Goal: Information Seeking & Learning: Learn about a topic

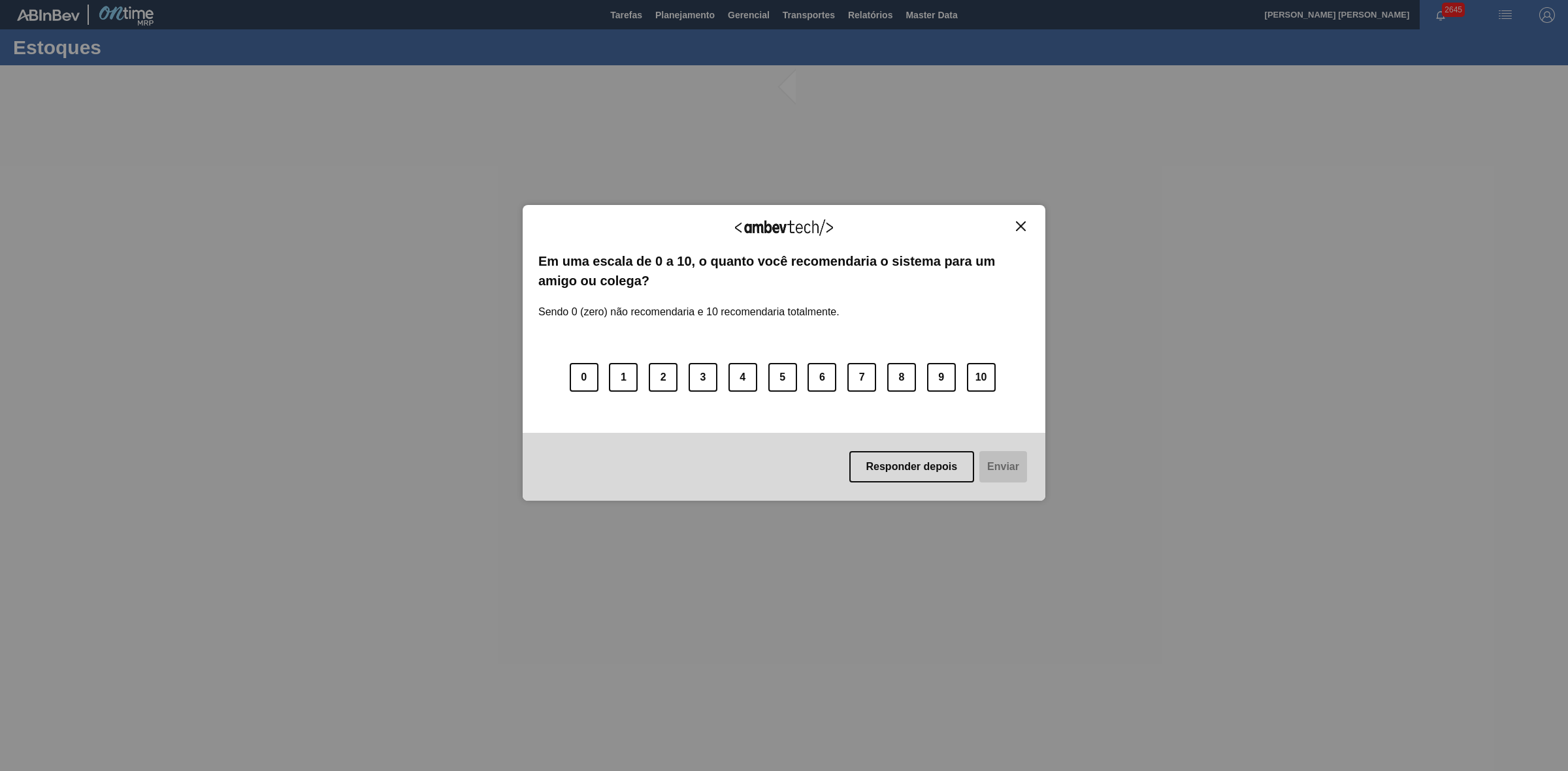
click at [1023, 227] on img "Close" at bounding box center [1020, 226] width 10 height 10
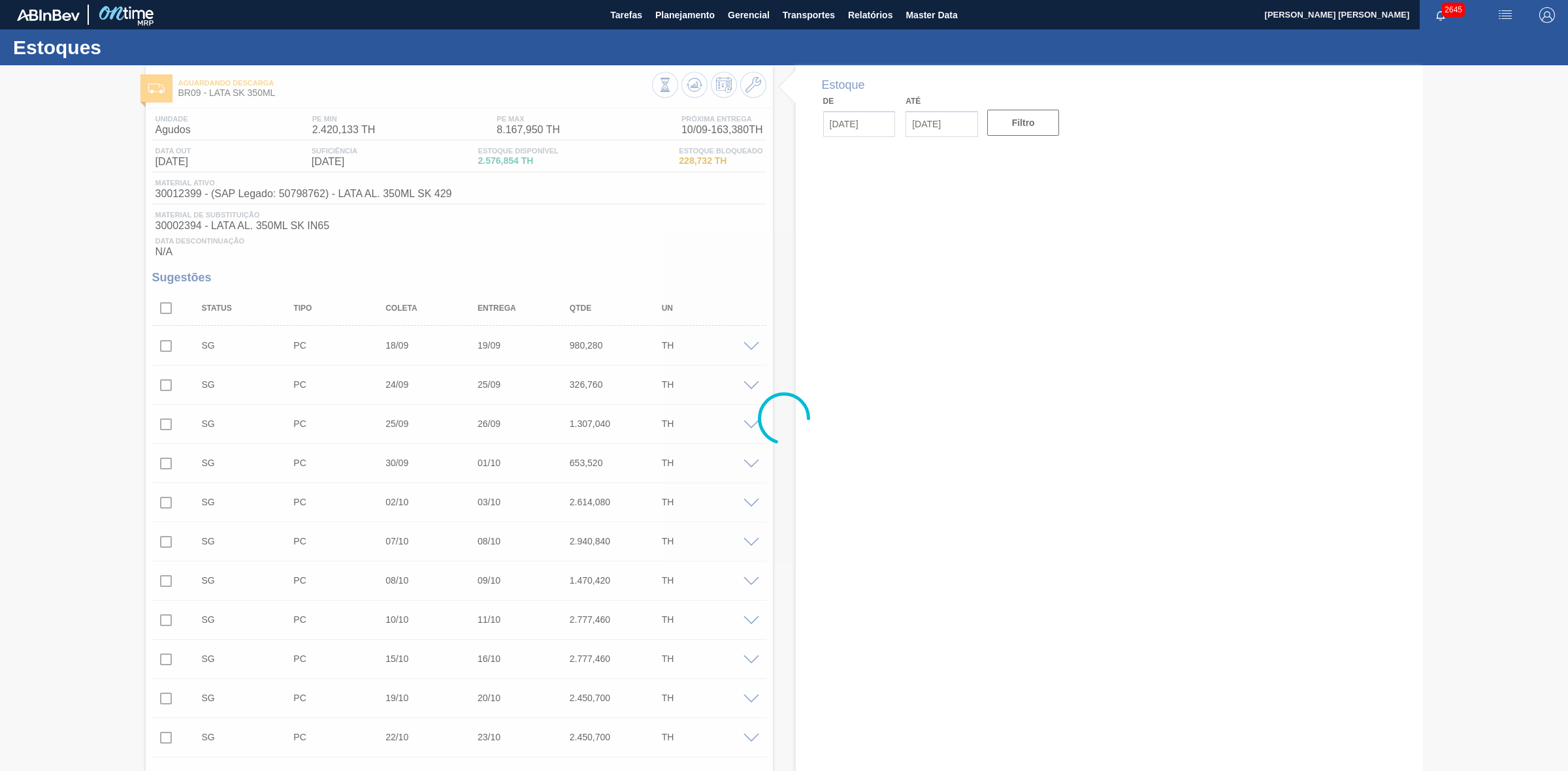
type input "[DATE]"
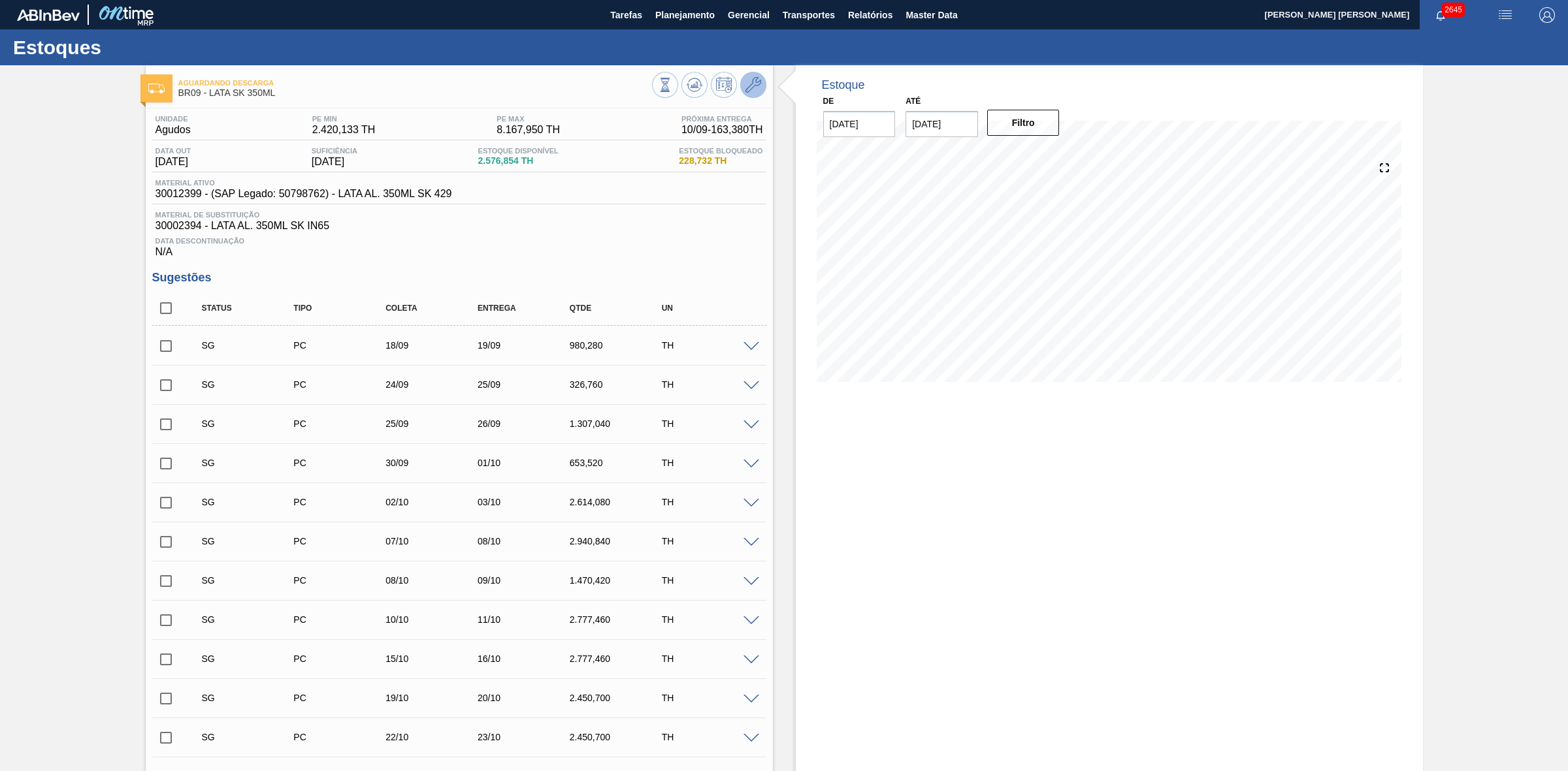
click at [756, 89] on icon at bounding box center [753, 84] width 15 height 15
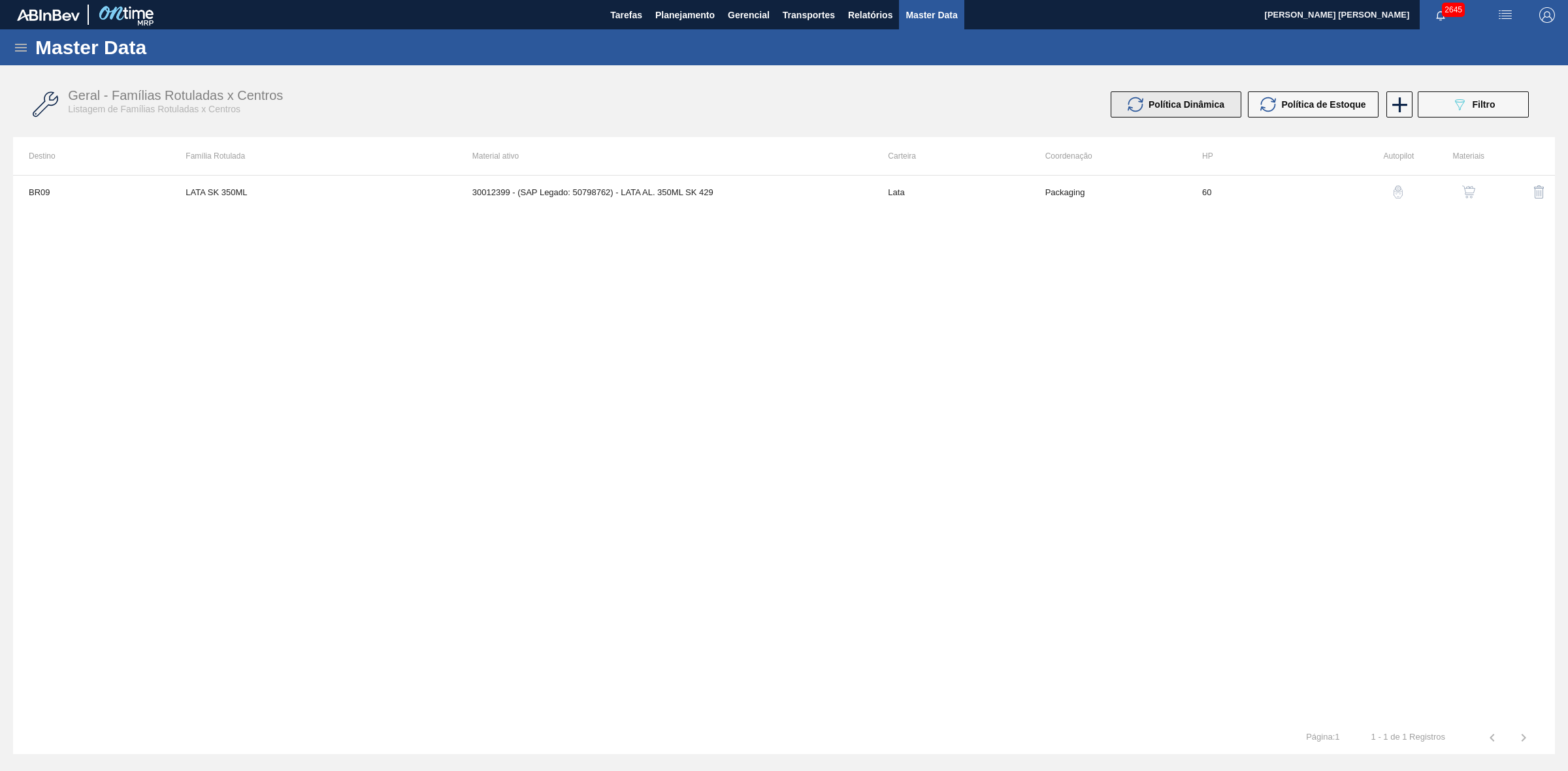
click at [1211, 103] on span "Política Dinâmica" at bounding box center [1186, 104] width 76 height 11
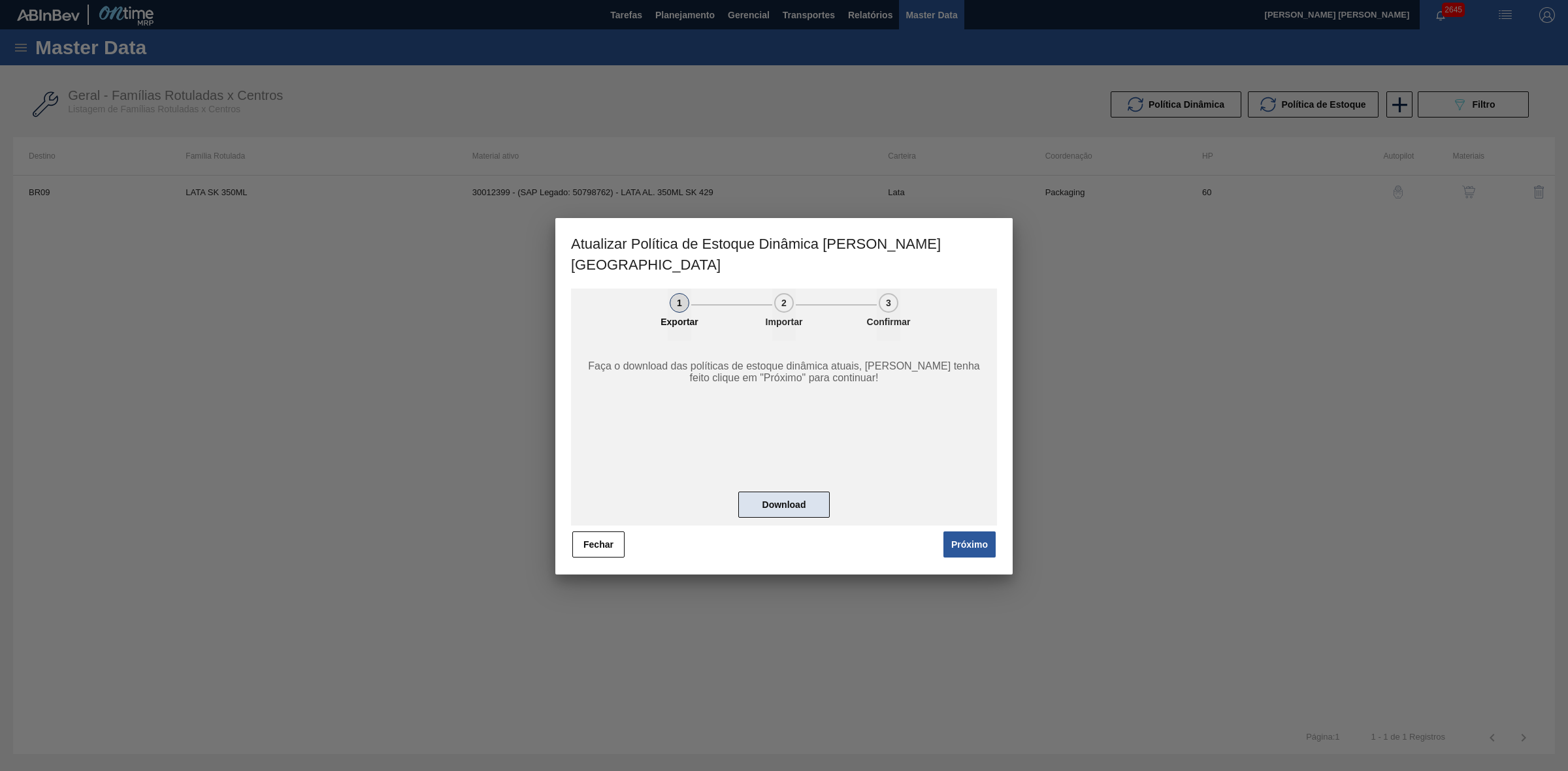
click at [812, 493] on button "Download" at bounding box center [784, 505] width 92 height 26
click at [592, 531] on button "Fechar" at bounding box center [598, 544] width 52 height 26
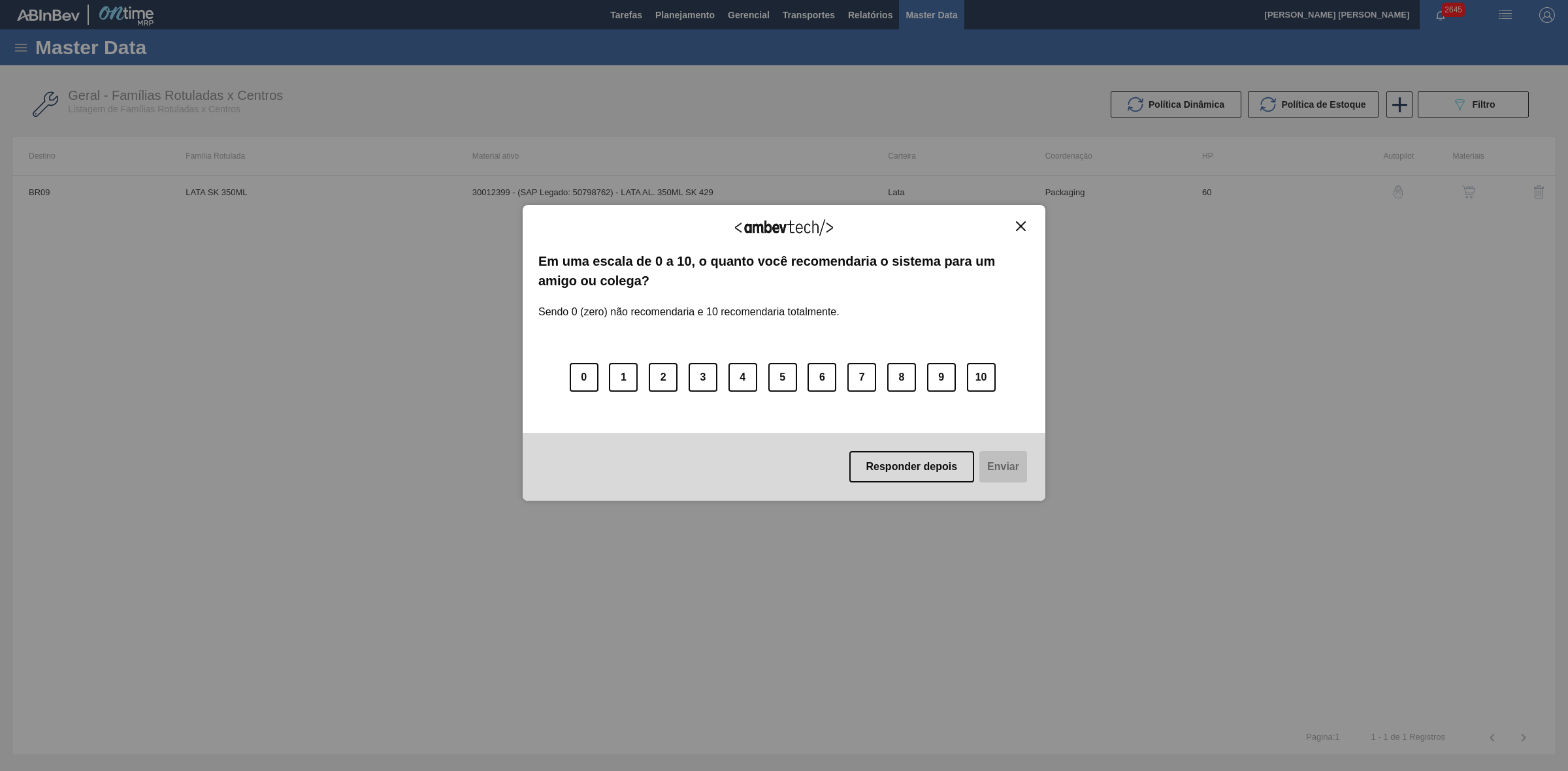
click at [1020, 225] on img "Close" at bounding box center [1020, 226] width 10 height 10
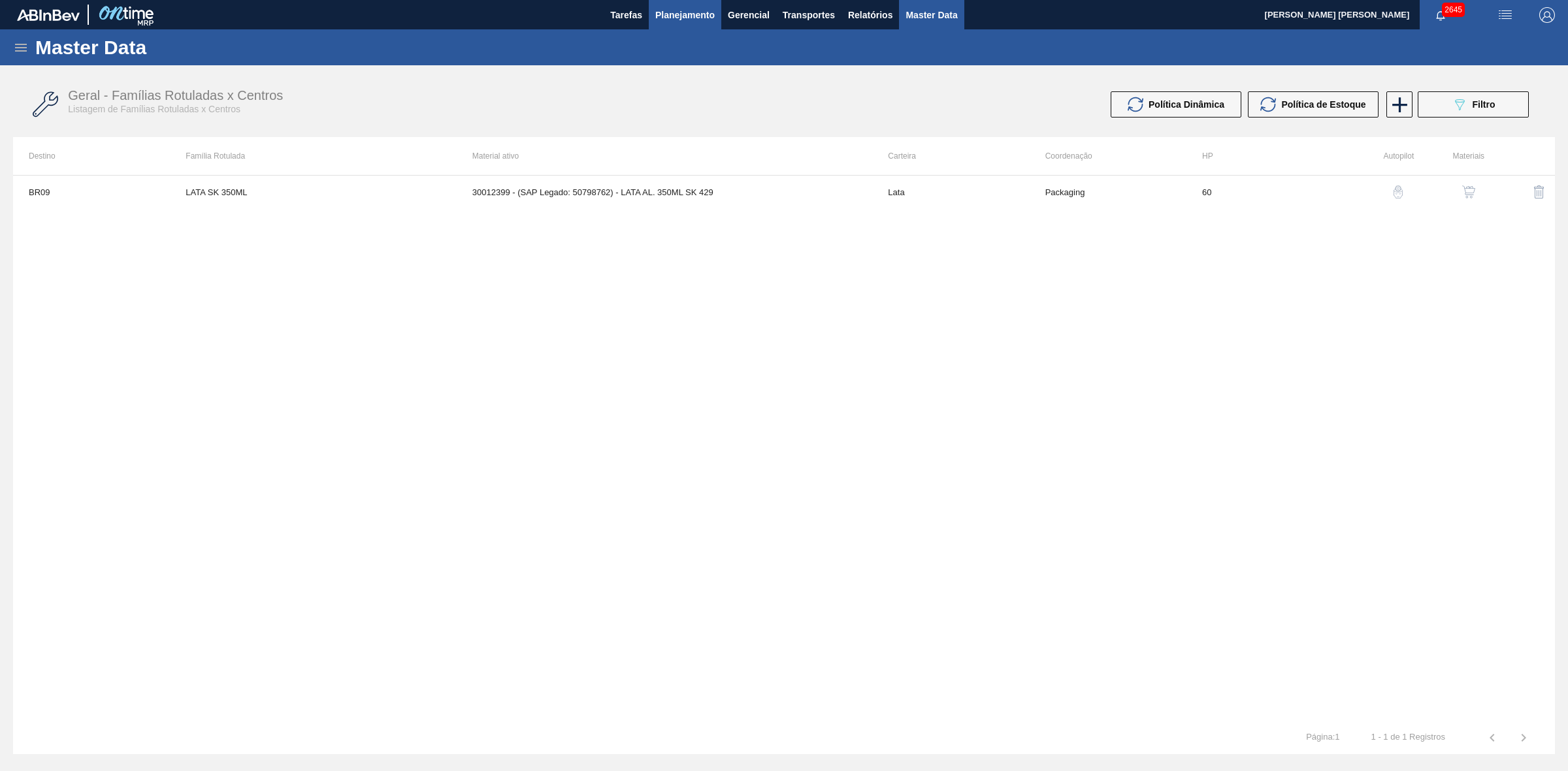
click at [674, 15] on span "Planejamento" at bounding box center [685, 15] width 59 height 15
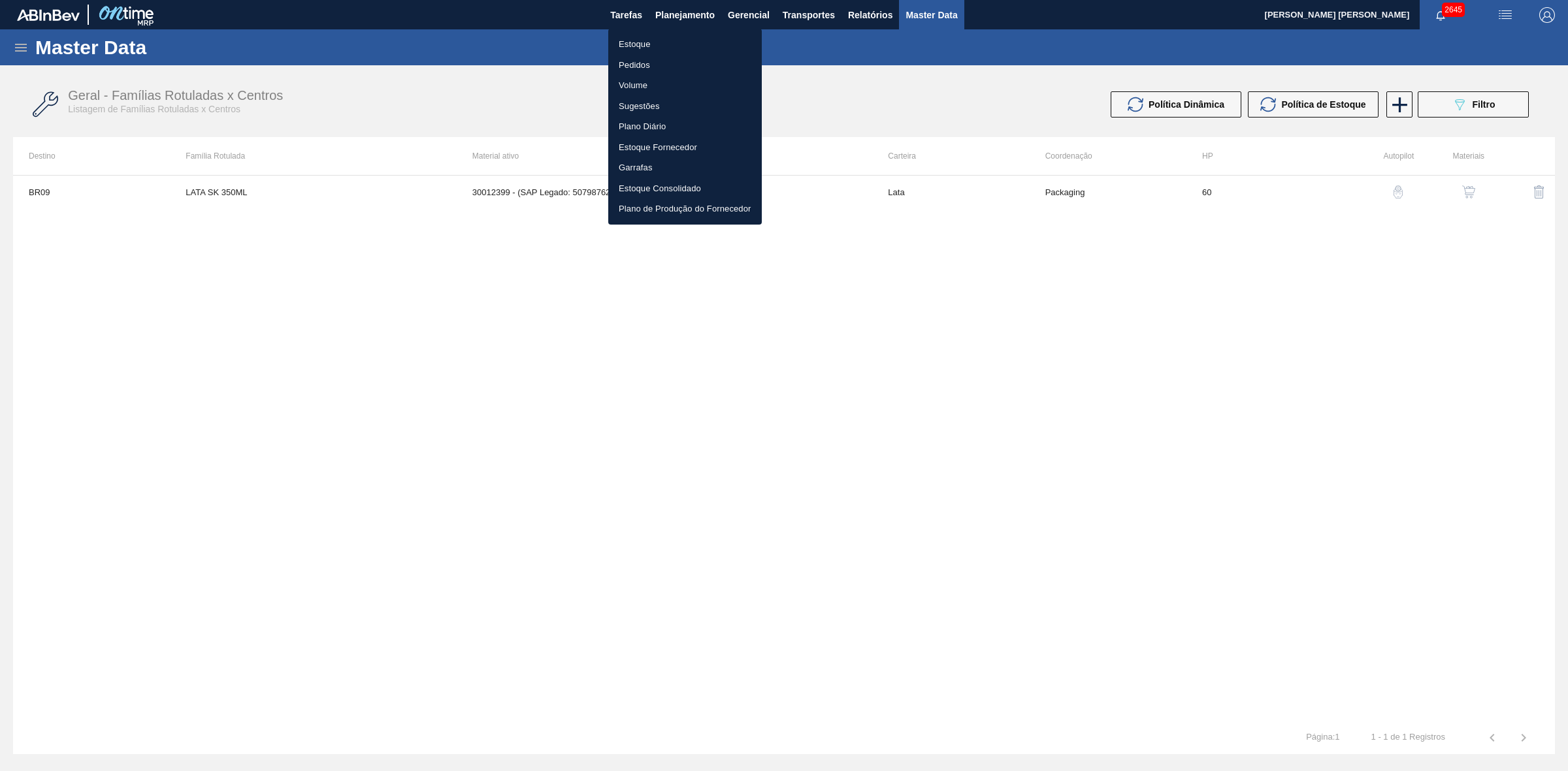
click at [644, 40] on li "Estoque" at bounding box center [684, 45] width 153 height 21
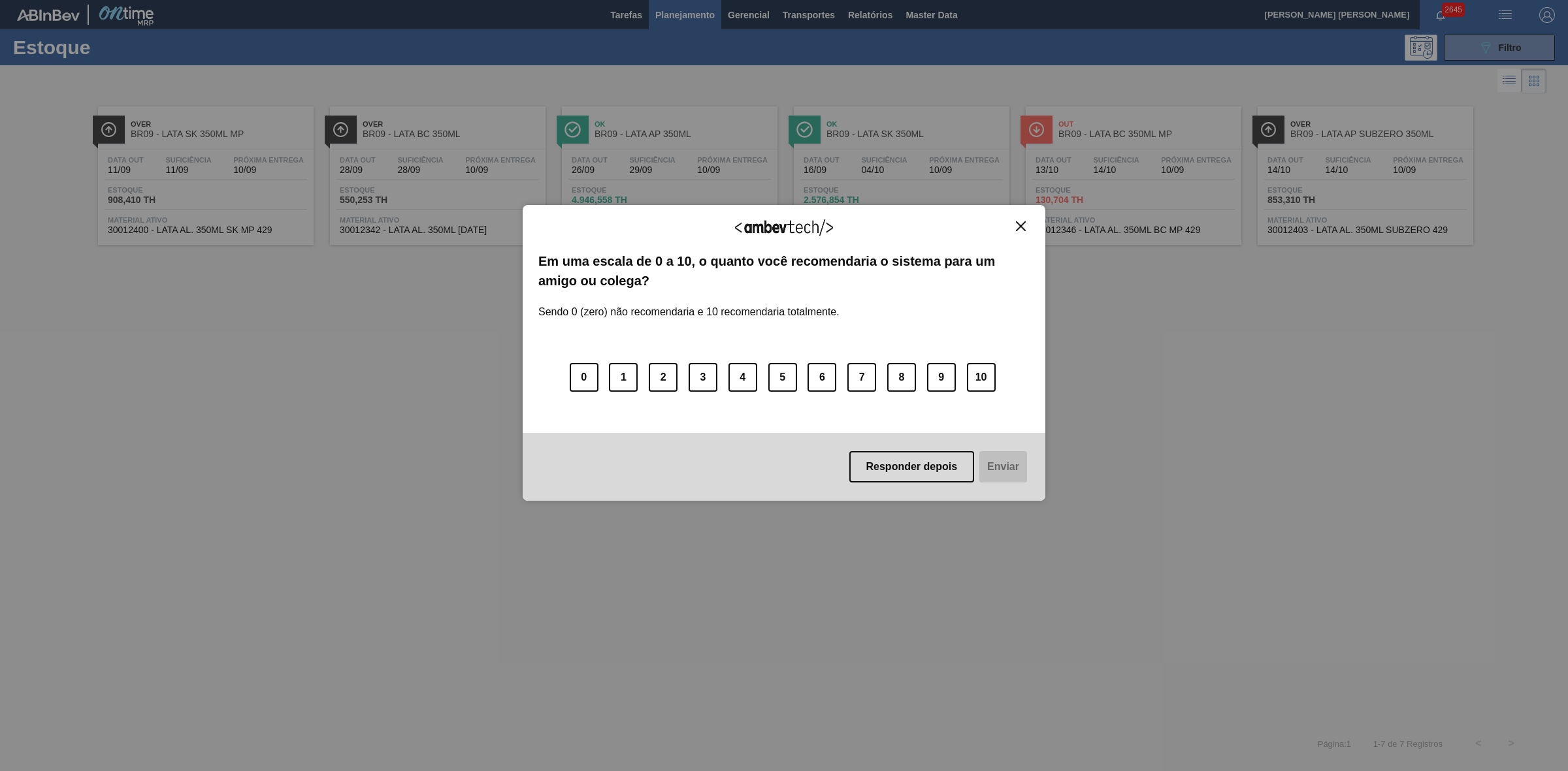
click at [1023, 231] on button "Close" at bounding box center [1021, 226] width 18 height 11
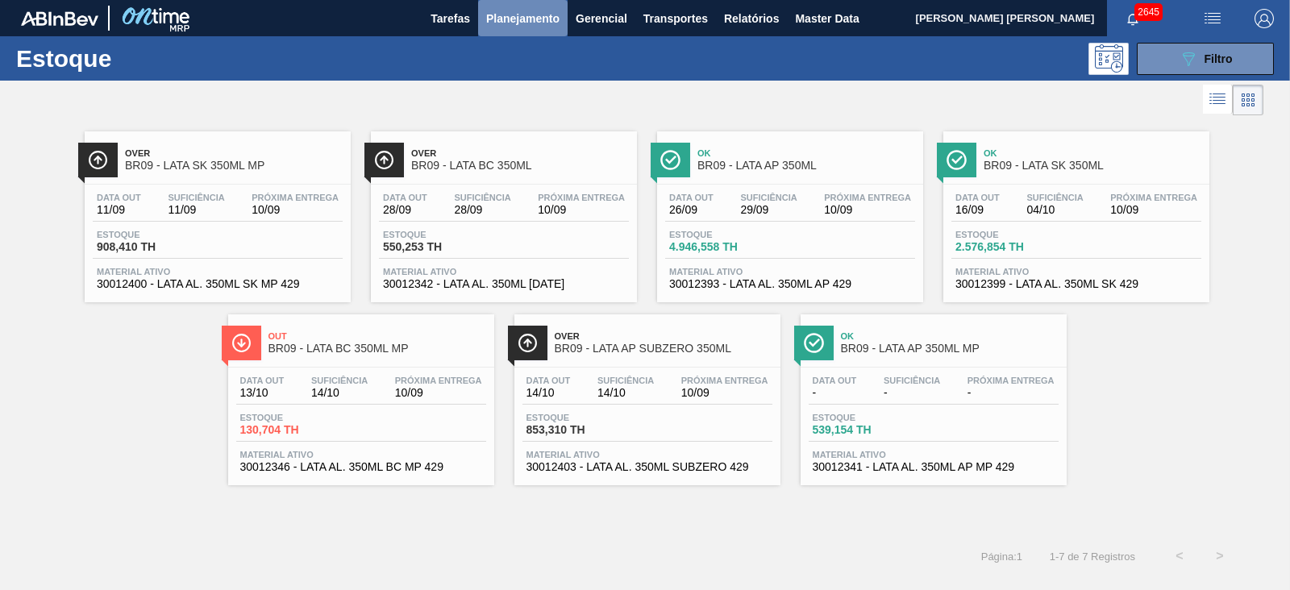
click at [528, 15] on span "Planejamento" at bounding box center [522, 18] width 73 height 19
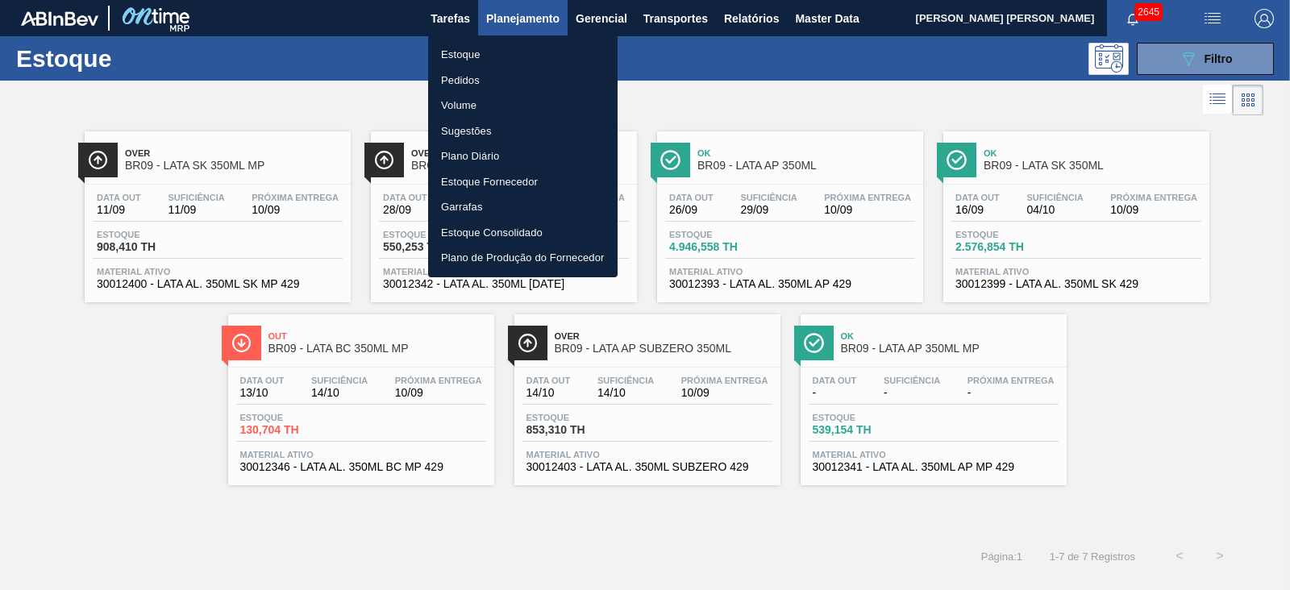
click at [453, 50] on li "Estoque" at bounding box center [522, 55] width 189 height 26
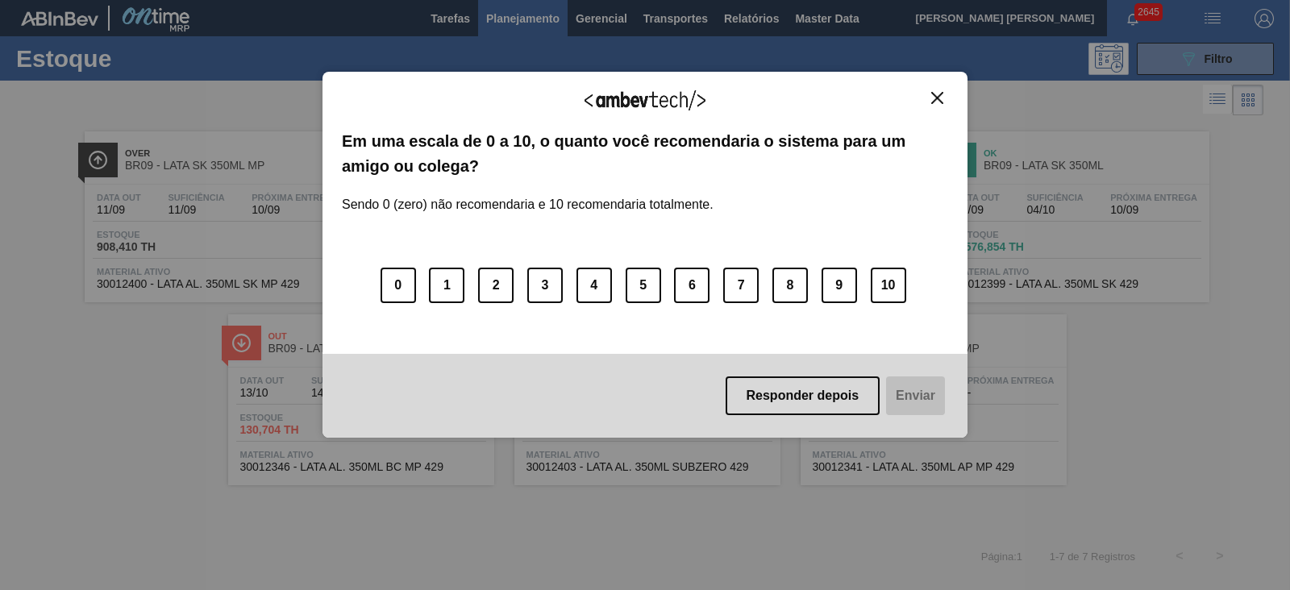
click at [937, 94] on img "Close" at bounding box center [937, 98] width 12 height 12
click at [933, 98] on img "Close" at bounding box center [937, 98] width 12 height 12
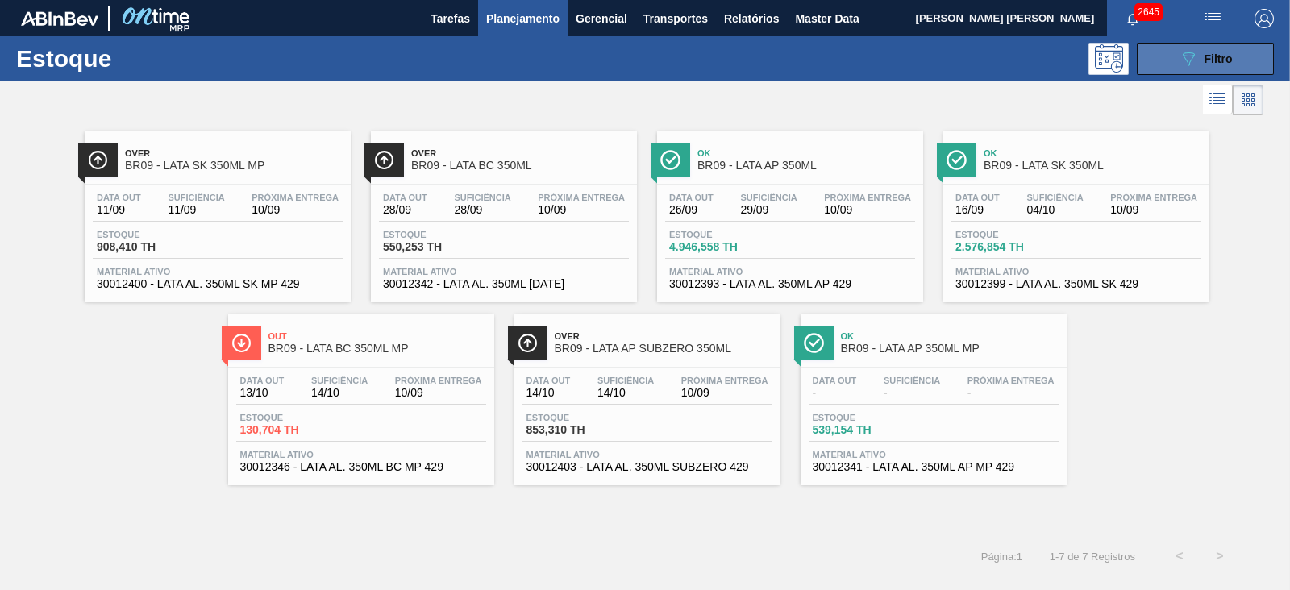
click at [1189, 51] on icon "089F7B8B-B2A5-4AFE-B5C0-19BA573D28AC" at bounding box center [1188, 58] width 19 height 19
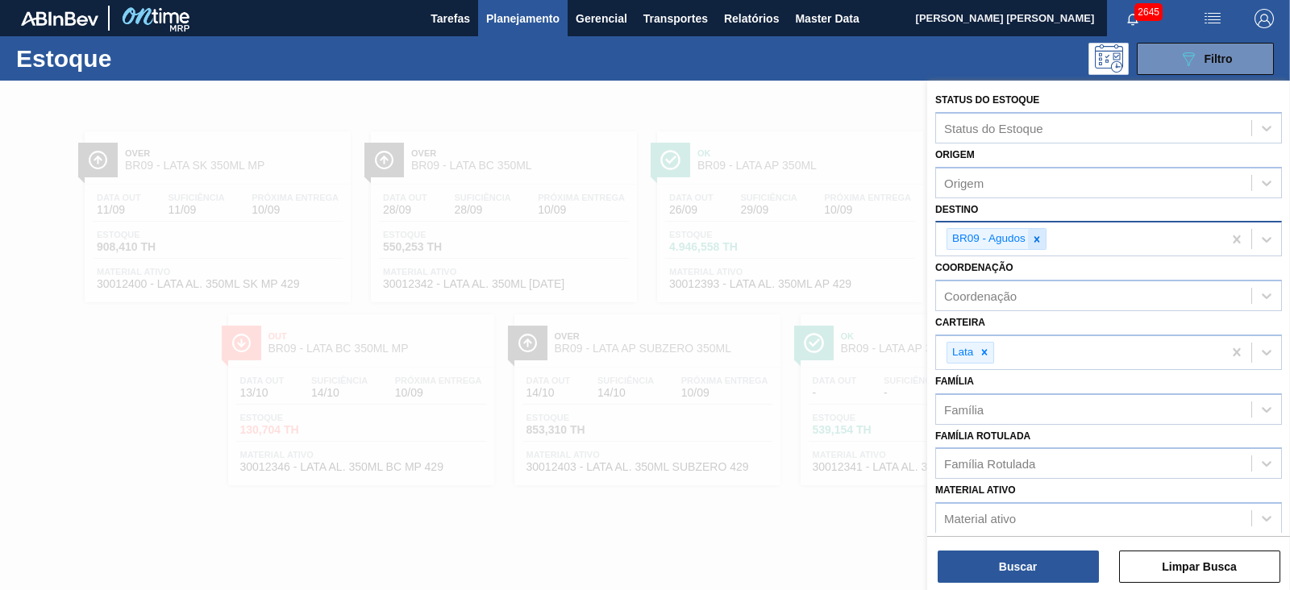
click at [1031, 242] on icon at bounding box center [1036, 239] width 11 height 11
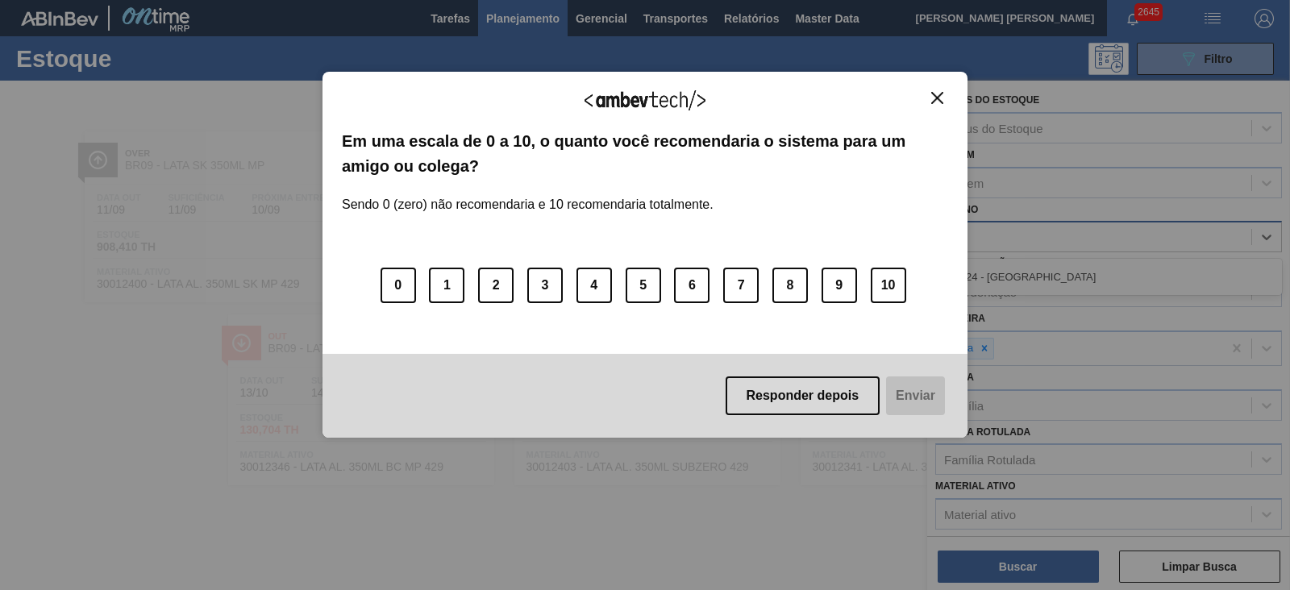
type input "24"
click at [950, 96] on div "Agradecemos seu feedback! Em uma escala de 0 a 10, o quanto você recomendaria o…" at bounding box center [644, 255] width 645 height 366
click at [935, 101] on img "Close" at bounding box center [937, 98] width 12 height 12
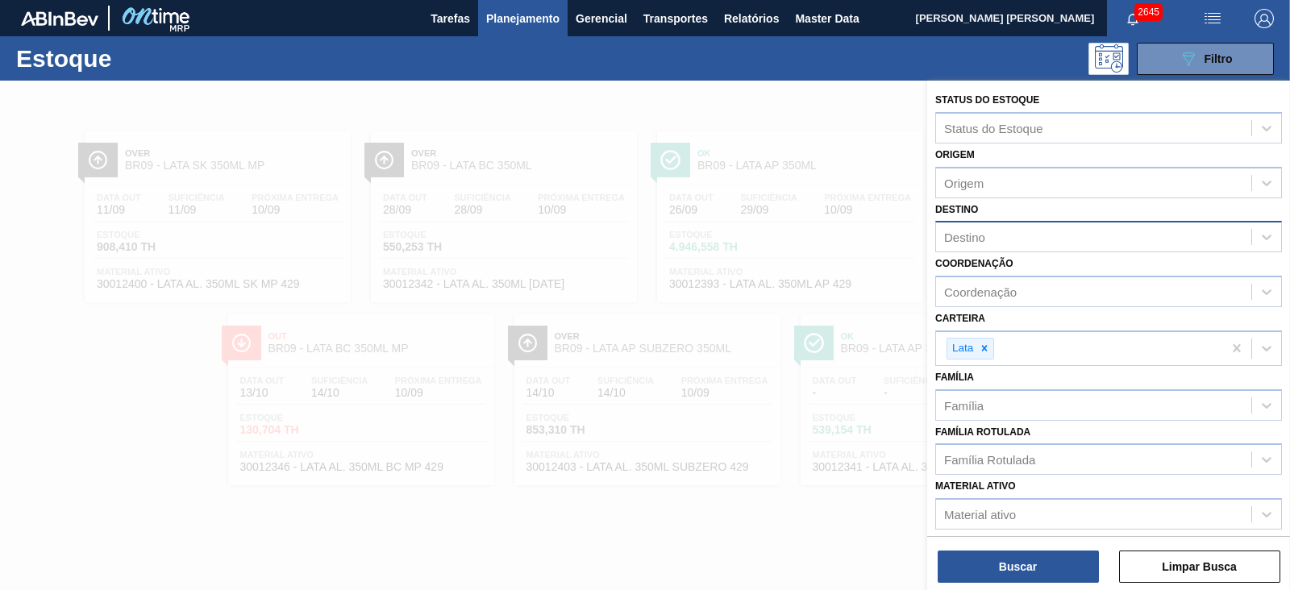
click at [1010, 231] on div "Destino" at bounding box center [1093, 237] width 315 height 23
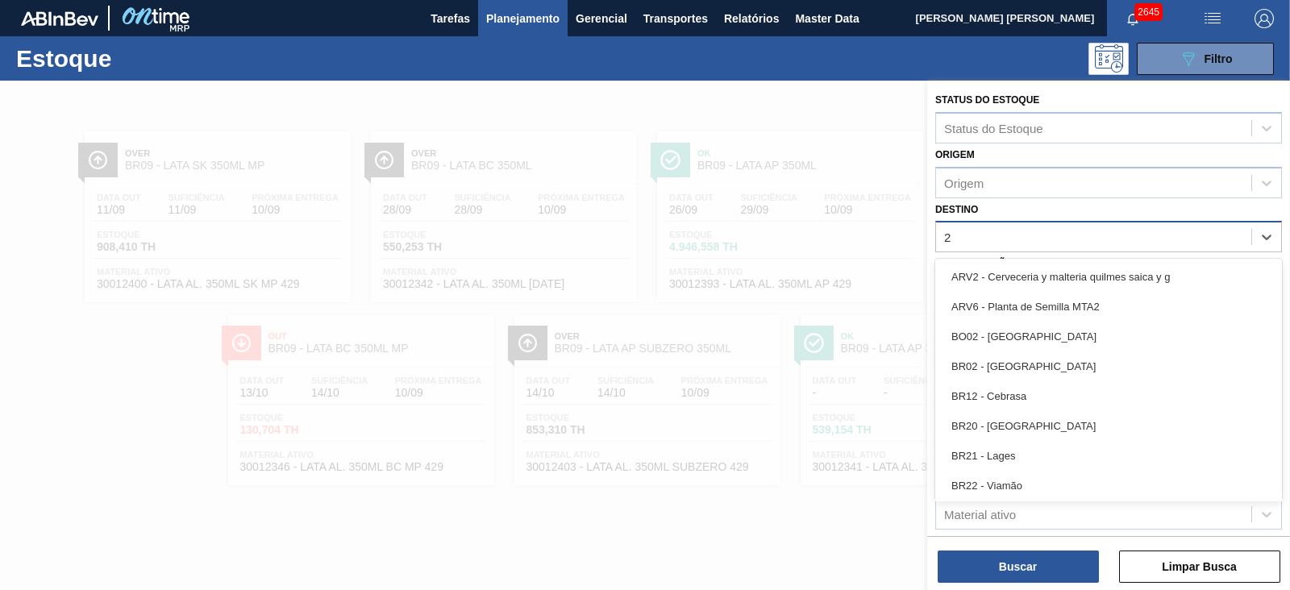
type input "24"
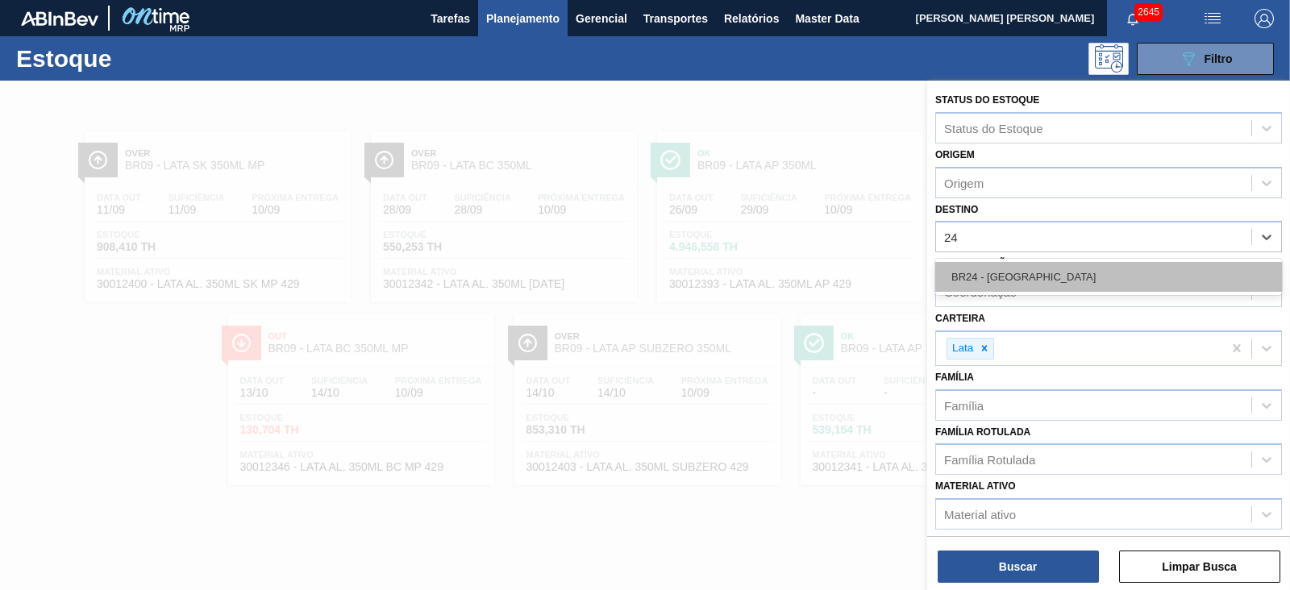
click at [1019, 268] on div "BR24 - Ponta Grossa" at bounding box center [1108, 277] width 347 height 30
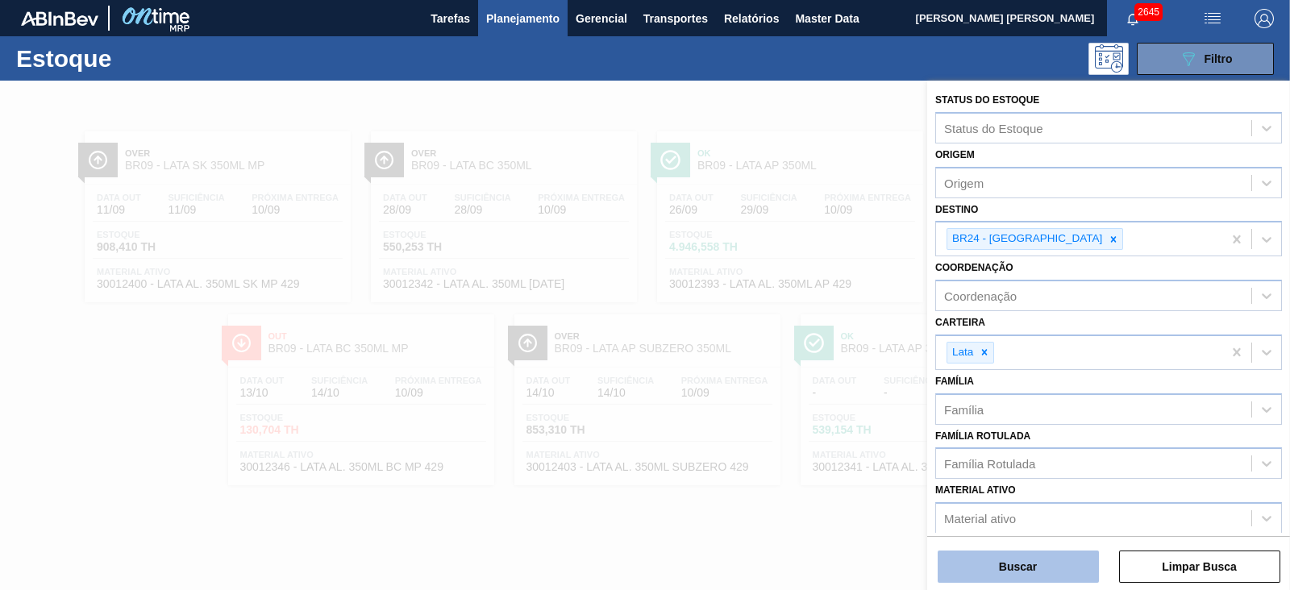
click at [1031, 563] on button "Buscar" at bounding box center [1018, 567] width 161 height 32
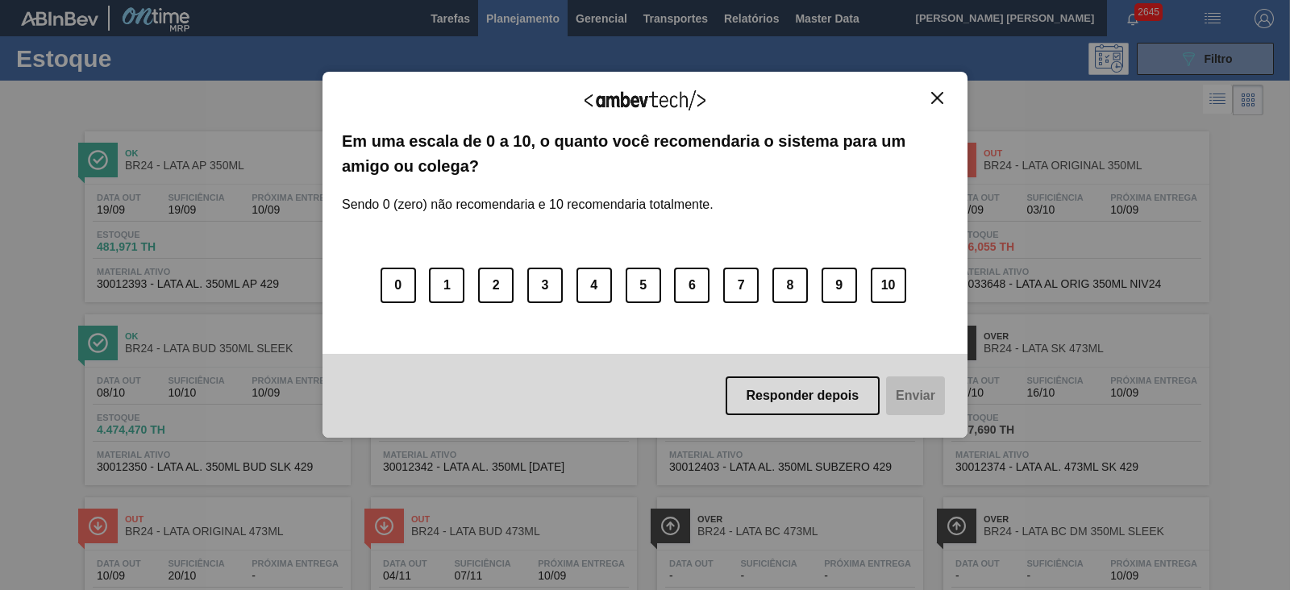
click at [940, 102] on img "Close" at bounding box center [937, 98] width 12 height 12
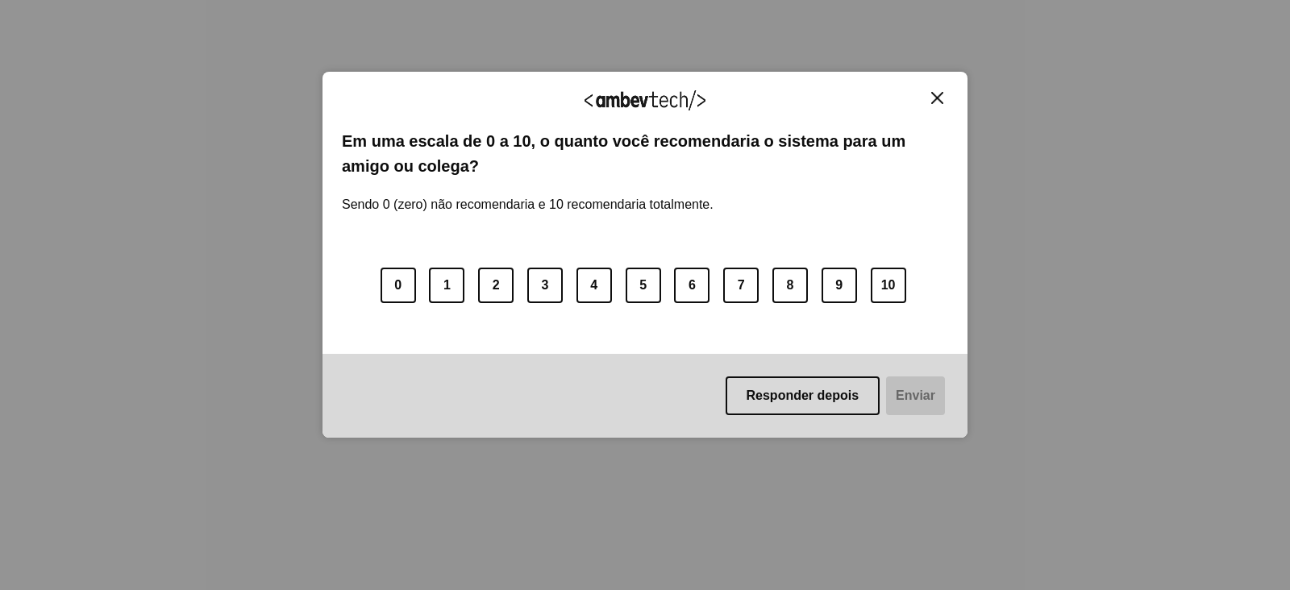
click at [943, 93] on img "Close" at bounding box center [937, 98] width 12 height 12
click at [940, 93] on img "Close" at bounding box center [937, 98] width 12 height 12
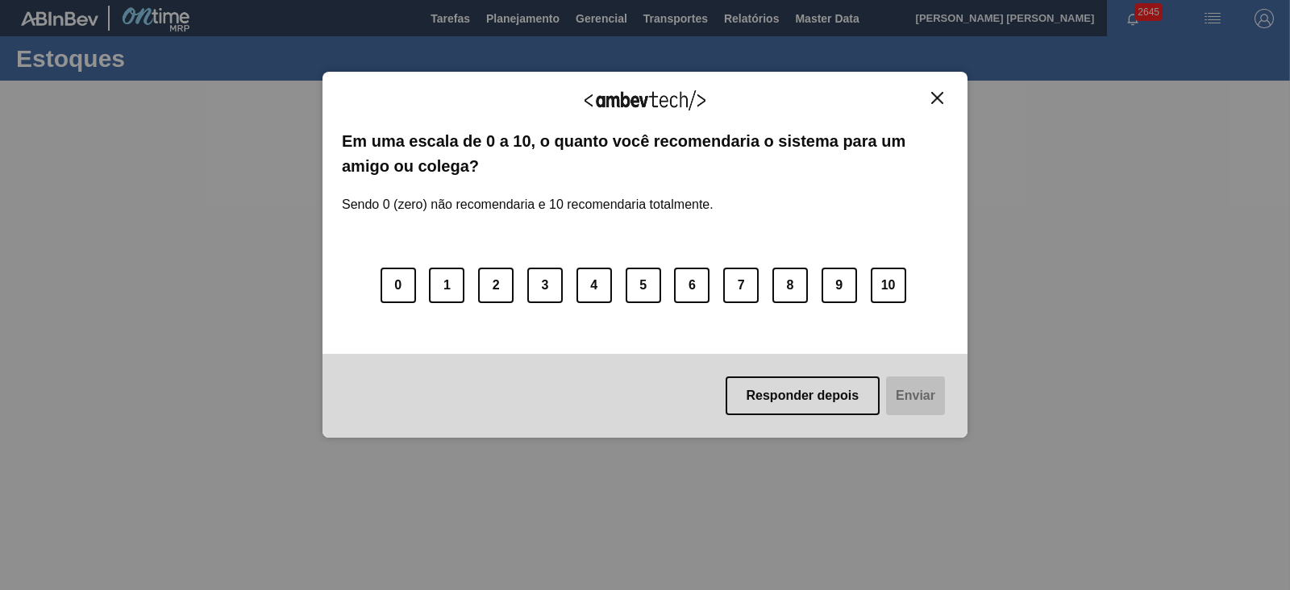
click at [933, 98] on img "Close" at bounding box center [937, 98] width 12 height 12
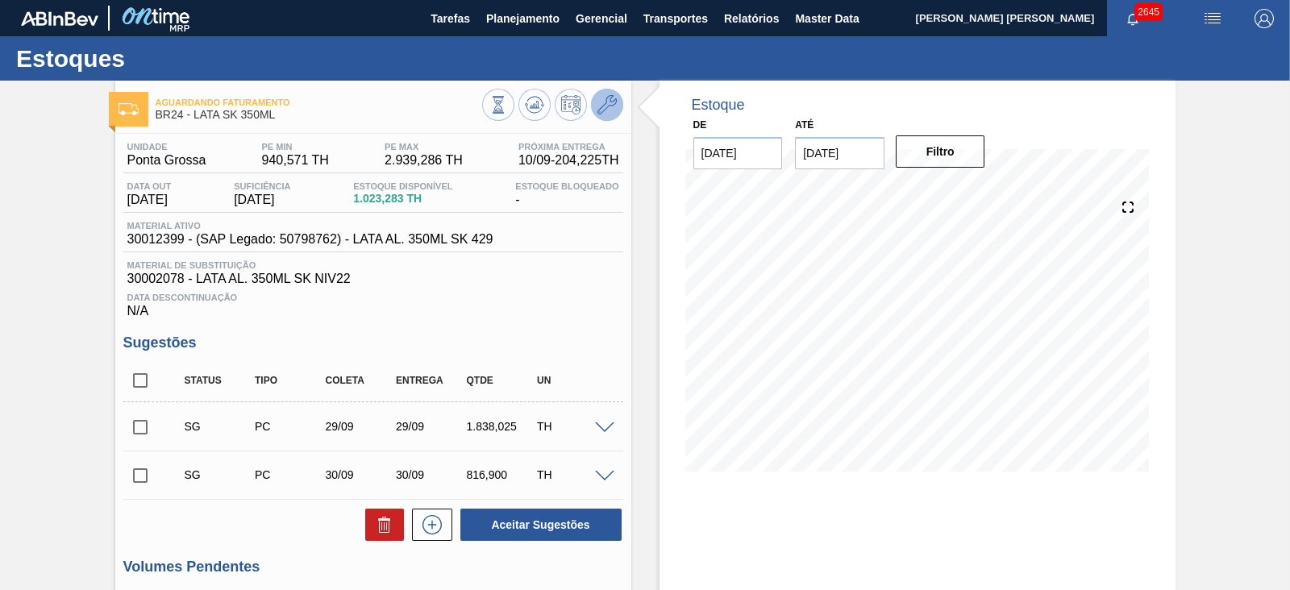
click at [611, 116] on button at bounding box center [607, 105] width 32 height 32
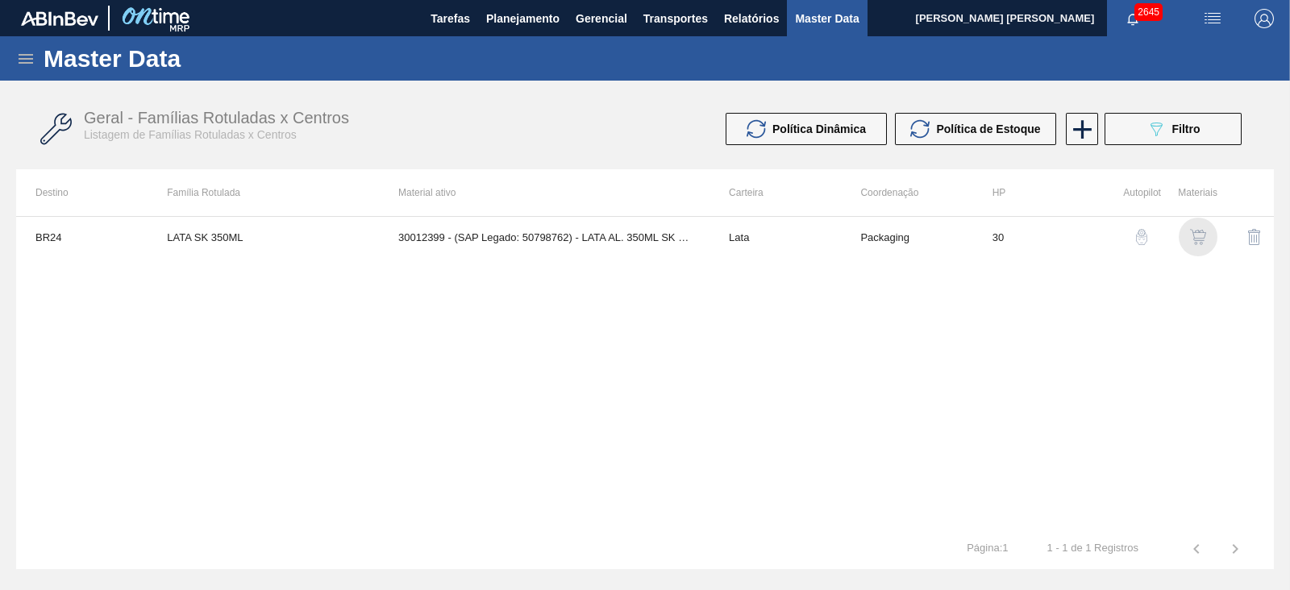
click at [1203, 239] on img "button" at bounding box center [1198, 237] width 16 height 16
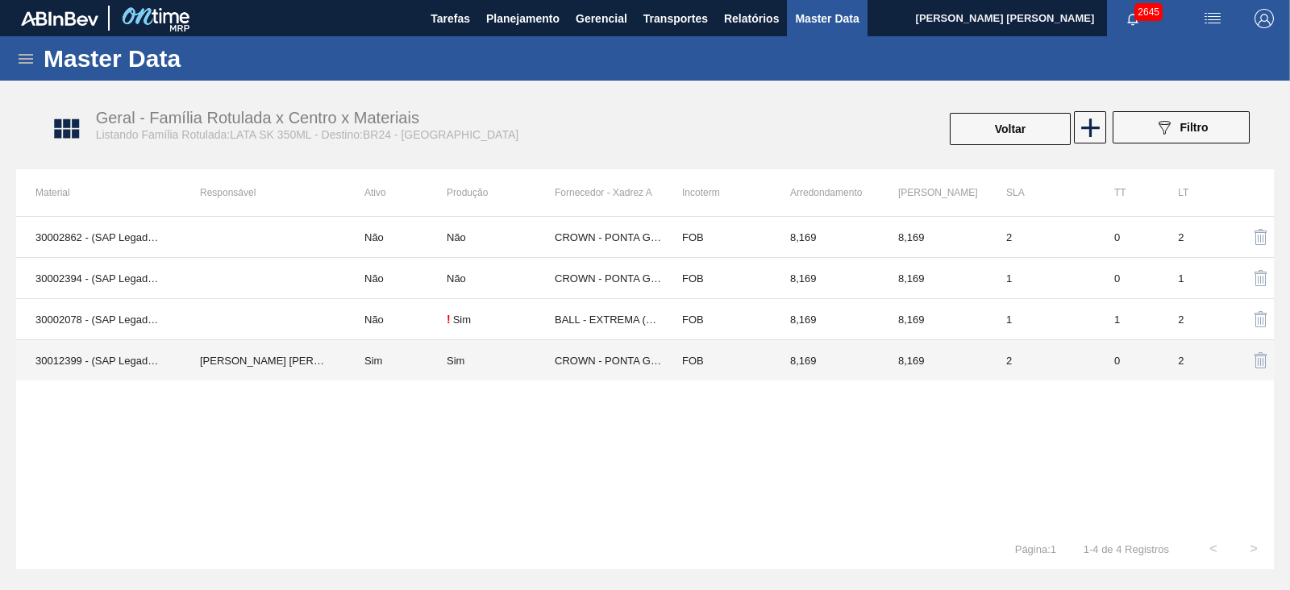
click at [606, 363] on td "CROWN - PONTA GROSSA ([GEOGRAPHIC_DATA])" at bounding box center [609, 360] width 108 height 41
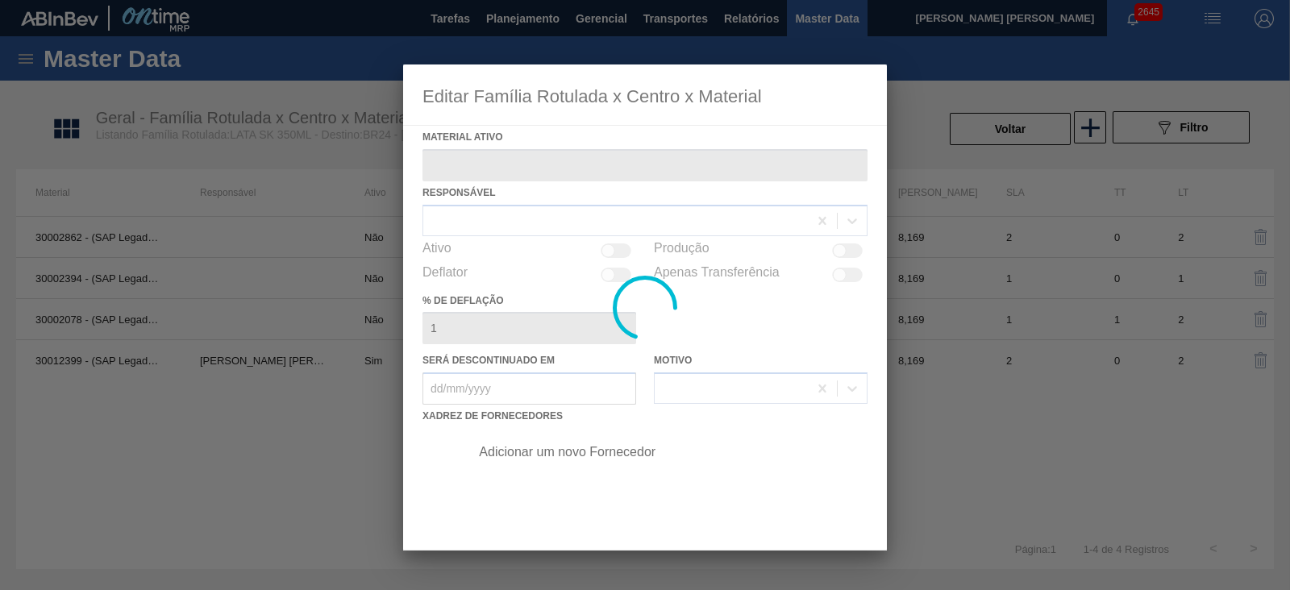
type ativo "30012399 - (SAP Legado: 50798762) - LATA AL. 350ML SK 429"
checkbox input "true"
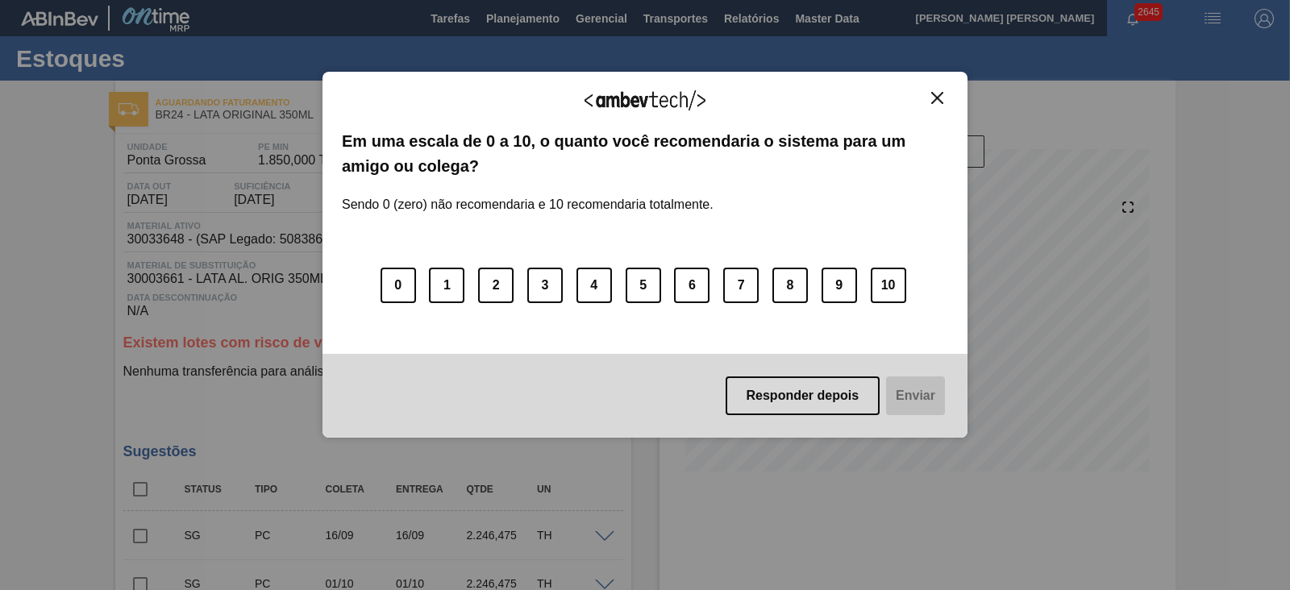
click at [939, 99] on img "Close" at bounding box center [937, 98] width 12 height 12
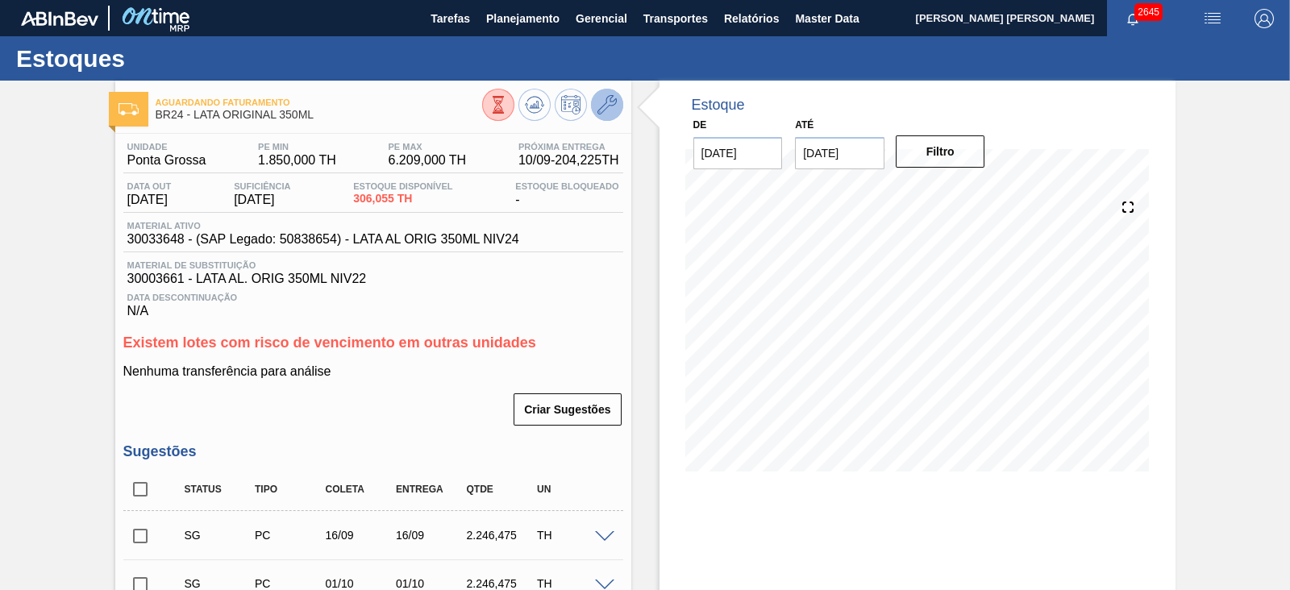
click at [601, 109] on icon at bounding box center [606, 104] width 19 height 19
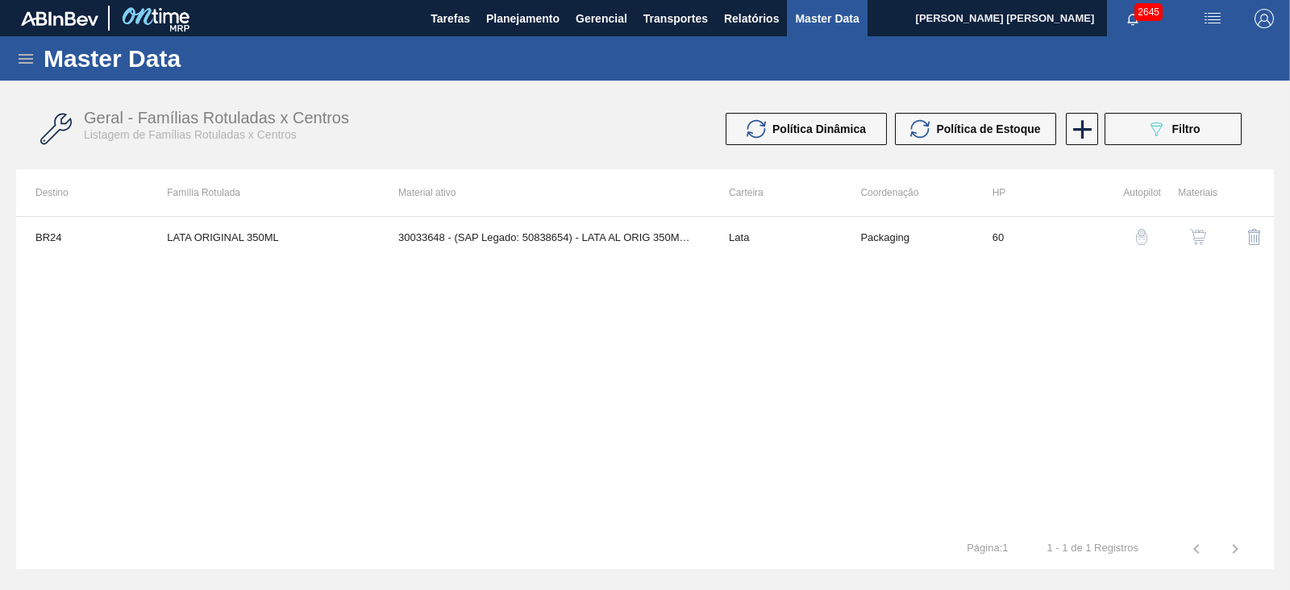
click at [1194, 231] on img "button" at bounding box center [1198, 237] width 16 height 16
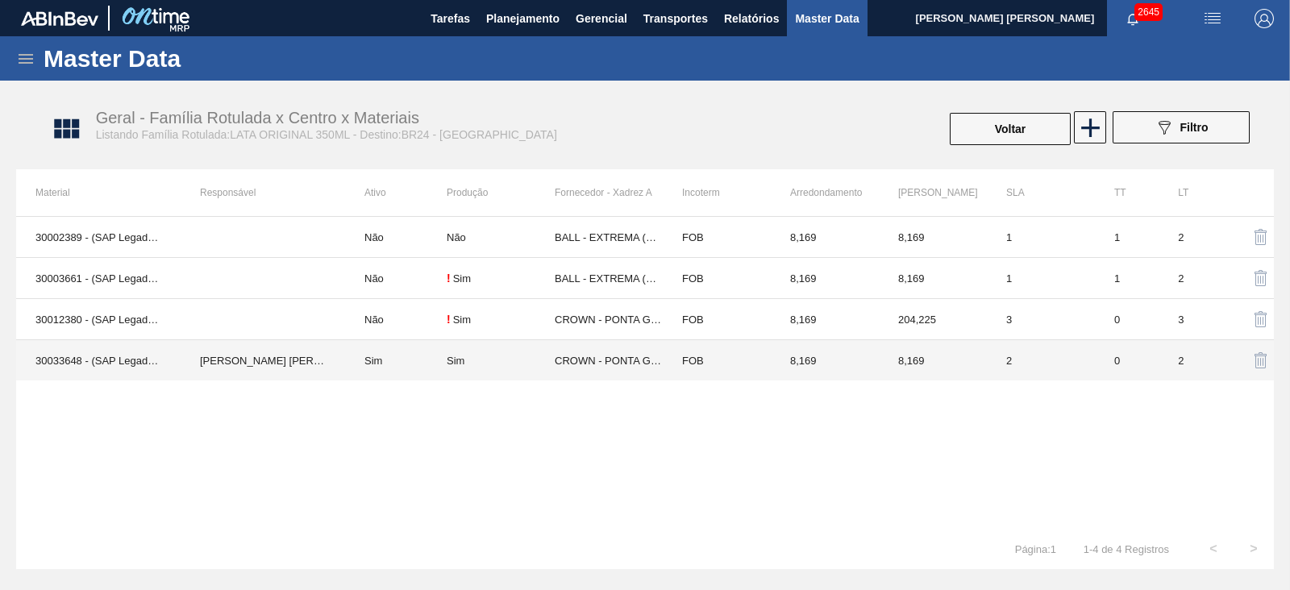
click at [584, 363] on td "CROWN - PONTA GROSSA ([GEOGRAPHIC_DATA])" at bounding box center [609, 360] width 108 height 41
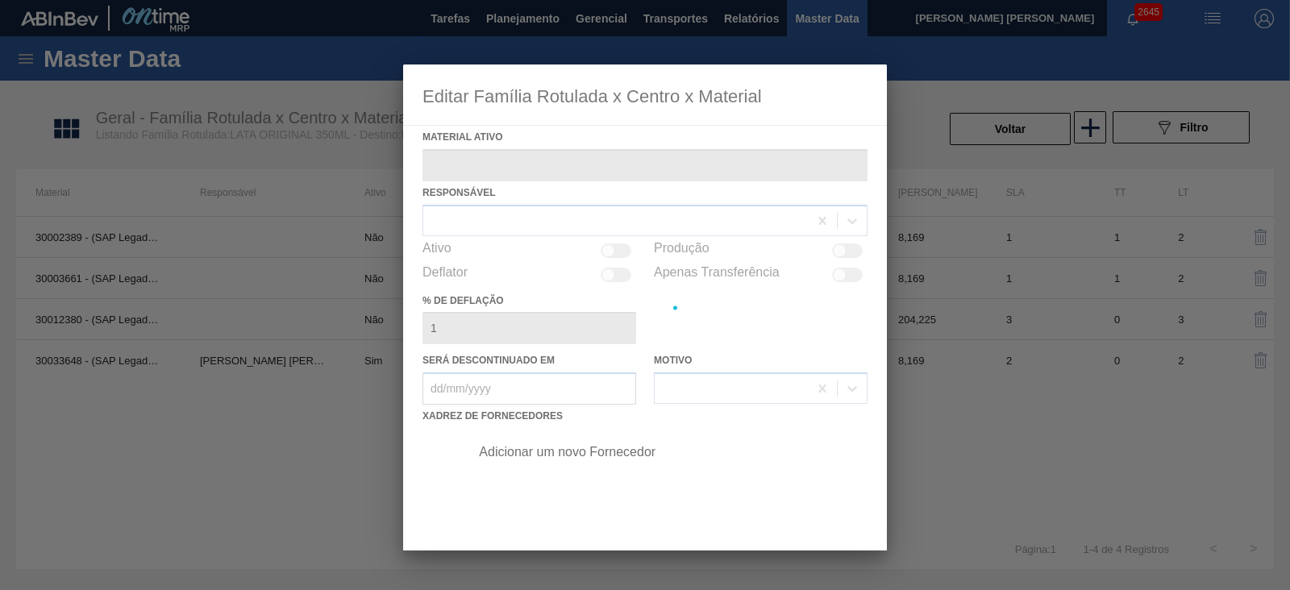
type ativo "30033648 - (SAP Legado: 50838654) - LATA AL ORIG 350ML NIV24"
checkbox input "true"
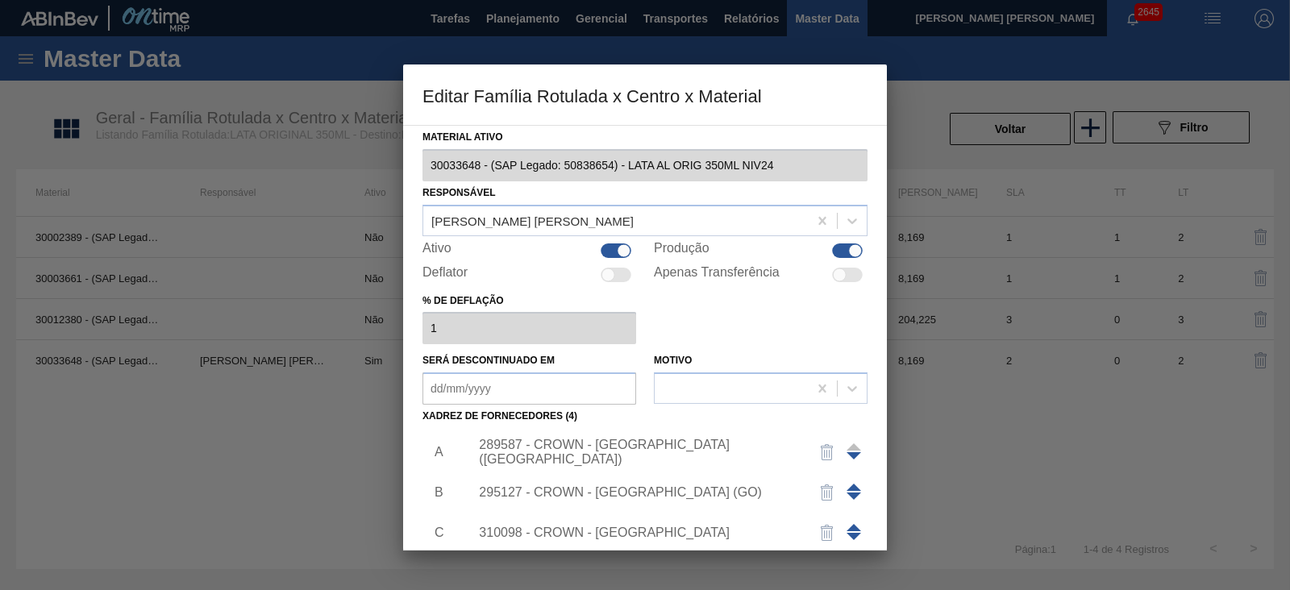
scroll to position [16, 0]
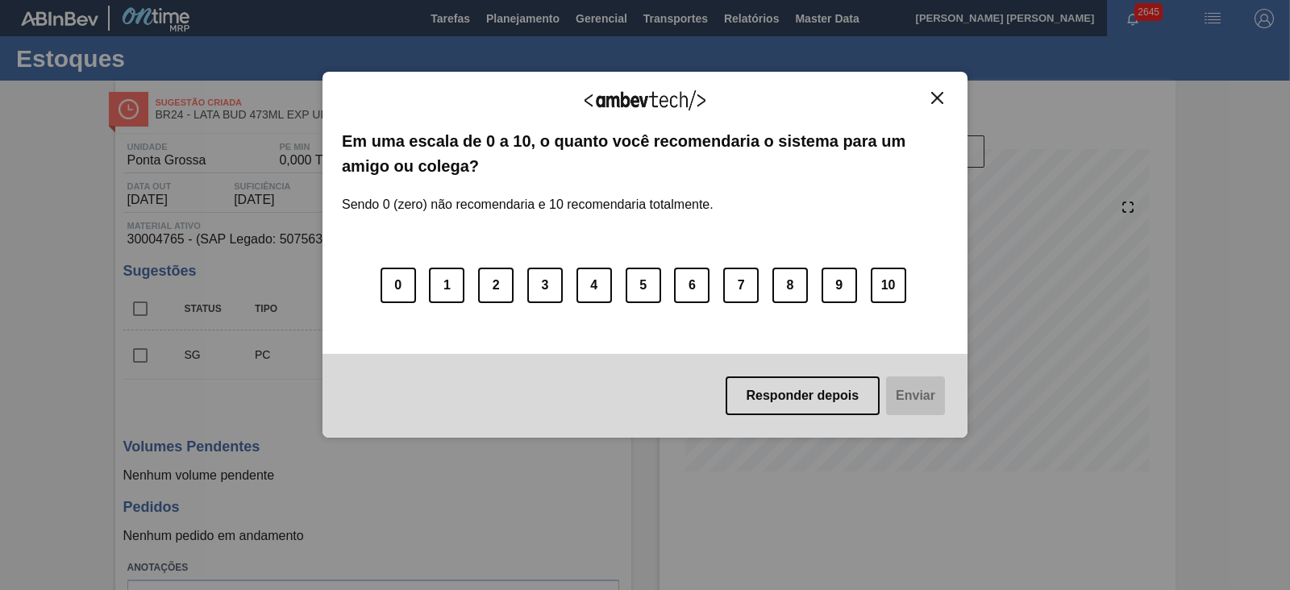
click at [935, 94] on img "Close" at bounding box center [937, 98] width 12 height 12
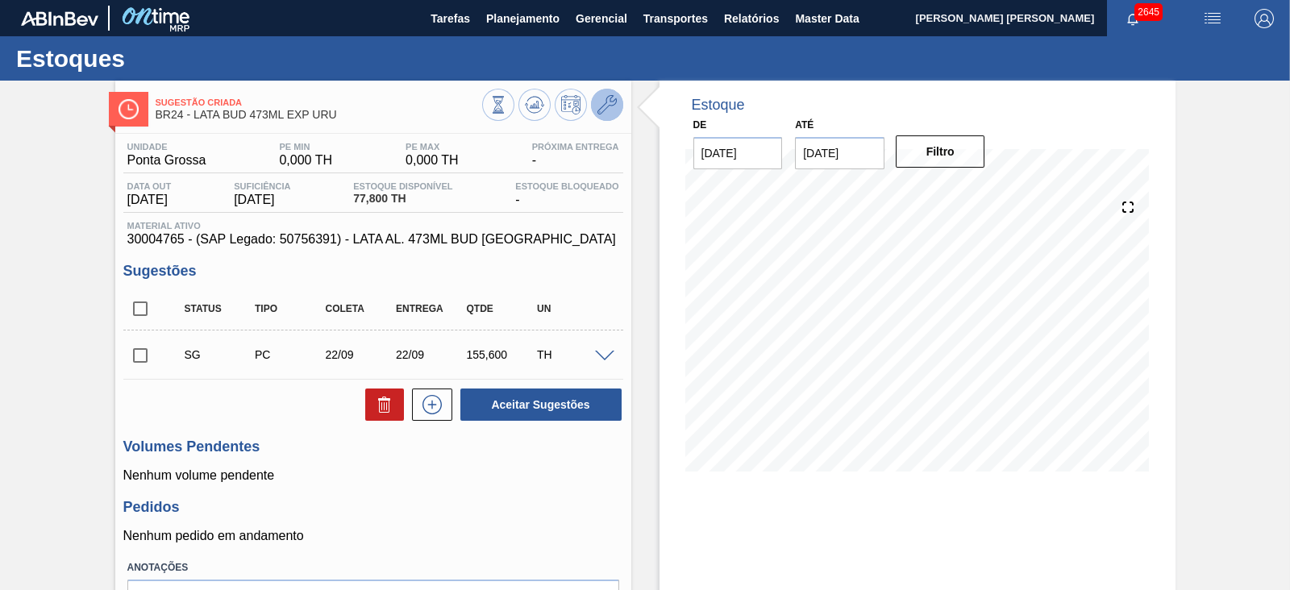
click at [610, 103] on icon at bounding box center [606, 104] width 19 height 19
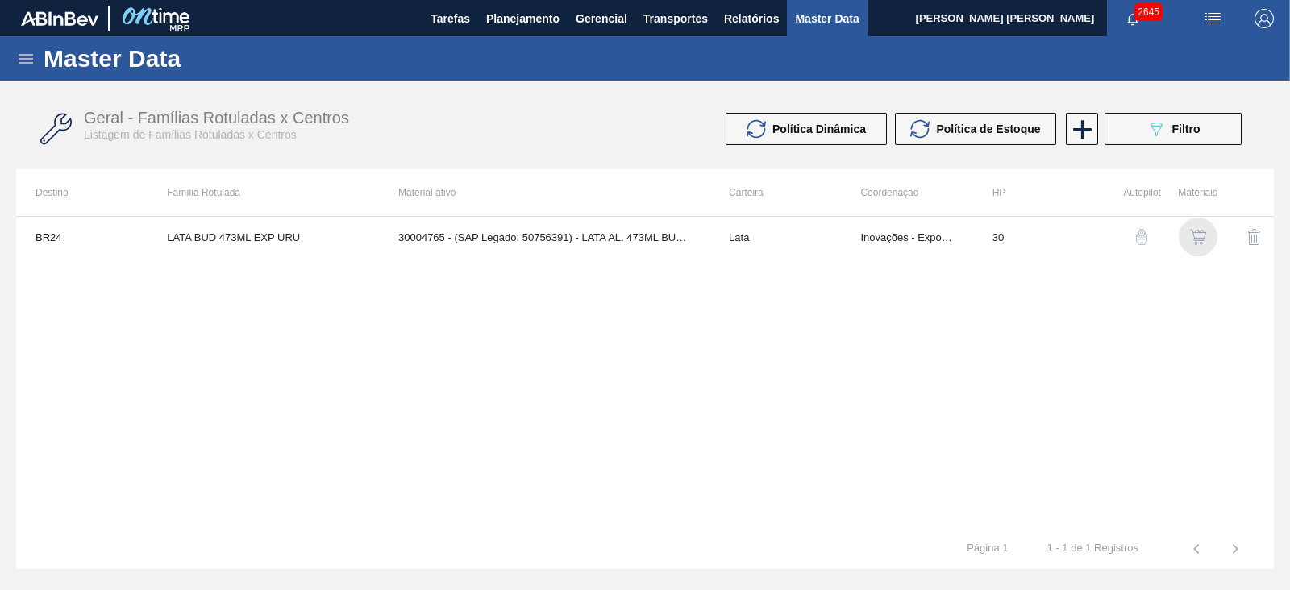
click at [1199, 235] on img "button" at bounding box center [1198, 237] width 16 height 16
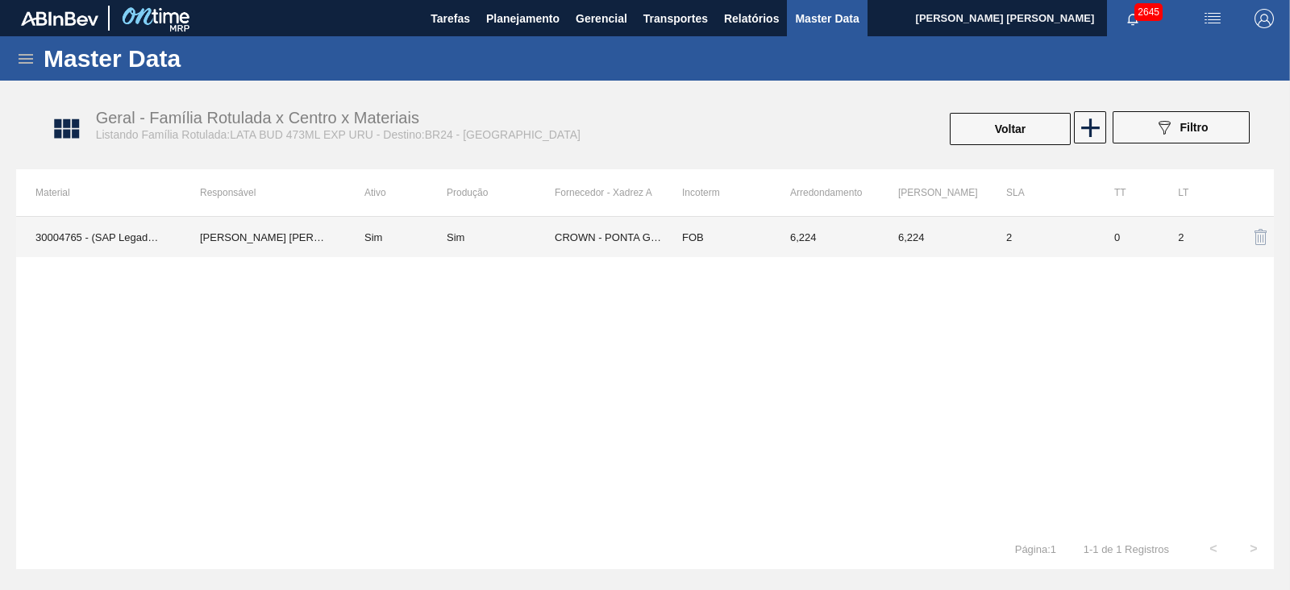
click at [661, 235] on td "CROWN - PONTA GROSSA ([GEOGRAPHIC_DATA])" at bounding box center [609, 237] width 108 height 40
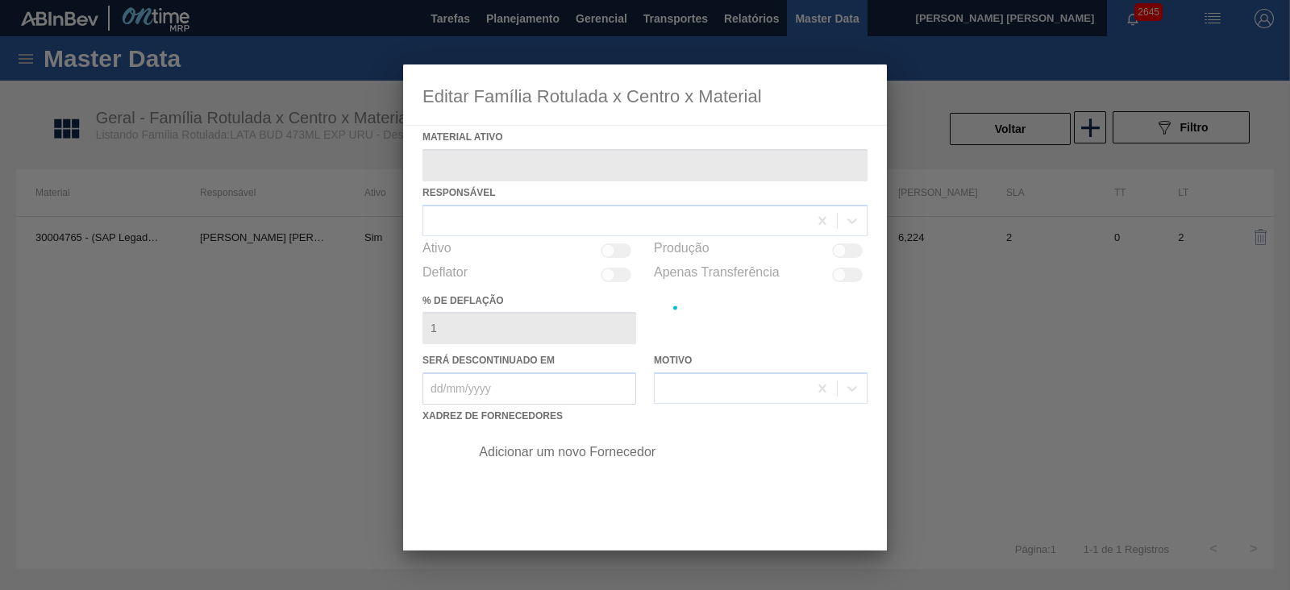
type ativo "30004765 - (SAP Legado: 50756391) - LATA AL. 473ML BUD URUGUAY"
checkbox input "true"
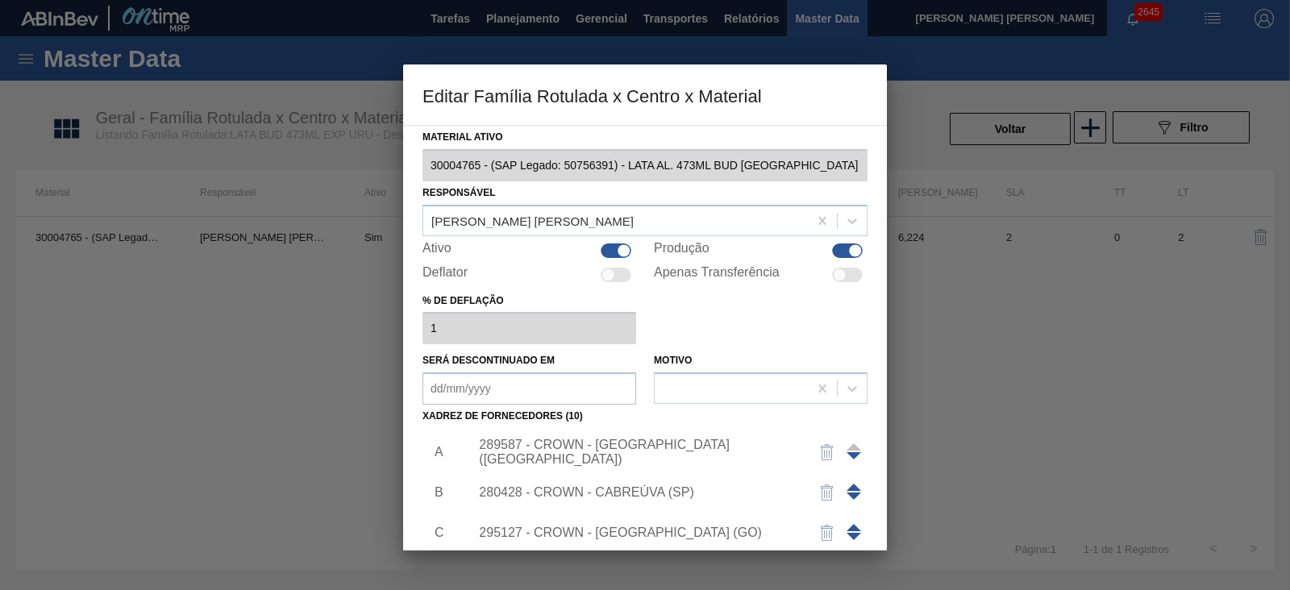
click at [677, 453] on div "289587 - CROWN - [GEOGRAPHIC_DATA] ([GEOGRAPHIC_DATA])" at bounding box center [637, 452] width 316 height 29
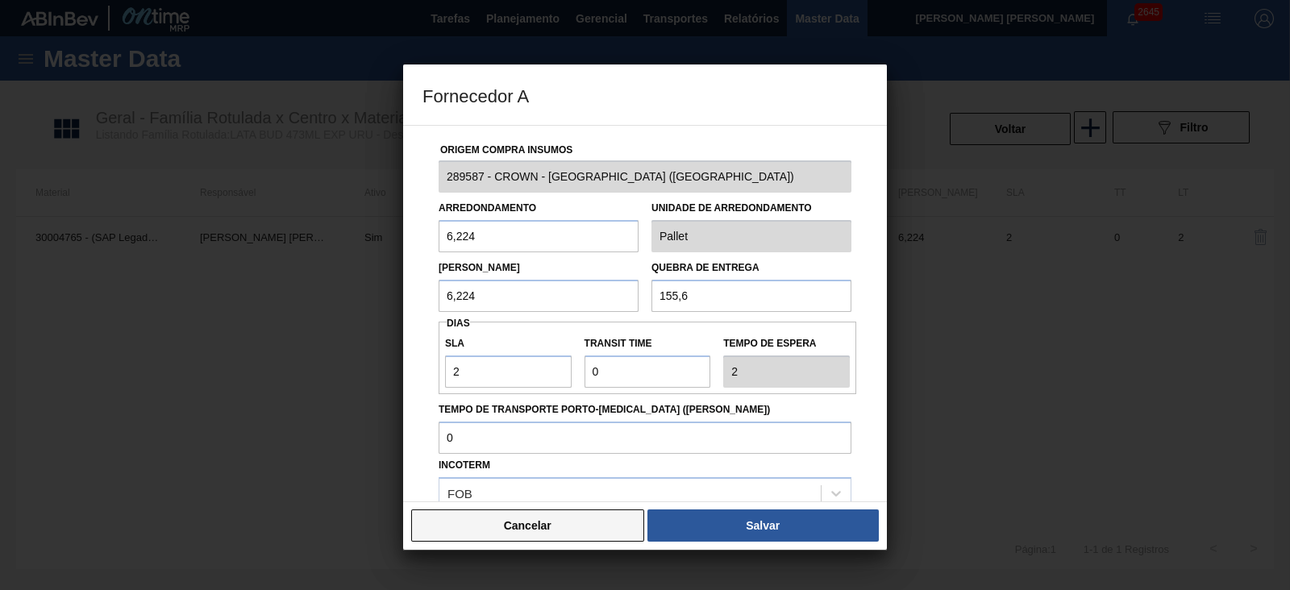
click at [593, 528] on button "Cancelar" at bounding box center [527, 525] width 233 height 32
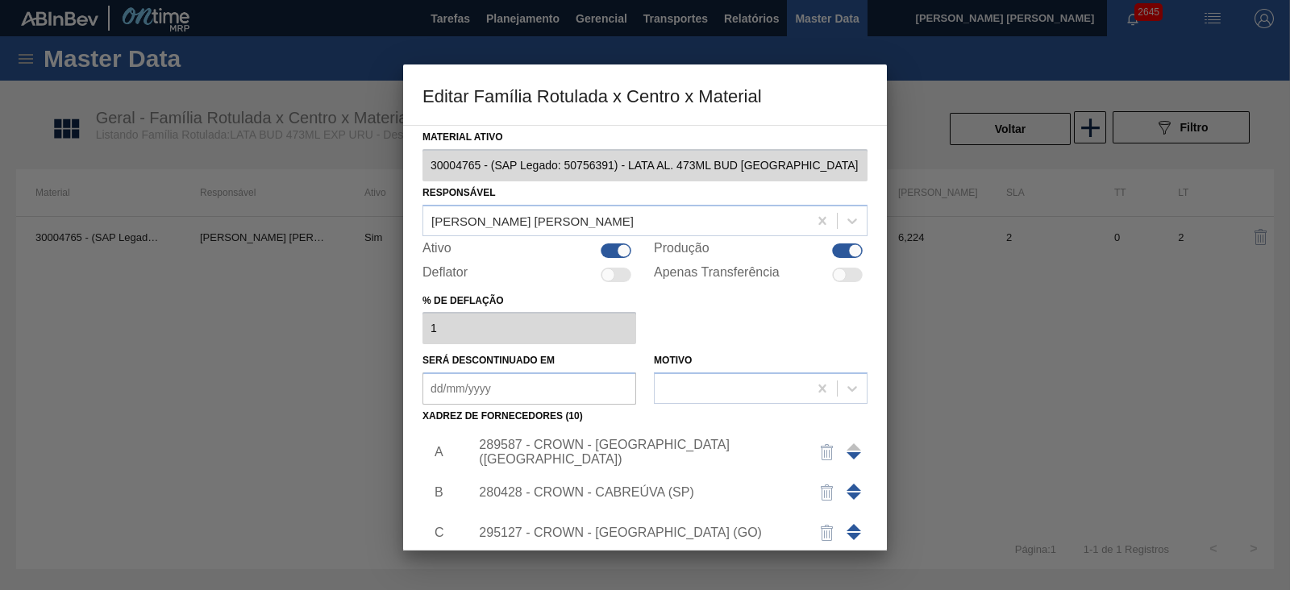
click at [637, 485] on div "280428 - CROWN - CABREÚVA (SP)" at bounding box center [637, 492] width 316 height 15
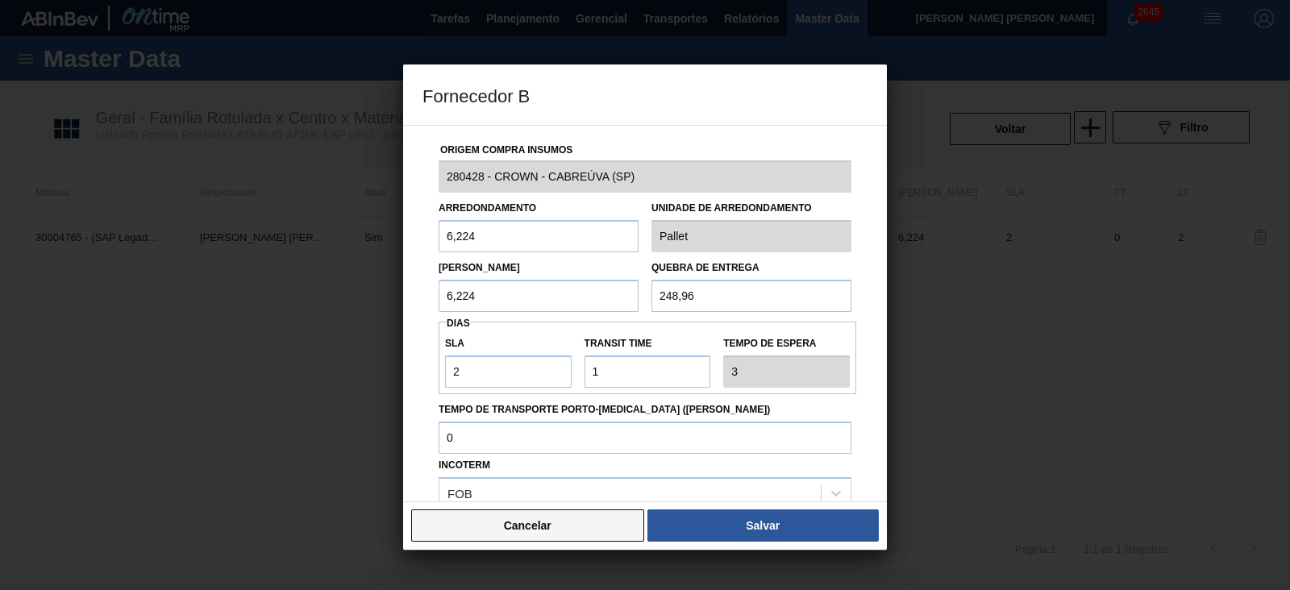
click at [608, 525] on button "Cancelar" at bounding box center [527, 525] width 233 height 32
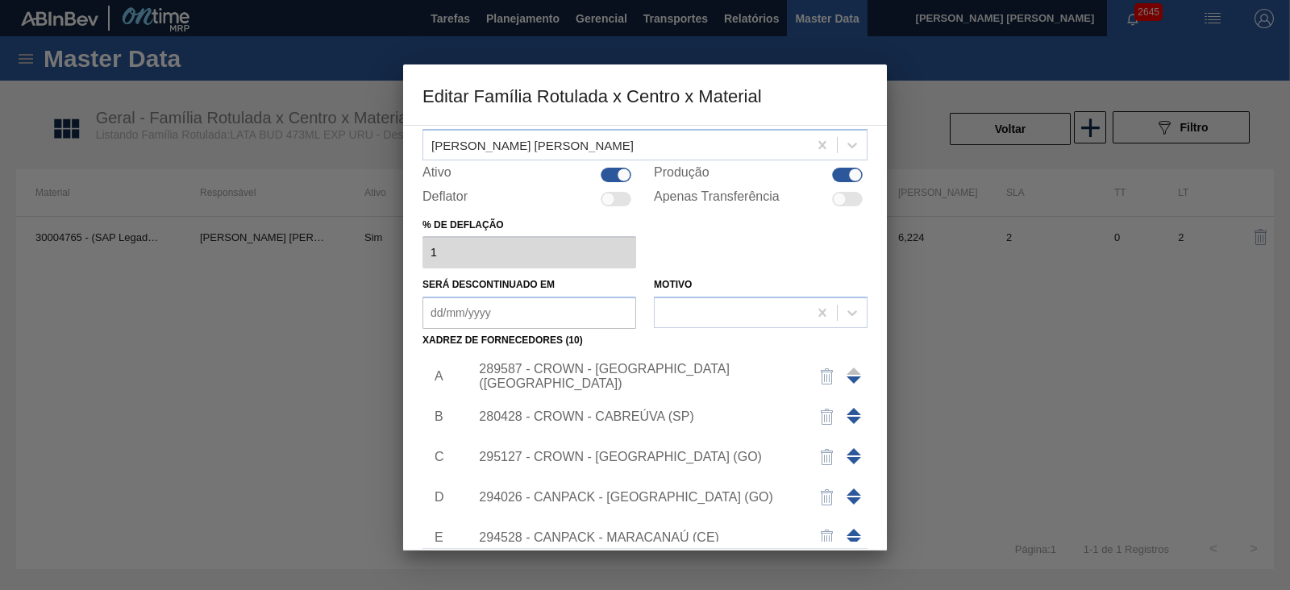
scroll to position [135, 0]
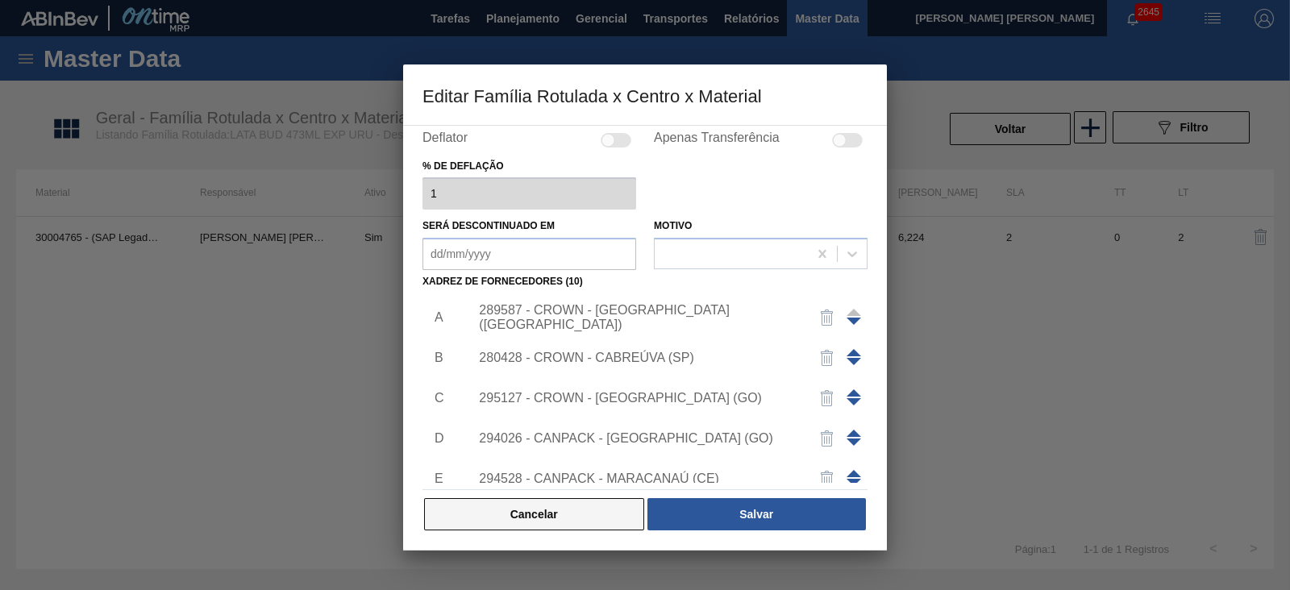
click at [597, 507] on button "Cancelar" at bounding box center [534, 514] width 220 height 32
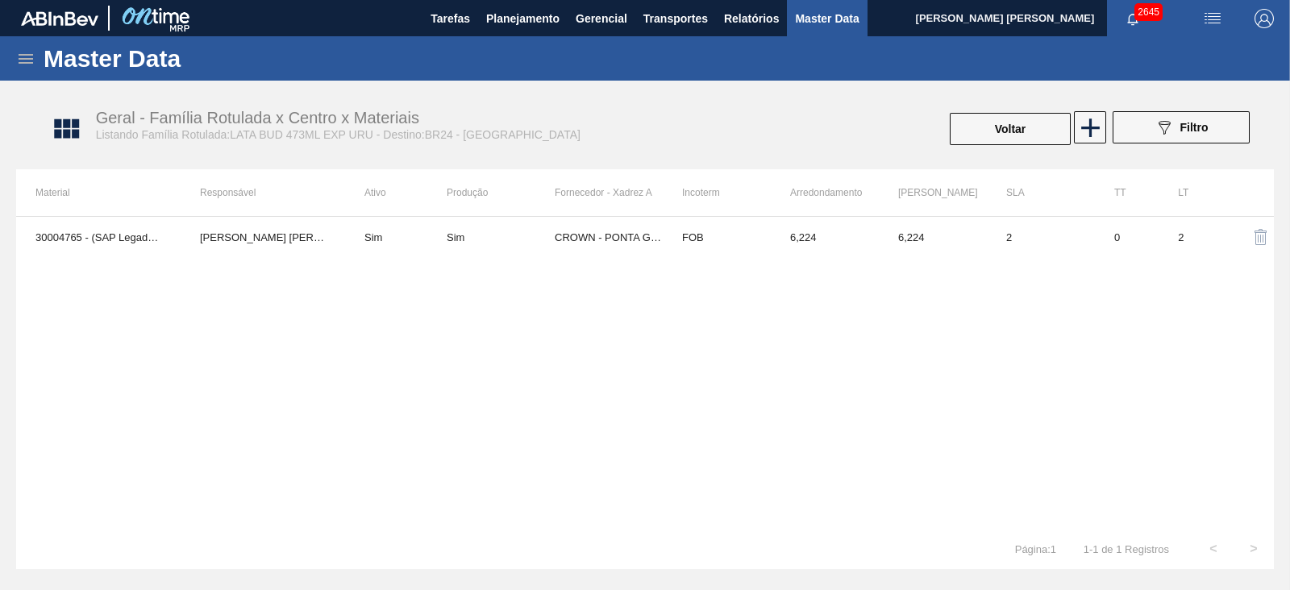
click at [815, 17] on span "Master Data" at bounding box center [827, 18] width 64 height 19
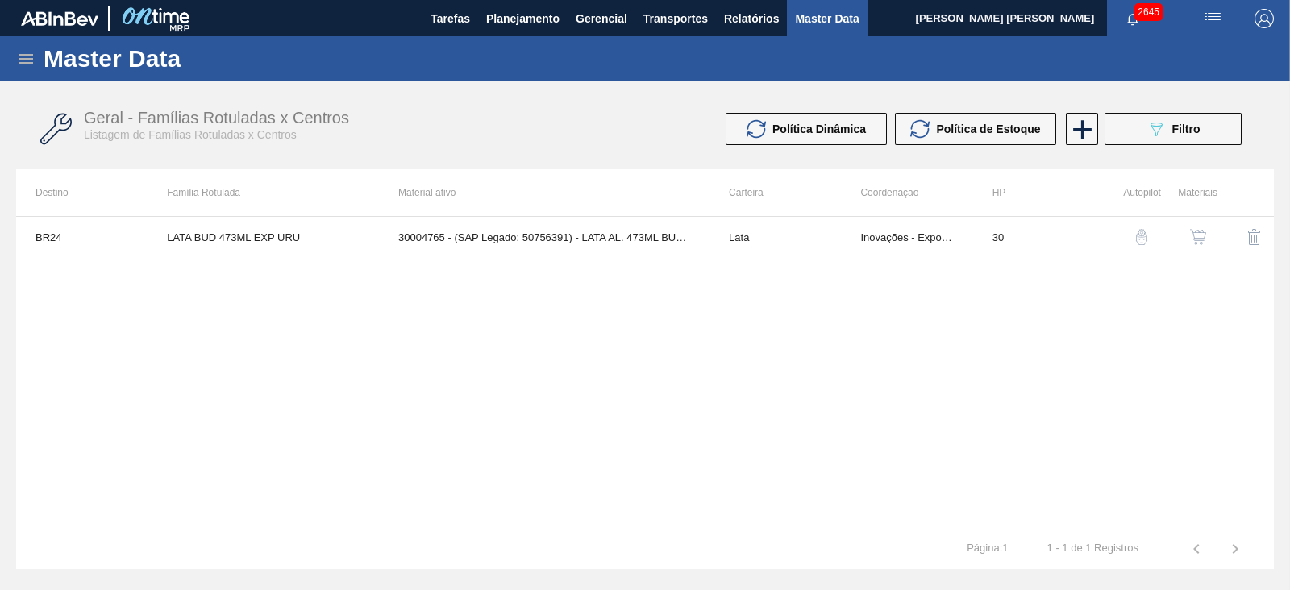
click at [26, 62] on icon at bounding box center [26, 59] width 15 height 10
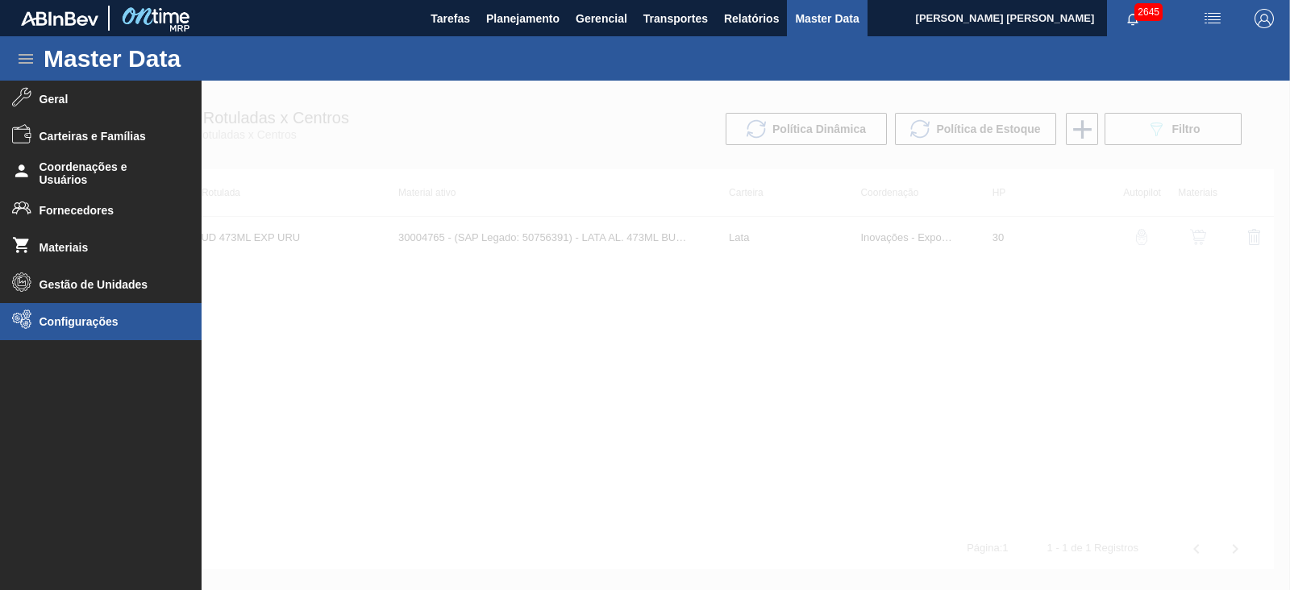
click at [108, 321] on span "Configurações" at bounding box center [105, 321] width 133 height 13
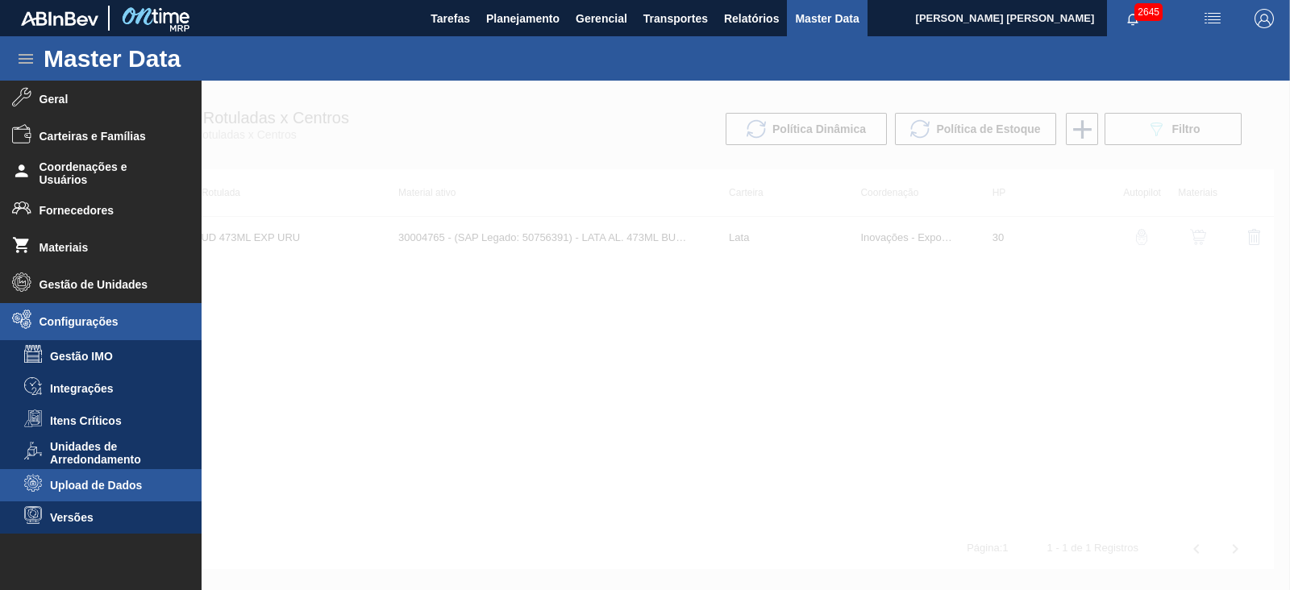
click at [110, 488] on span "Upload de Dados" at bounding box center [112, 485] width 124 height 13
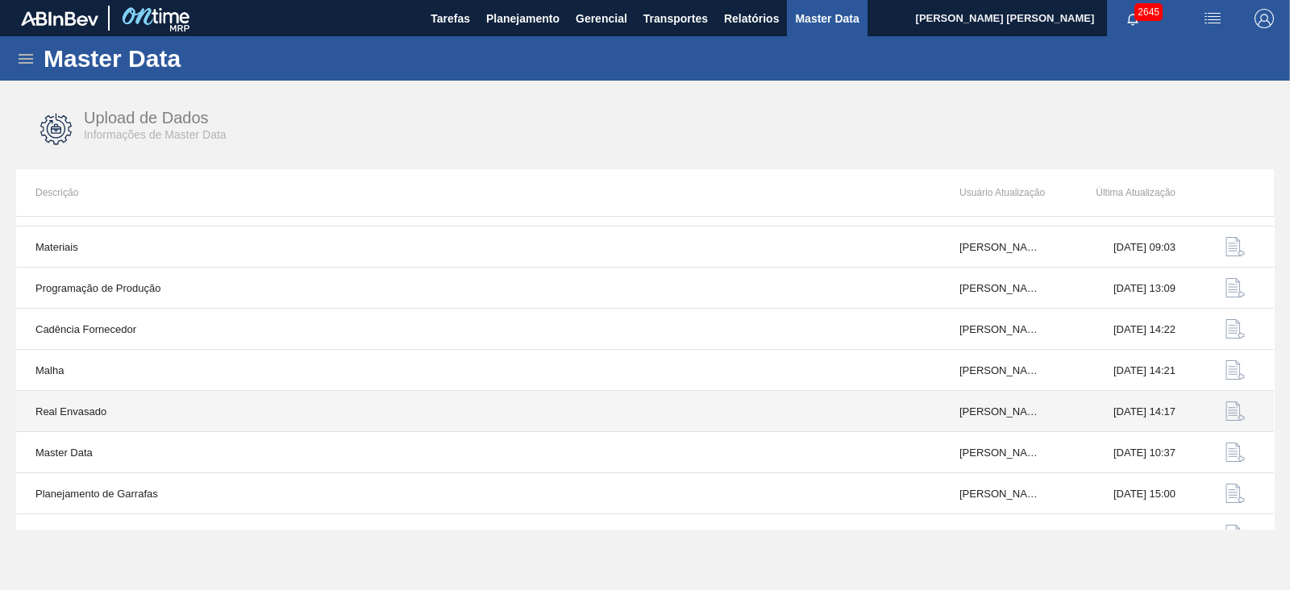
scroll to position [100, 0]
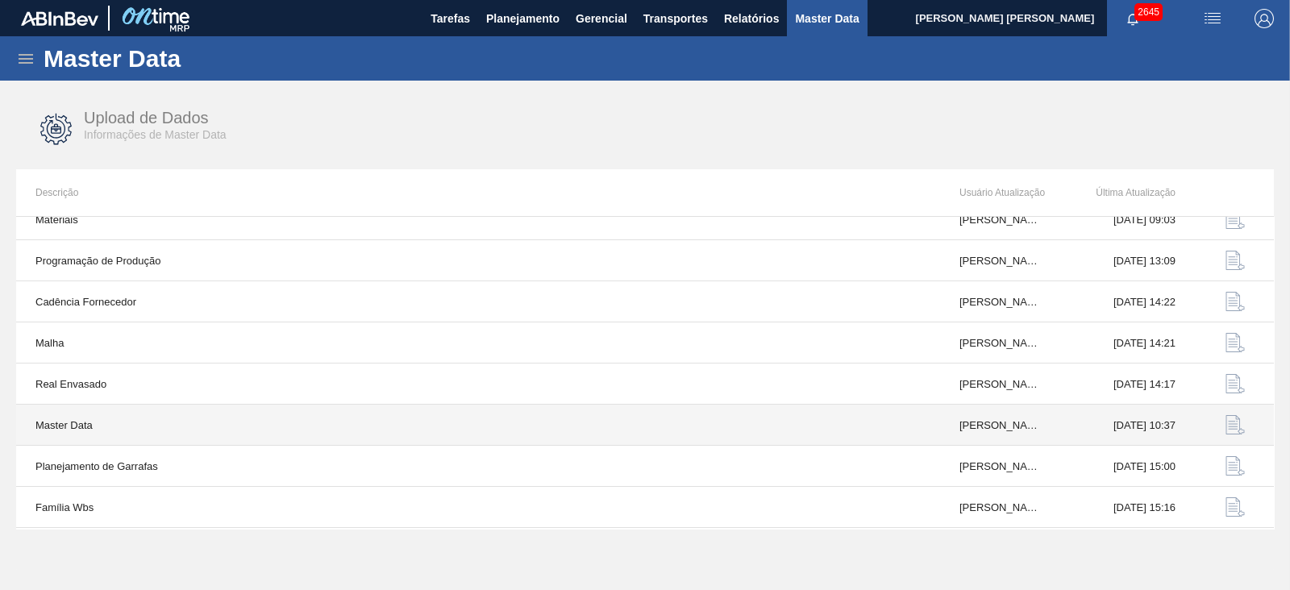
click at [1233, 427] on img "button" at bounding box center [1234, 424] width 19 height 19
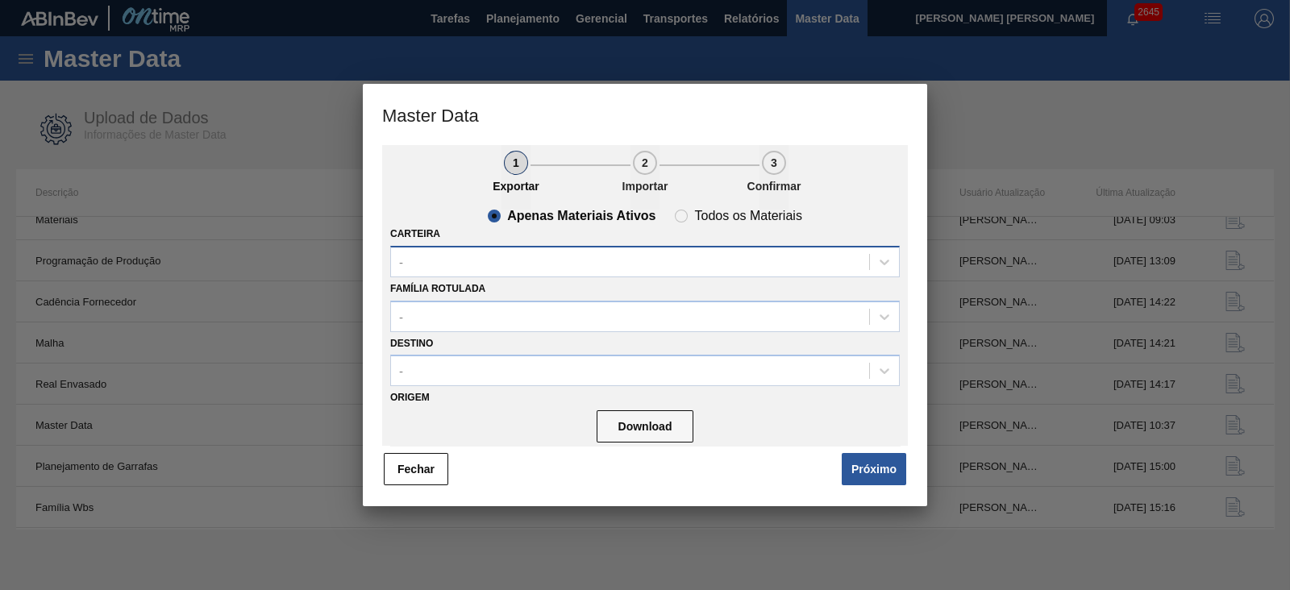
click at [503, 264] on div "-" at bounding box center [630, 261] width 478 height 23
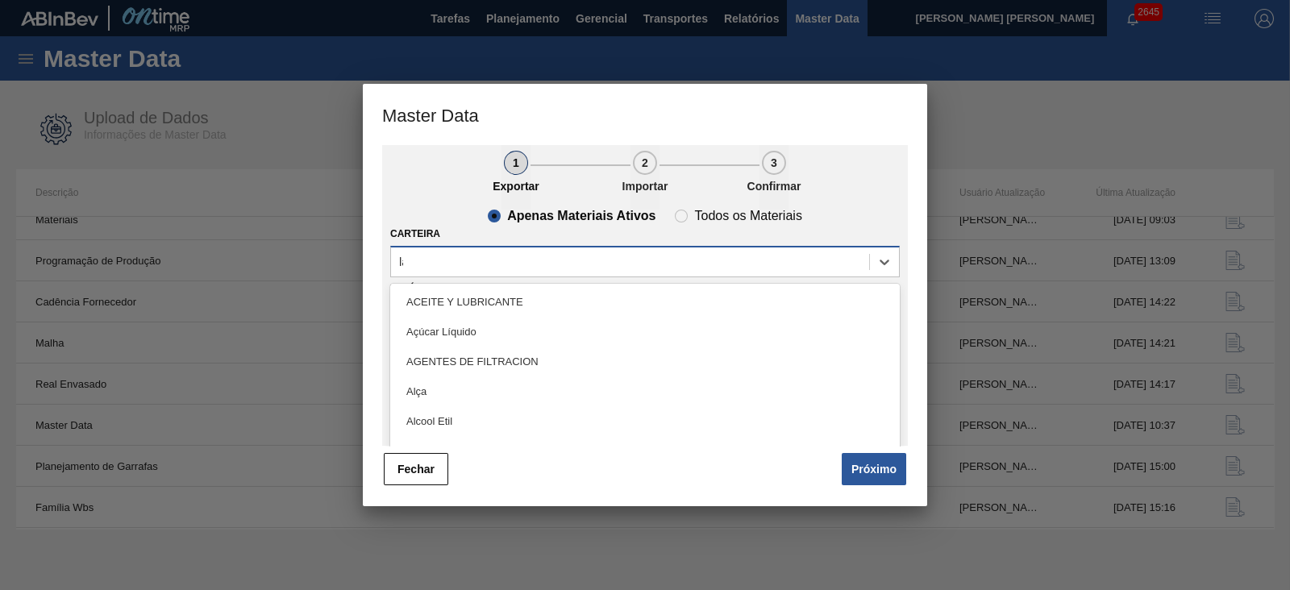
type input "lata"
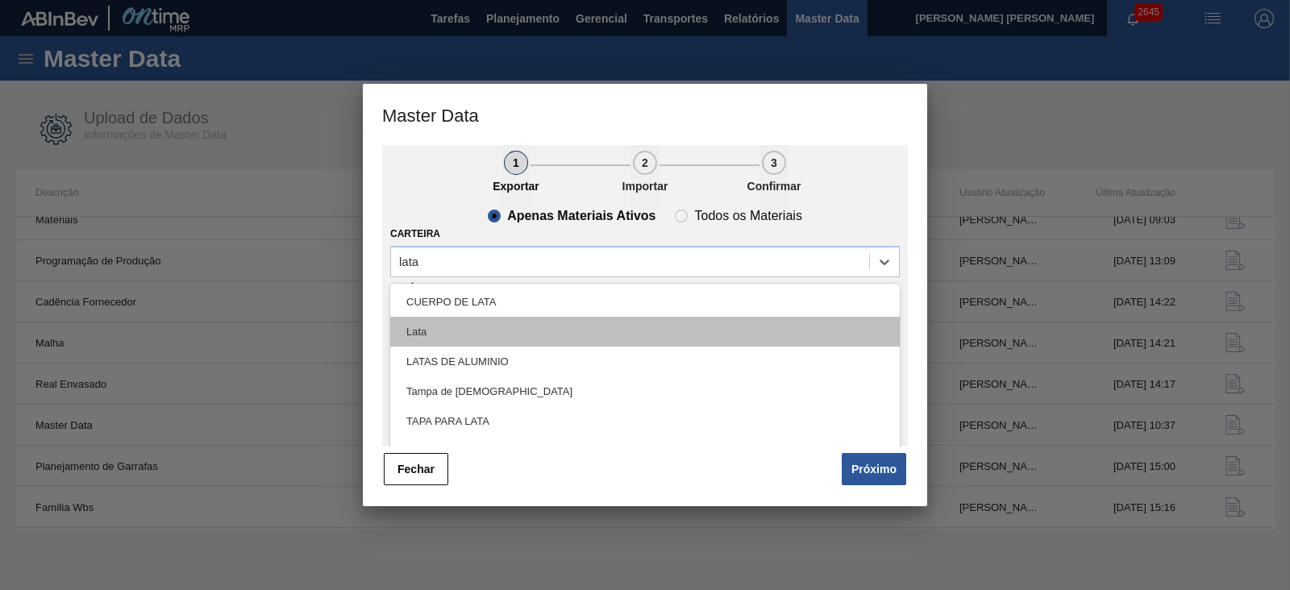
click at [472, 328] on div "Lata" at bounding box center [644, 332] width 509 height 30
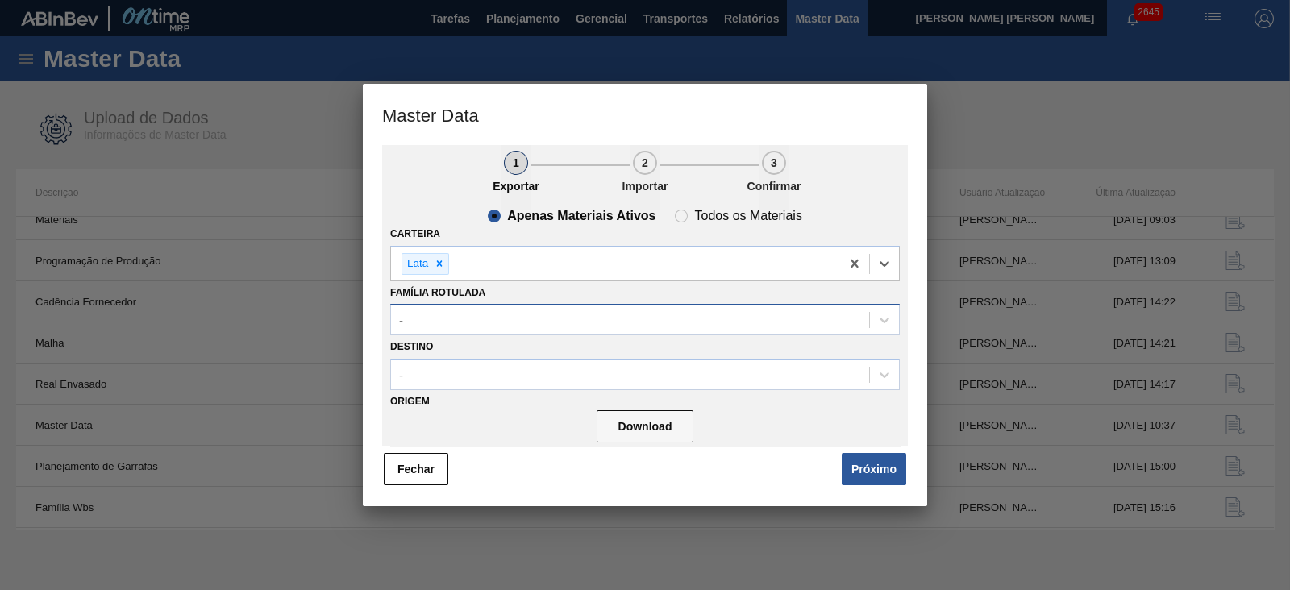
click at [497, 325] on div "-" at bounding box center [630, 320] width 478 height 23
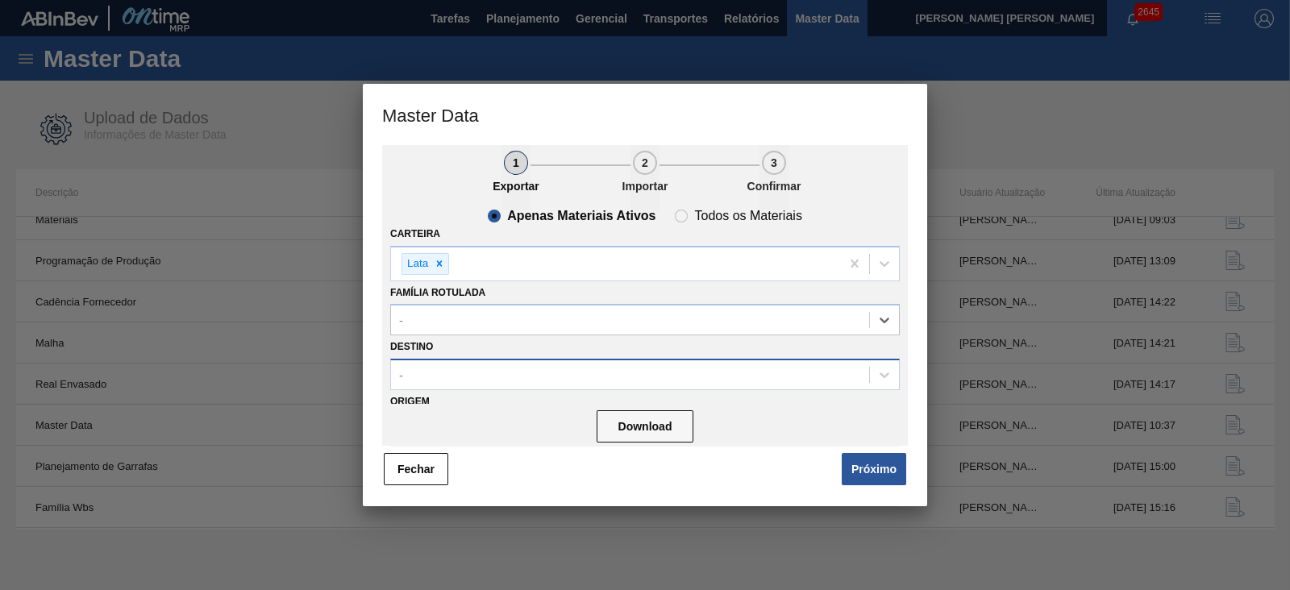
click at [496, 375] on div "-" at bounding box center [630, 375] width 478 height 23
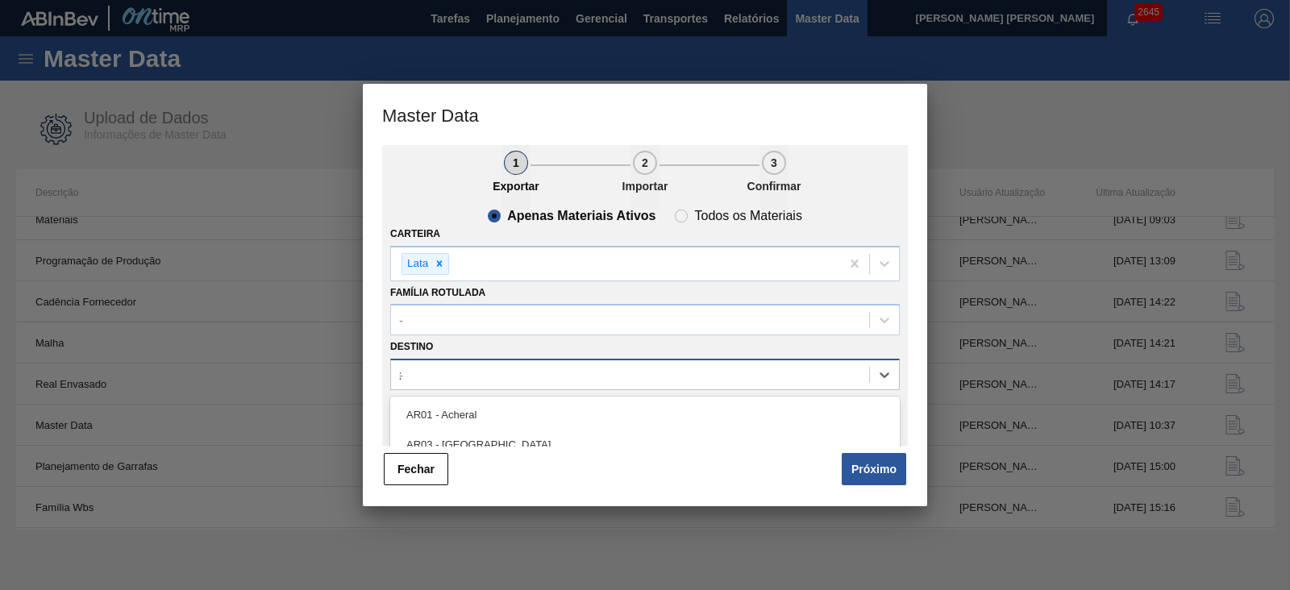
type input "24"
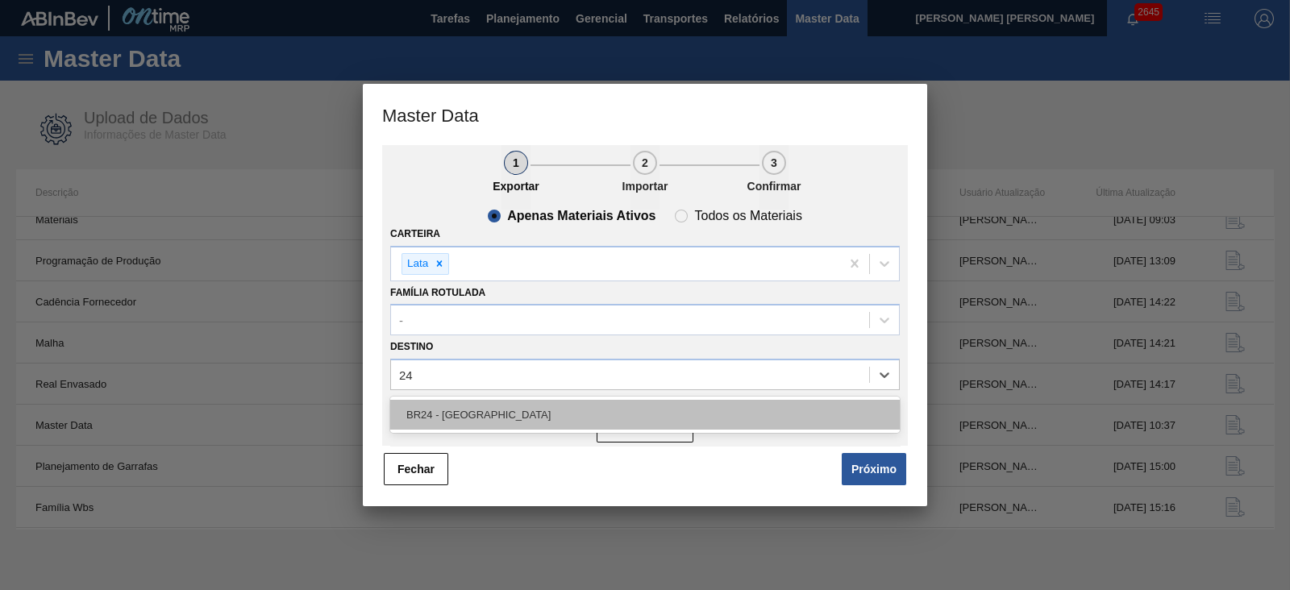
click at [485, 410] on div "BR24 - [GEOGRAPHIC_DATA]" at bounding box center [644, 415] width 509 height 30
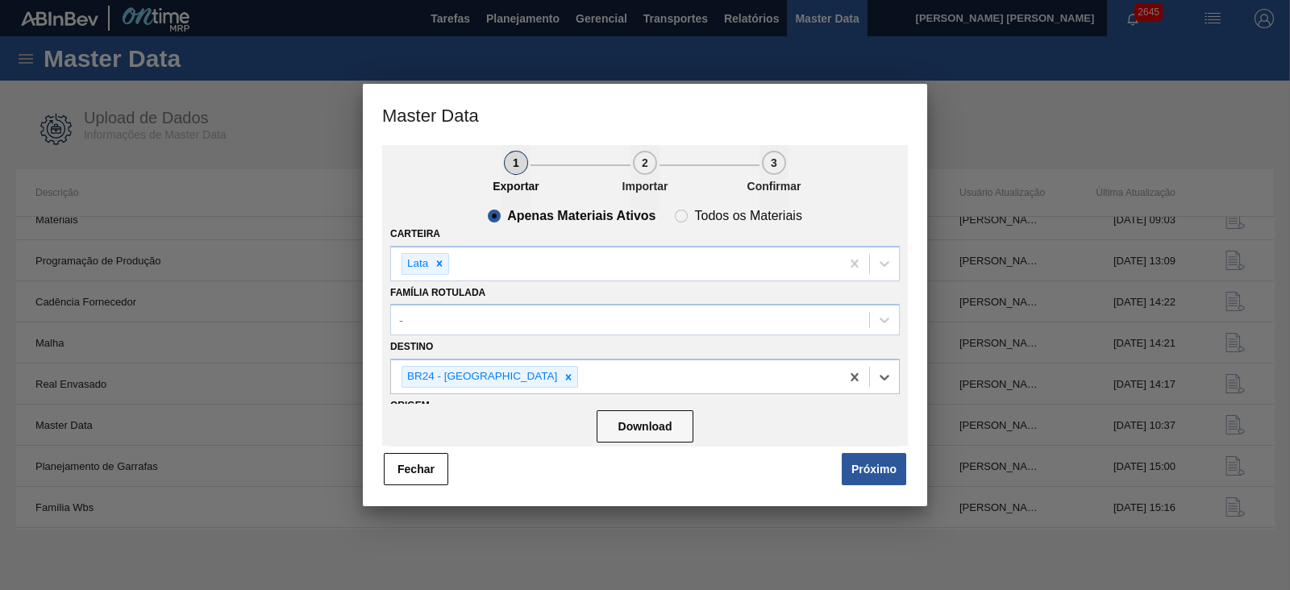
scroll to position [52, 0]
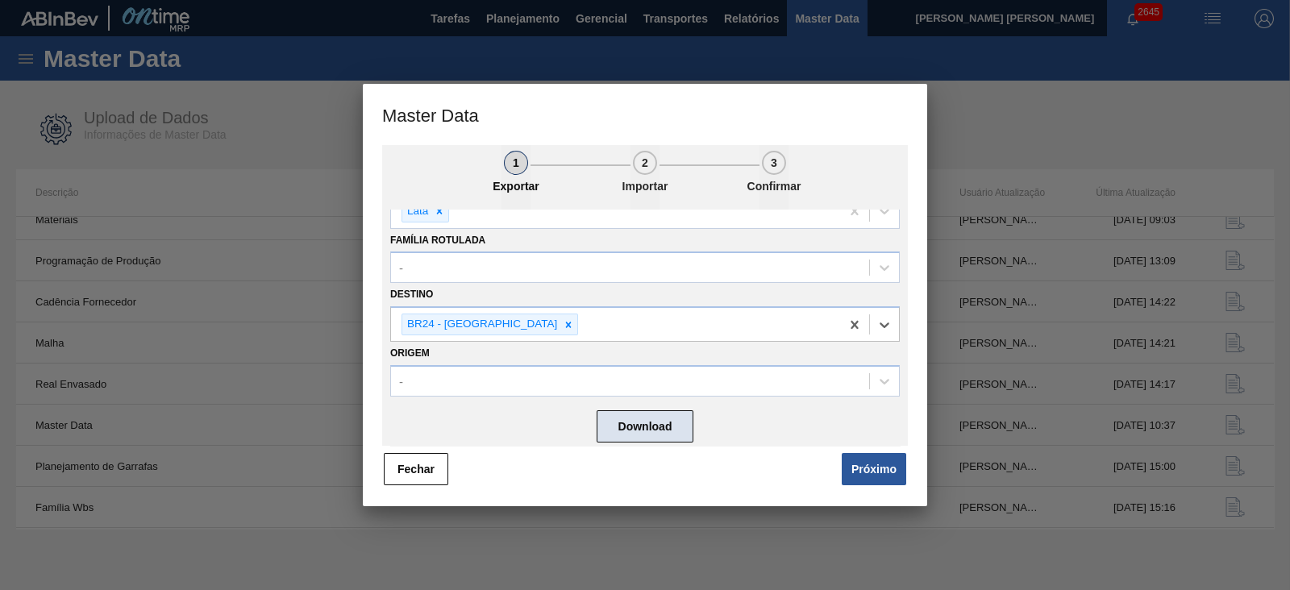
click at [660, 421] on button "Download" at bounding box center [645, 426] width 97 height 32
click at [871, 472] on button "Próximo" at bounding box center [874, 469] width 64 height 32
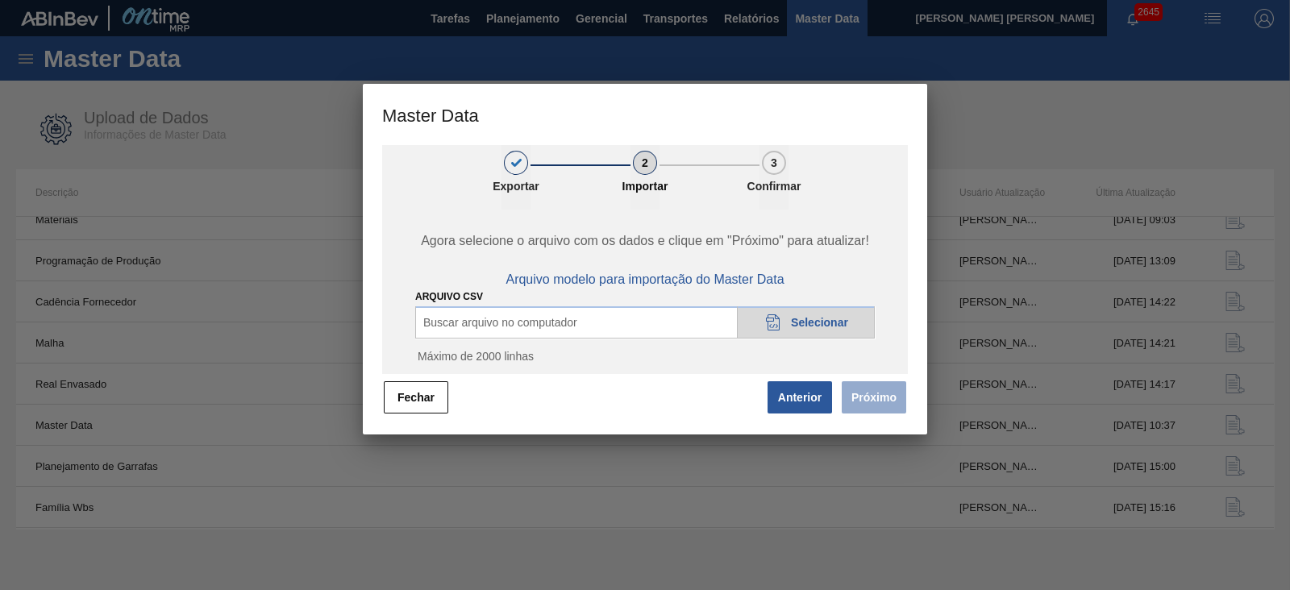
click at [798, 314] on div "20DAD902-3625-4257-8FDA-0C0CB19E2A3D Selecionar" at bounding box center [806, 322] width 138 height 32
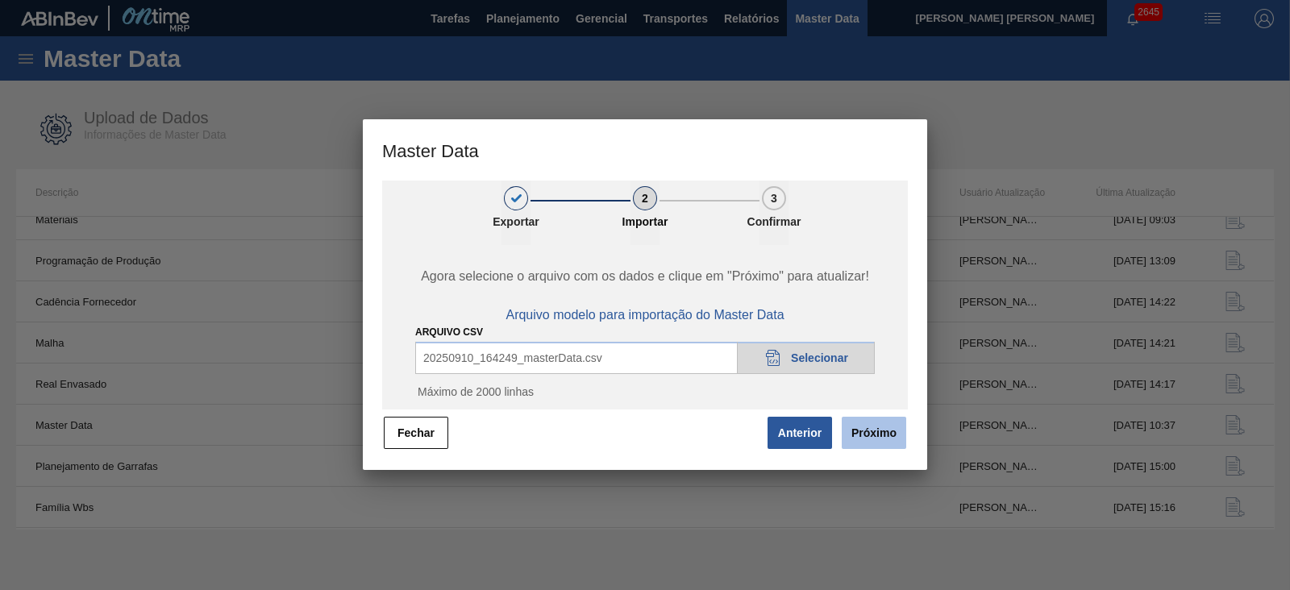
click at [888, 433] on button "Próximo" at bounding box center [874, 433] width 64 height 32
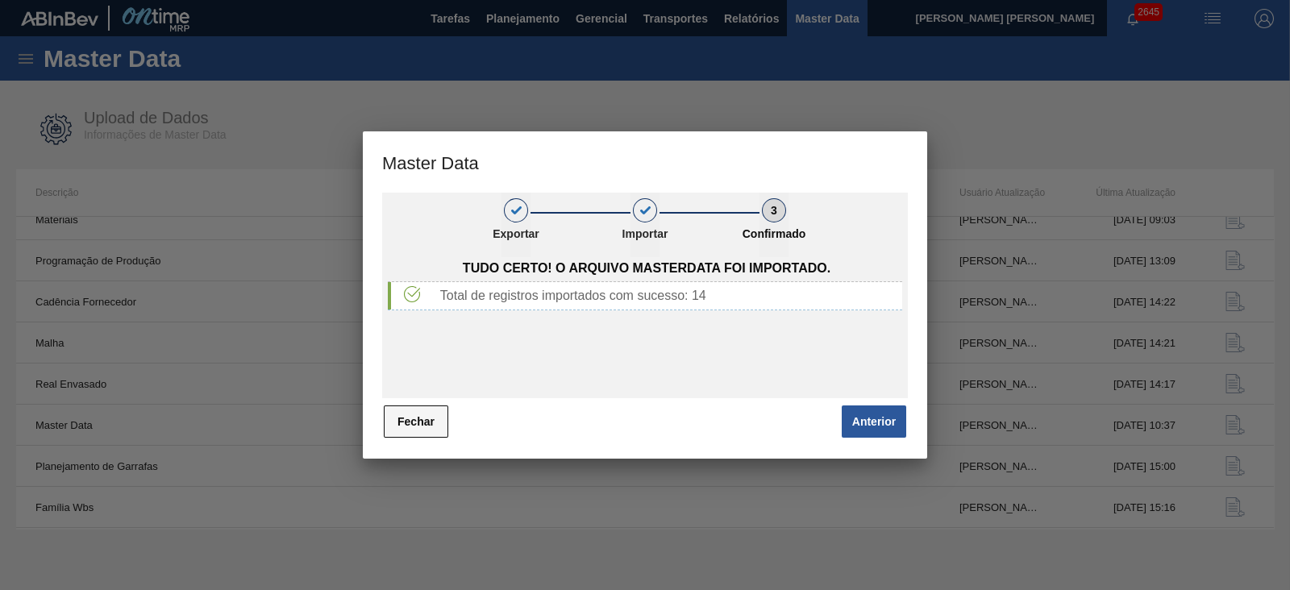
click at [435, 426] on button "Fechar" at bounding box center [416, 421] width 64 height 32
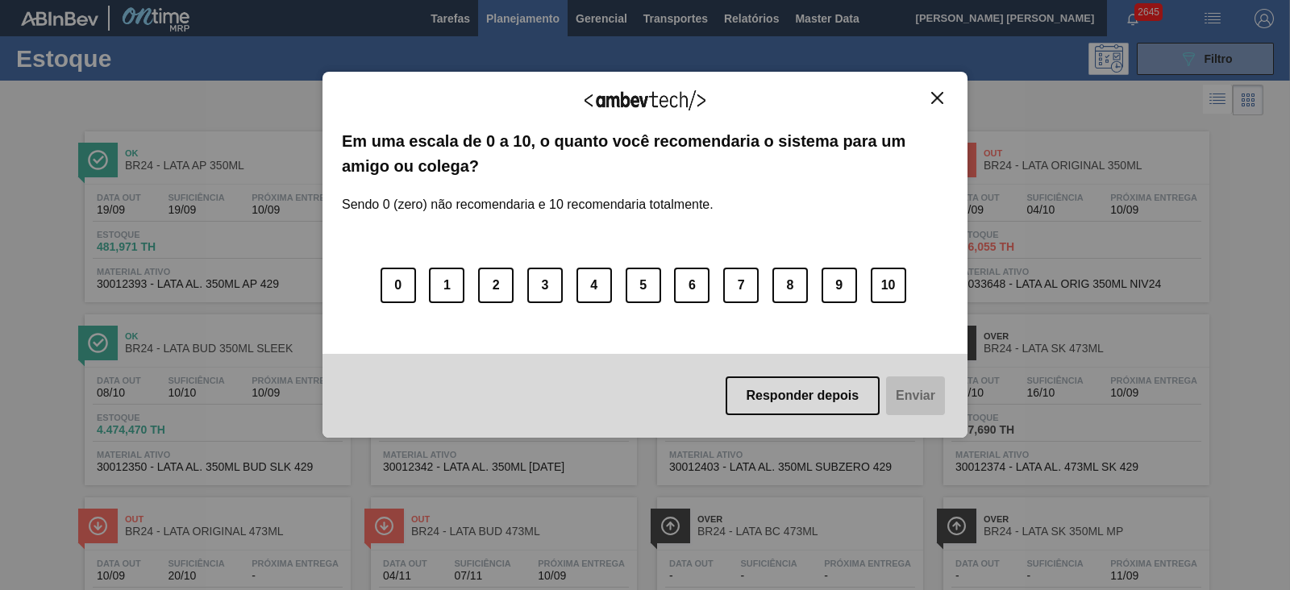
click at [931, 99] on img "Close" at bounding box center [937, 98] width 12 height 12
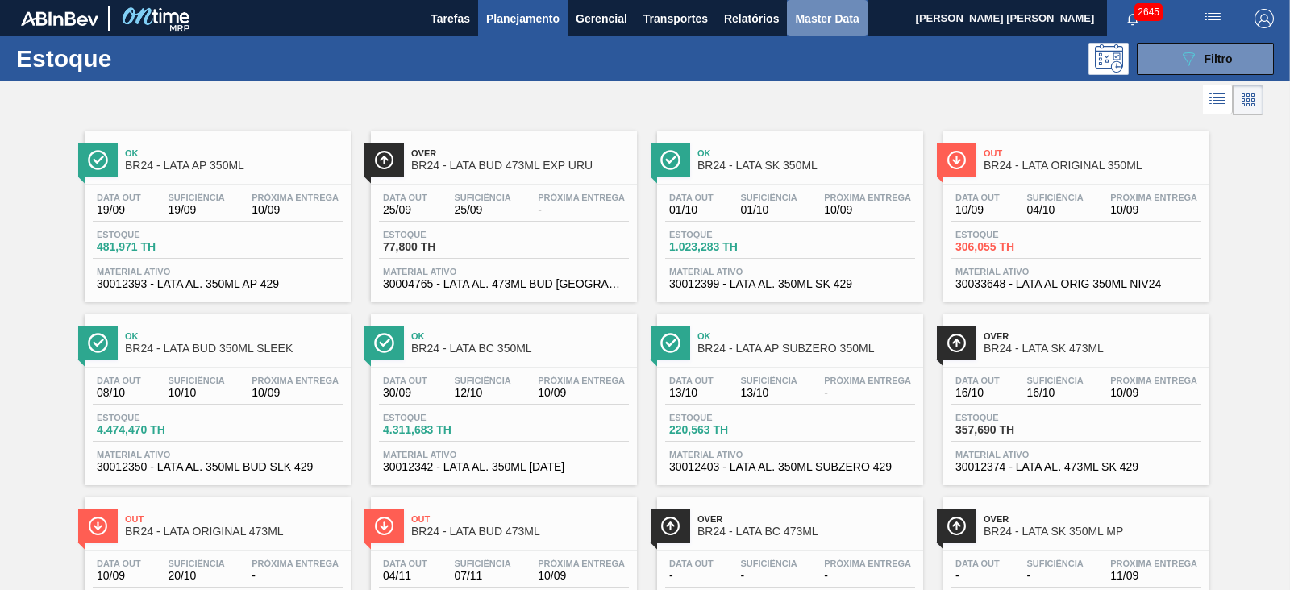
click at [841, 18] on span "Master Data" at bounding box center [827, 18] width 64 height 19
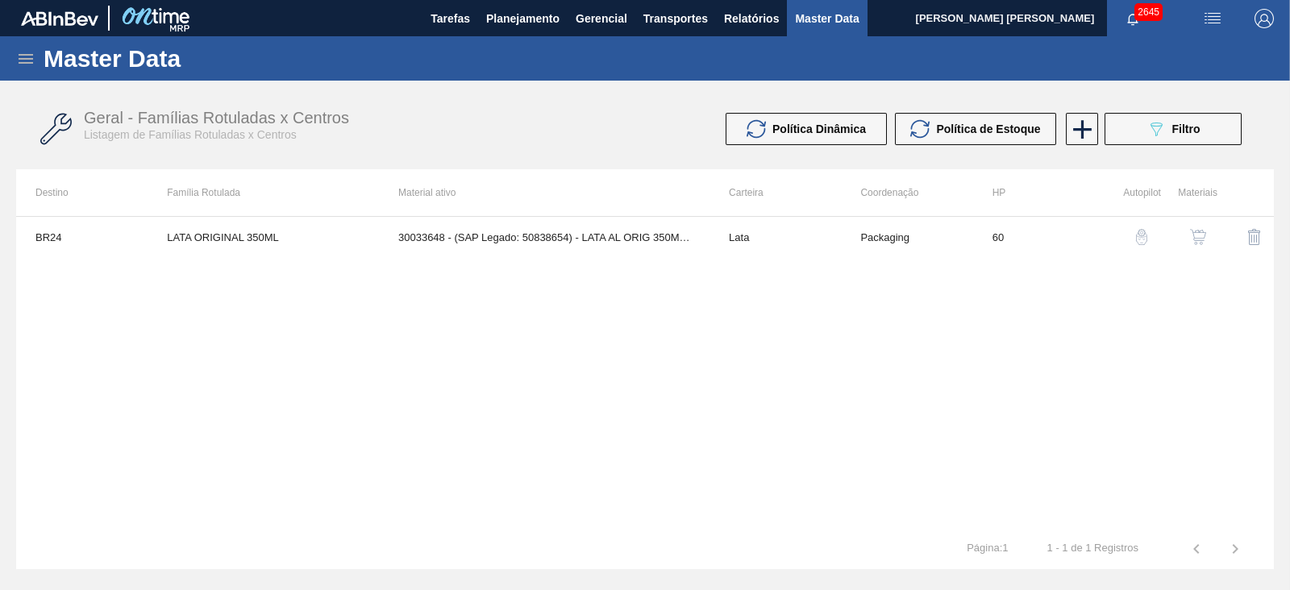
click at [29, 50] on icon at bounding box center [25, 58] width 19 height 19
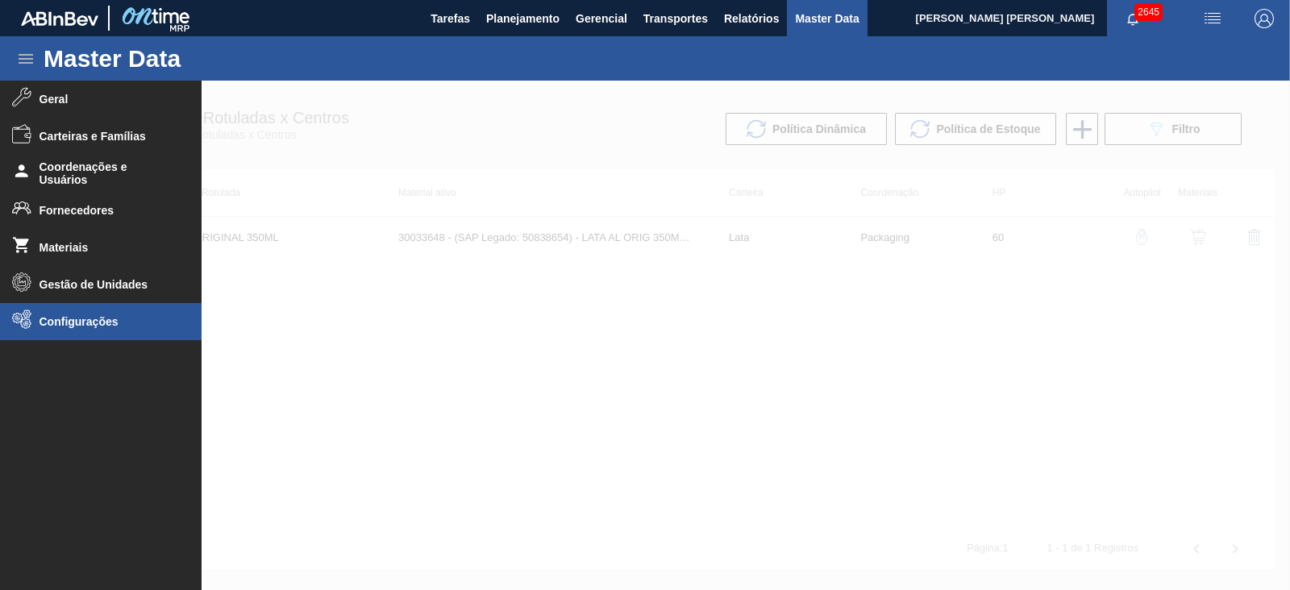
click at [80, 326] on span "Configurações" at bounding box center [105, 321] width 133 height 13
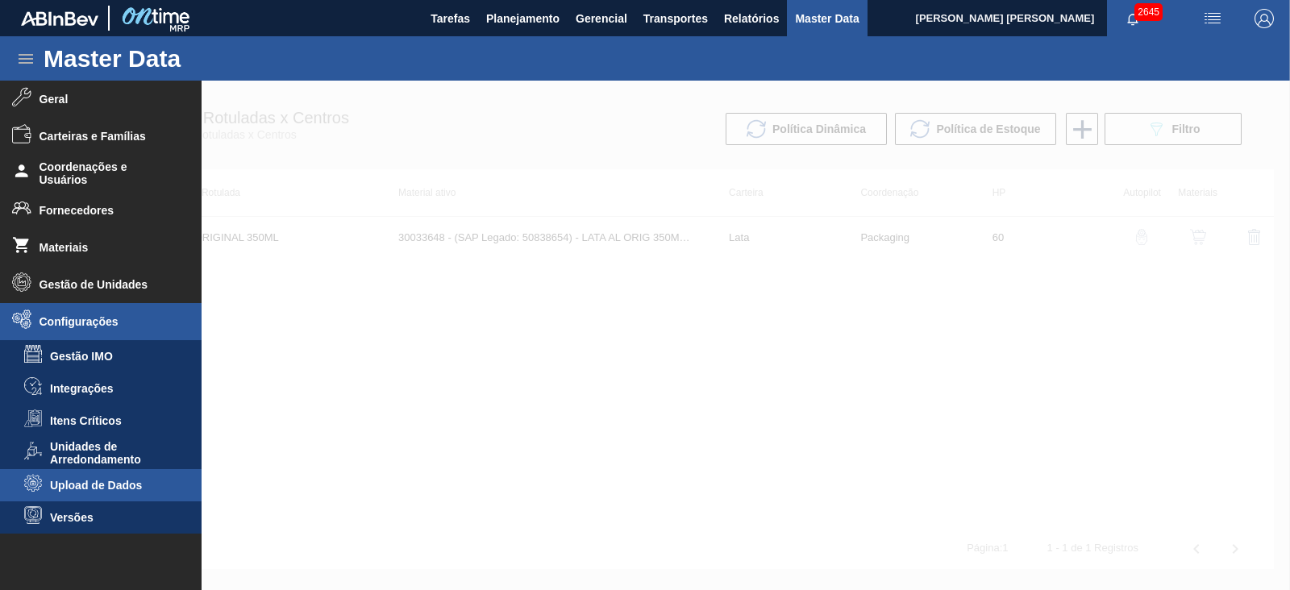
click at [110, 481] on span "Upload de Dados" at bounding box center [112, 485] width 124 height 13
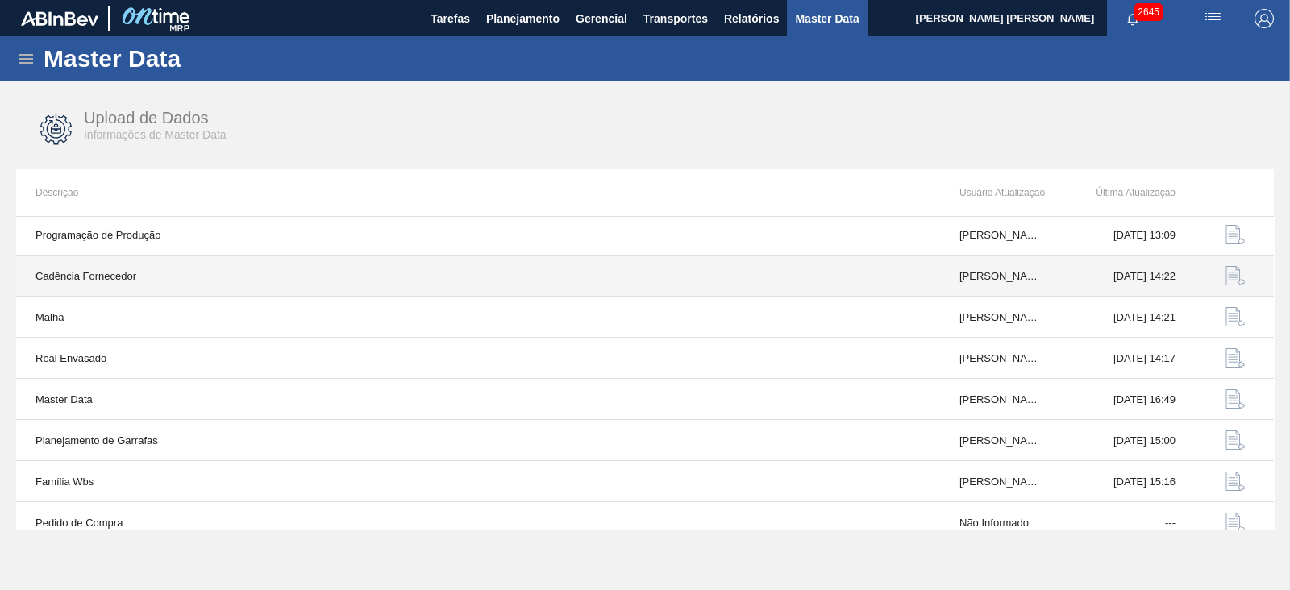
scroll to position [137, 0]
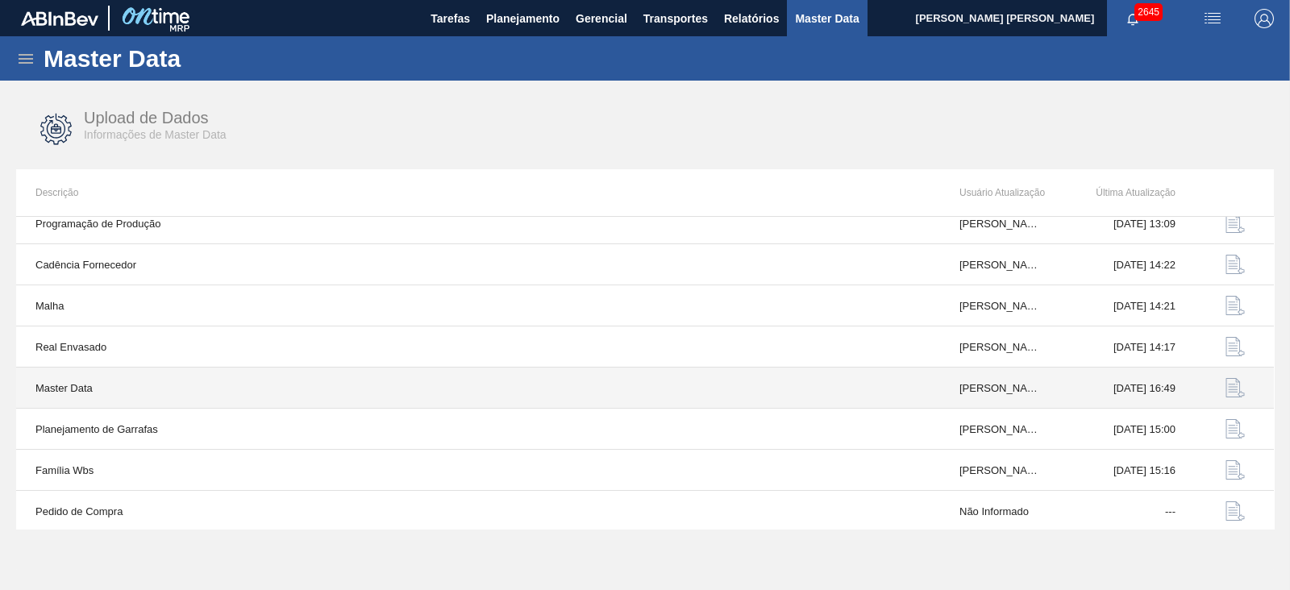
click at [1230, 388] on img "button" at bounding box center [1234, 387] width 19 height 19
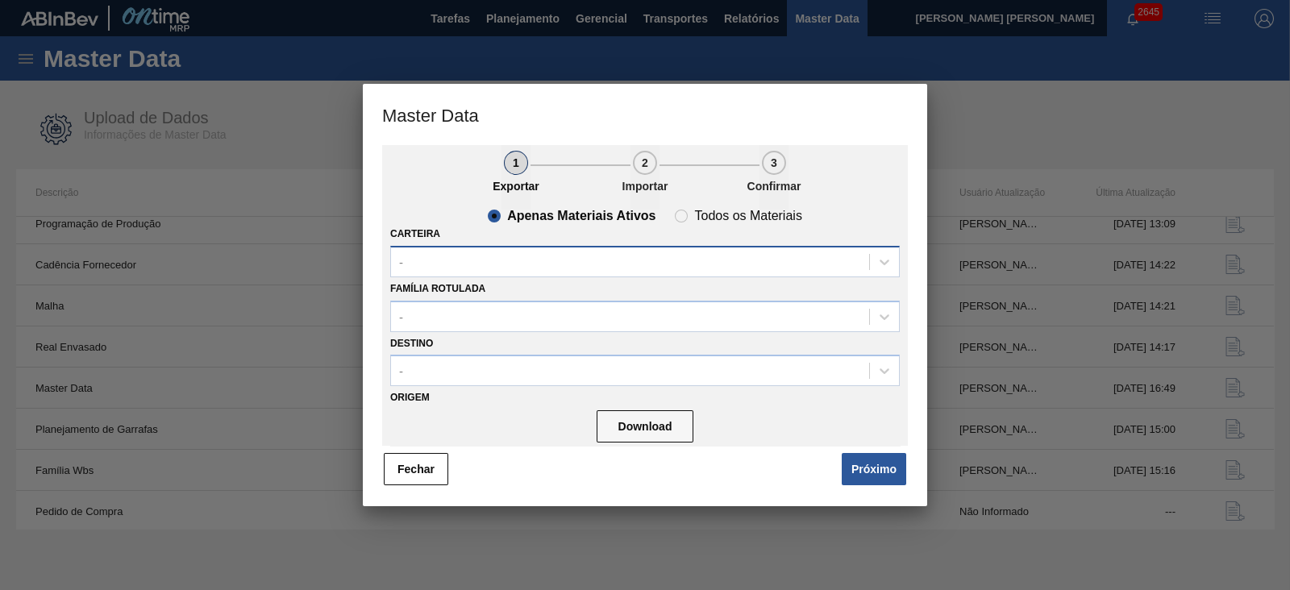
click at [518, 252] on div "-" at bounding box center [630, 261] width 478 height 23
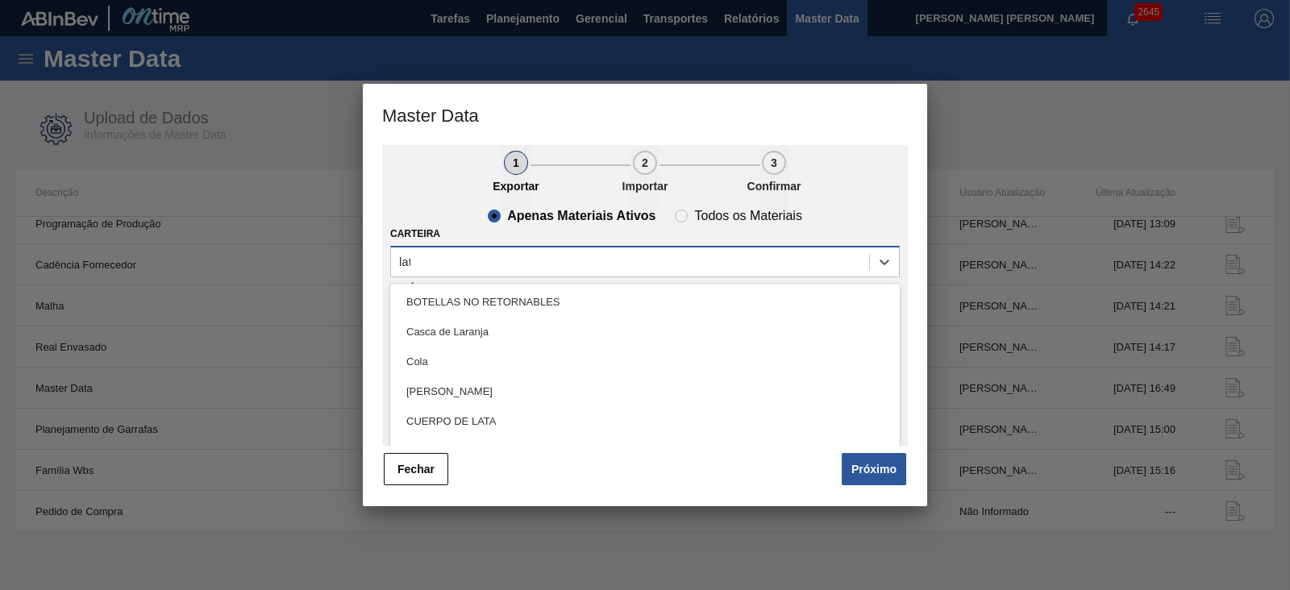
type input "lata"
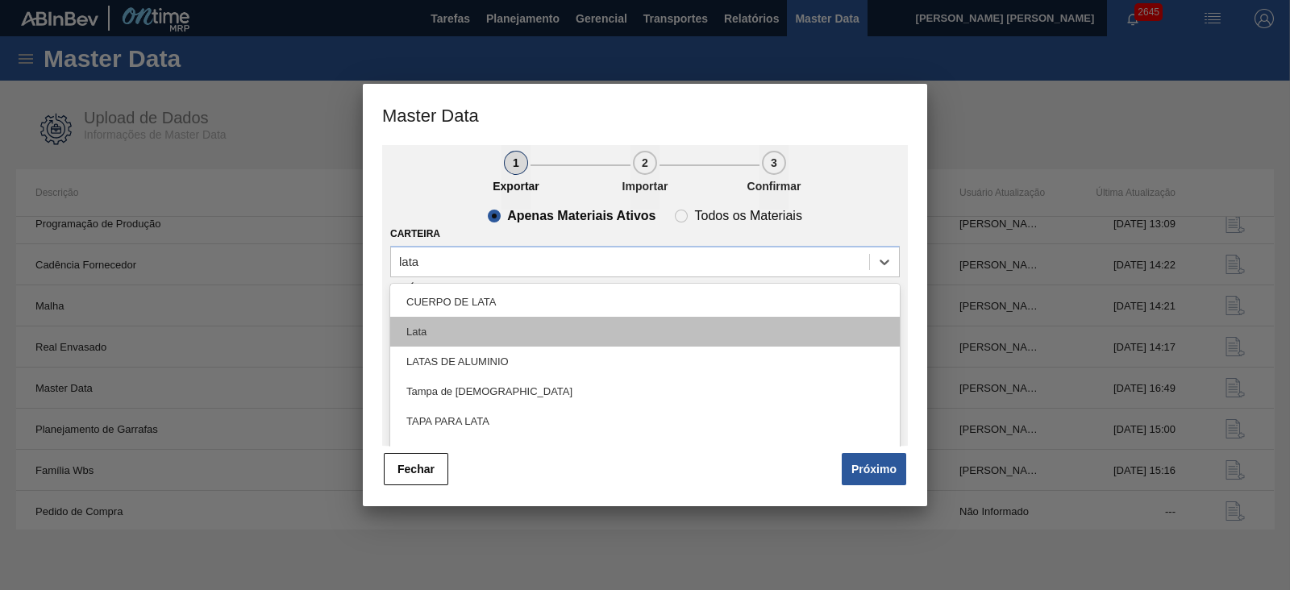
click at [445, 332] on div "Lata" at bounding box center [644, 332] width 509 height 30
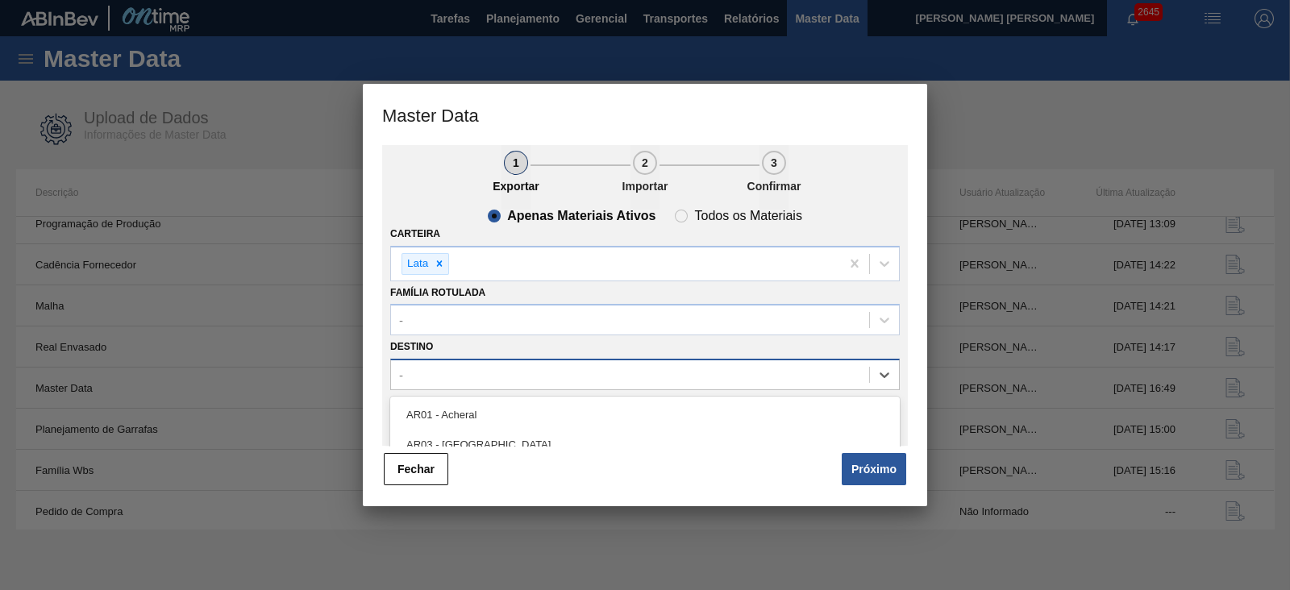
click at [484, 376] on div "-" at bounding box center [630, 375] width 478 height 23
type input "21"
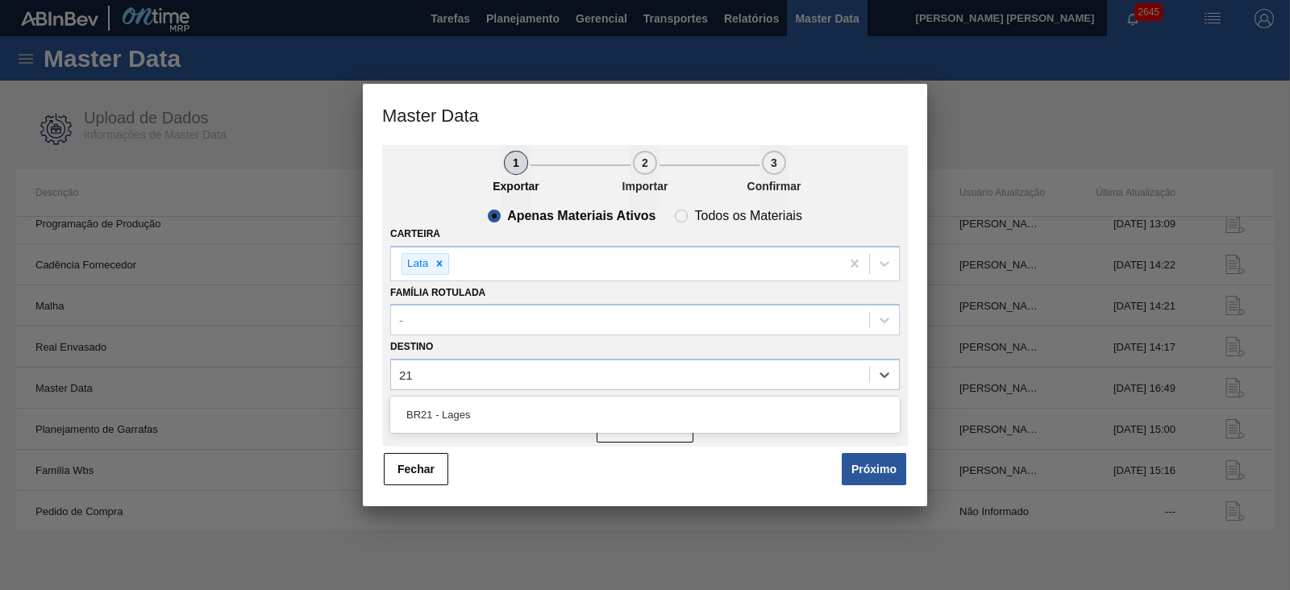
drag, startPoint x: 462, startPoint y: 410, endPoint x: 475, endPoint y: 414, distance: 13.3
click at [460, 411] on div "BR21 - Lages" at bounding box center [644, 415] width 509 height 30
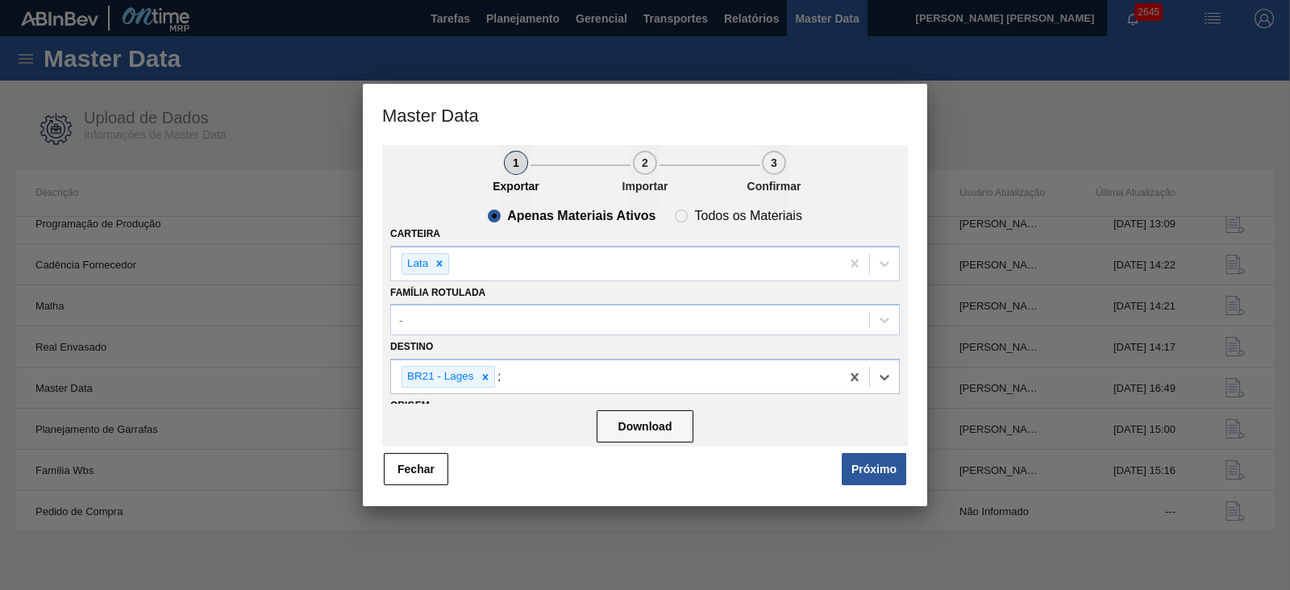
type input "22"
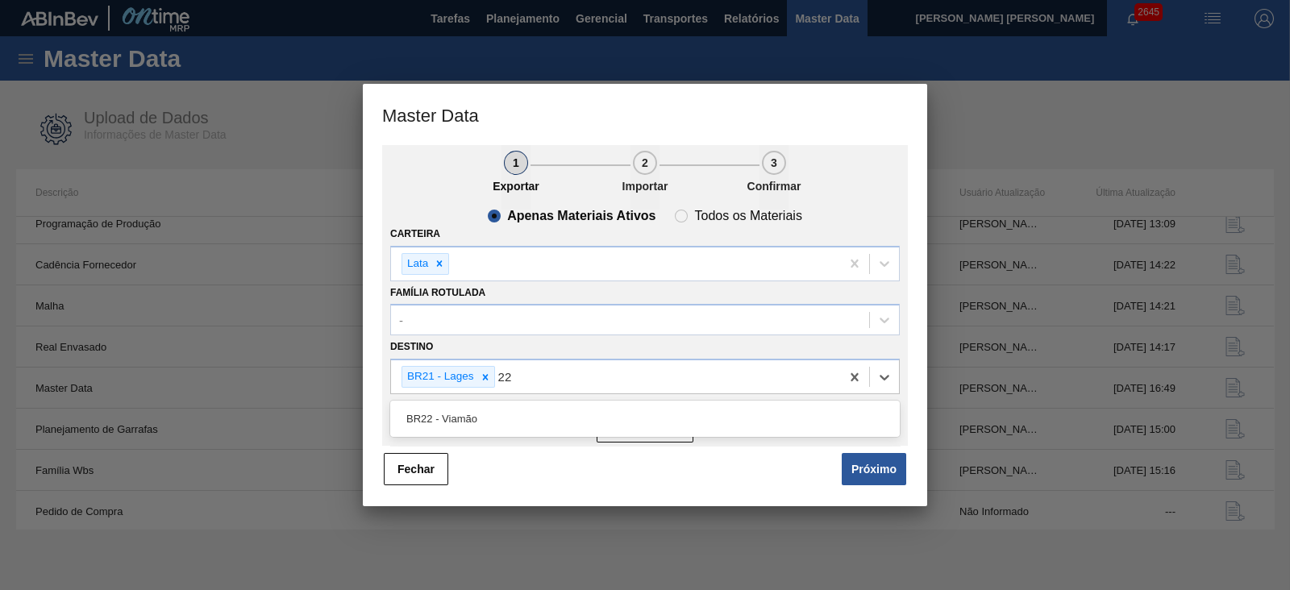
click at [532, 416] on div "BR22 - Viamão" at bounding box center [644, 419] width 509 height 30
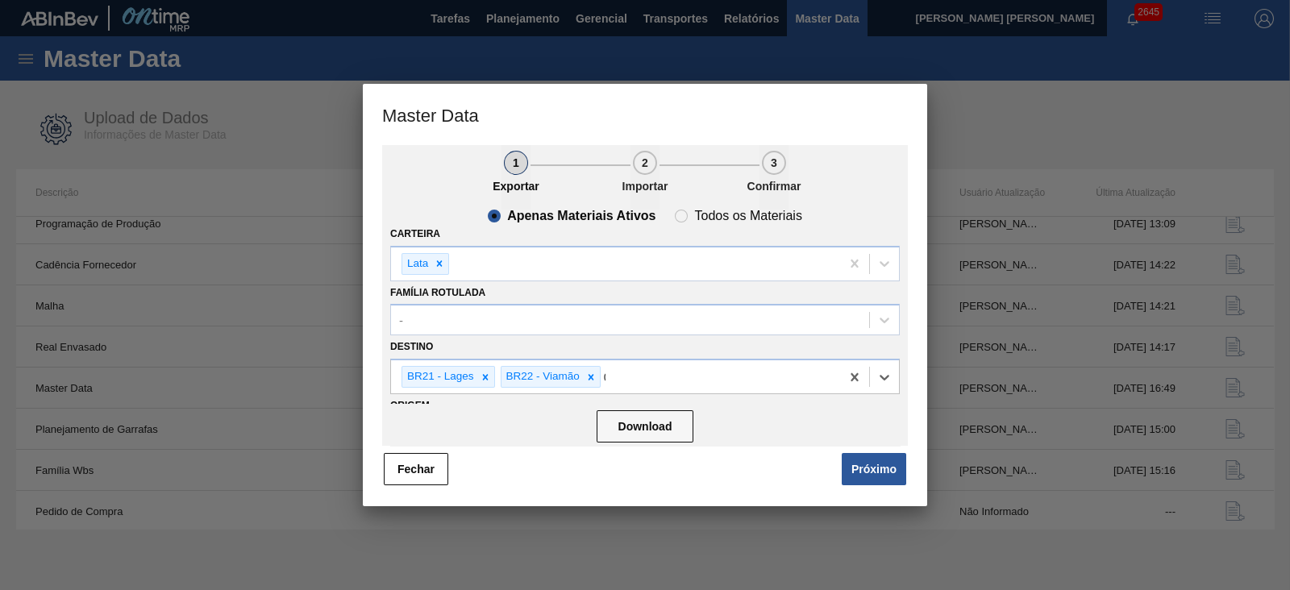
type input "09"
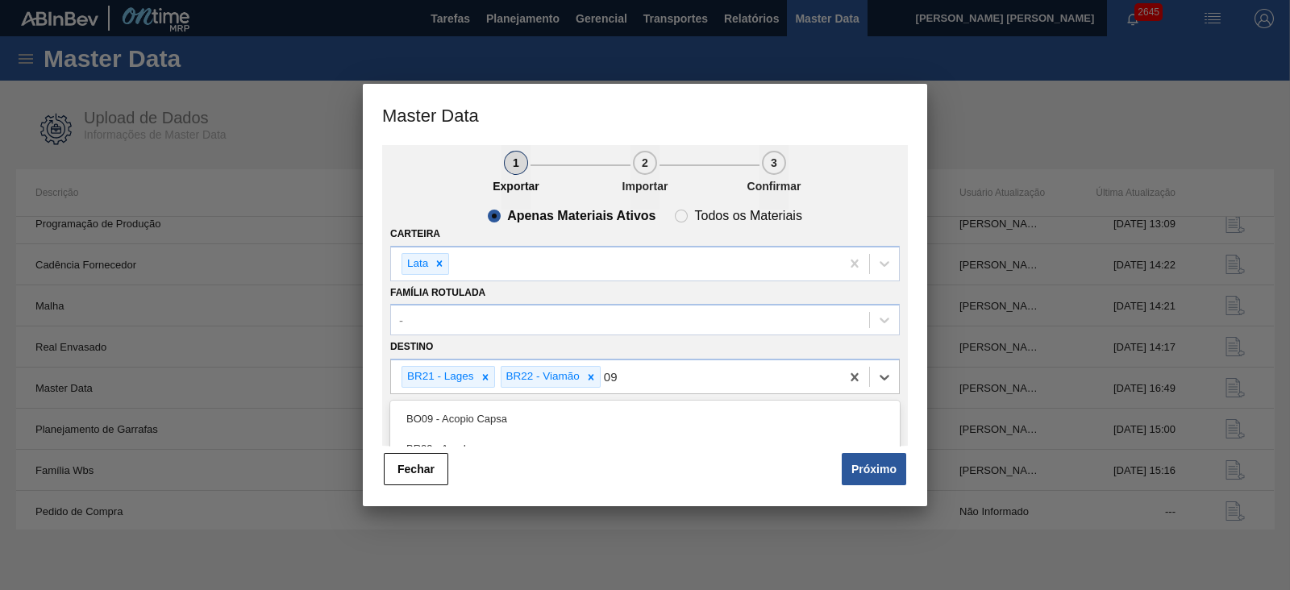
click at [472, 442] on div "BR09 - Agudos" at bounding box center [644, 449] width 509 height 30
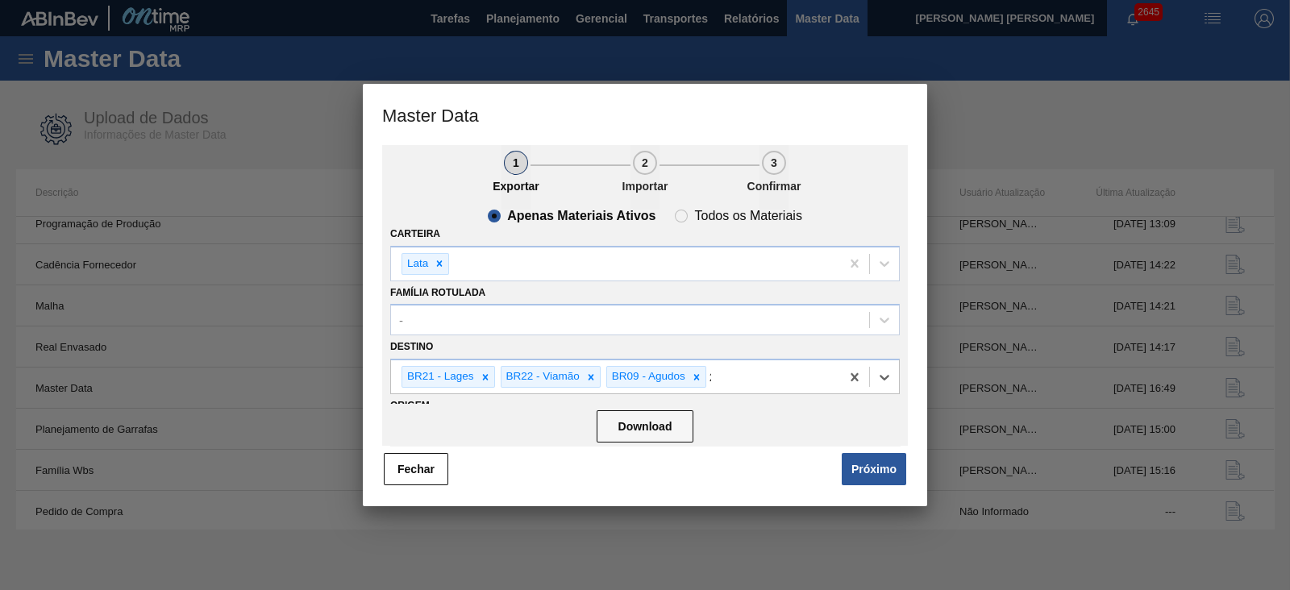
type input "24"
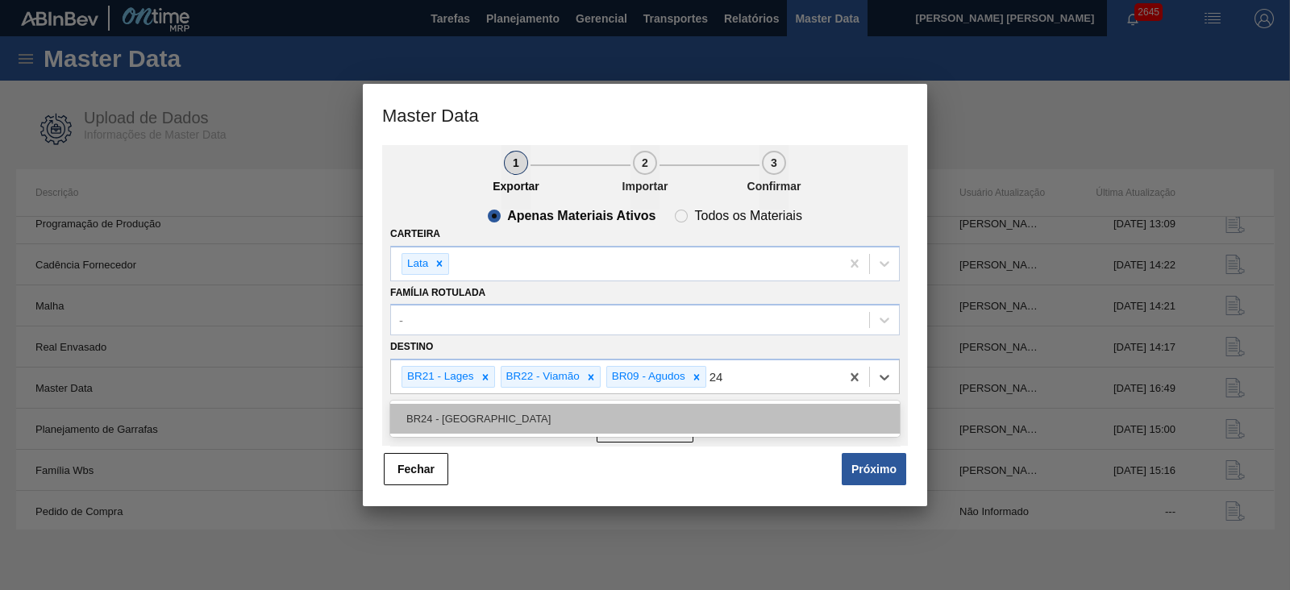
click at [563, 410] on div "BR24 - Ponta Grossa" at bounding box center [644, 419] width 509 height 30
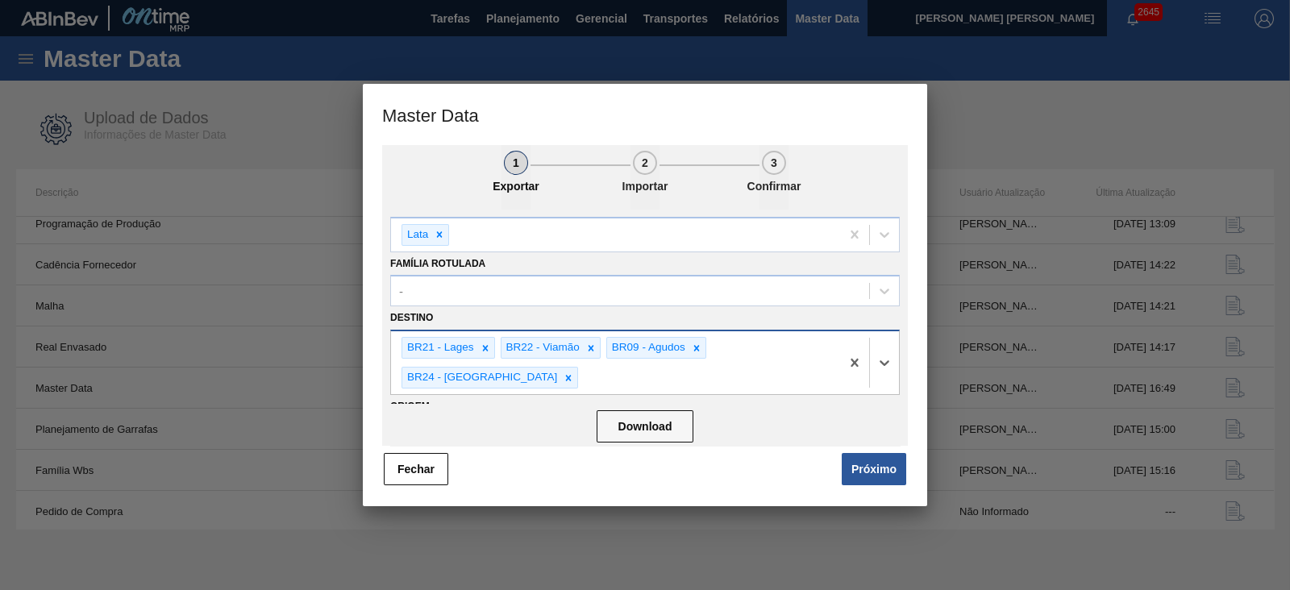
scroll to position [81, 0]
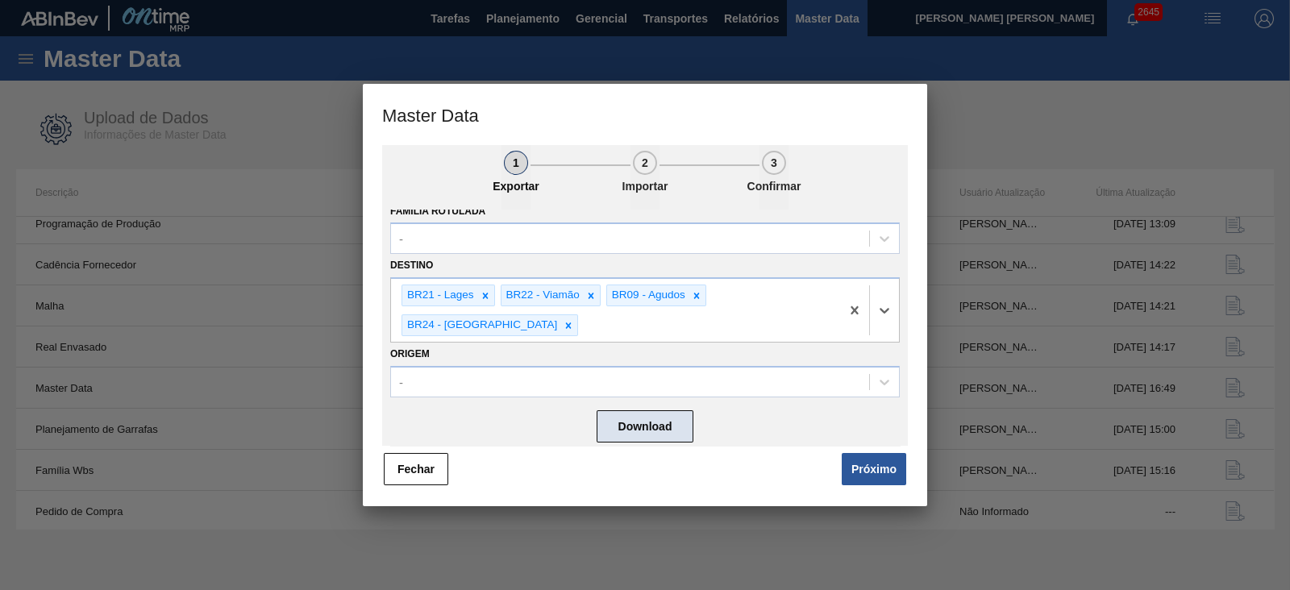
click at [642, 427] on button "Download" at bounding box center [645, 426] width 97 height 32
click at [875, 465] on button "Próximo" at bounding box center [874, 469] width 64 height 32
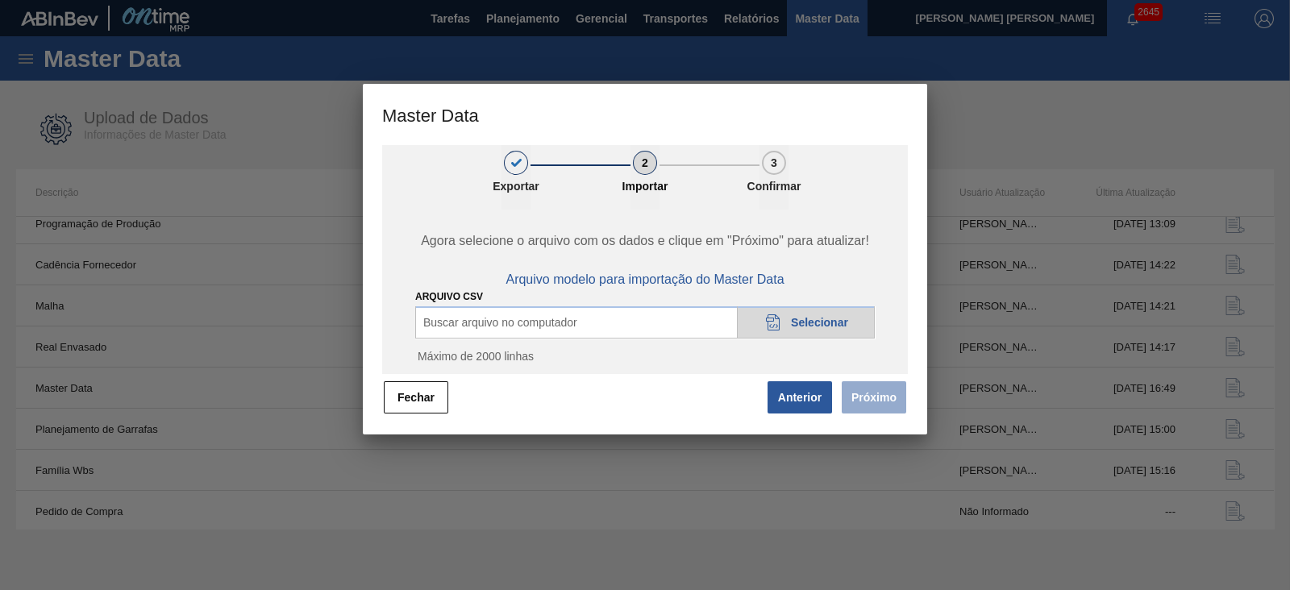
click at [792, 322] on span "Selecionar" at bounding box center [819, 322] width 57 height 13
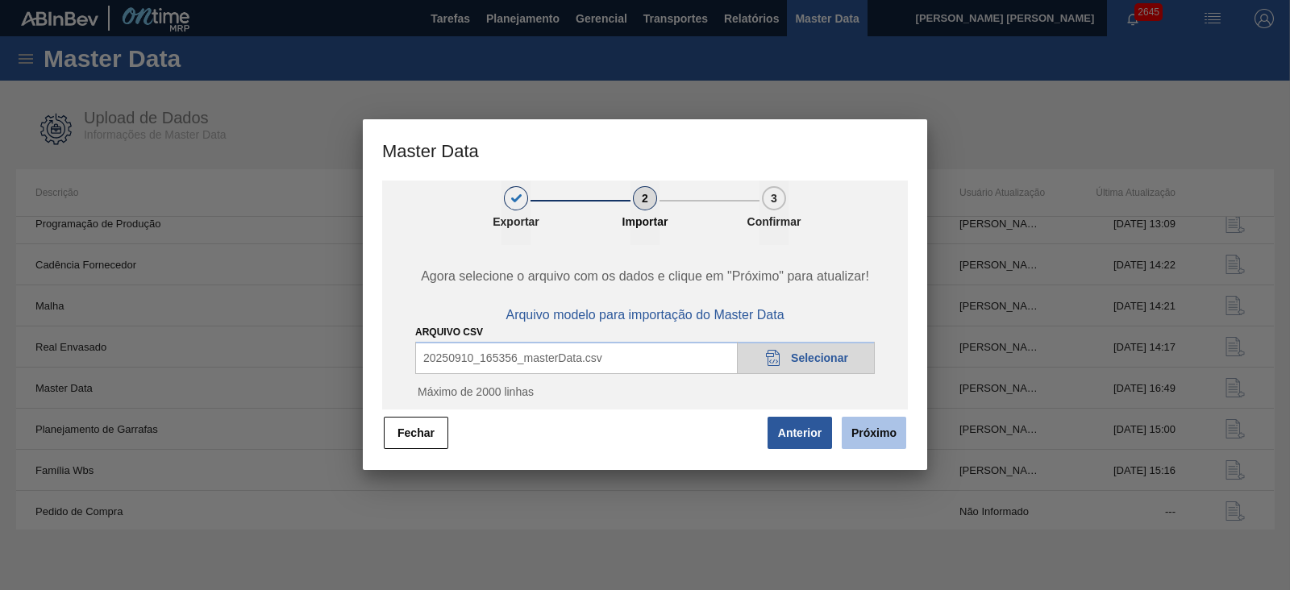
click at [860, 426] on button "Próximo" at bounding box center [874, 433] width 64 height 32
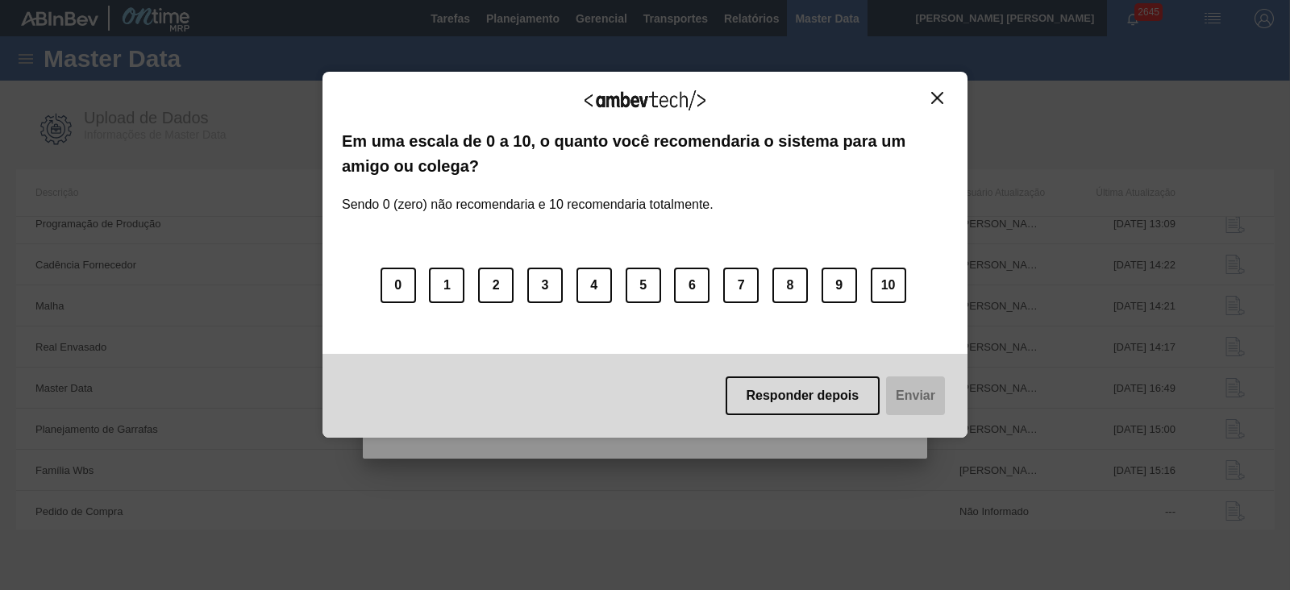
click at [942, 97] on img "Close" at bounding box center [937, 98] width 12 height 12
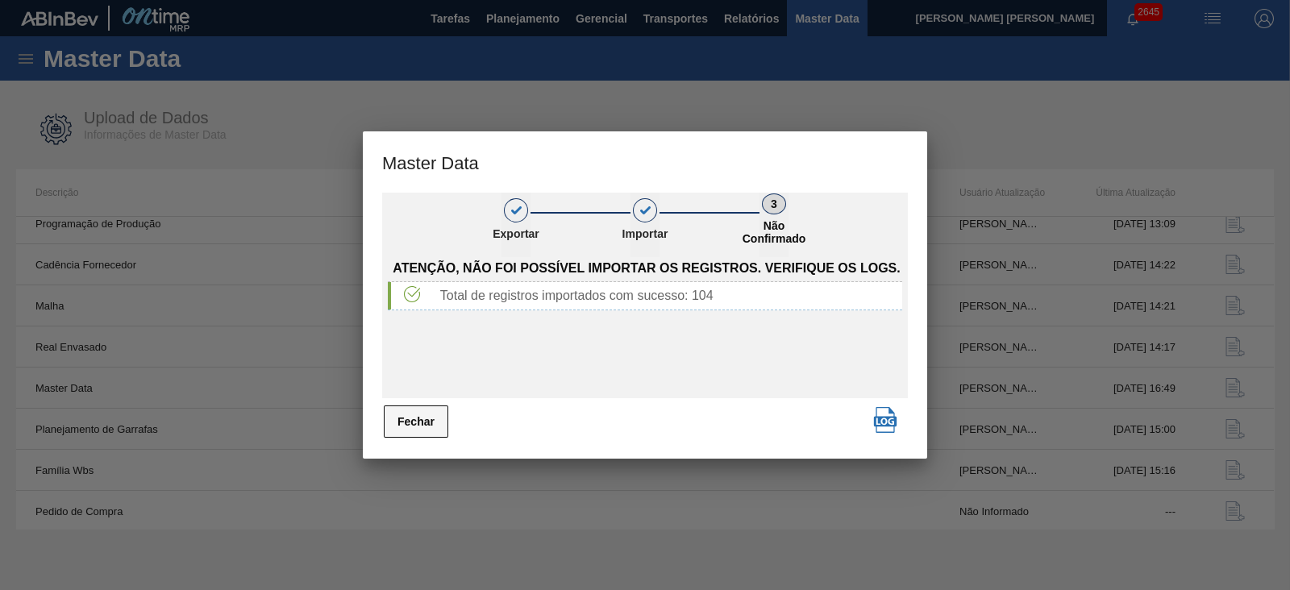
click at [435, 417] on button "Fechar" at bounding box center [416, 421] width 64 height 32
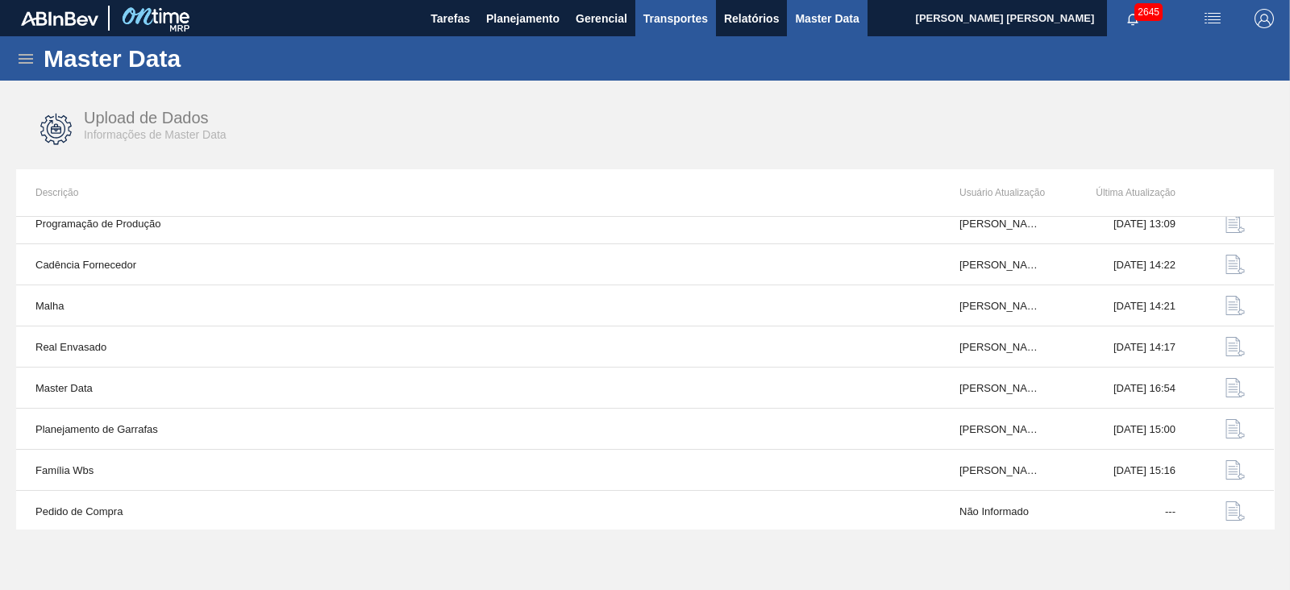
click at [677, 23] on span "Transportes" at bounding box center [675, 18] width 64 height 19
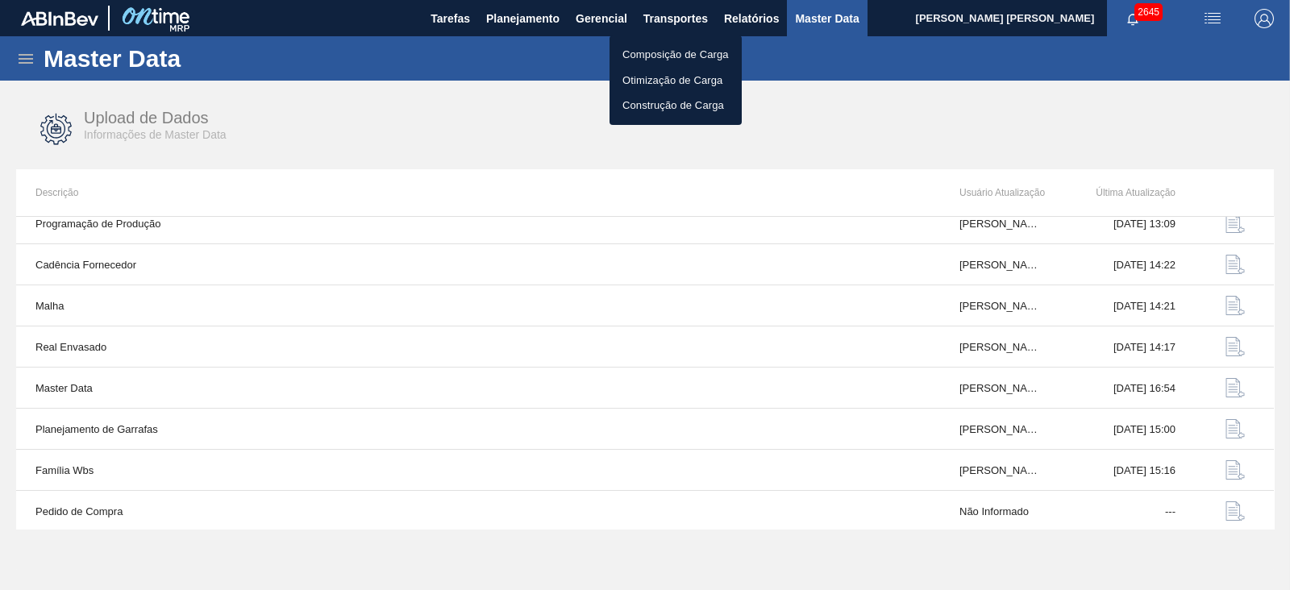
click at [661, 77] on li "Otimização de Carga" at bounding box center [675, 81] width 132 height 26
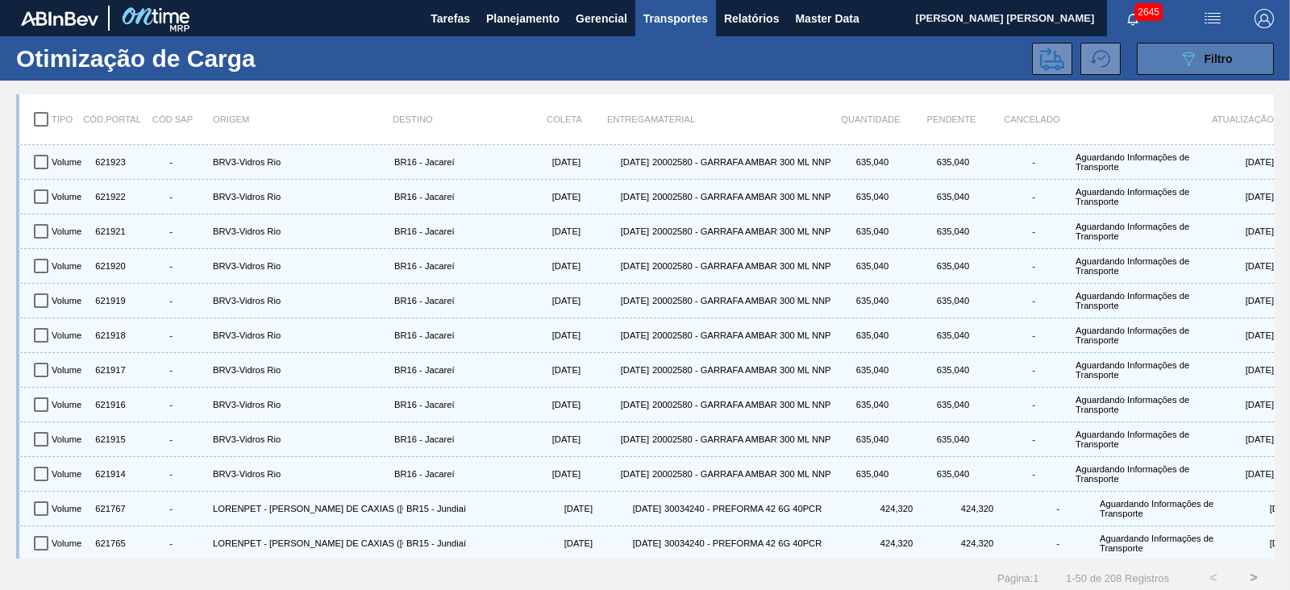
click at [1185, 56] on icon "089F7B8B-B2A5-4AFE-B5C0-19BA573D28AC" at bounding box center [1188, 58] width 19 height 19
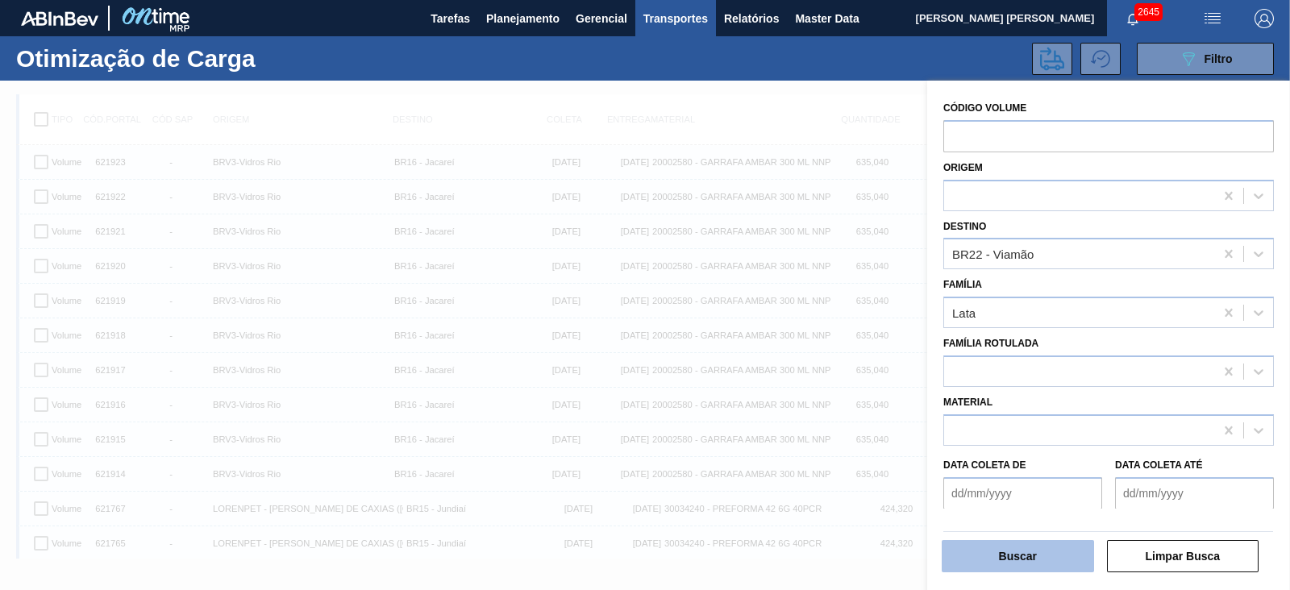
click at [1033, 549] on button "Buscar" at bounding box center [1018, 556] width 152 height 32
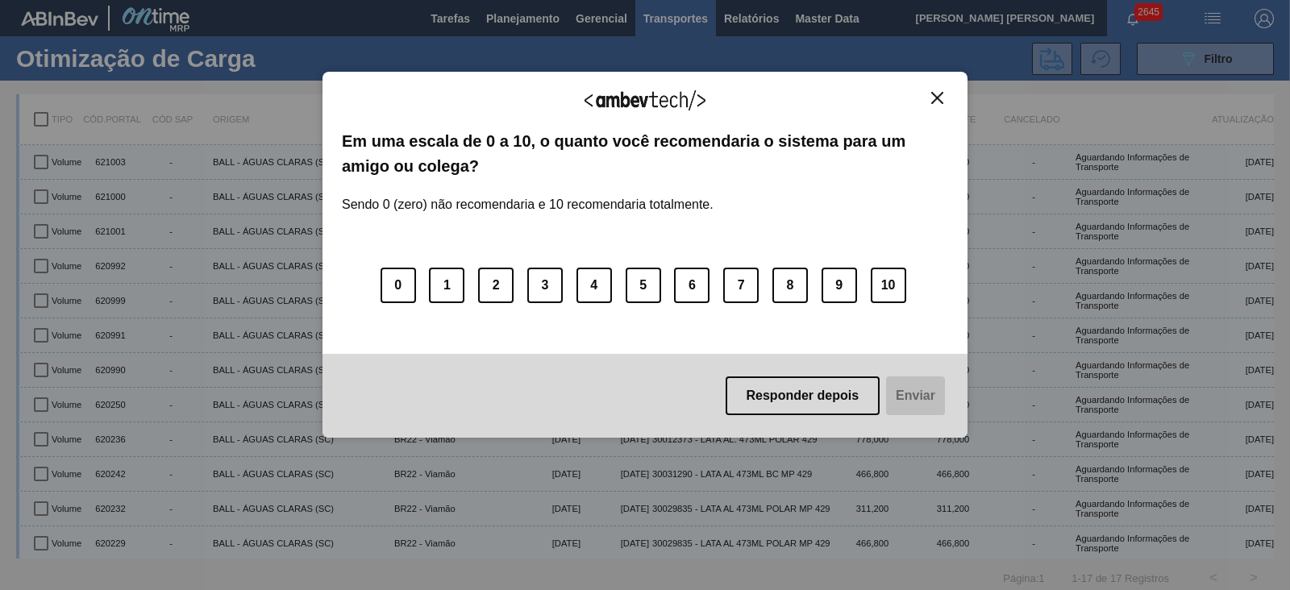
drag, startPoint x: 933, startPoint y: 102, endPoint x: 903, endPoint y: 88, distance: 33.2
click at [933, 102] on img "Close" at bounding box center [937, 98] width 12 height 12
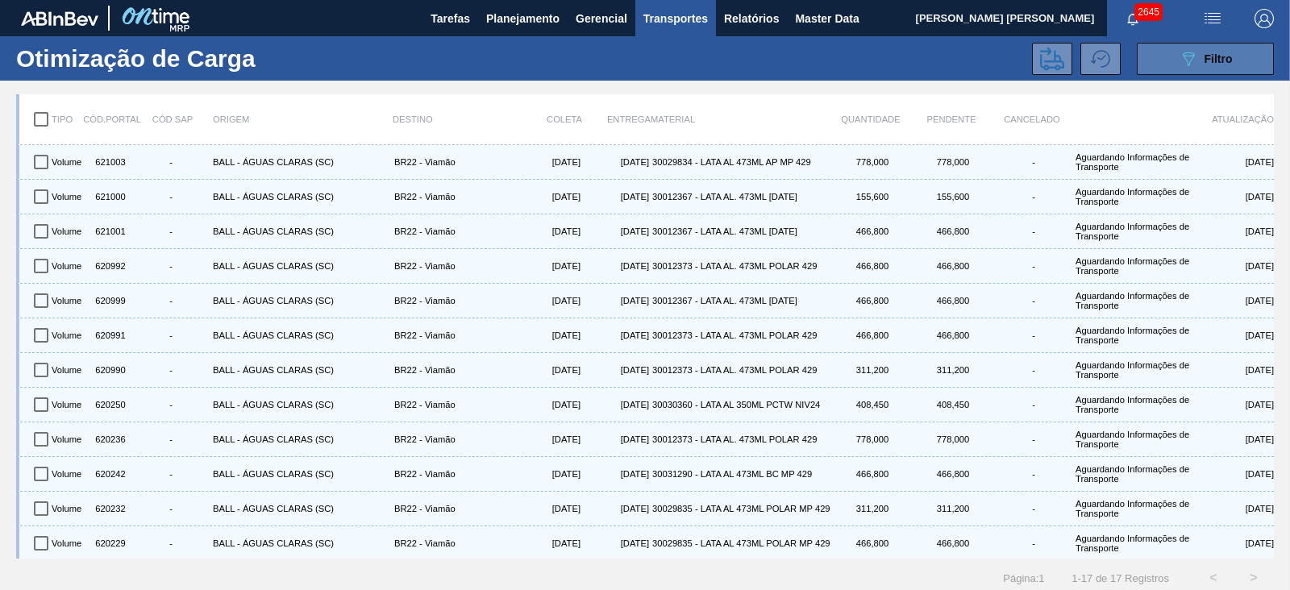
click at [1209, 62] on span "Filtro" at bounding box center [1218, 58] width 28 height 13
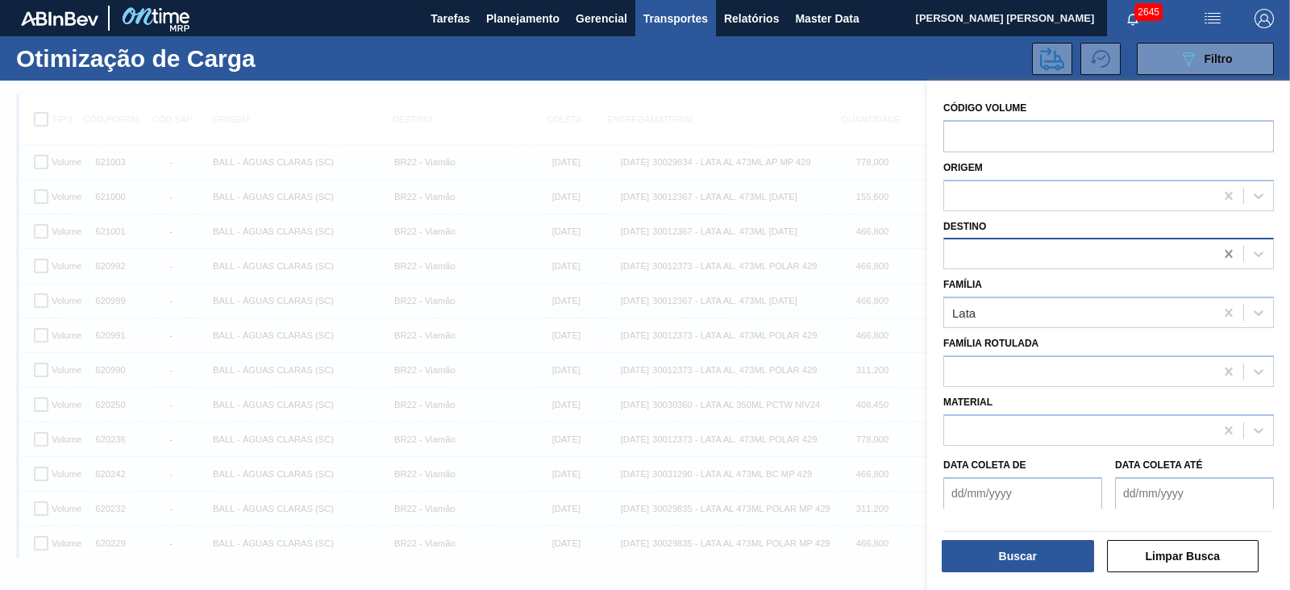
click at [1217, 256] on div at bounding box center [1228, 253] width 29 height 29
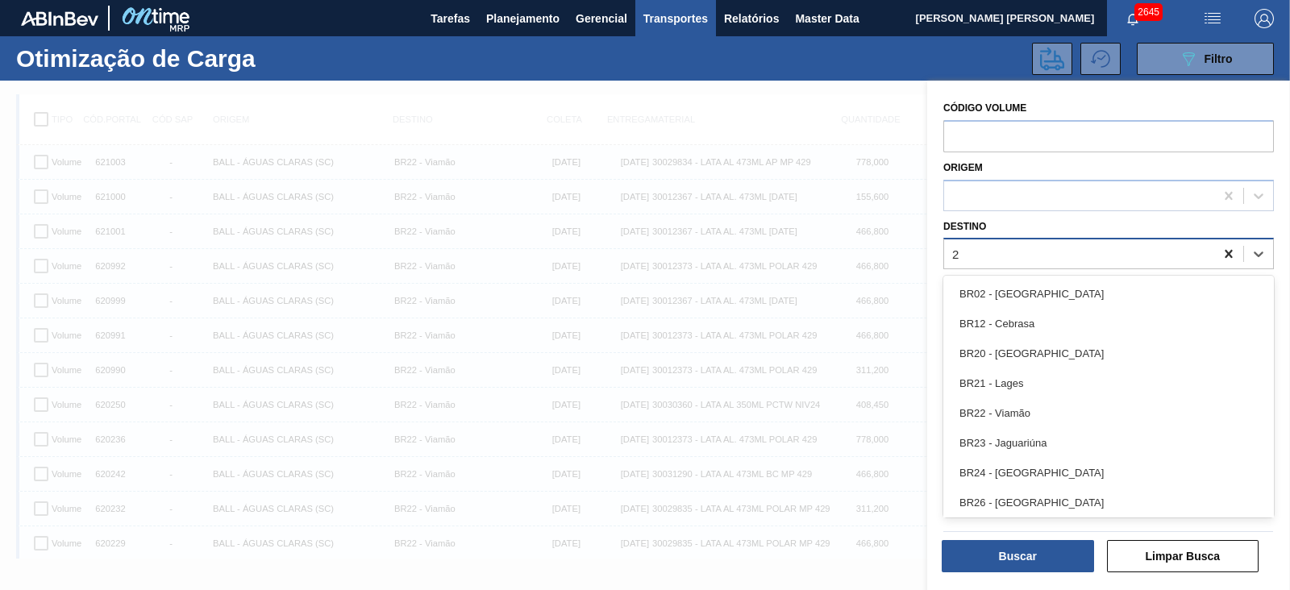
type input "21"
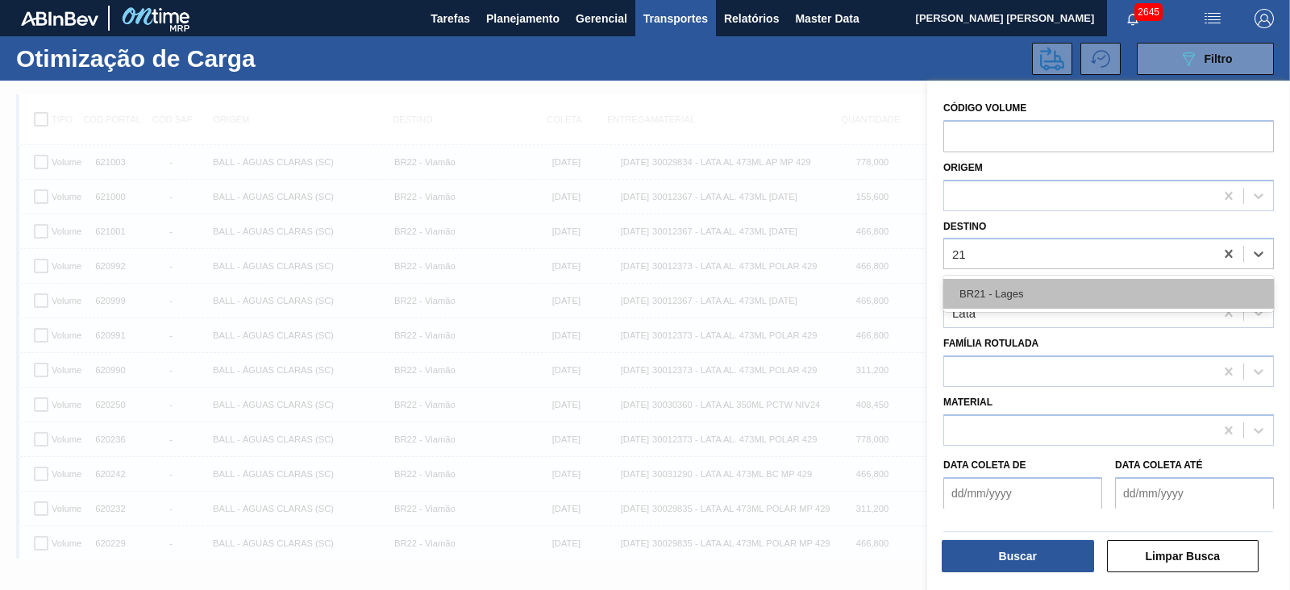
click at [1019, 298] on div "BR21 - Lages" at bounding box center [1108, 294] width 331 height 30
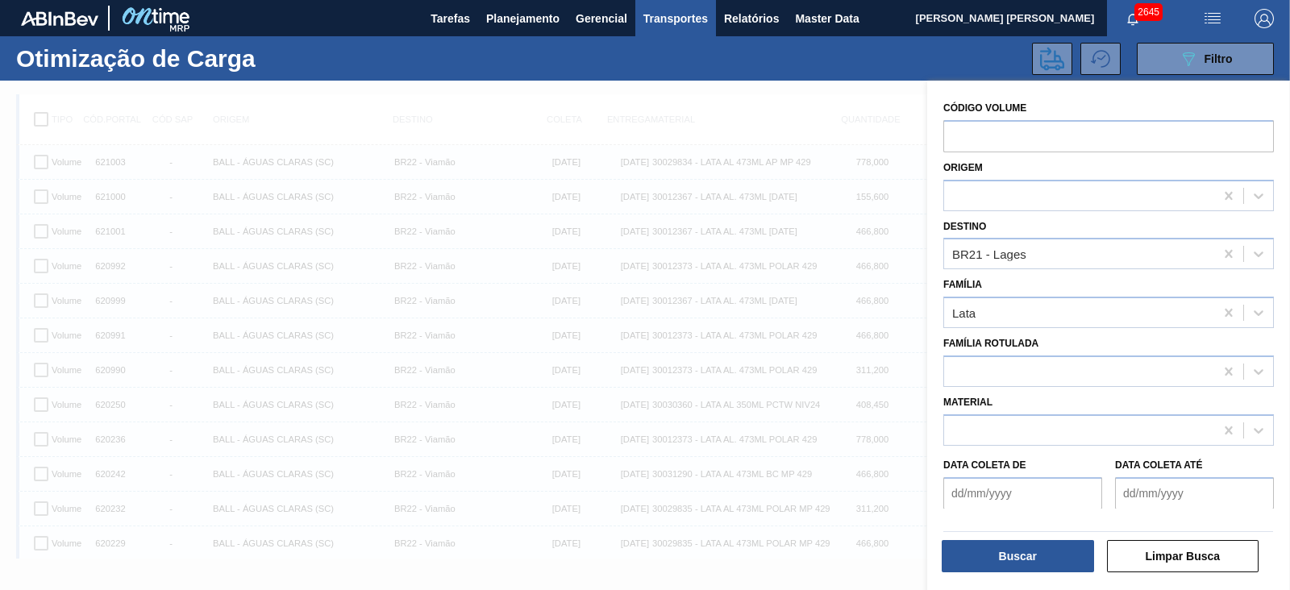
click at [716, 110] on div at bounding box center [645, 376] width 1290 height 590
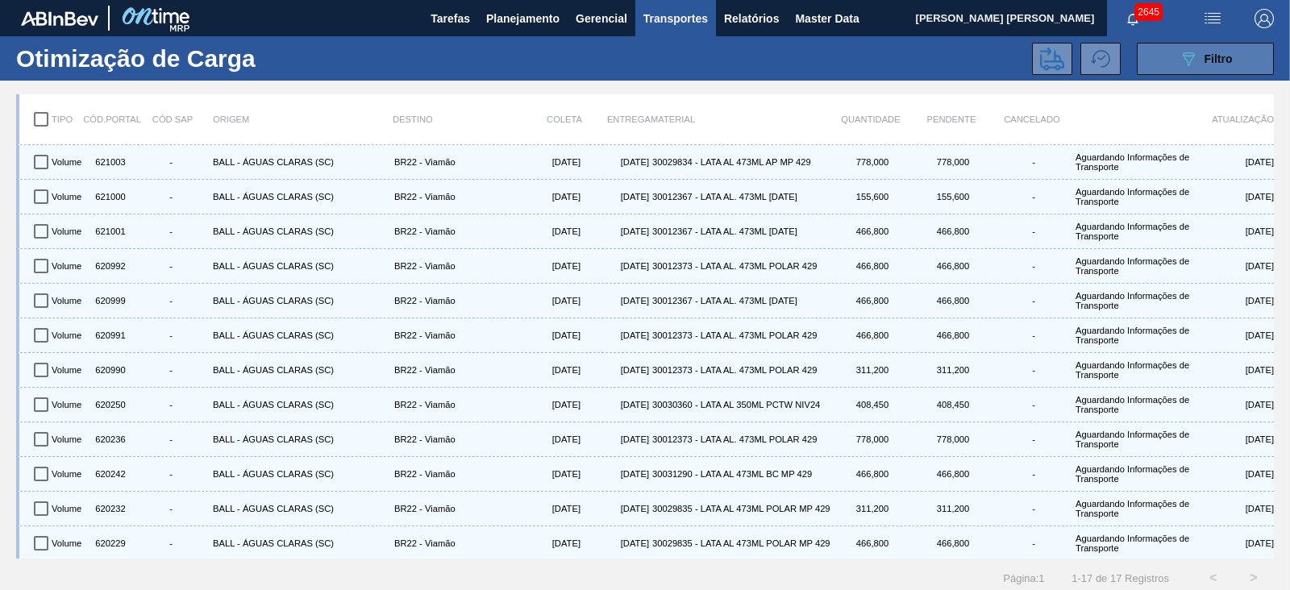
click at [1167, 57] on button "089F7B8B-B2A5-4AFE-B5C0-19BA573D28AC Filtro" at bounding box center [1205, 59] width 137 height 32
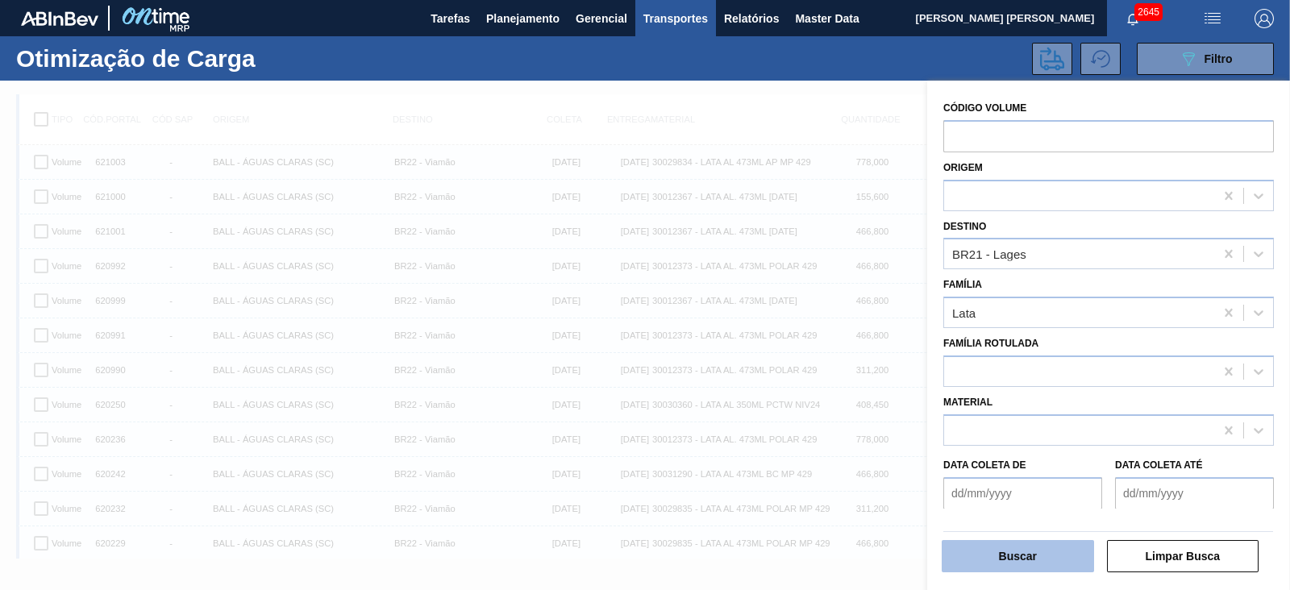
click at [1057, 555] on button "Buscar" at bounding box center [1018, 556] width 152 height 32
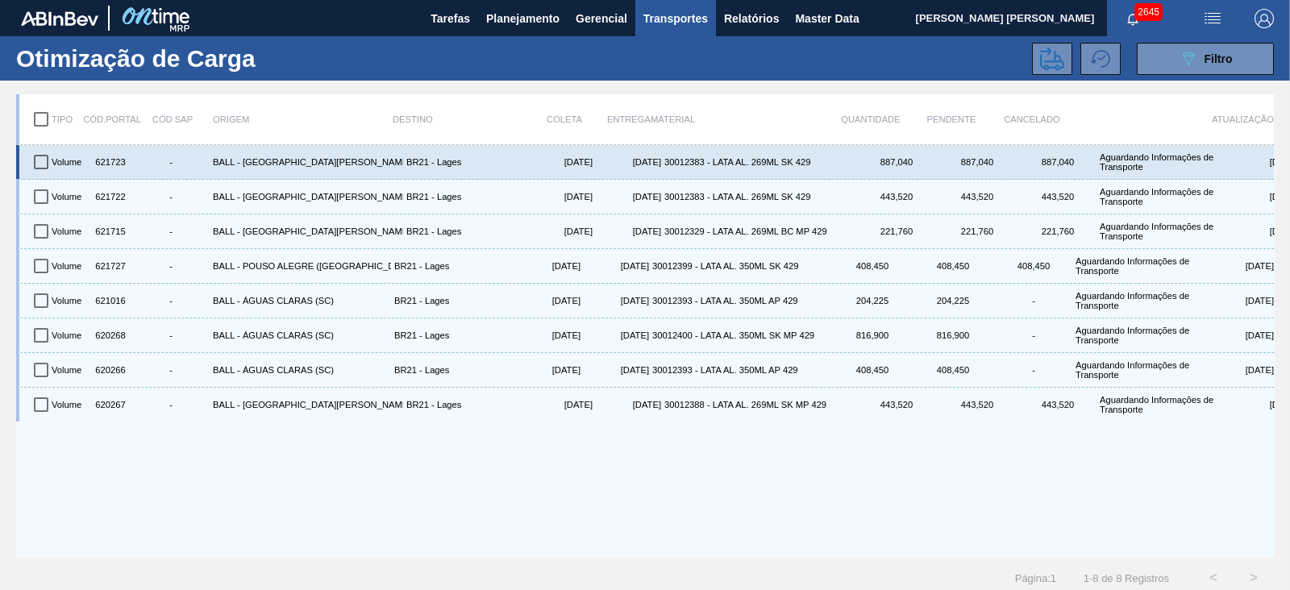
click at [37, 163] on input "checkbox" at bounding box center [41, 162] width 34 height 34
checkbox input "true"
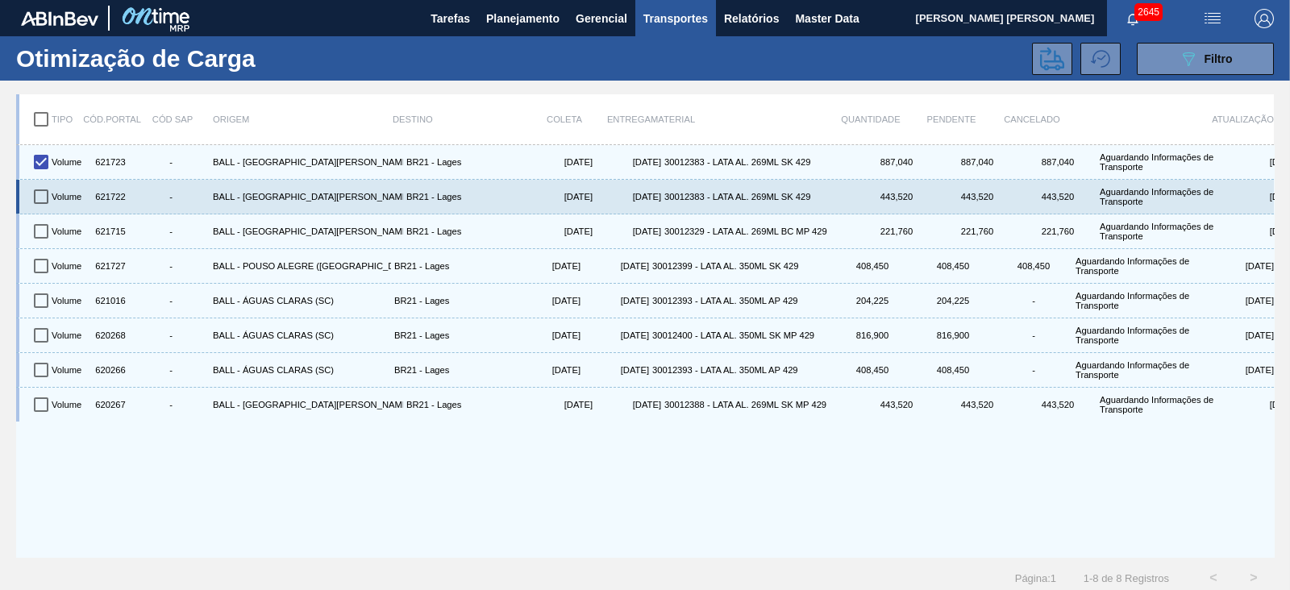
click at [42, 192] on input "checkbox" at bounding box center [41, 197] width 34 height 34
checkbox input "true"
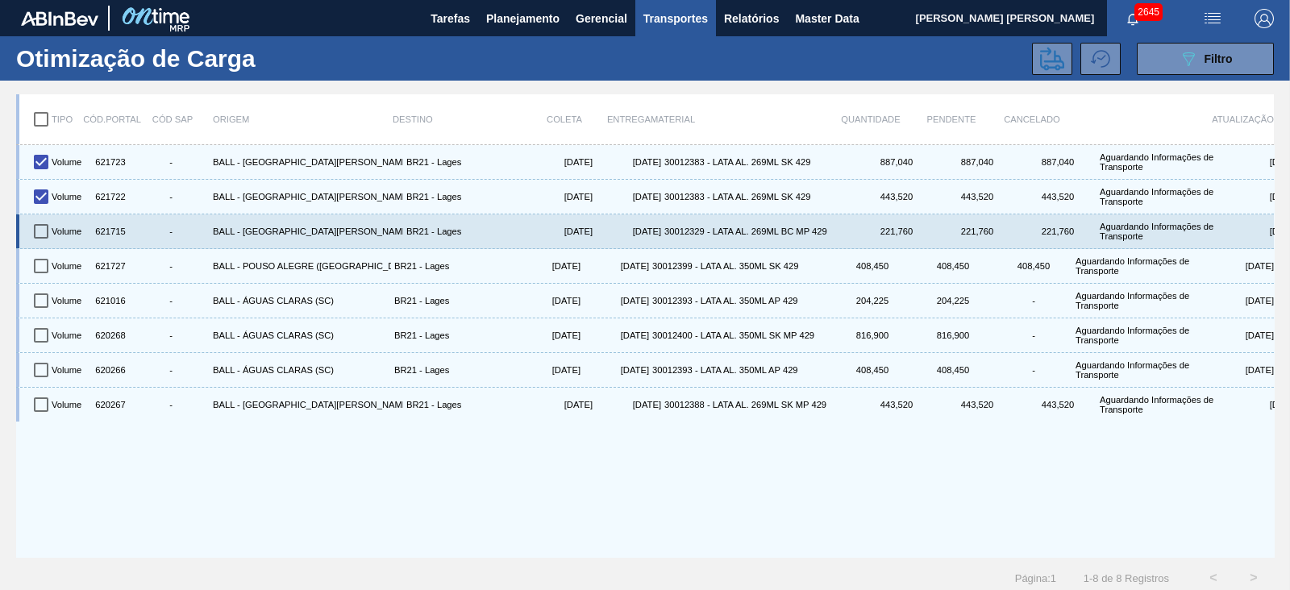
click at [44, 224] on input "checkbox" at bounding box center [41, 231] width 34 height 34
checkbox input "true"
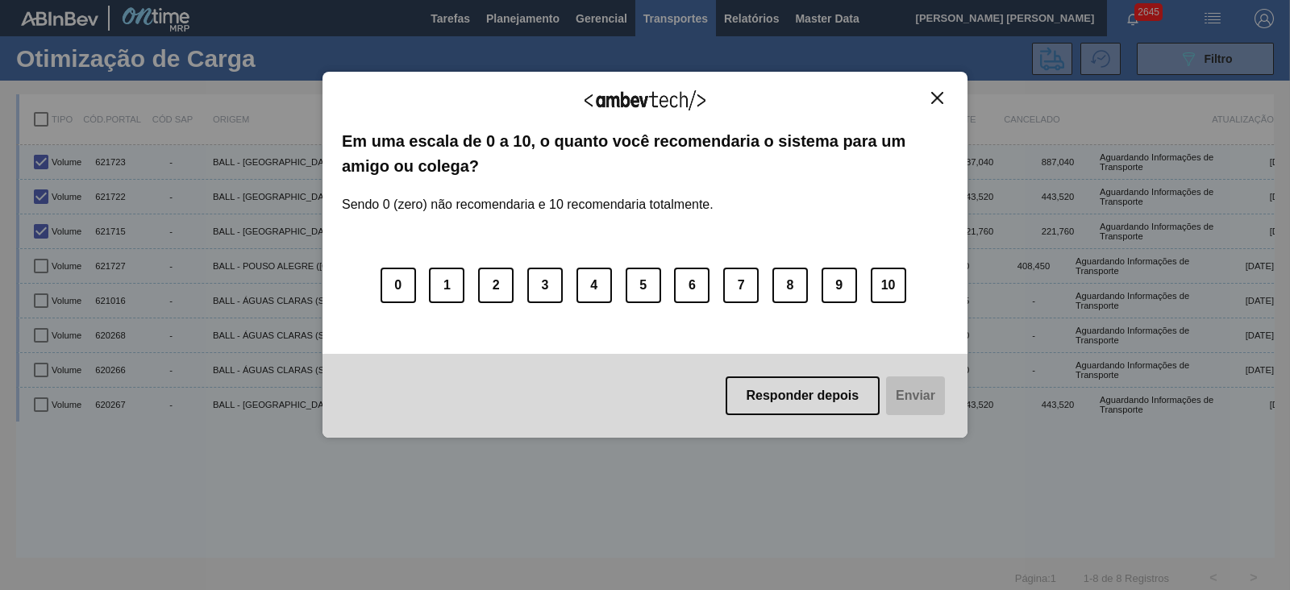
click at [937, 92] on img "Close" at bounding box center [937, 98] width 12 height 12
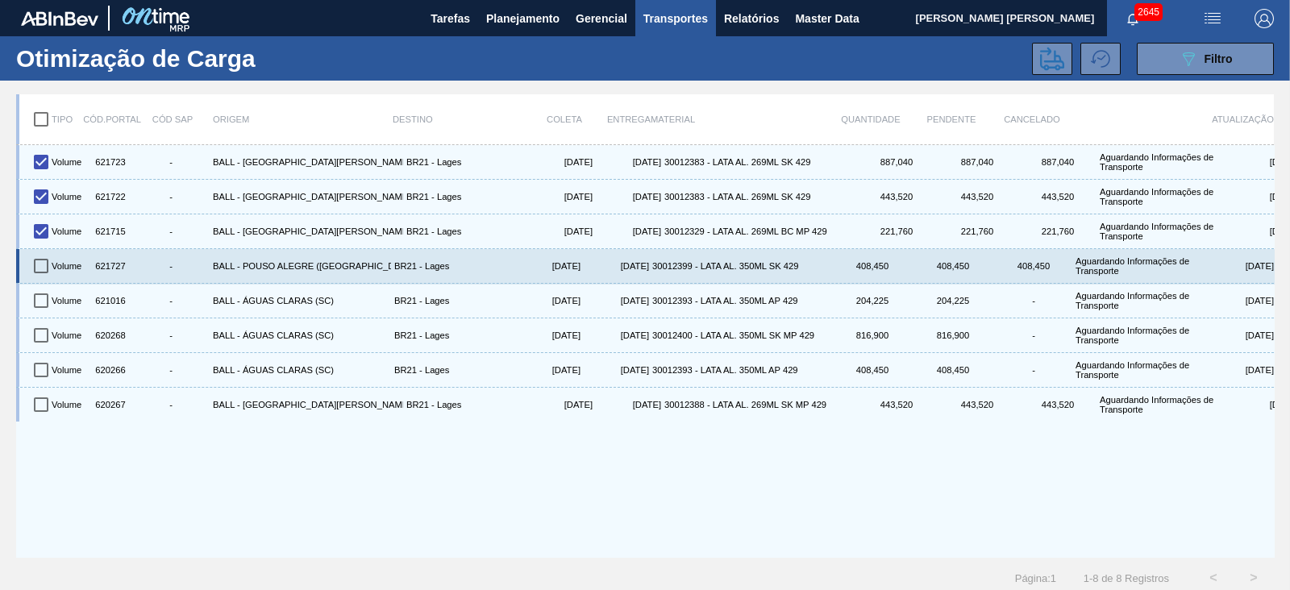
click at [40, 260] on input "checkbox" at bounding box center [41, 266] width 34 height 34
checkbox input "true"
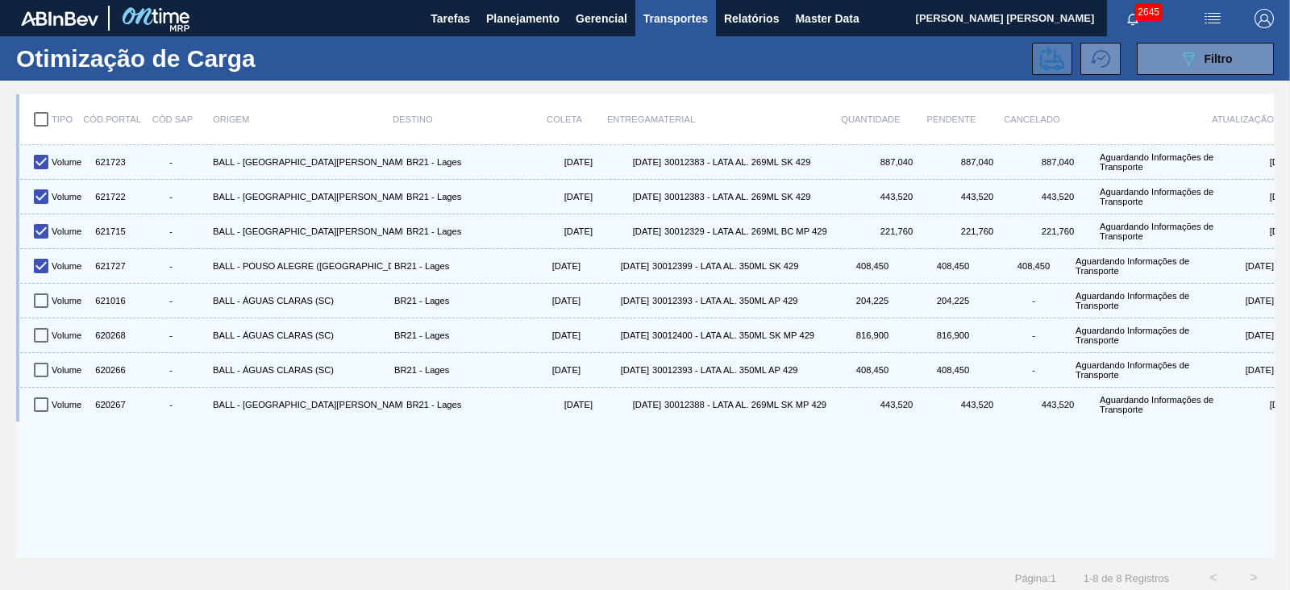
click at [1044, 59] on icon at bounding box center [1052, 59] width 24 height 24
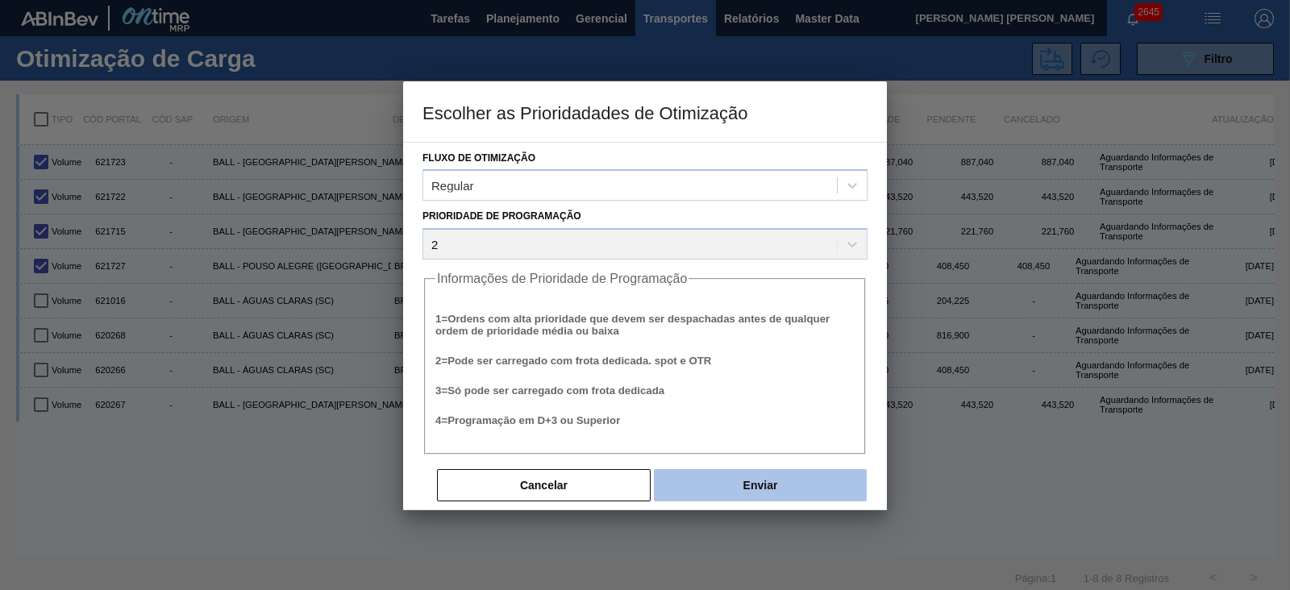
click at [734, 493] on button "Enviar" at bounding box center [760, 485] width 213 height 32
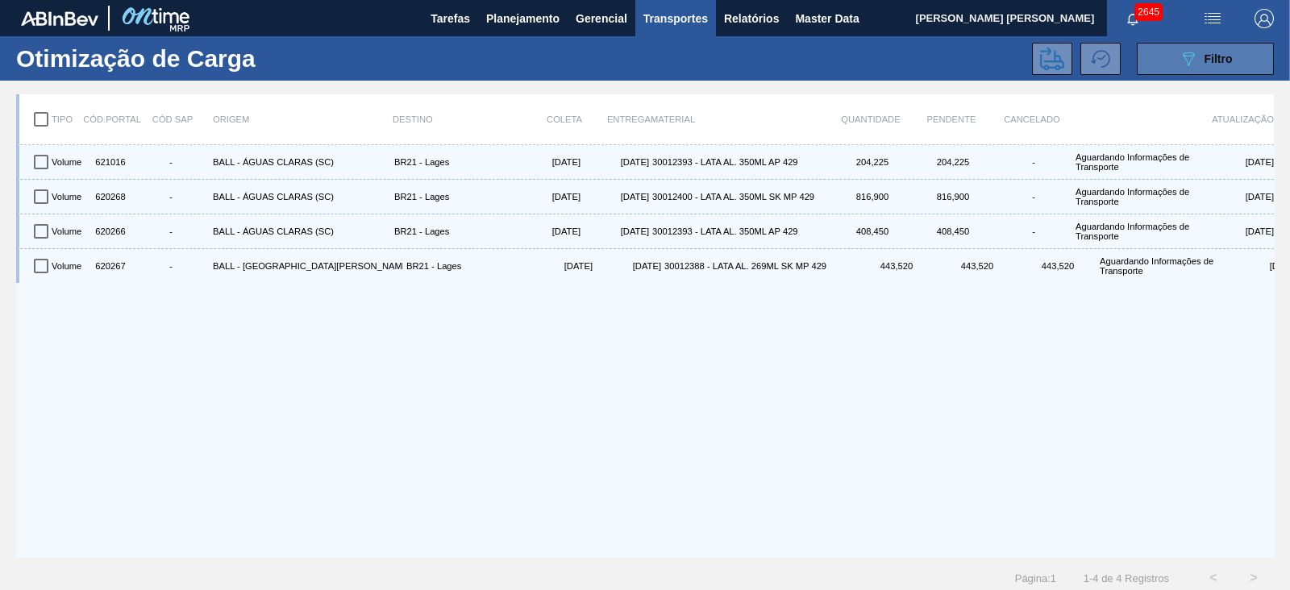
click at [1149, 63] on button "089F7B8B-B2A5-4AFE-B5C0-19BA573D28AC Filtro" at bounding box center [1205, 59] width 137 height 32
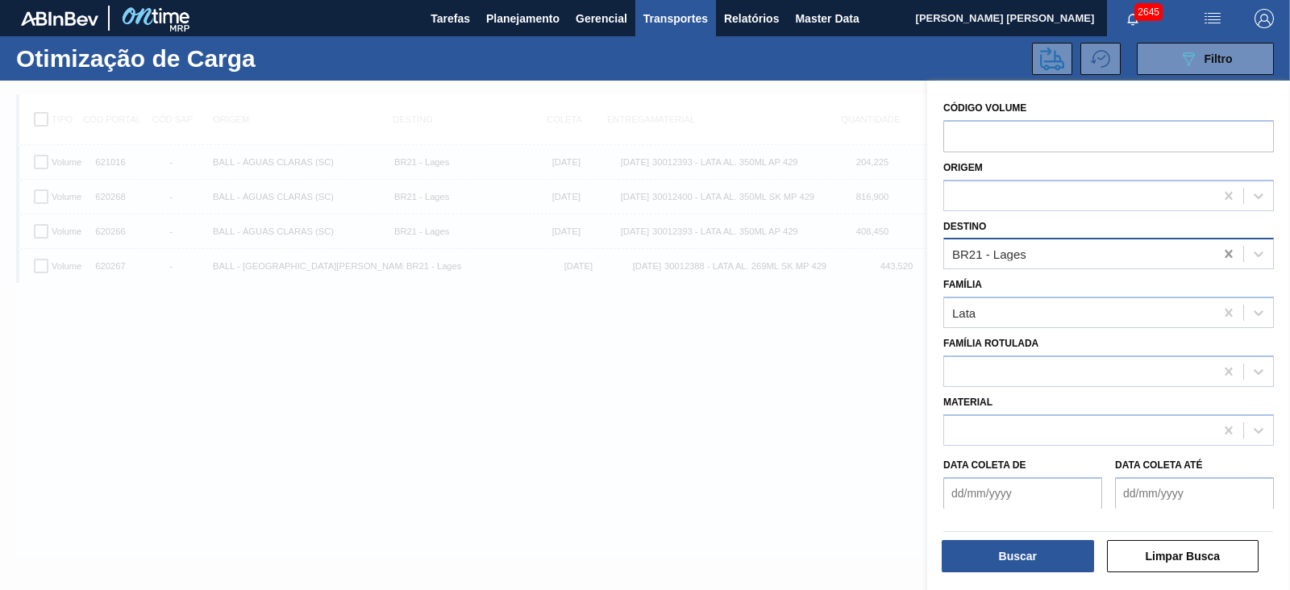
click at [1221, 256] on icon at bounding box center [1228, 254] width 16 height 16
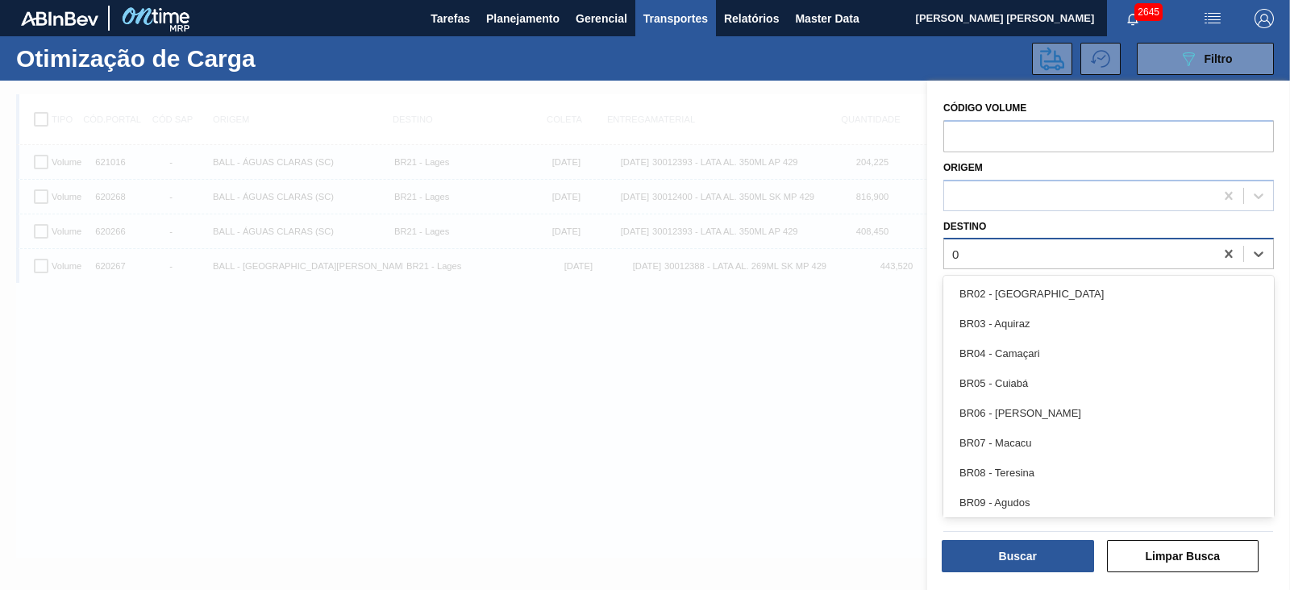
type input "09"
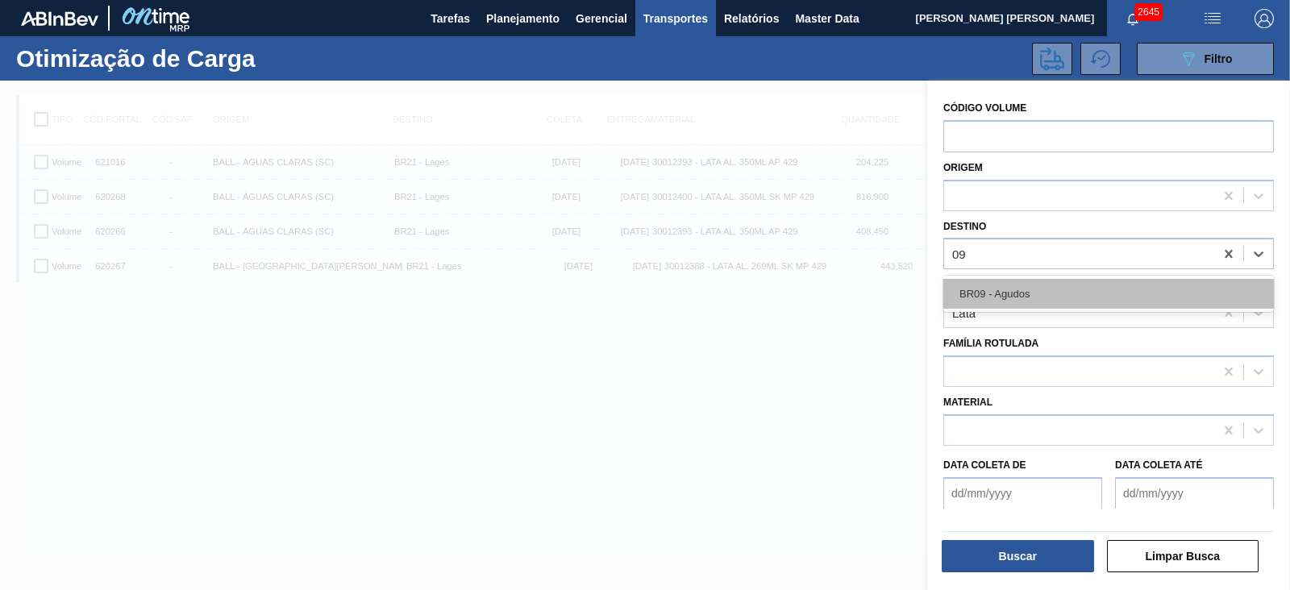
click at [1000, 285] on div "BR09 - Agudos" at bounding box center [1108, 294] width 331 height 30
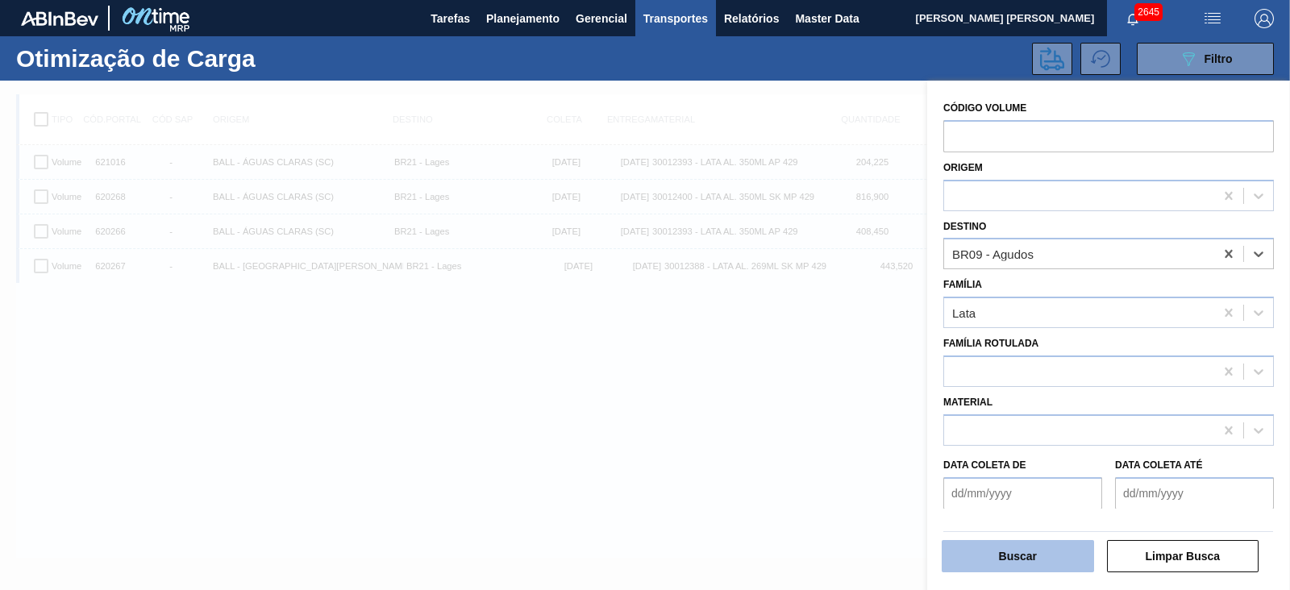
click at [1034, 547] on button "Buscar" at bounding box center [1018, 556] width 152 height 32
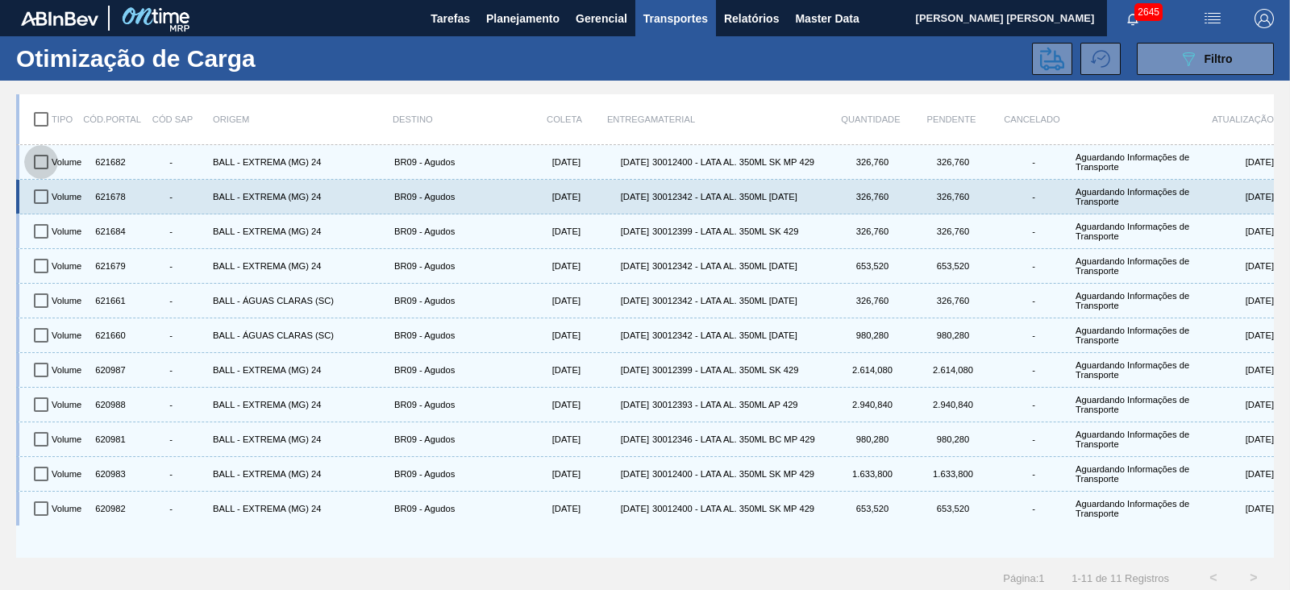
drag, startPoint x: 44, startPoint y: 167, endPoint x: 41, endPoint y: 198, distance: 31.5
click at [44, 167] on input "checkbox" at bounding box center [41, 162] width 34 height 34
checkbox input "true"
click at [44, 197] on input "checkbox" at bounding box center [41, 197] width 34 height 34
checkbox input "true"
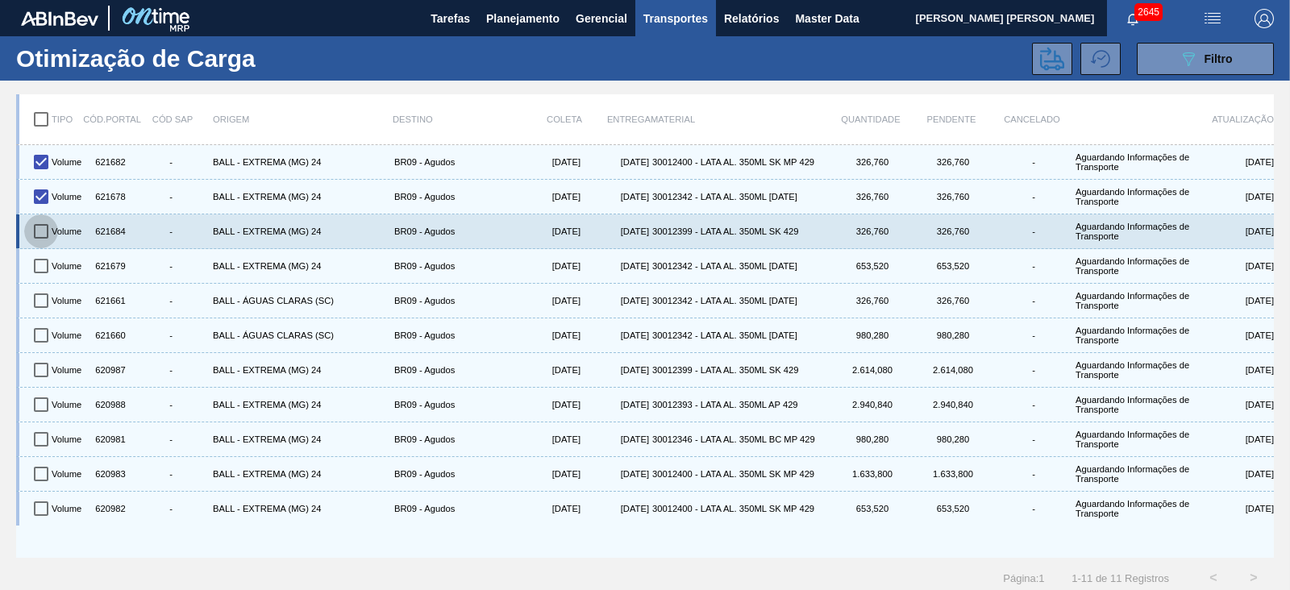
click at [35, 234] on input "checkbox" at bounding box center [41, 231] width 34 height 34
checkbox input "true"
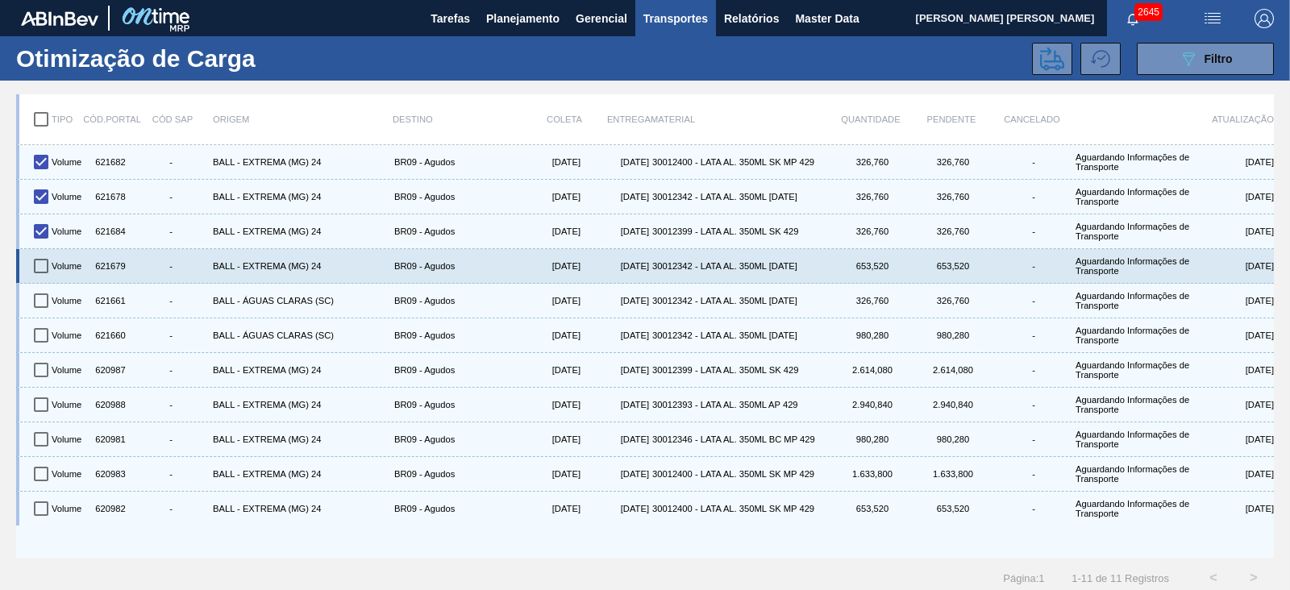
click at [36, 266] on input "checkbox" at bounding box center [41, 266] width 34 height 34
checkbox input "true"
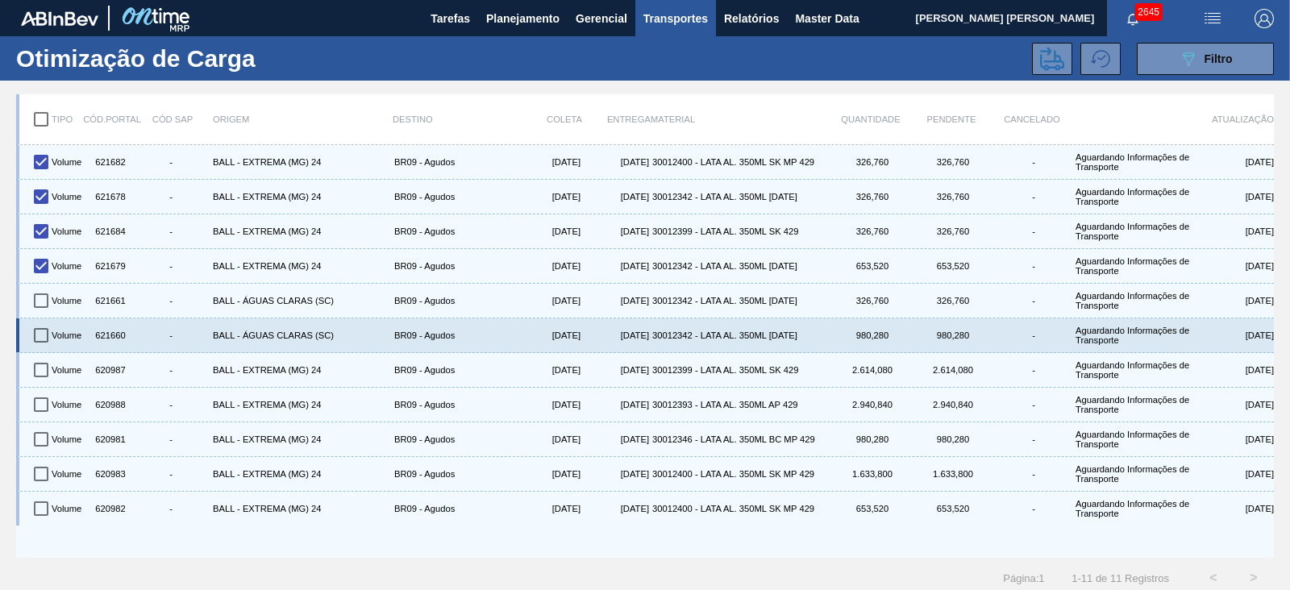
click at [35, 332] on input "checkbox" at bounding box center [41, 335] width 34 height 34
checkbox input "true"
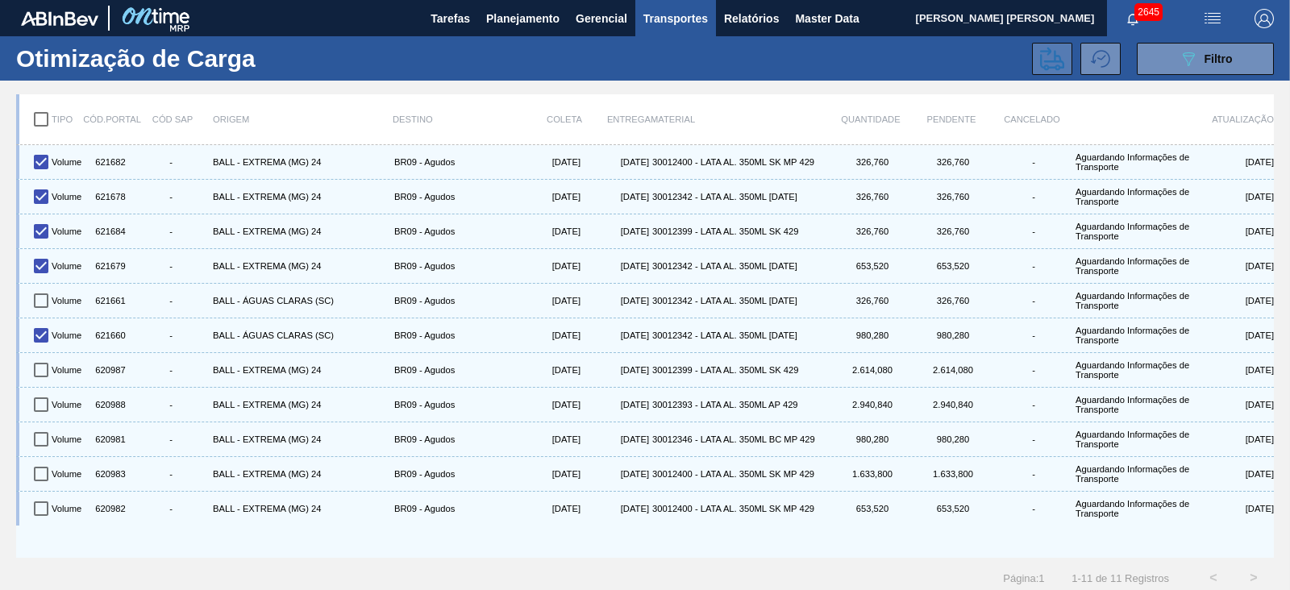
click at [1055, 73] on button at bounding box center [1052, 59] width 40 height 32
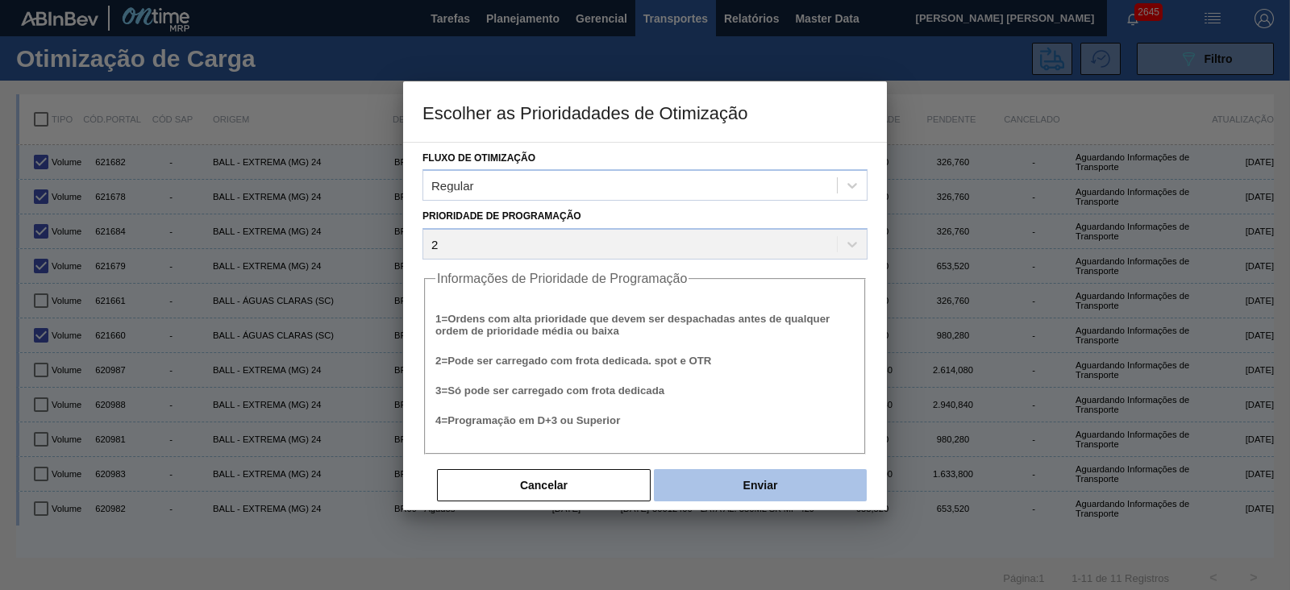
click at [786, 478] on button "Enviar" at bounding box center [760, 485] width 213 height 32
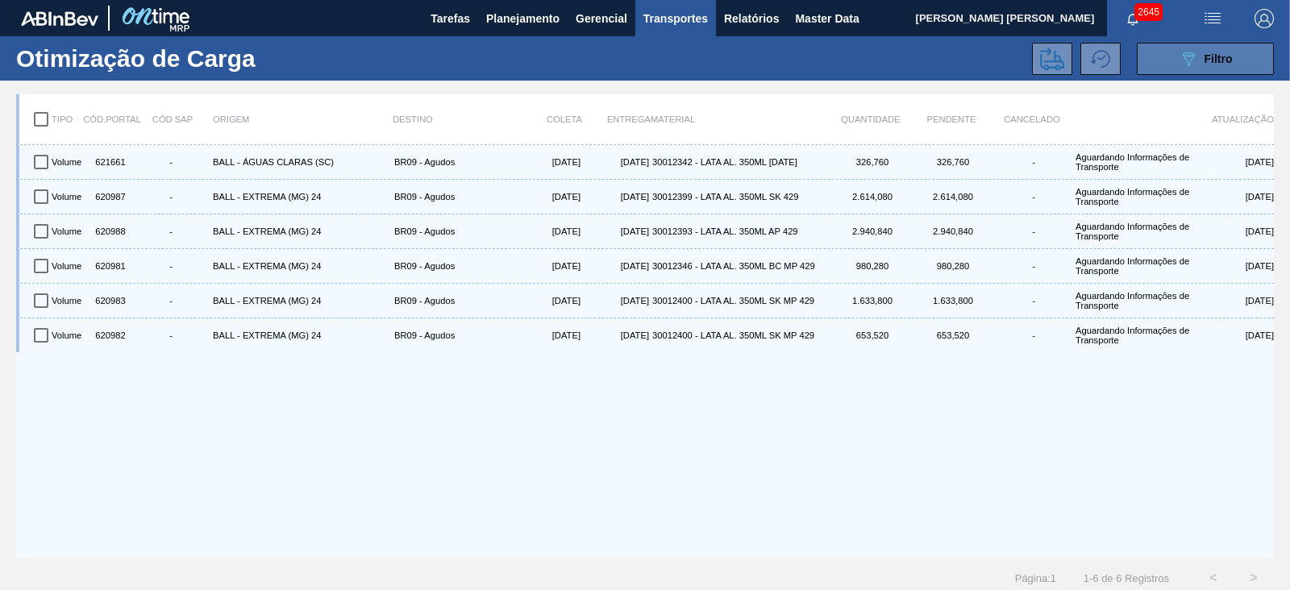
click at [1204, 54] on span "Filtro" at bounding box center [1218, 58] width 28 height 13
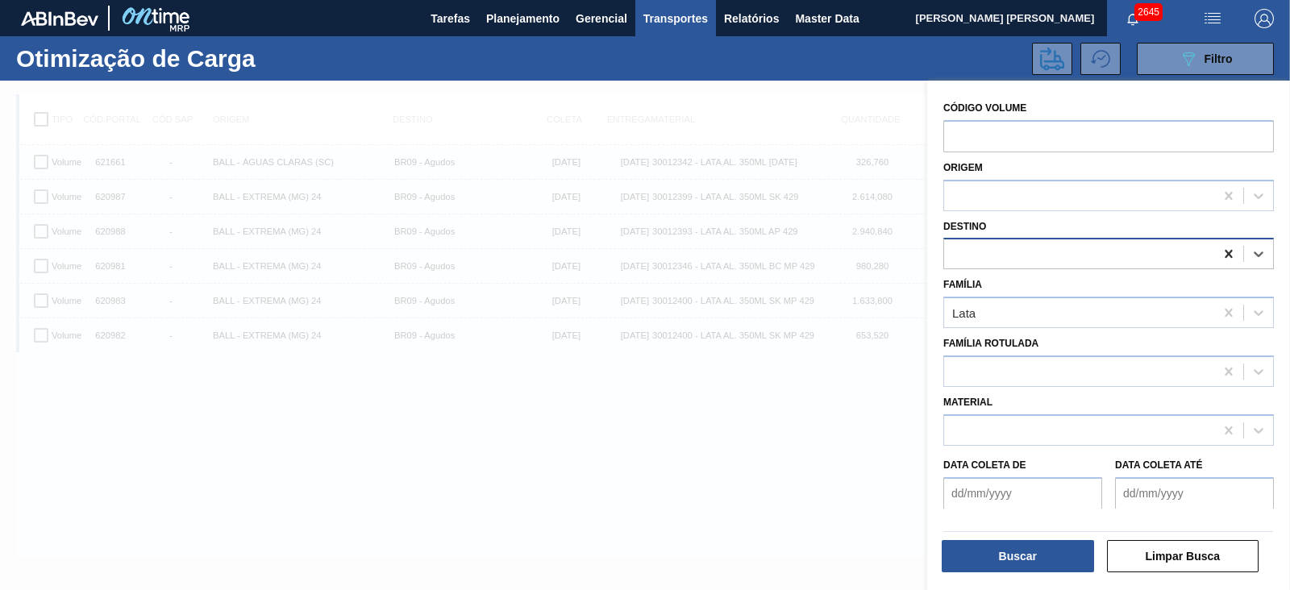
click at [1233, 252] on icon at bounding box center [1228, 254] width 16 height 16
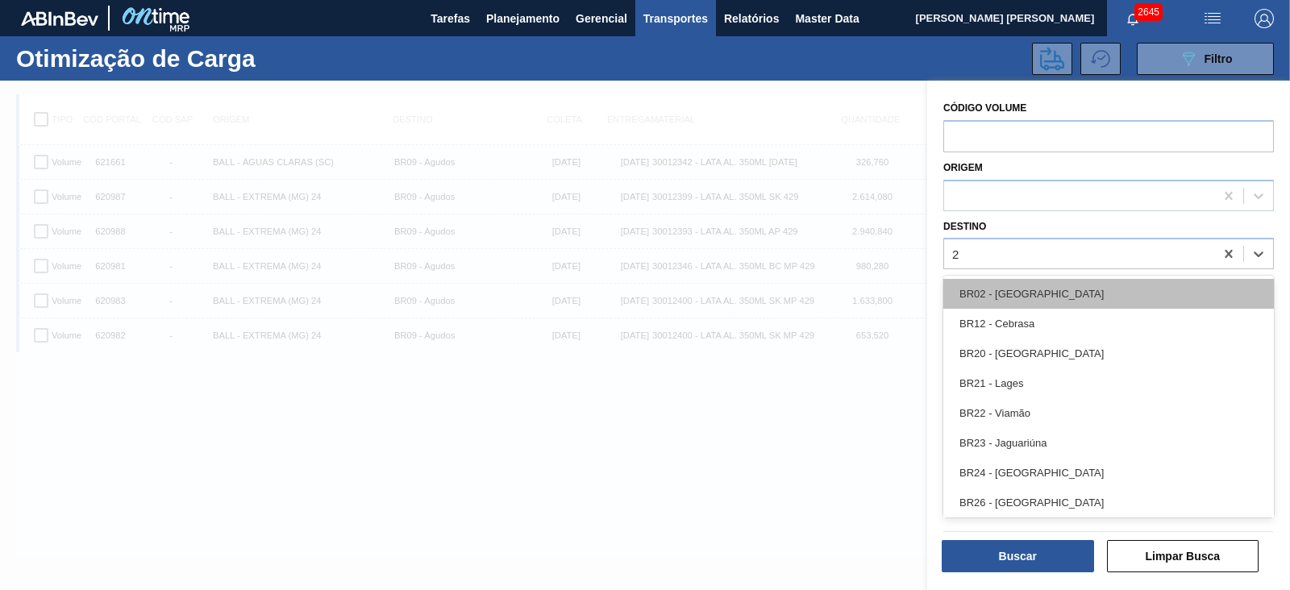
type input "21"
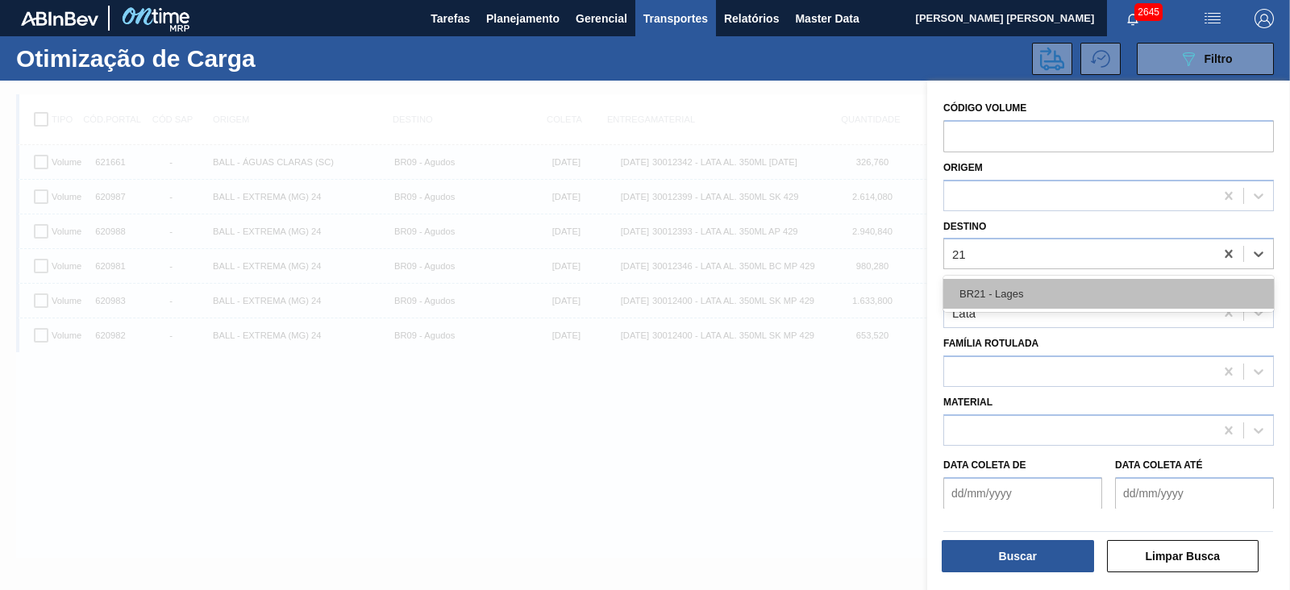
click at [1065, 292] on div "BR21 - Lages" at bounding box center [1108, 294] width 331 height 30
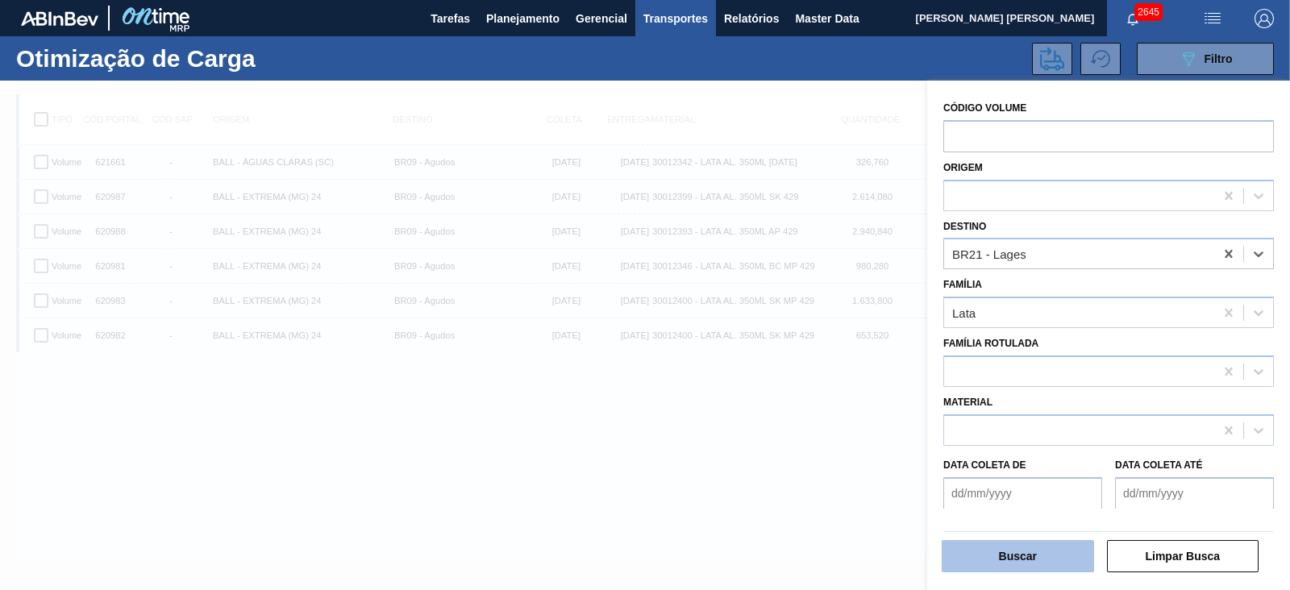
click at [1012, 564] on button "Buscar" at bounding box center [1018, 556] width 152 height 32
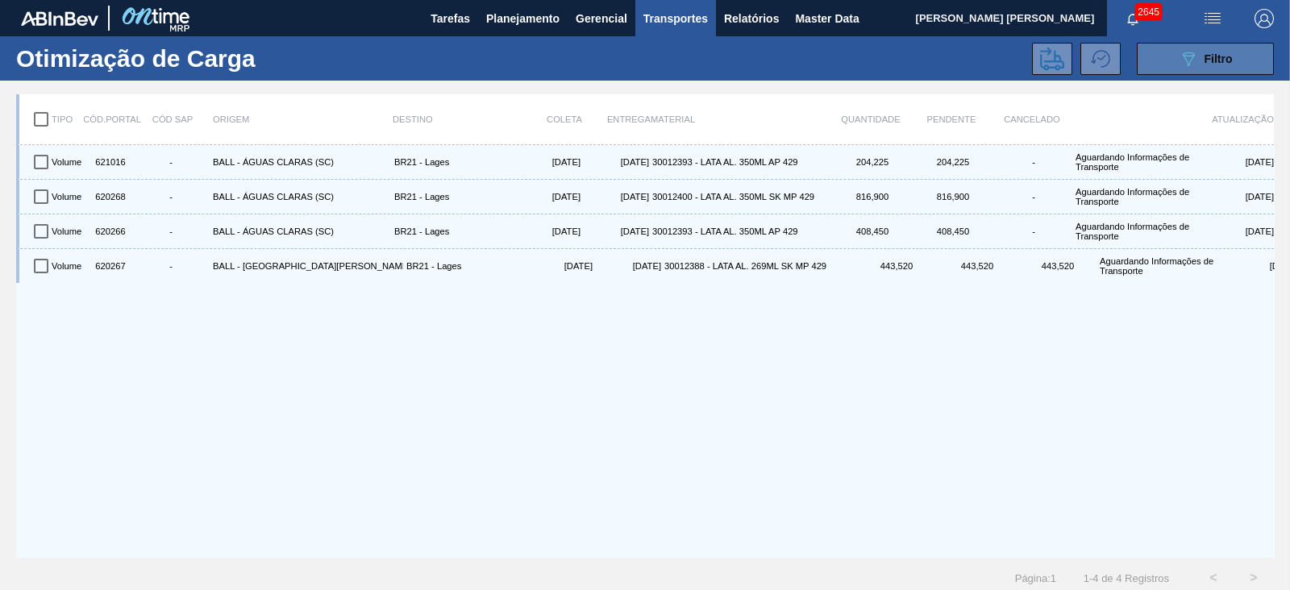
click at [1158, 56] on button "089F7B8B-B2A5-4AFE-B5C0-19BA573D28AC Filtro" at bounding box center [1205, 59] width 137 height 32
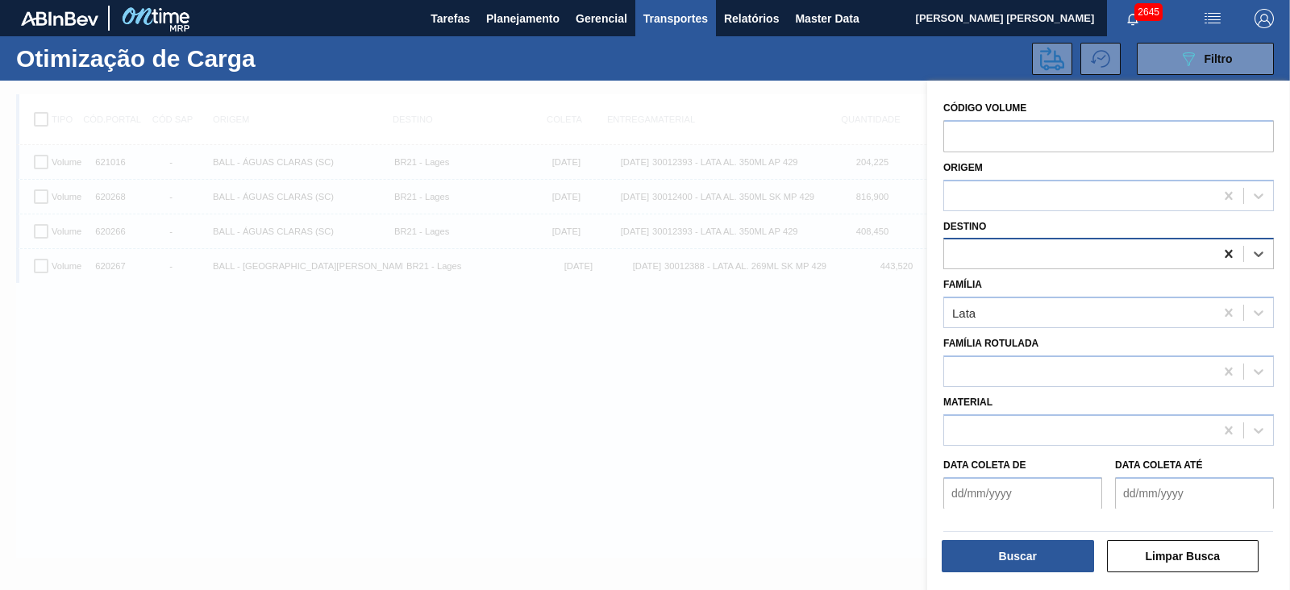
click at [1221, 256] on icon at bounding box center [1228, 254] width 16 height 16
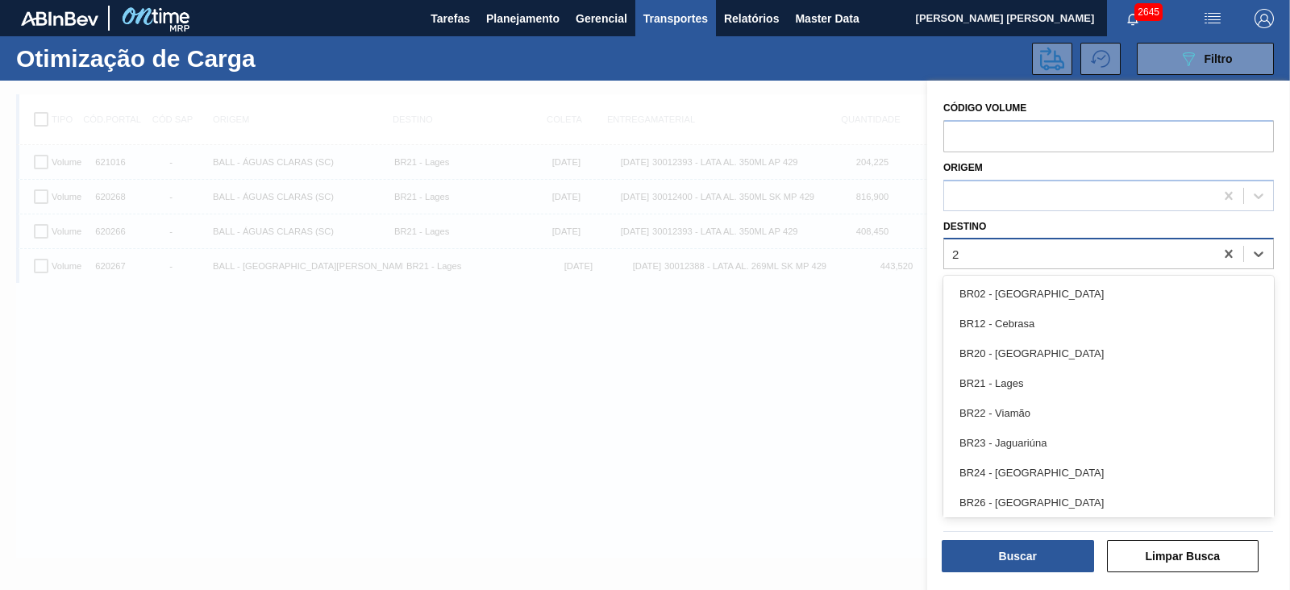
type input "22"
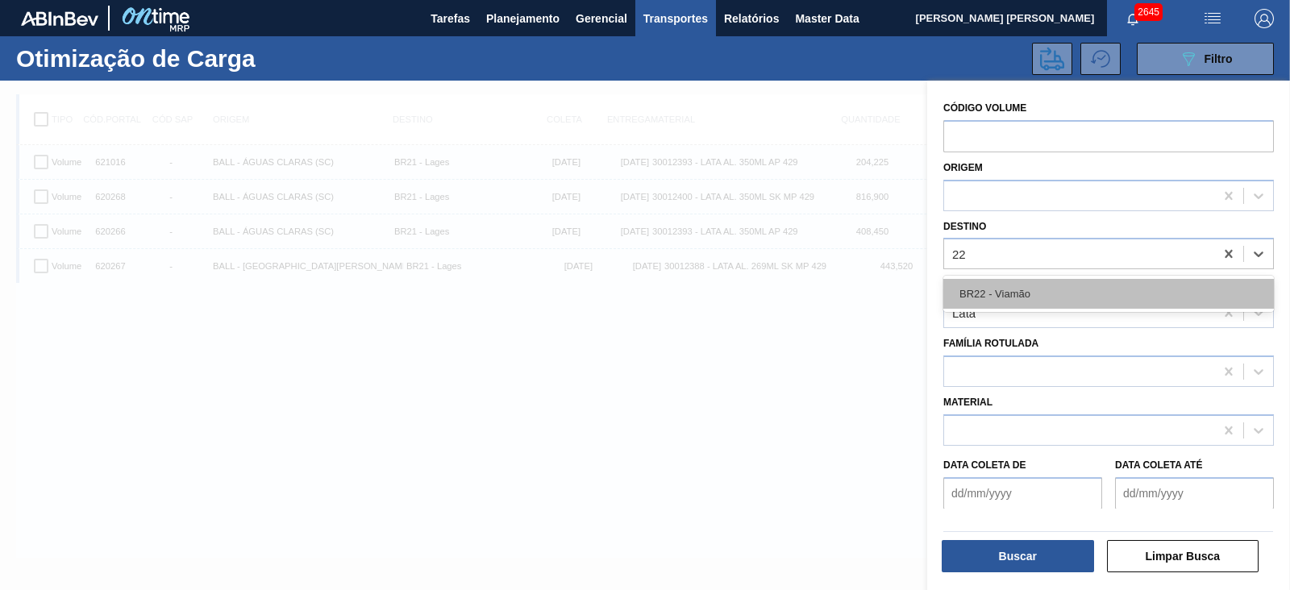
click at [978, 292] on div "BR22 - Viamão" at bounding box center [1108, 294] width 331 height 30
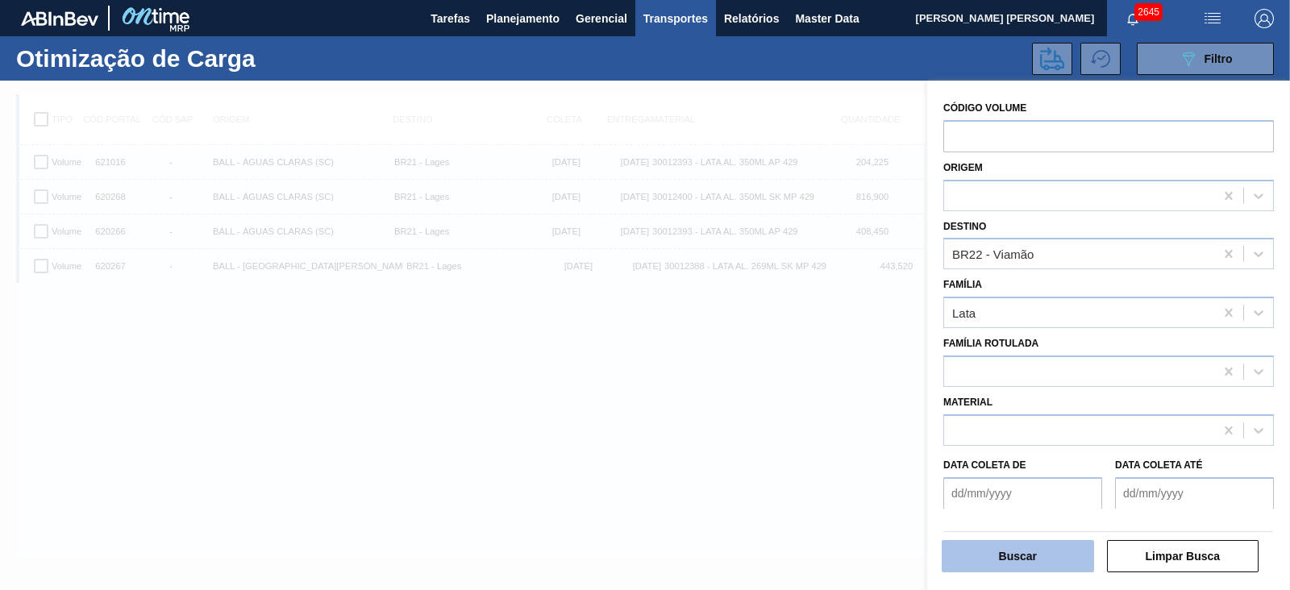
click at [1036, 554] on button "Buscar" at bounding box center [1018, 556] width 152 height 32
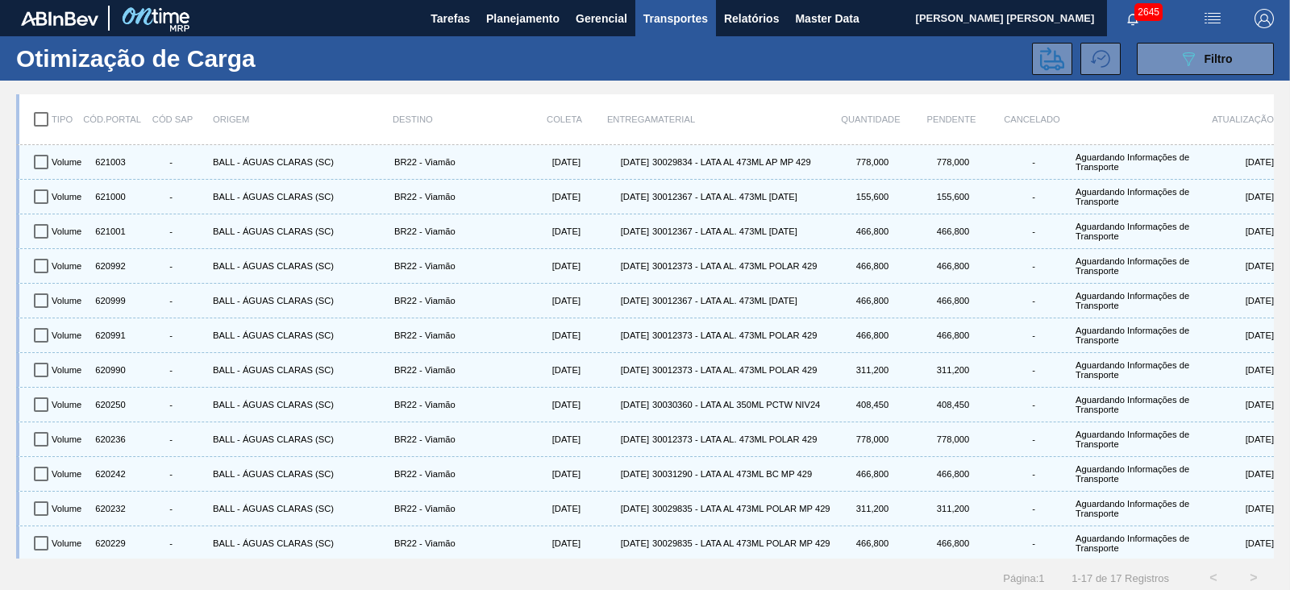
click at [727, 69] on div "089F7B8B-B2A5-4AFE-B5C0-19BA573D28AC Filtro" at bounding box center [789, 59] width 983 height 32
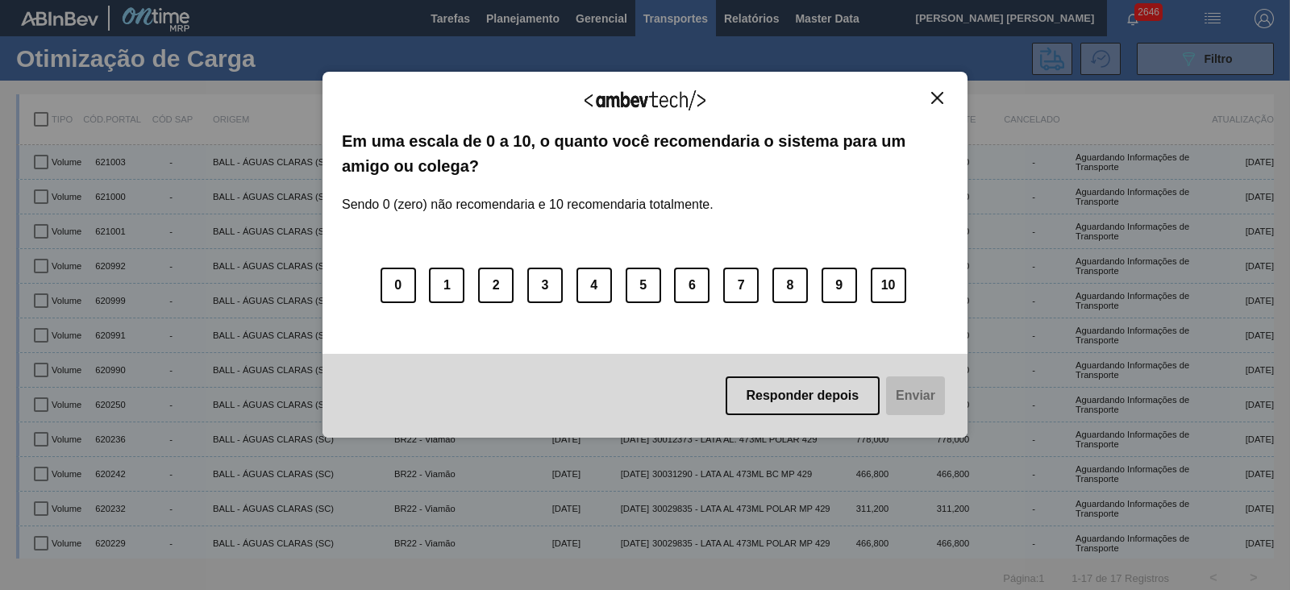
click at [954, 50] on div "Agradecemos seu feedback! Em uma escala de 0 a 10, o quanto você recomendaria o…" at bounding box center [644, 254] width 645 height 545
click at [941, 98] on img "Close" at bounding box center [937, 98] width 12 height 12
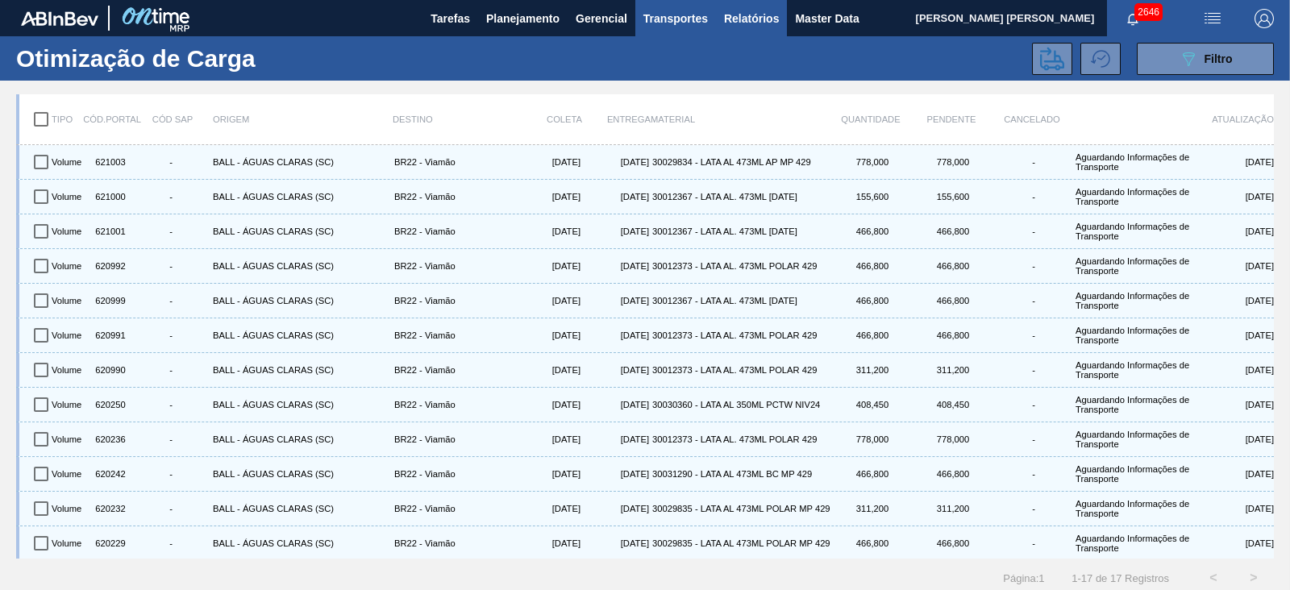
click at [762, 19] on span "Relatórios" at bounding box center [751, 18] width 55 height 19
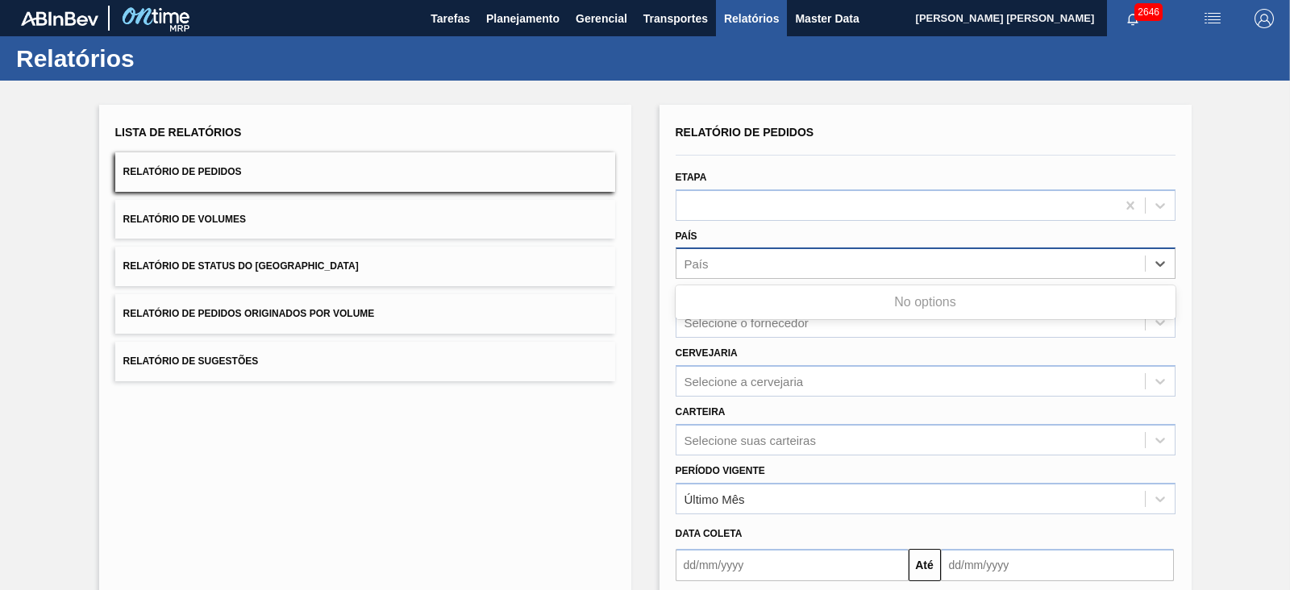
click at [746, 264] on div "País" at bounding box center [910, 263] width 468 height 23
click at [737, 262] on div "País" at bounding box center [910, 263] width 468 height 23
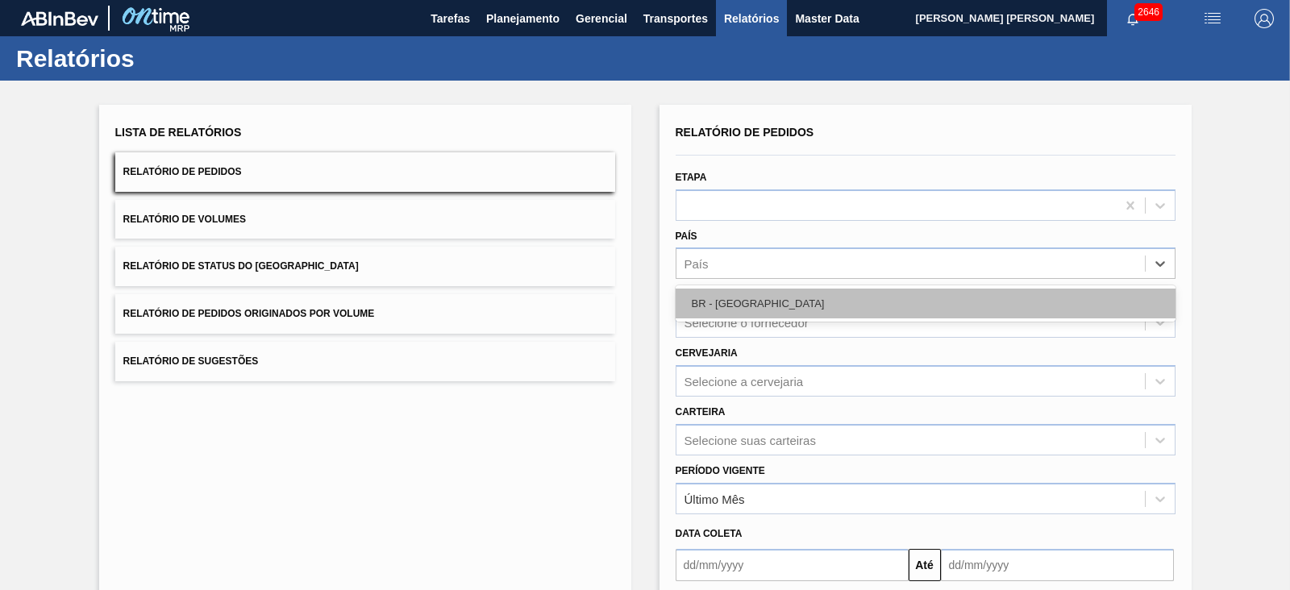
click at [726, 293] on div "BR - Brasil" at bounding box center [926, 304] width 500 height 30
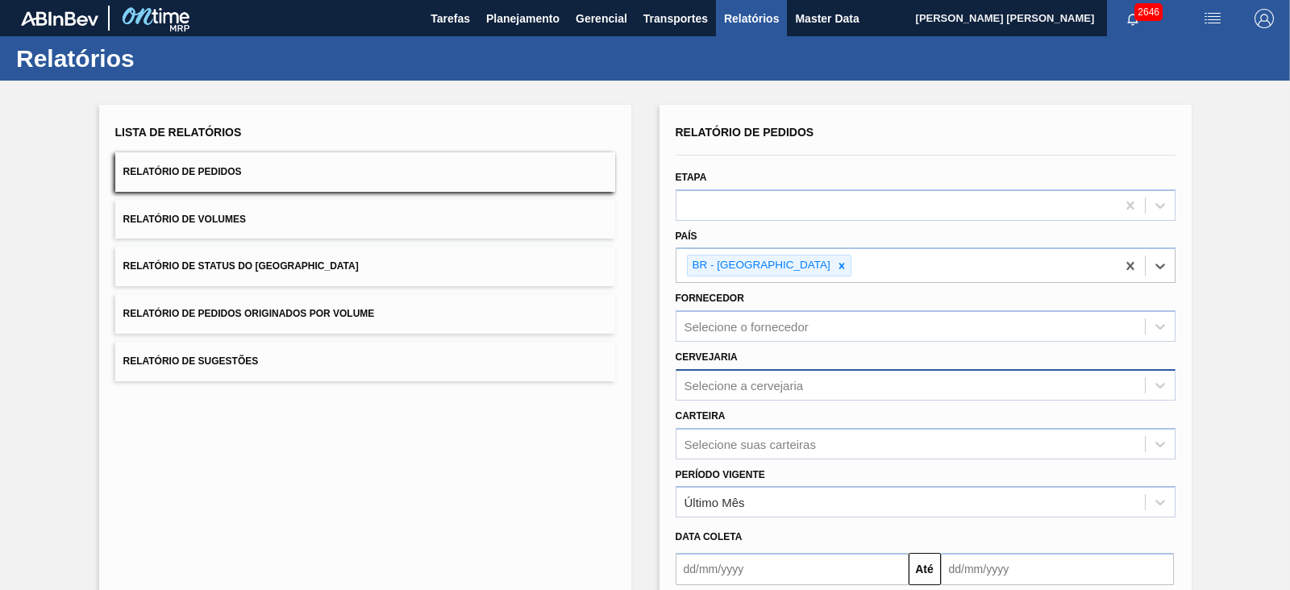
click at [755, 385] on div "Selecione a cervejaria" at bounding box center [926, 384] width 500 height 31
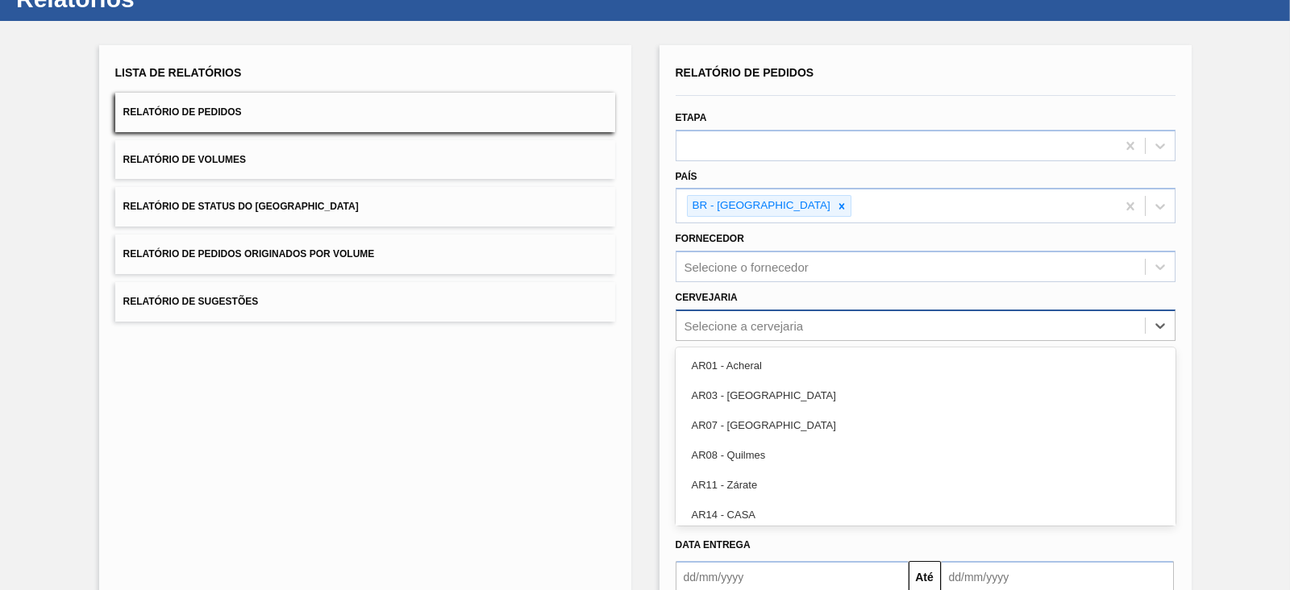
scroll to position [63, 0]
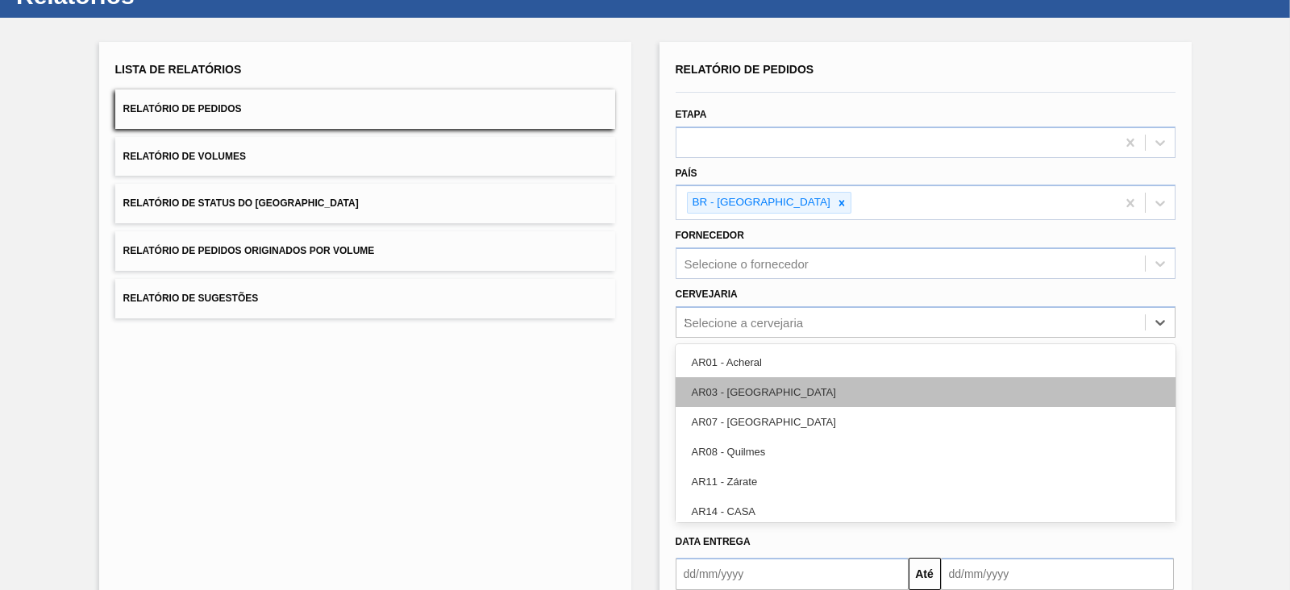
type input "21"
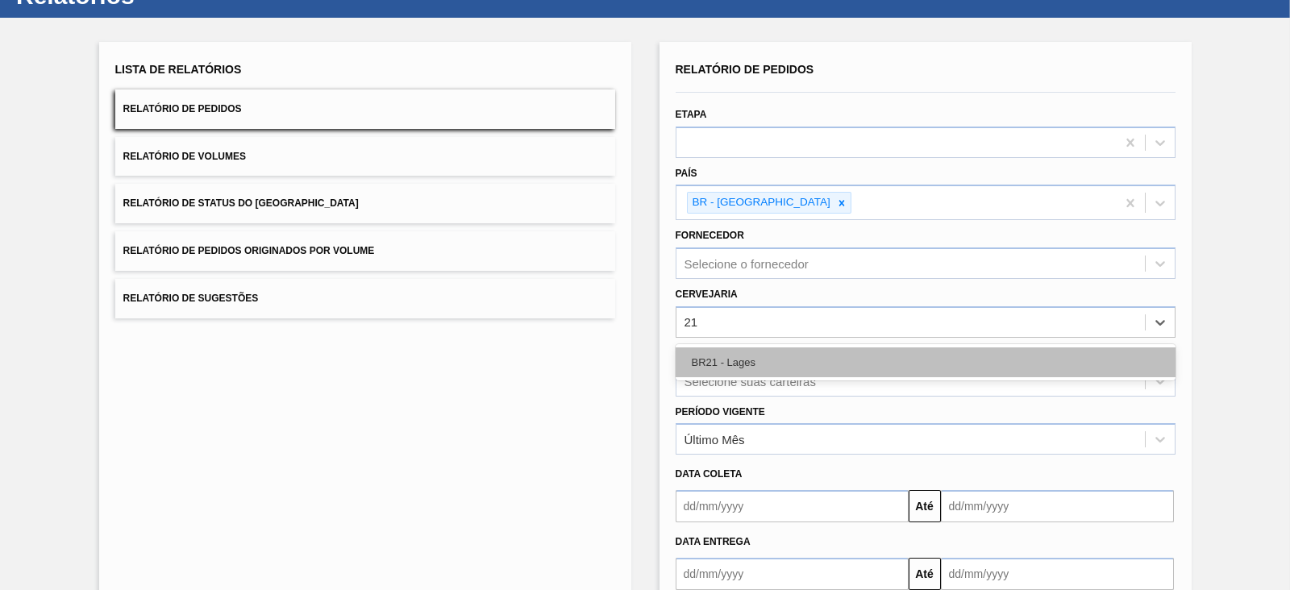
click at [732, 364] on div "BR21 - Lages" at bounding box center [926, 362] width 500 height 30
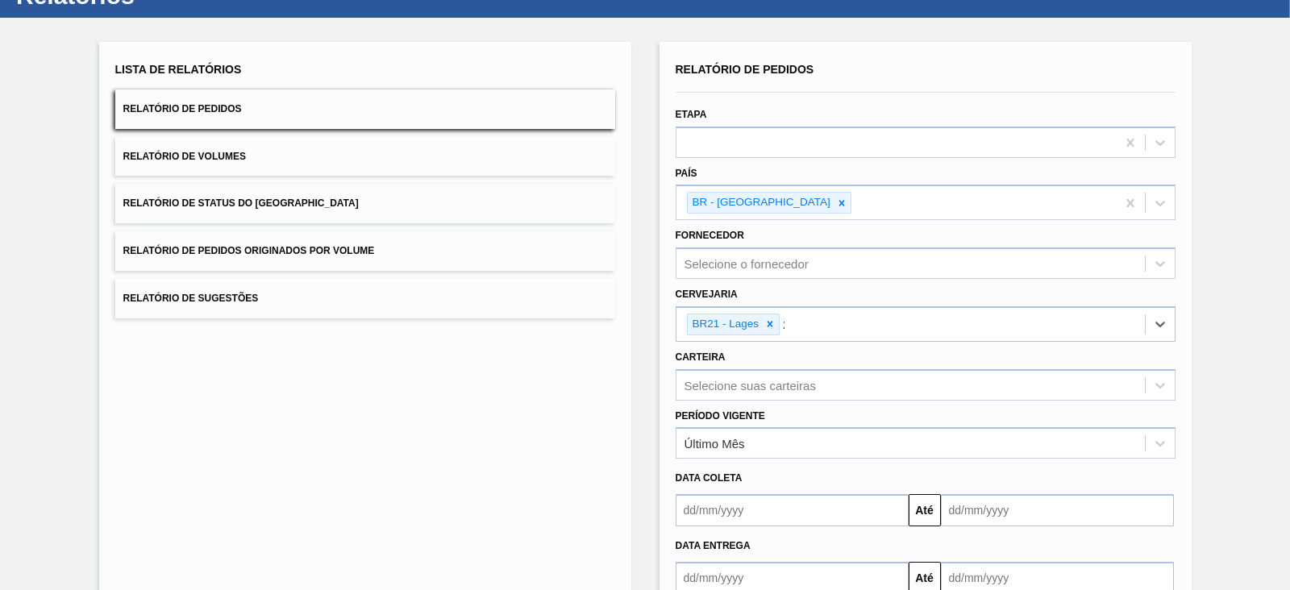
type input "22"
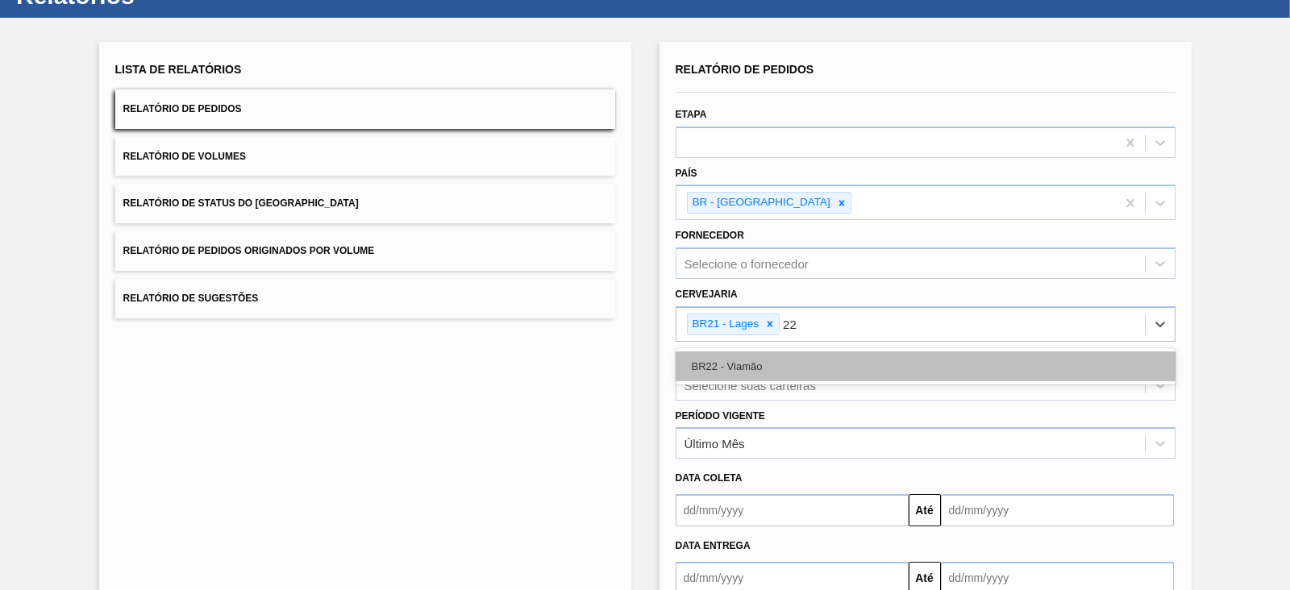
click at [738, 364] on div "BR22 - Viamão" at bounding box center [926, 366] width 500 height 30
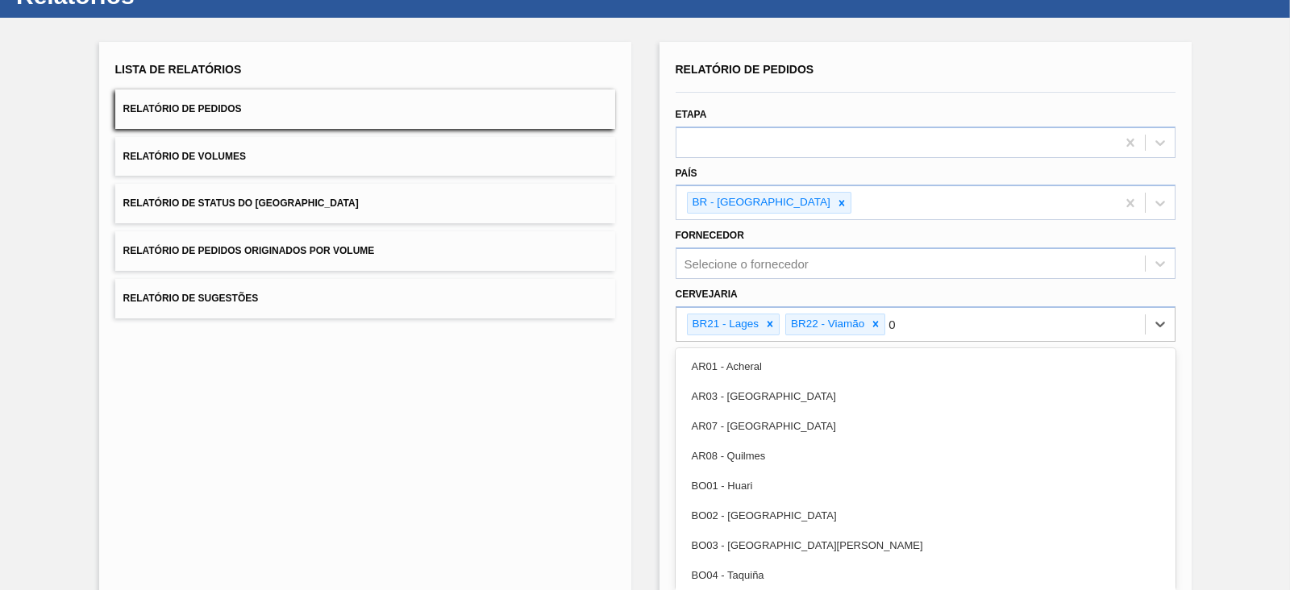
type input "09"
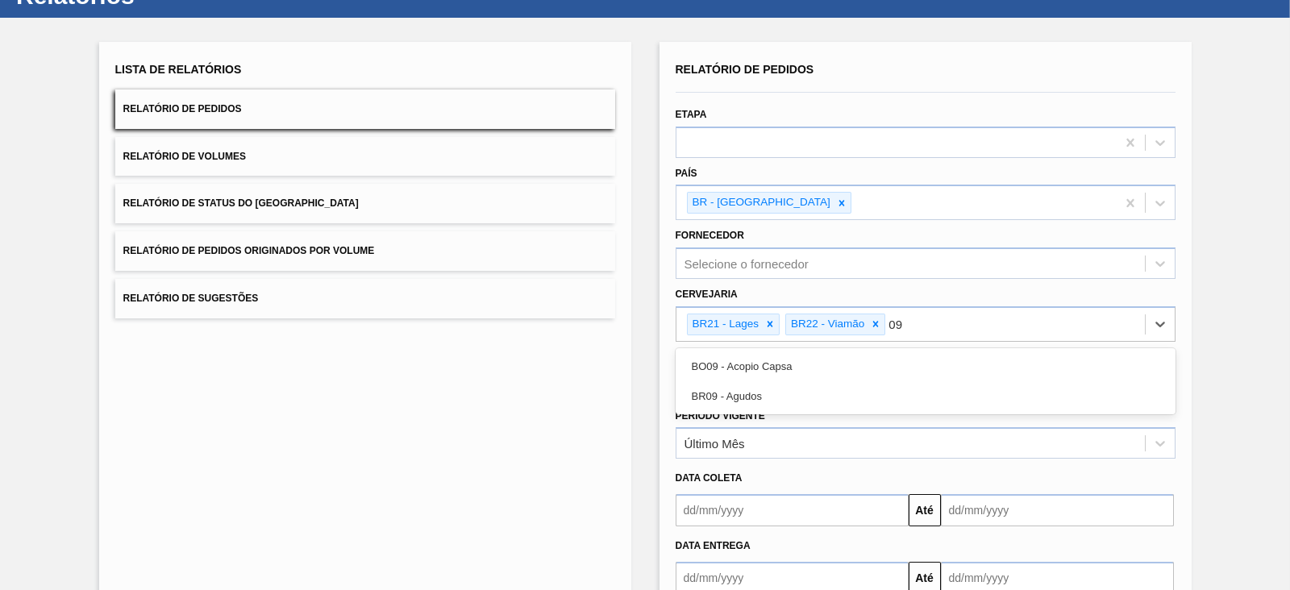
drag, startPoint x: 730, startPoint y: 391, endPoint x: 750, endPoint y: 389, distance: 20.3
click at [732, 391] on div "BR09 - Agudos" at bounding box center [926, 396] width 500 height 30
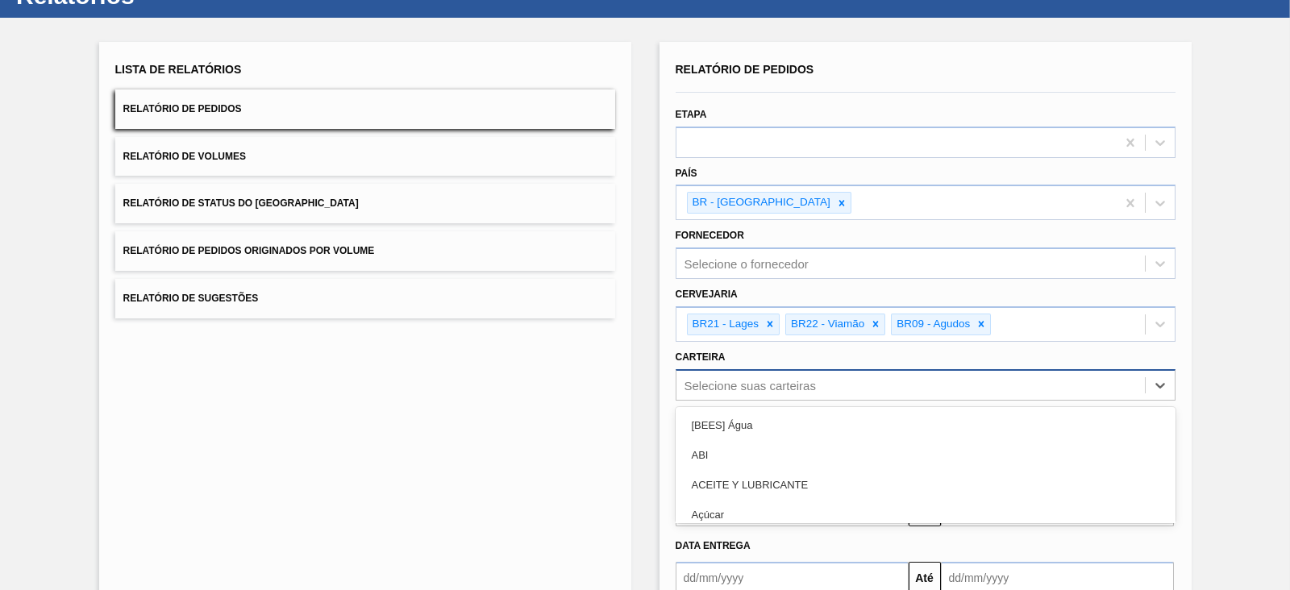
click at [771, 380] on div "option [BEES] Água focused, 1 of 101. 101 results available. Use Up and Down to…" at bounding box center [926, 384] width 500 height 31
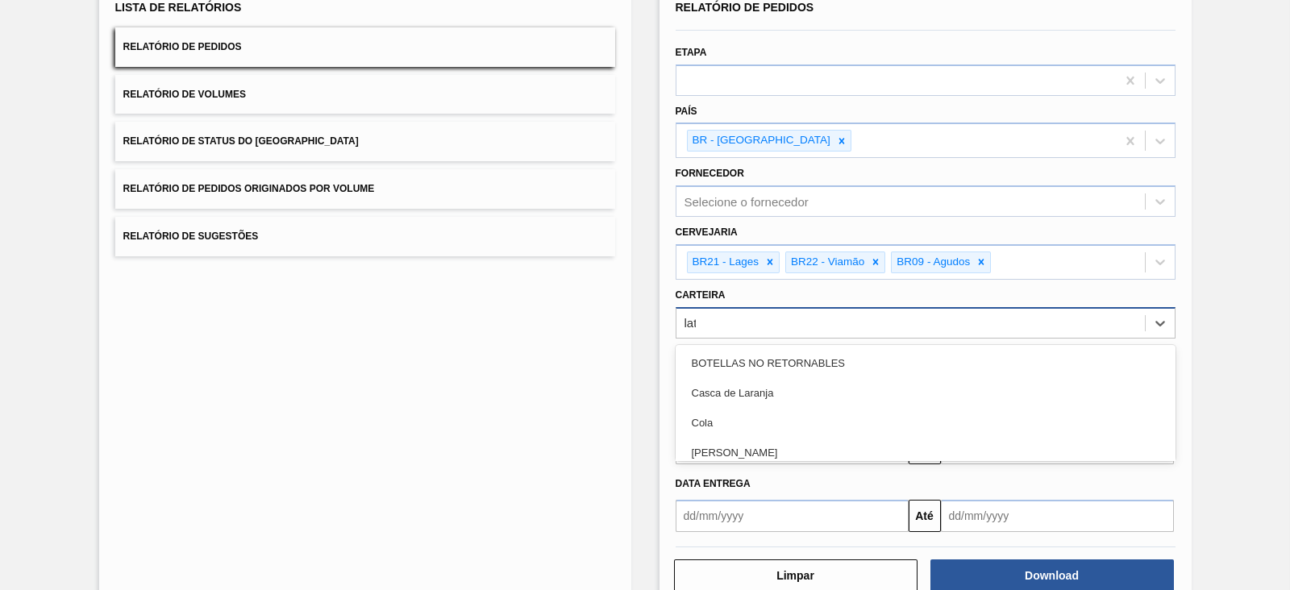
type input "lata"
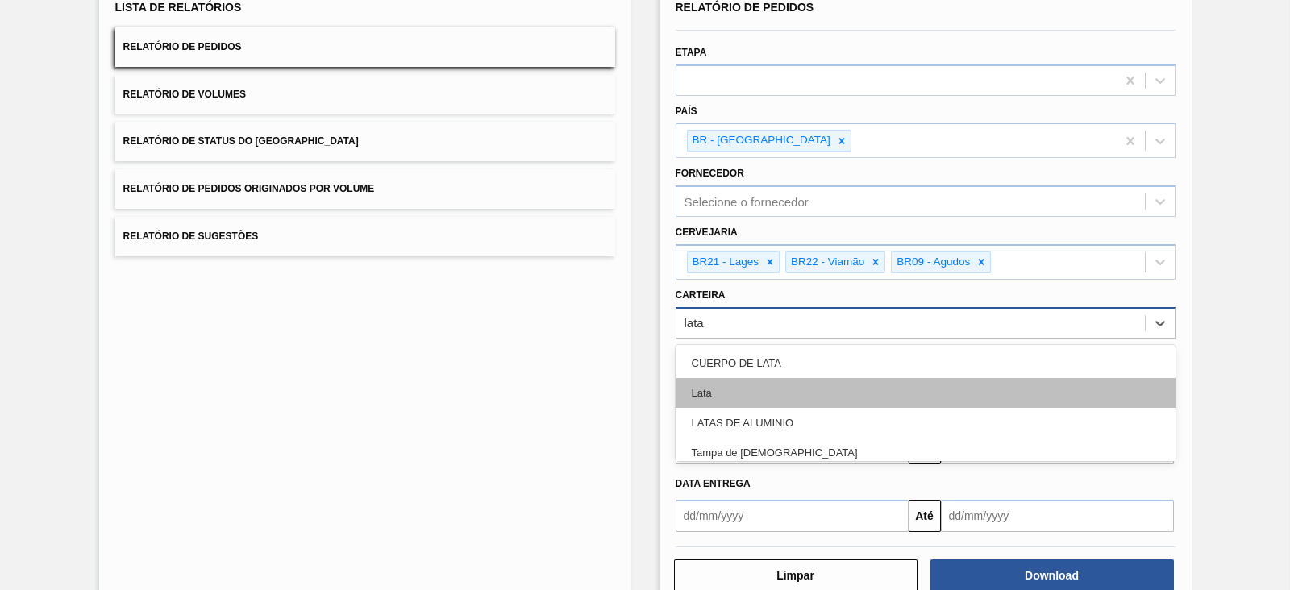
click at [771, 378] on div "Lata" at bounding box center [926, 393] width 500 height 30
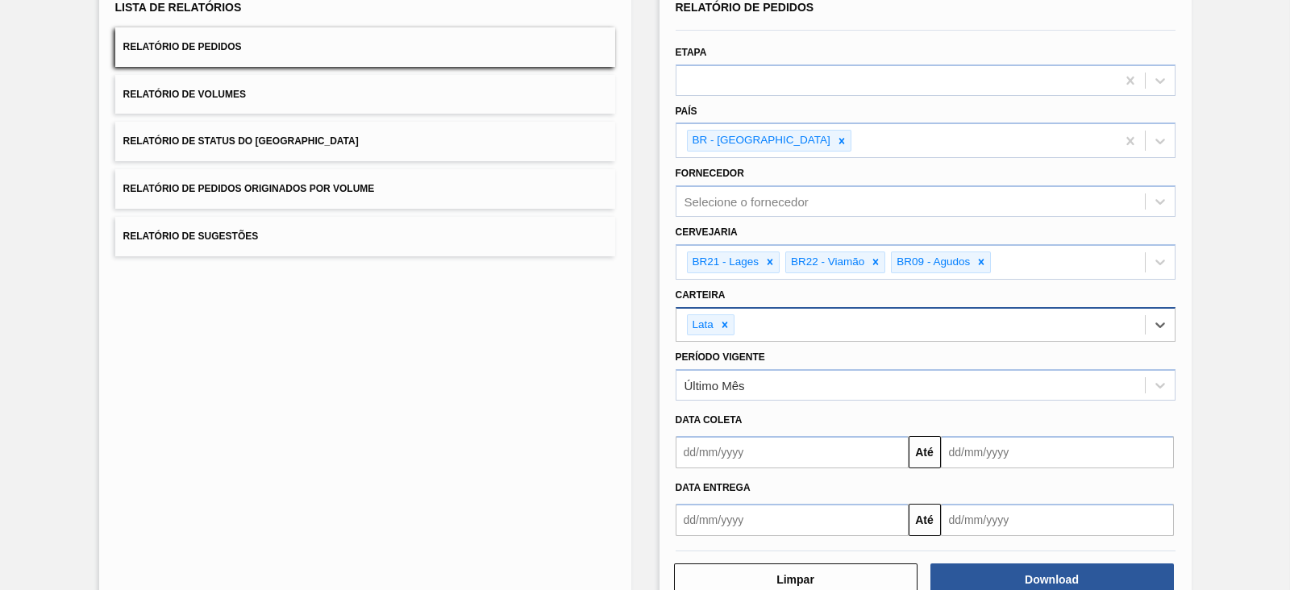
click at [758, 447] on input "text" at bounding box center [792, 452] width 233 height 32
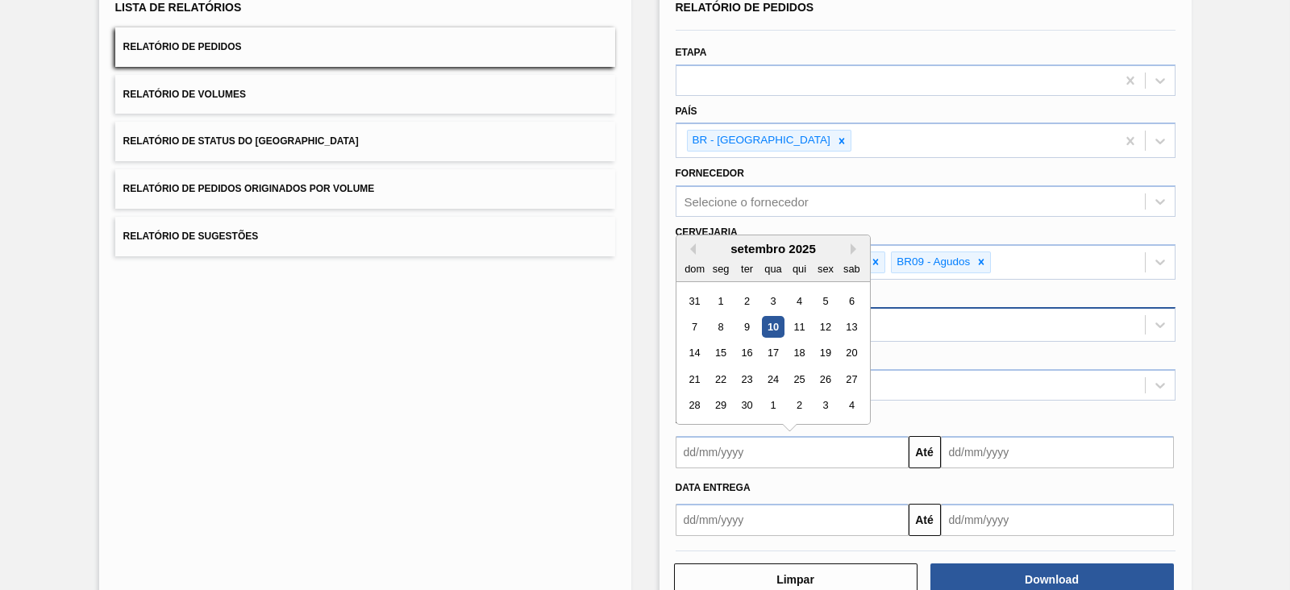
click at [717, 242] on div "setembro 2025" at bounding box center [772, 249] width 193 height 14
click at [765, 325] on div "10" at bounding box center [773, 327] width 22 height 22
type input "[DATE]"
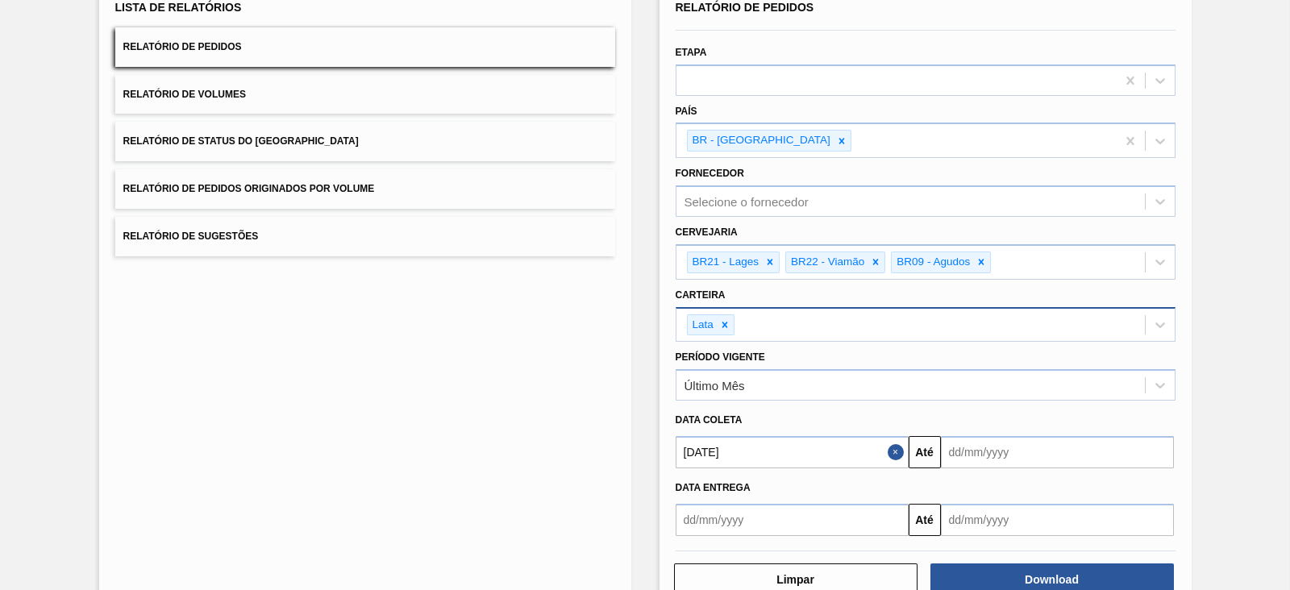
click at [957, 446] on input "text" at bounding box center [1057, 452] width 233 height 32
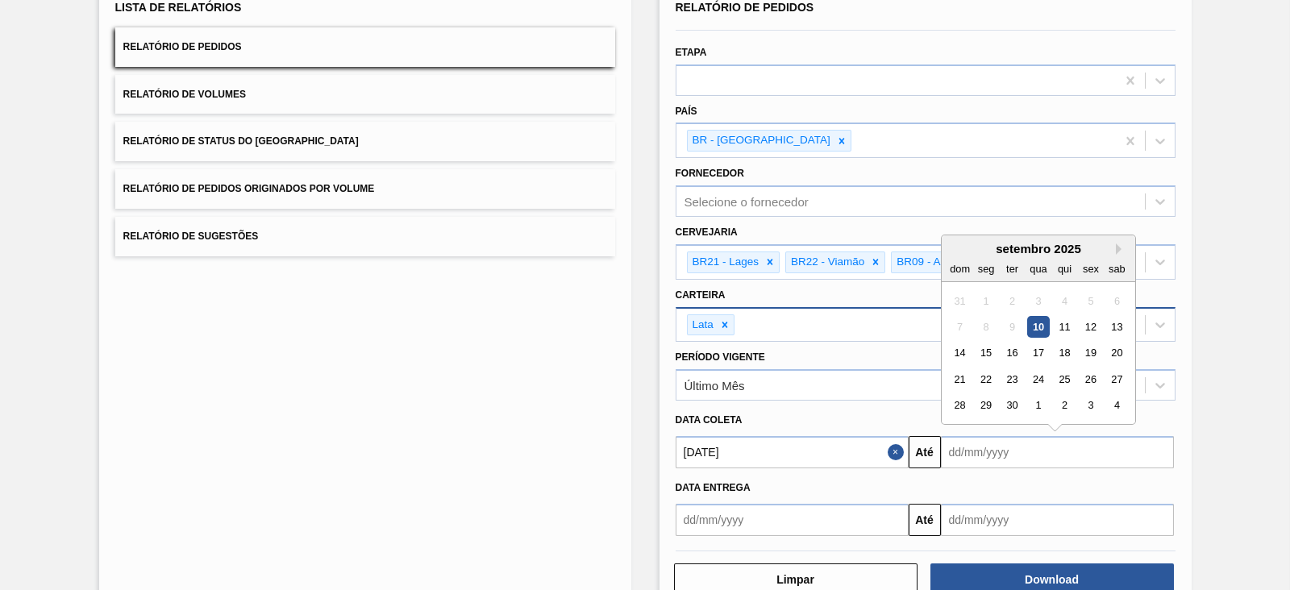
click at [1027, 326] on div "10" at bounding box center [1038, 327] width 22 height 22
type input "[DATE]"
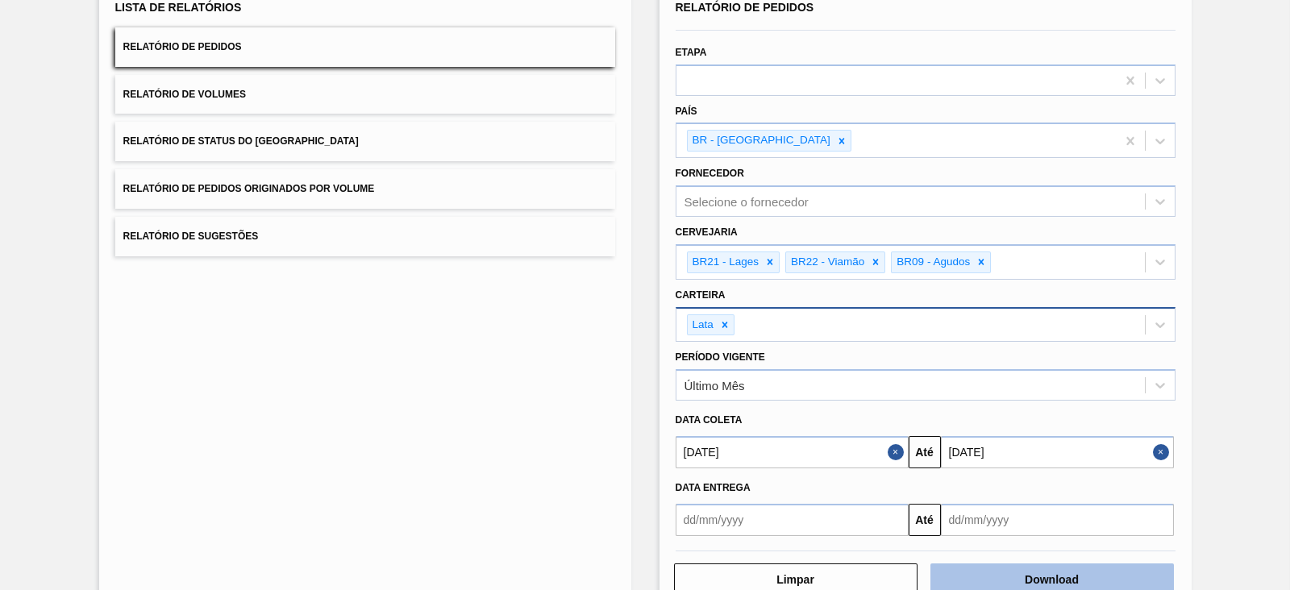
click at [1036, 574] on button "Download" at bounding box center [1051, 579] width 243 height 32
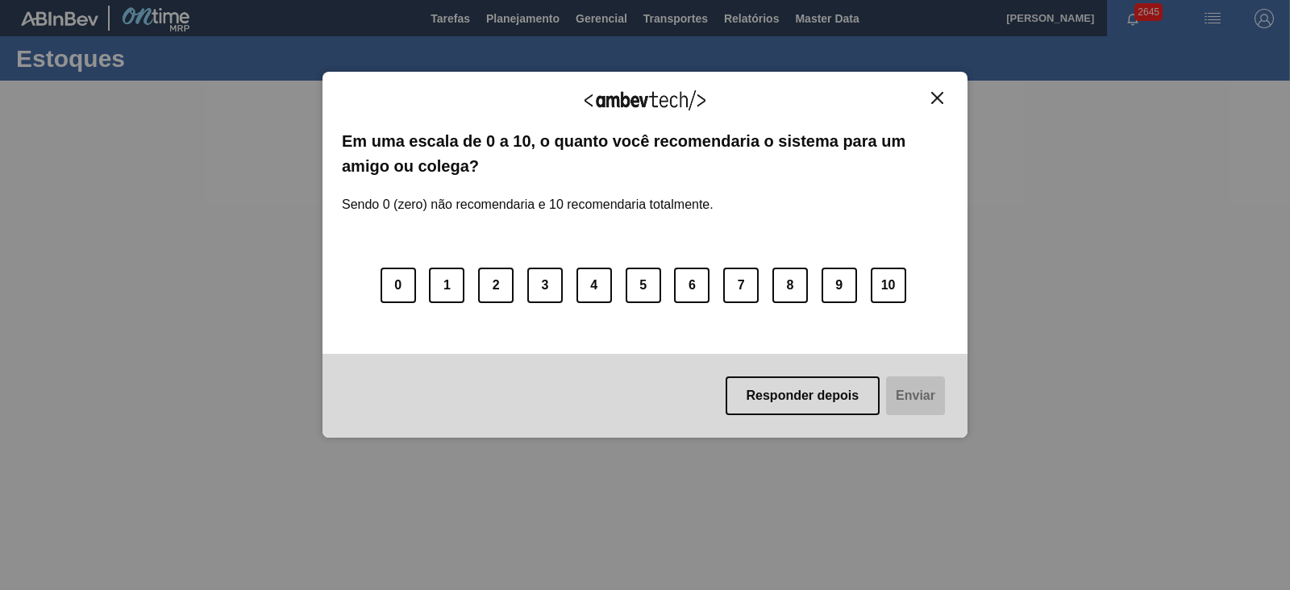
click at [939, 97] on img "Close" at bounding box center [937, 98] width 12 height 12
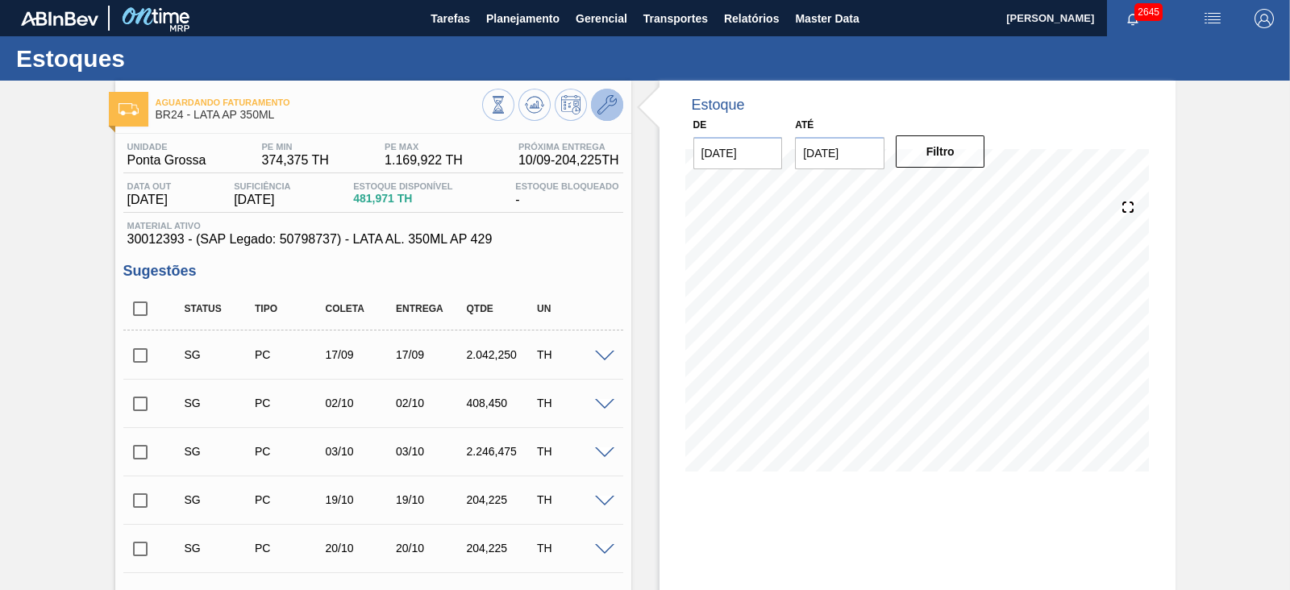
click at [609, 106] on icon at bounding box center [606, 104] width 19 height 19
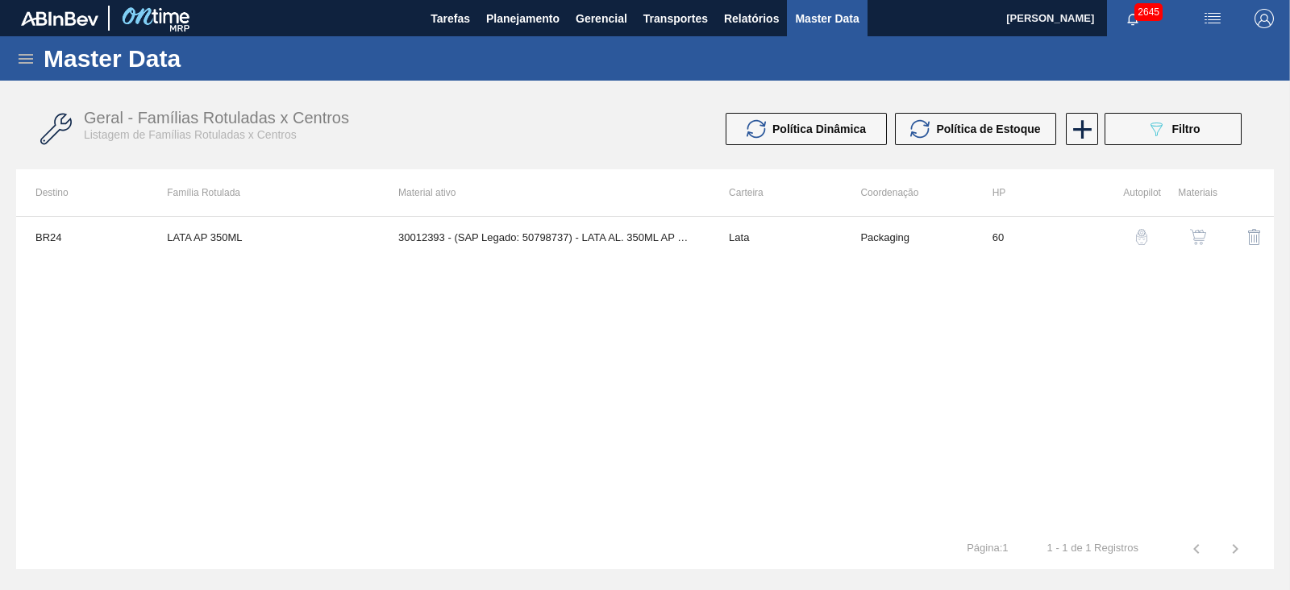
click at [1201, 239] on img "button" at bounding box center [1198, 237] width 16 height 16
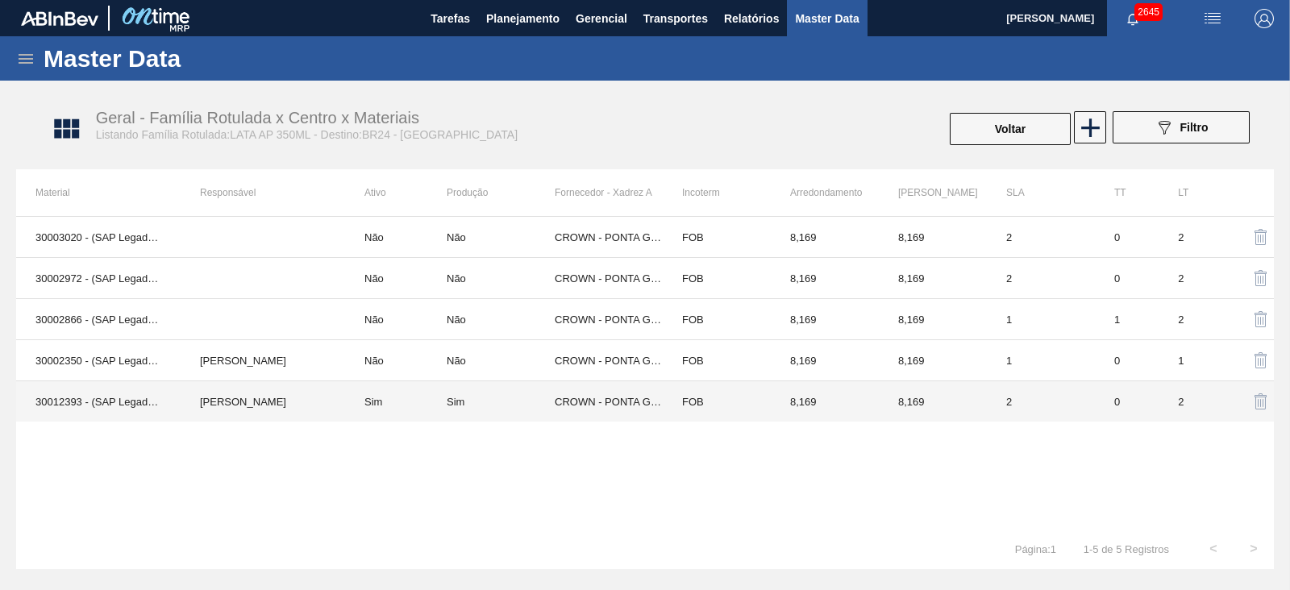
click at [511, 389] on td "Sim" at bounding box center [501, 401] width 108 height 41
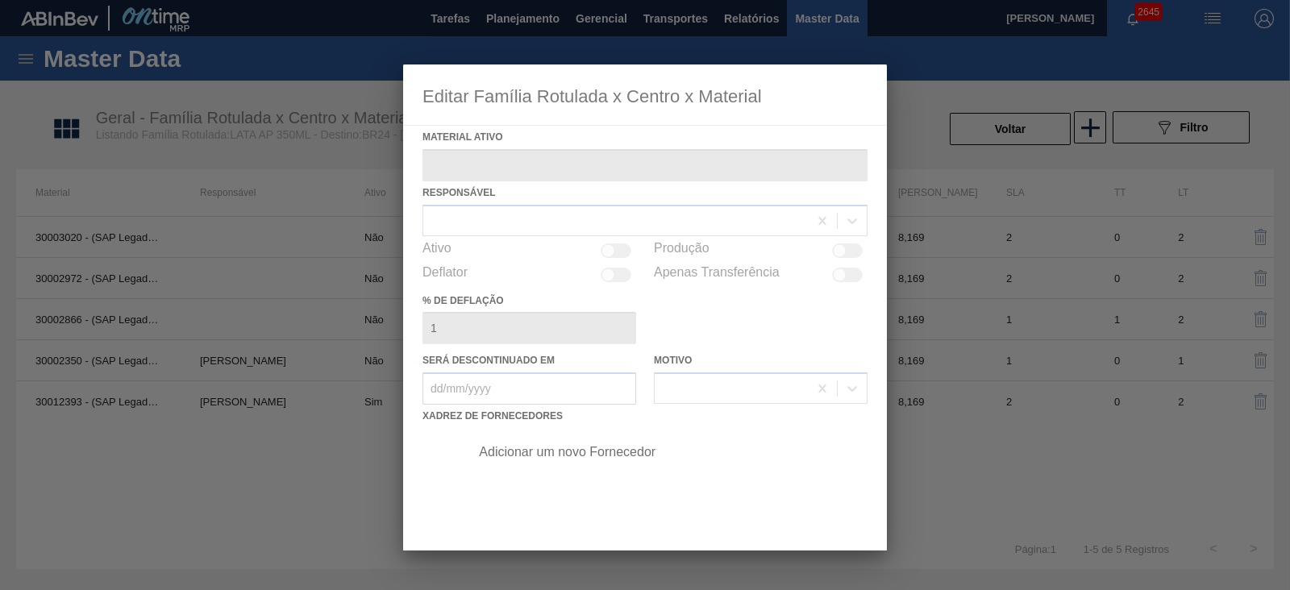
type ativo "30012393 - (SAP Legado: 50798737) - LATA AL. 350ML AP 429"
checkbox input "true"
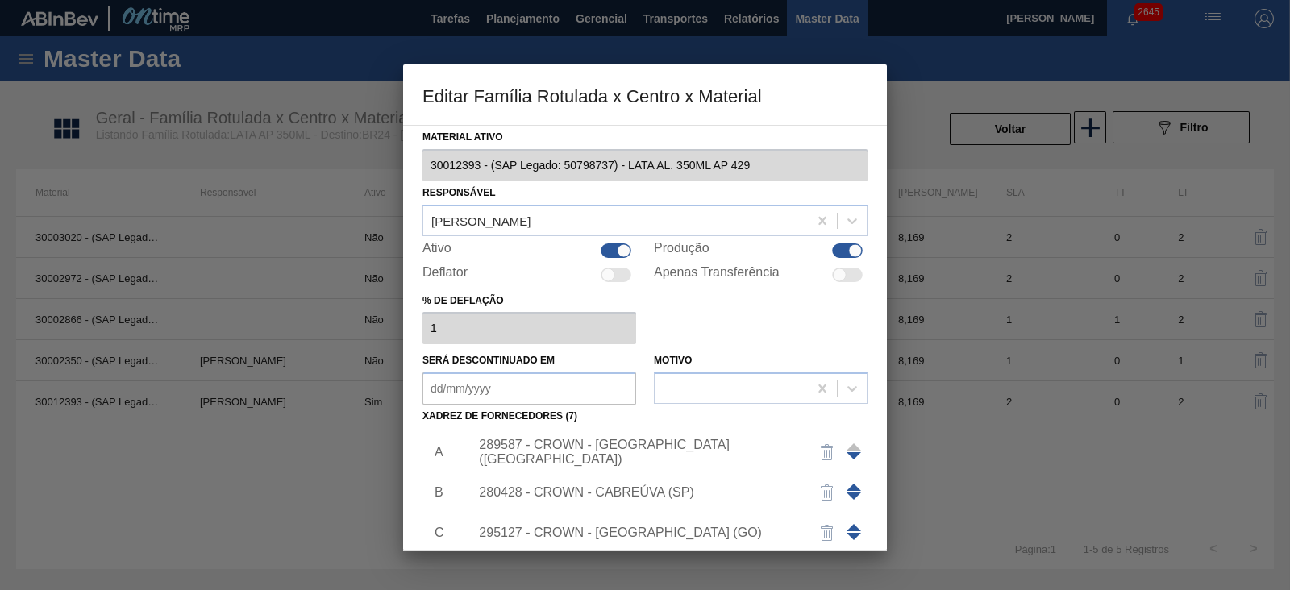
click at [692, 447] on div "289587 - CROWN - [GEOGRAPHIC_DATA] ([GEOGRAPHIC_DATA])" at bounding box center [637, 452] width 316 height 29
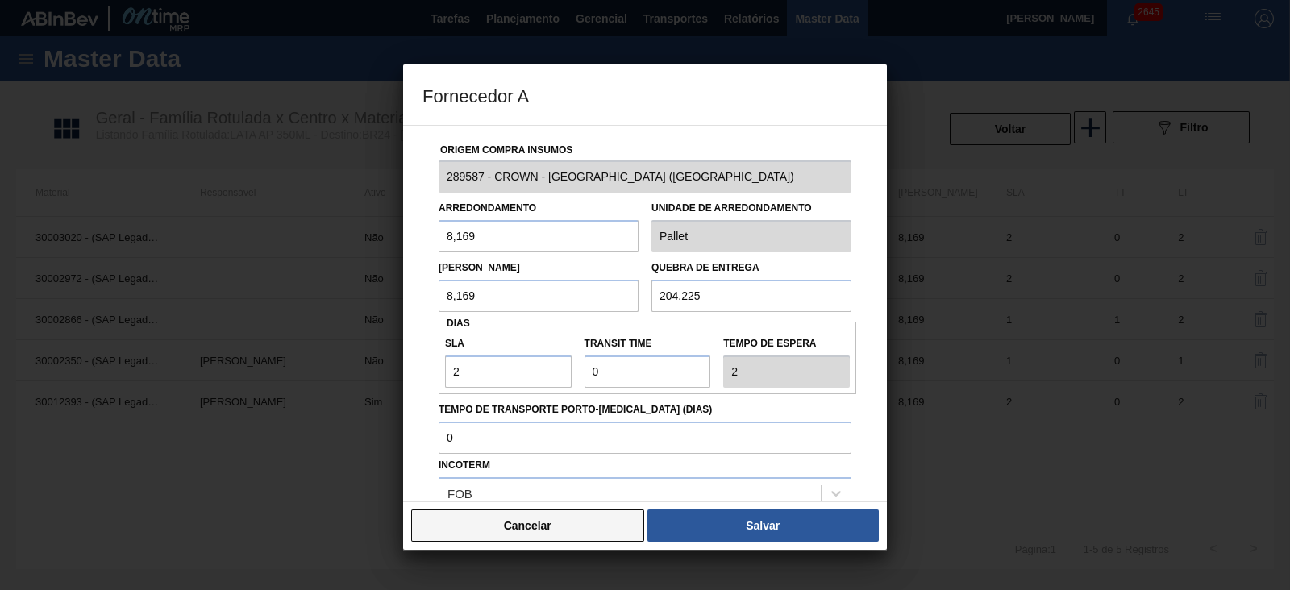
click at [580, 522] on button "Cancelar" at bounding box center [527, 525] width 233 height 32
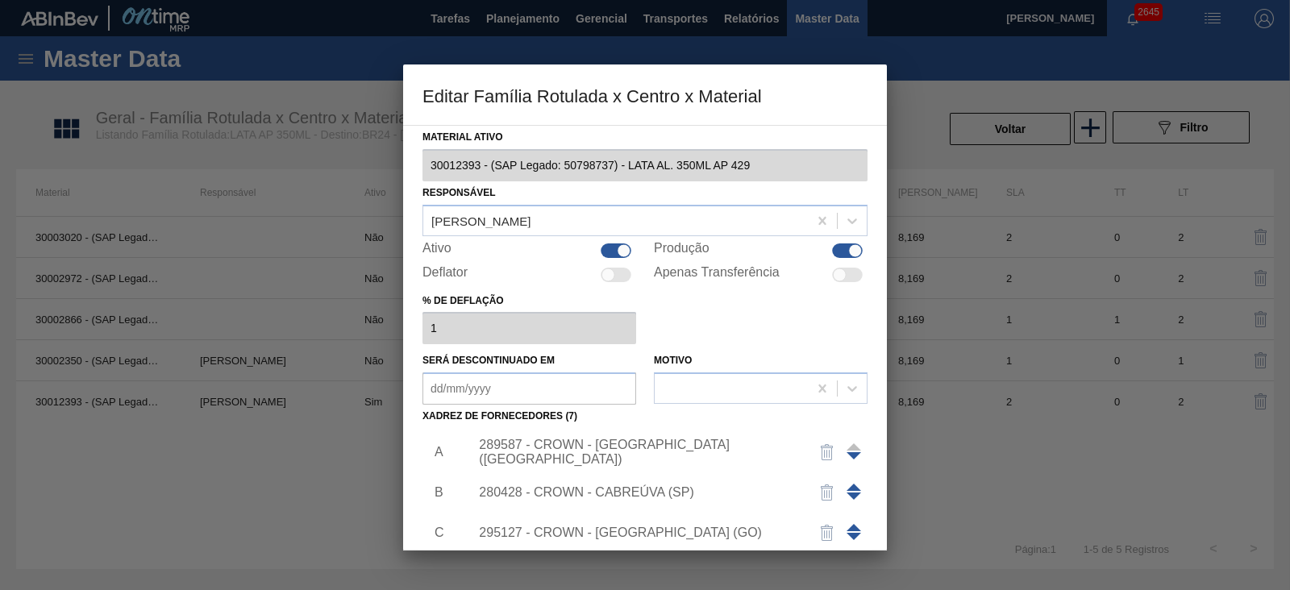
click at [651, 488] on div "280428 - CROWN - CABREÚVA (SP)" at bounding box center [637, 492] width 316 height 15
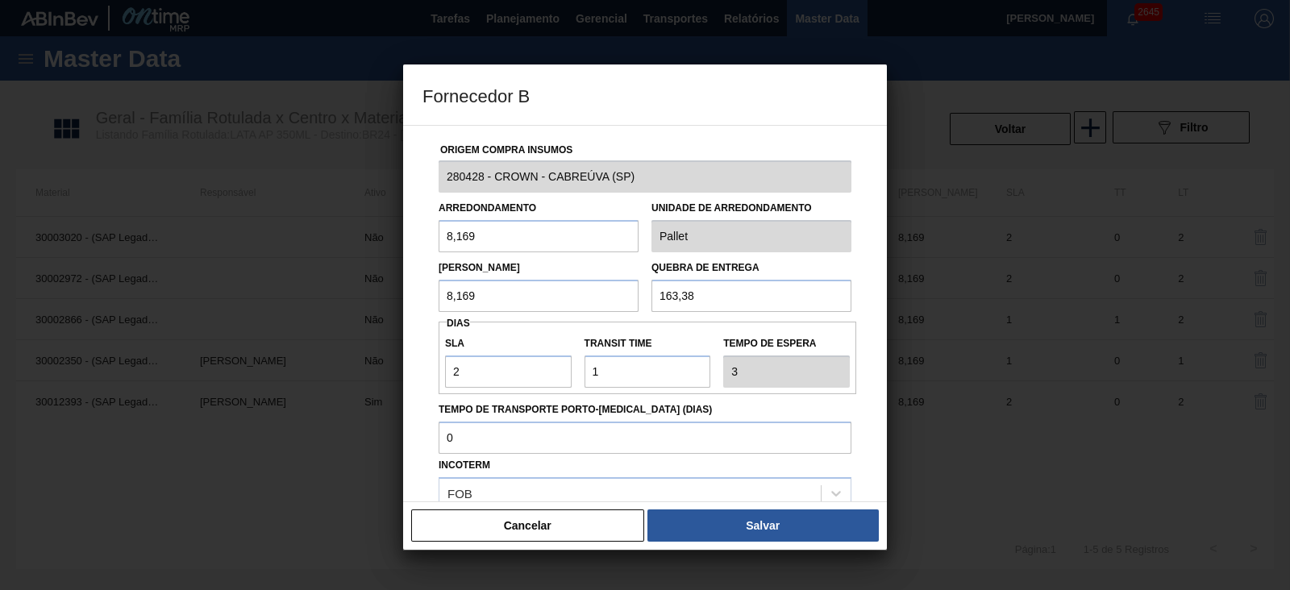
drag, startPoint x: 566, startPoint y: 518, endPoint x: 582, endPoint y: 517, distance: 16.2
click at [570, 518] on button "Cancelar" at bounding box center [527, 525] width 233 height 32
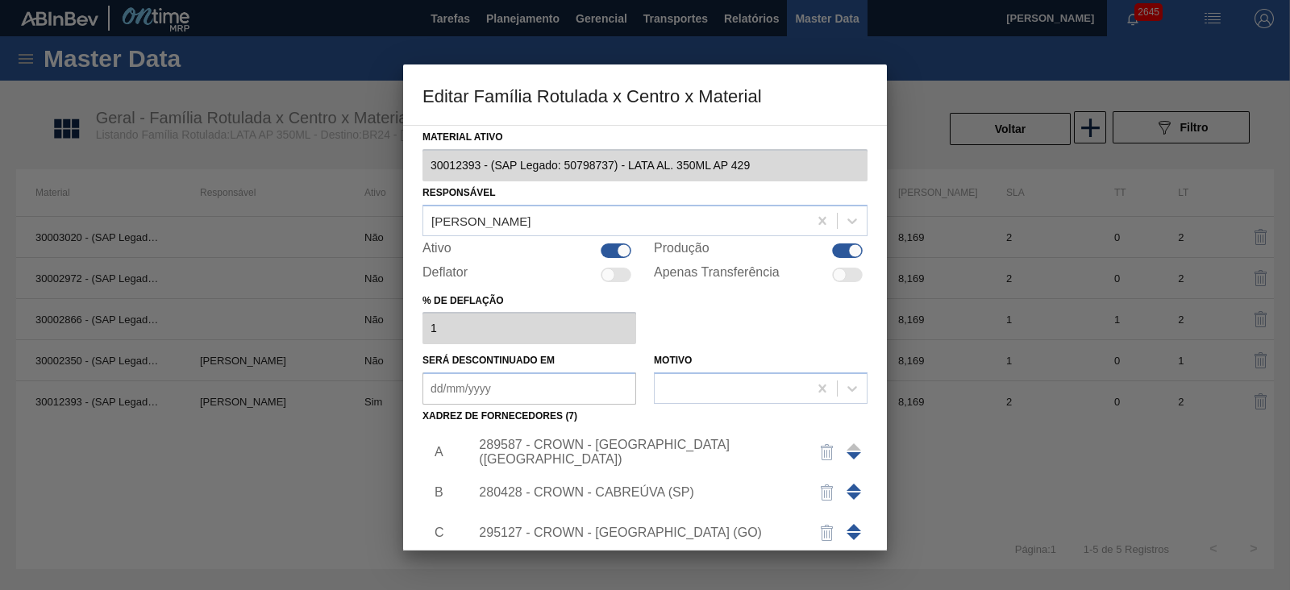
click at [636, 526] on div "295127 - CROWN - [GEOGRAPHIC_DATA] (GO)" at bounding box center [637, 533] width 316 height 15
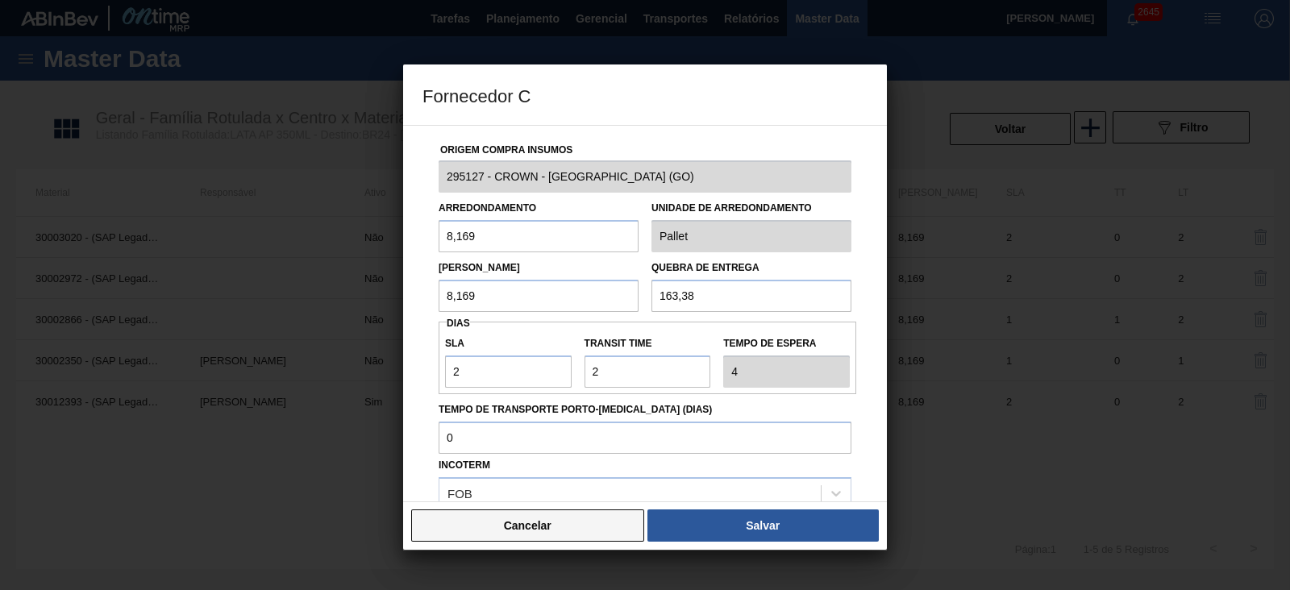
click at [580, 526] on button "Cancelar" at bounding box center [527, 525] width 233 height 32
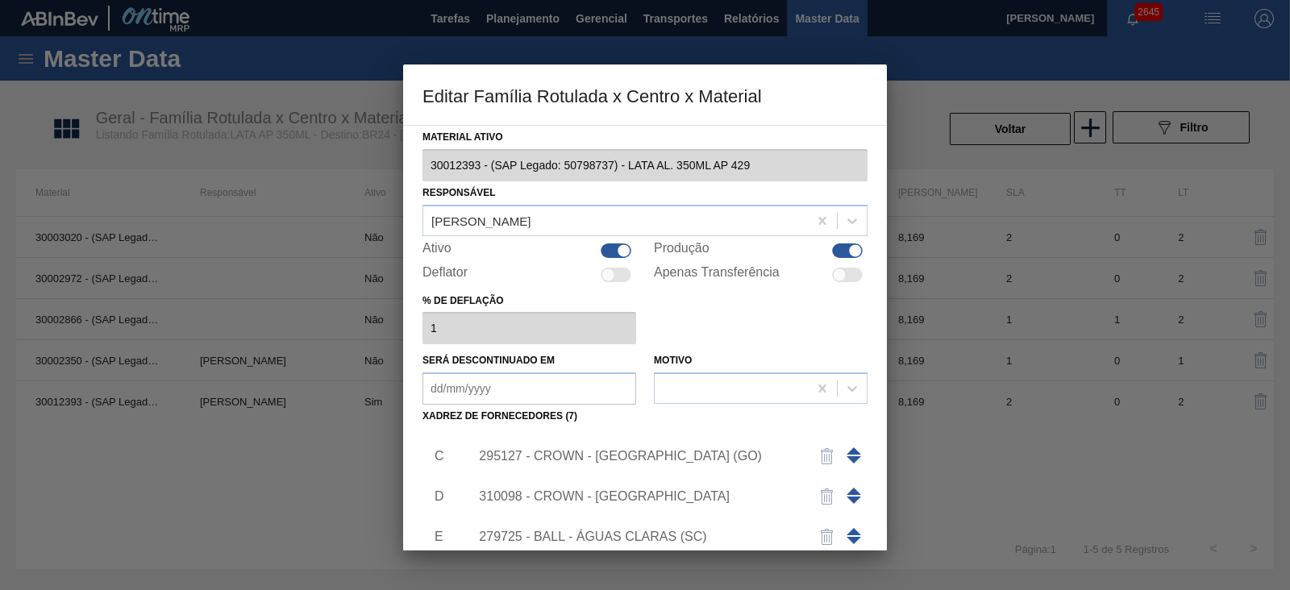
scroll to position [100, 0]
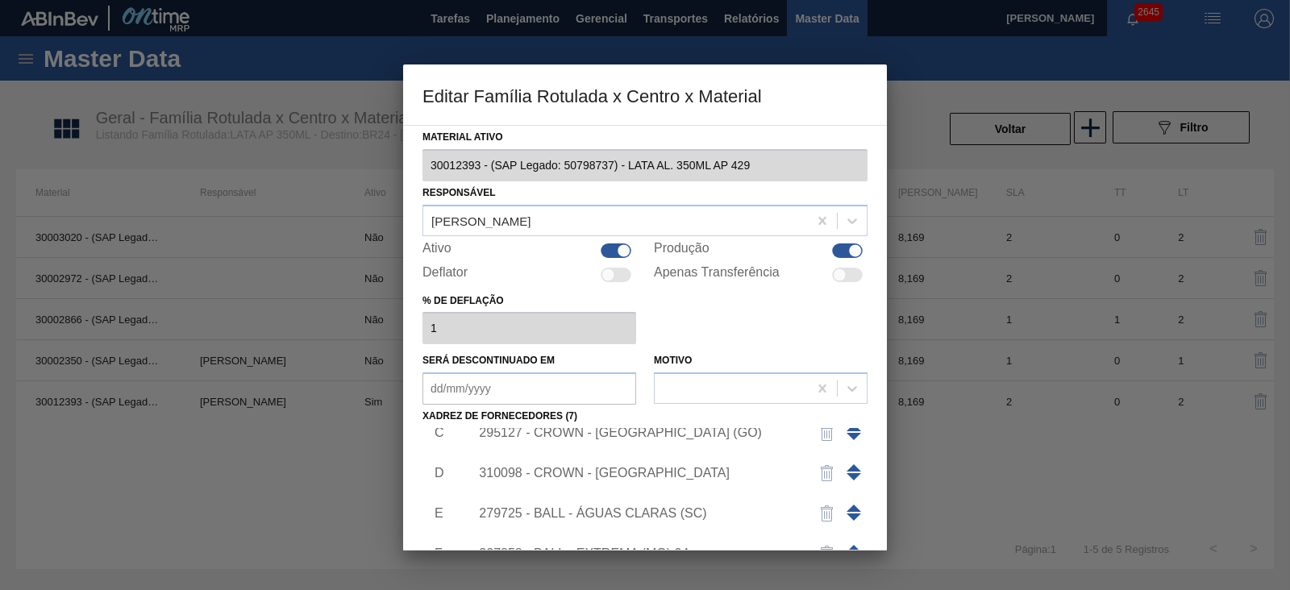
click at [651, 437] on div "295127 - CROWN - [GEOGRAPHIC_DATA] (GO)" at bounding box center [637, 433] width 316 height 15
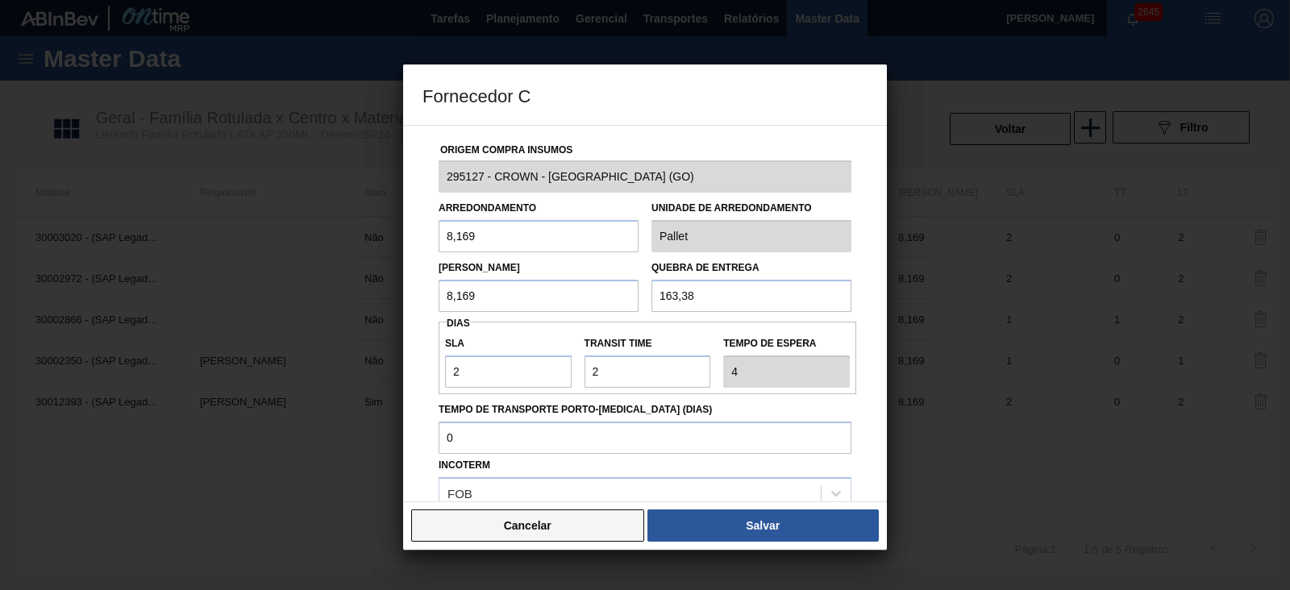
click at [564, 532] on button "Cancelar" at bounding box center [527, 525] width 233 height 32
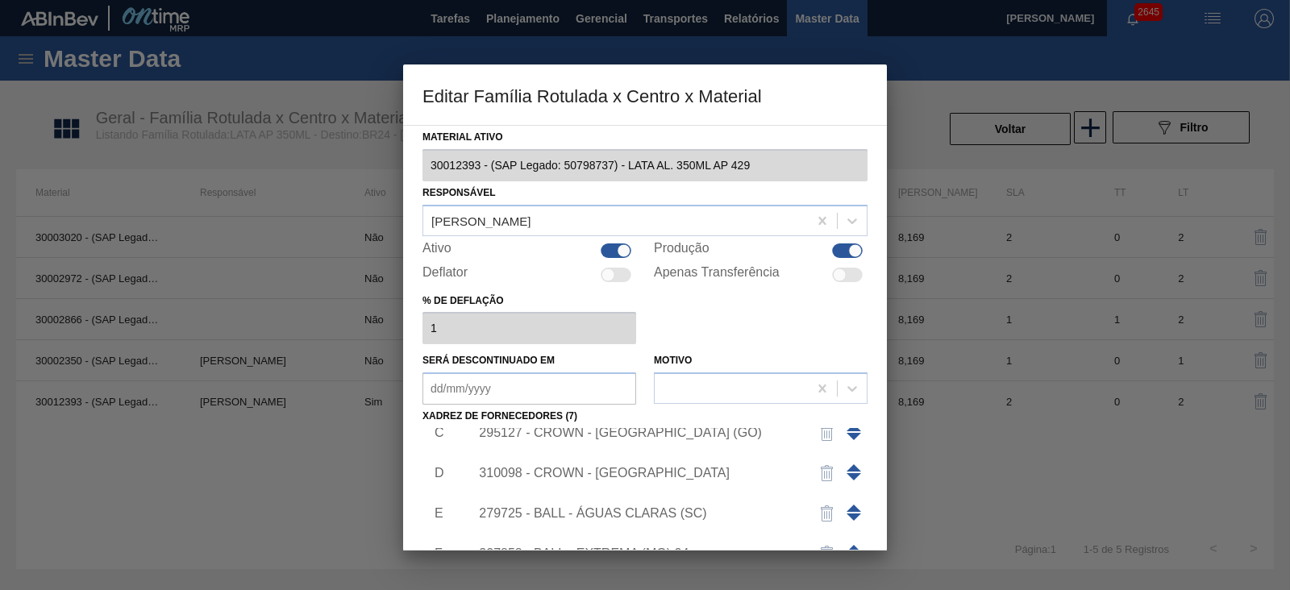
click at [620, 477] on div "310098 - CROWN - [GEOGRAPHIC_DATA]" at bounding box center [637, 473] width 316 height 15
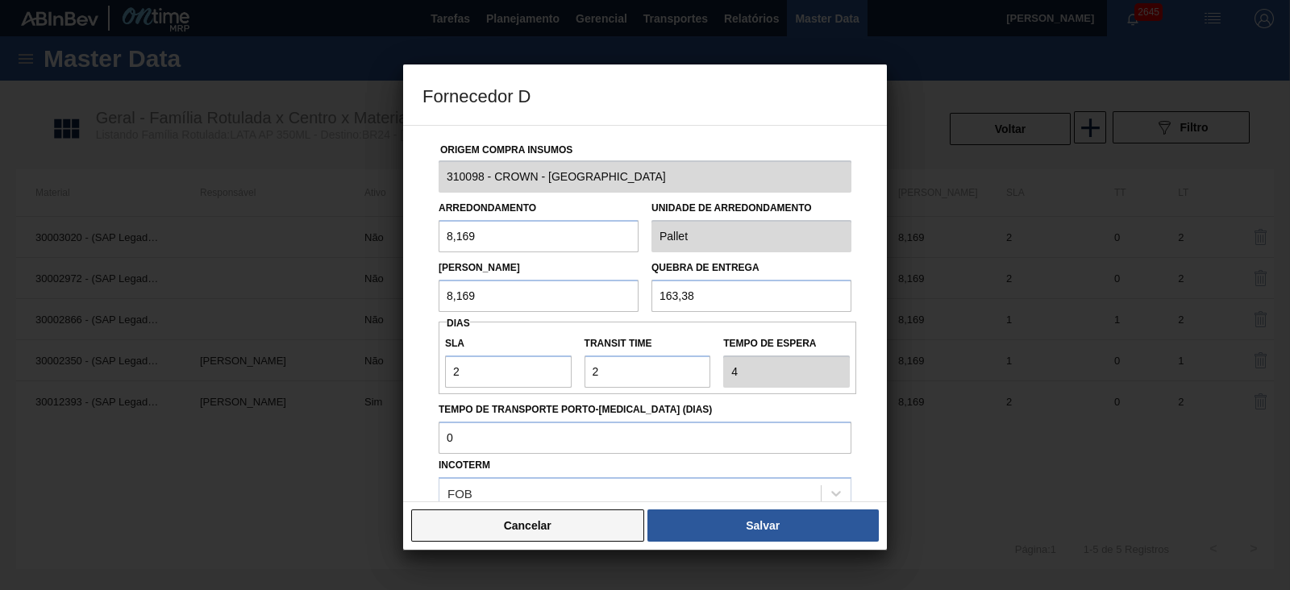
click at [579, 533] on button "Cancelar" at bounding box center [527, 525] width 233 height 32
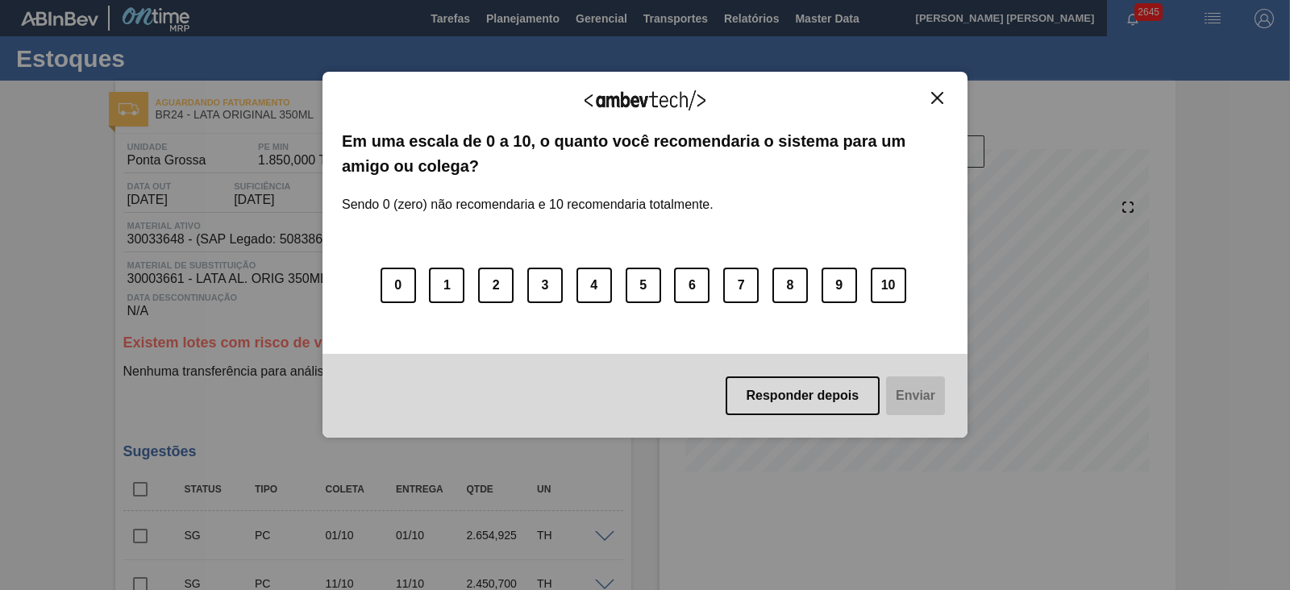
drag, startPoint x: 935, startPoint y: 98, endPoint x: 917, endPoint y: 107, distance: 19.8
click at [935, 98] on img "Close" at bounding box center [937, 98] width 12 height 12
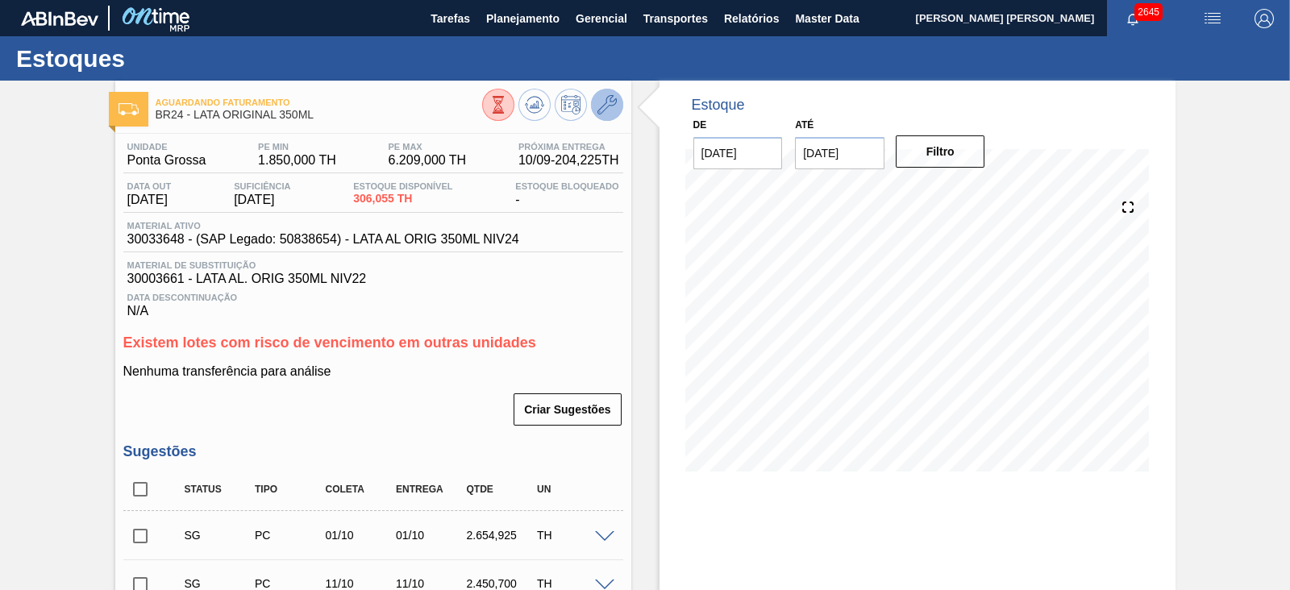
click at [615, 109] on button at bounding box center [607, 105] width 32 height 32
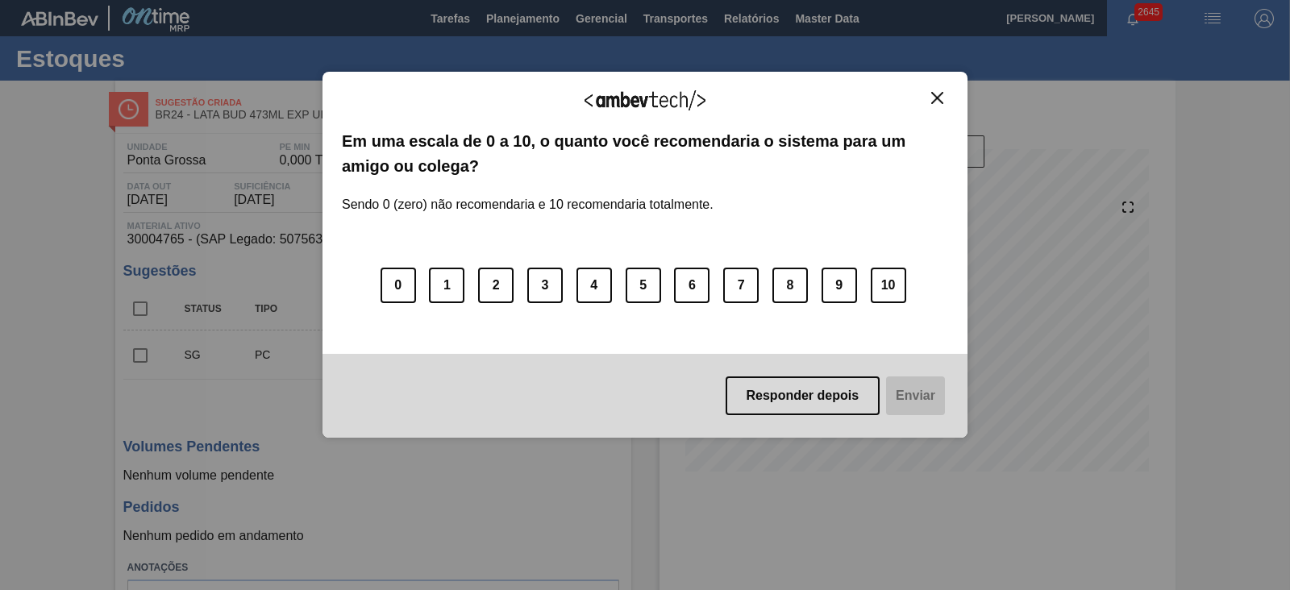
drag, startPoint x: 939, startPoint y: 98, endPoint x: 909, endPoint y: 109, distance: 31.6
click at [938, 98] on img "Close" at bounding box center [937, 98] width 12 height 12
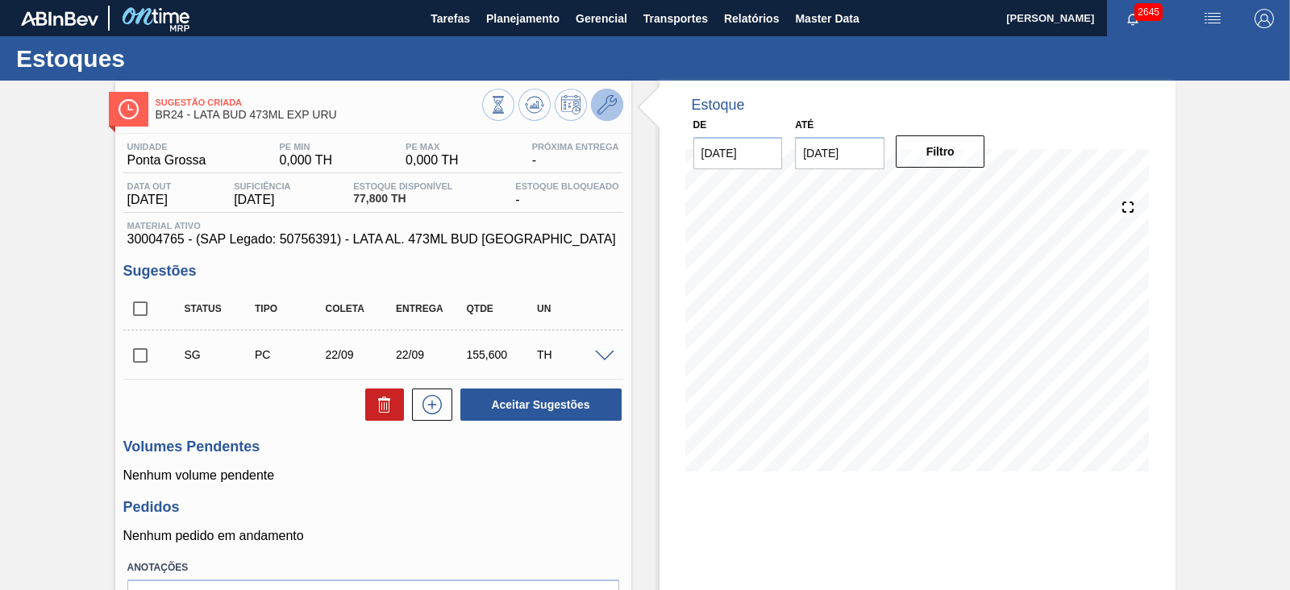
click at [605, 111] on icon at bounding box center [606, 104] width 19 height 19
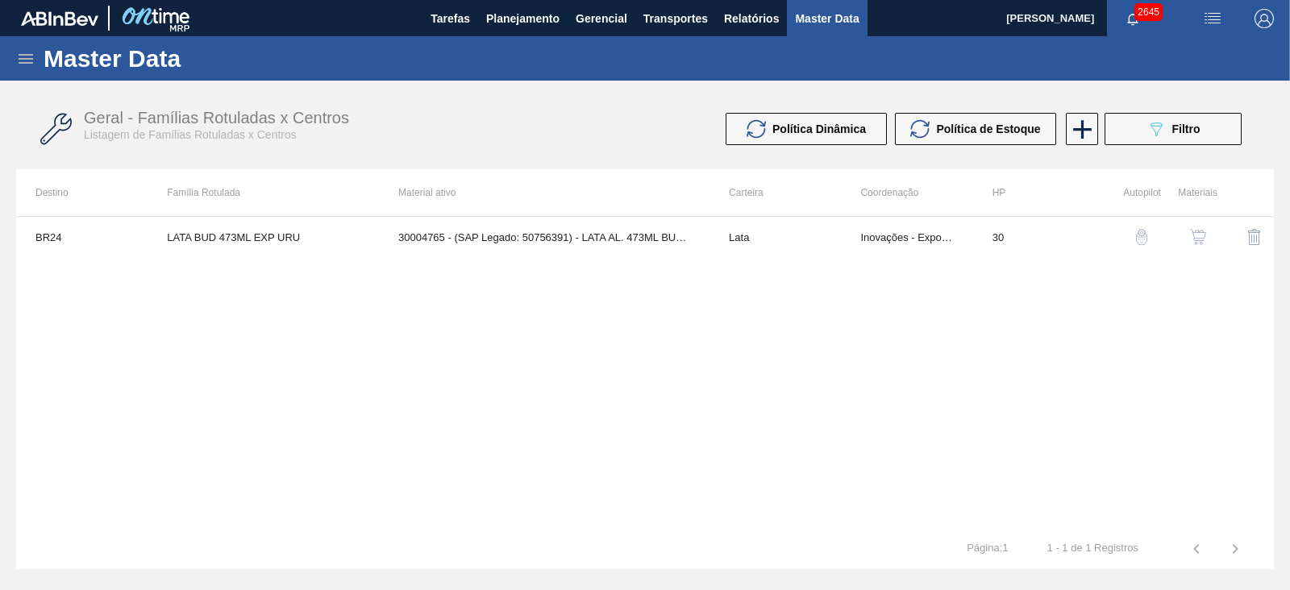
click at [1194, 237] on img "button" at bounding box center [1198, 237] width 16 height 16
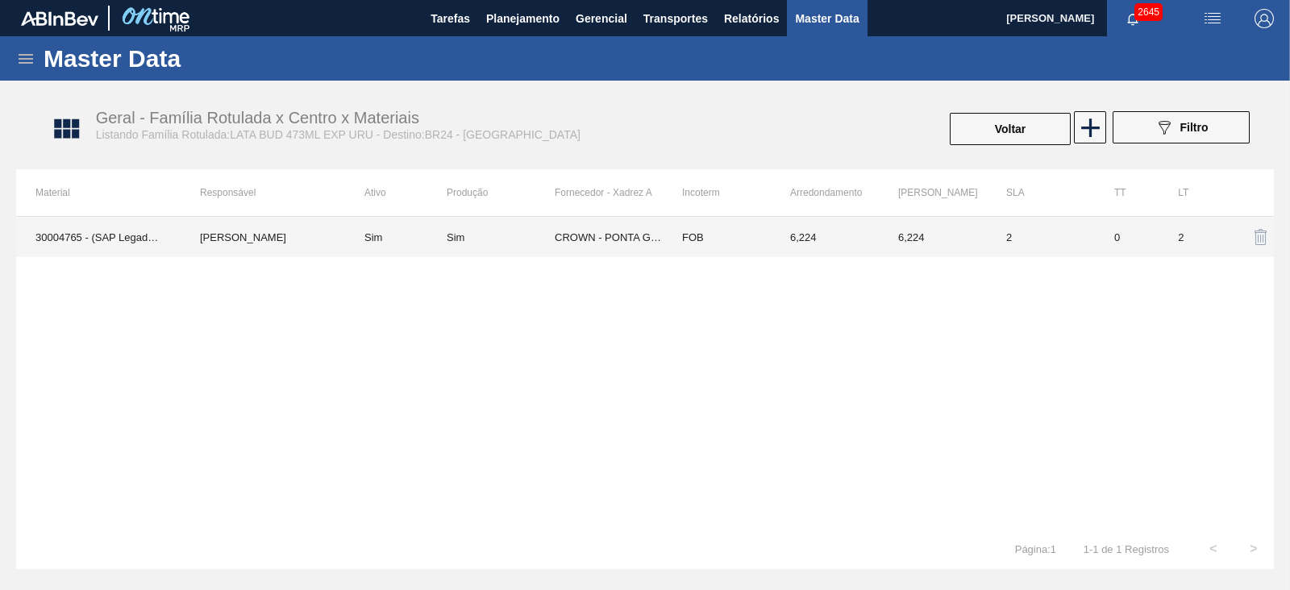
click at [613, 236] on td "CROWN - PONTA GROSSA ([GEOGRAPHIC_DATA])" at bounding box center [609, 237] width 108 height 40
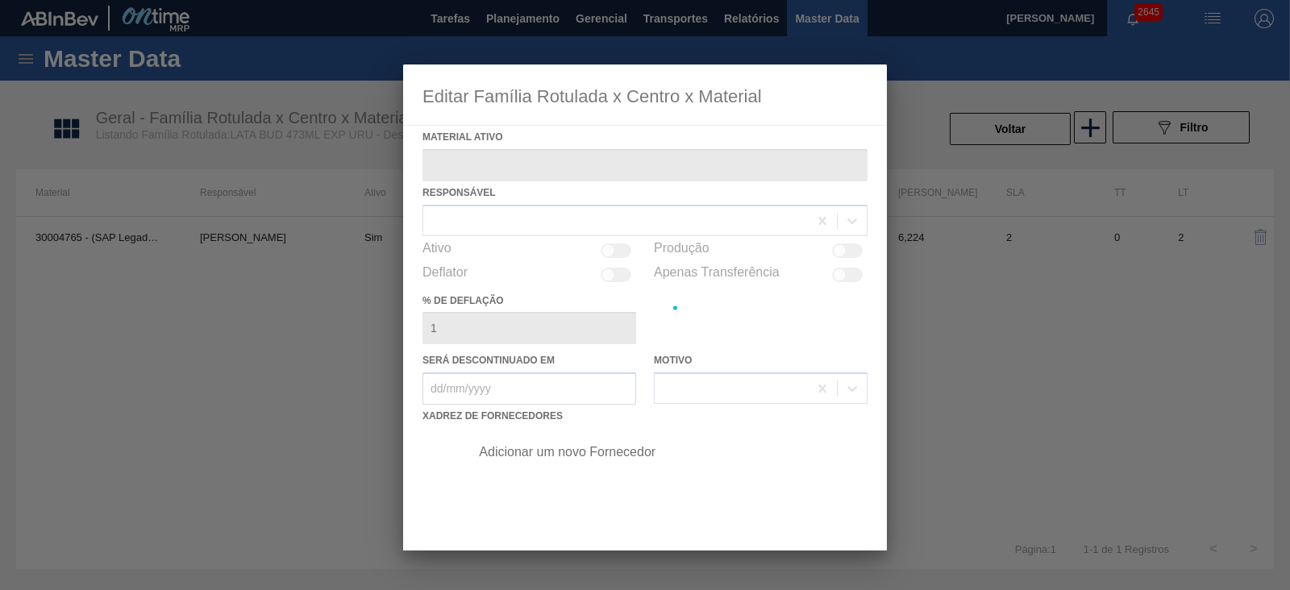
type ativo "30004765 - (SAP Legado: 50756391) - LATA AL. 473ML BUD [GEOGRAPHIC_DATA]"
checkbox input "true"
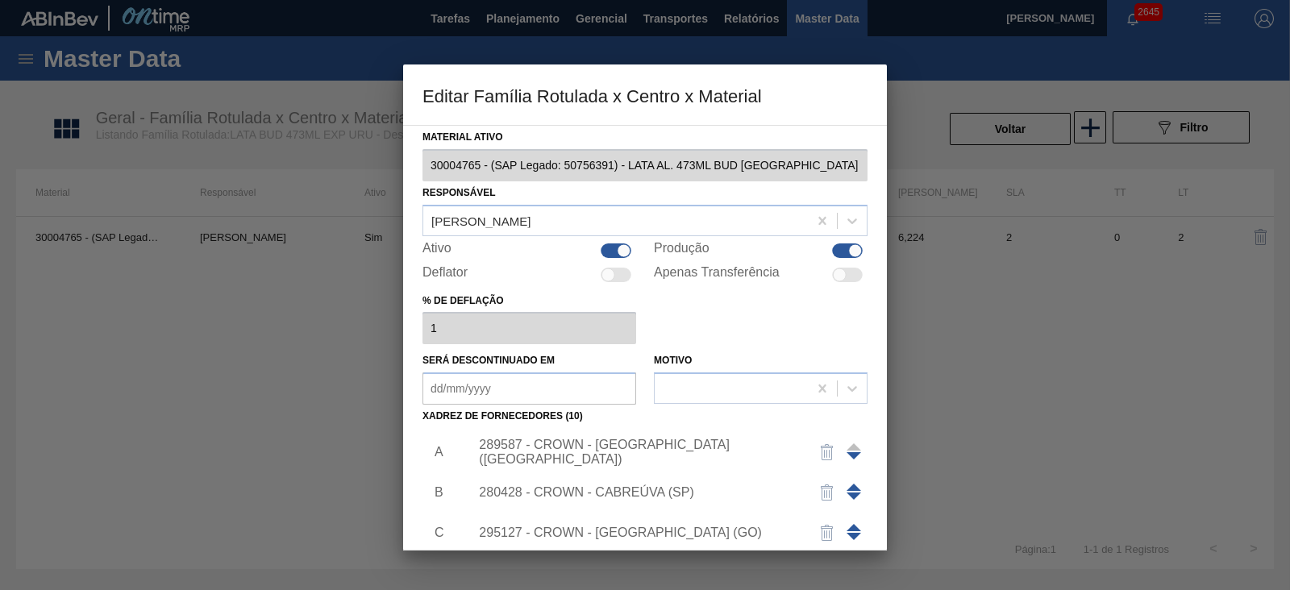
click at [687, 452] on div "289587 - CROWN - [GEOGRAPHIC_DATA] ([GEOGRAPHIC_DATA])" at bounding box center [637, 452] width 316 height 29
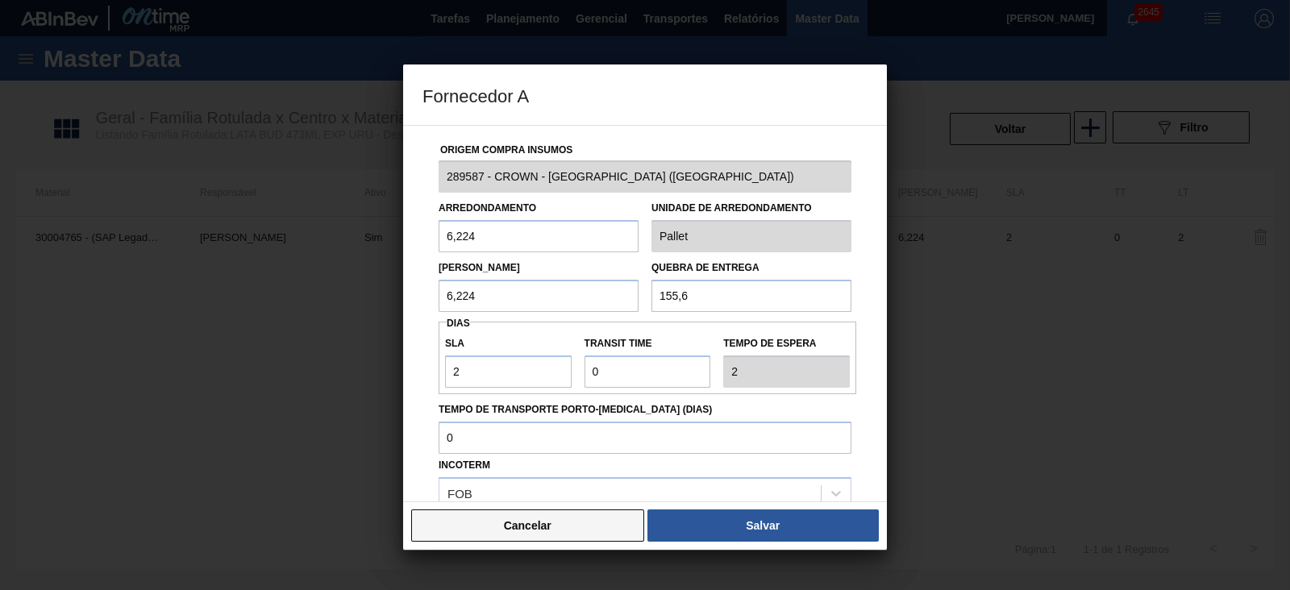
click at [605, 527] on button "Cancelar" at bounding box center [527, 525] width 233 height 32
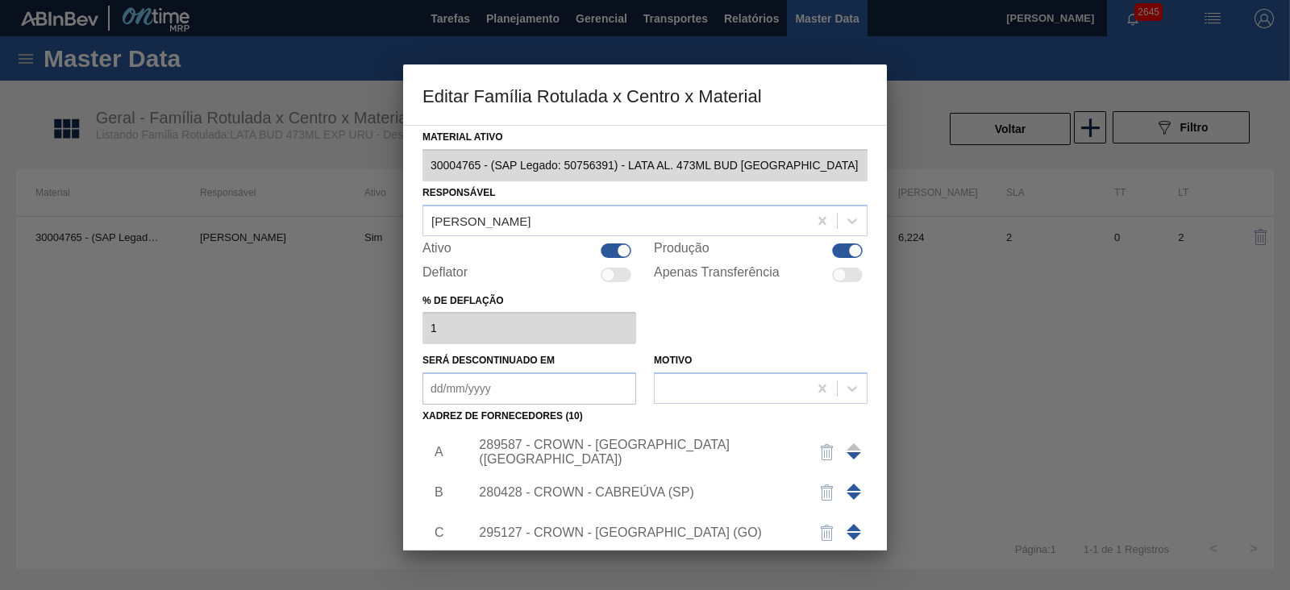
click at [648, 488] on div "280428 - CROWN - CABREÚVA (SP)" at bounding box center [637, 492] width 316 height 15
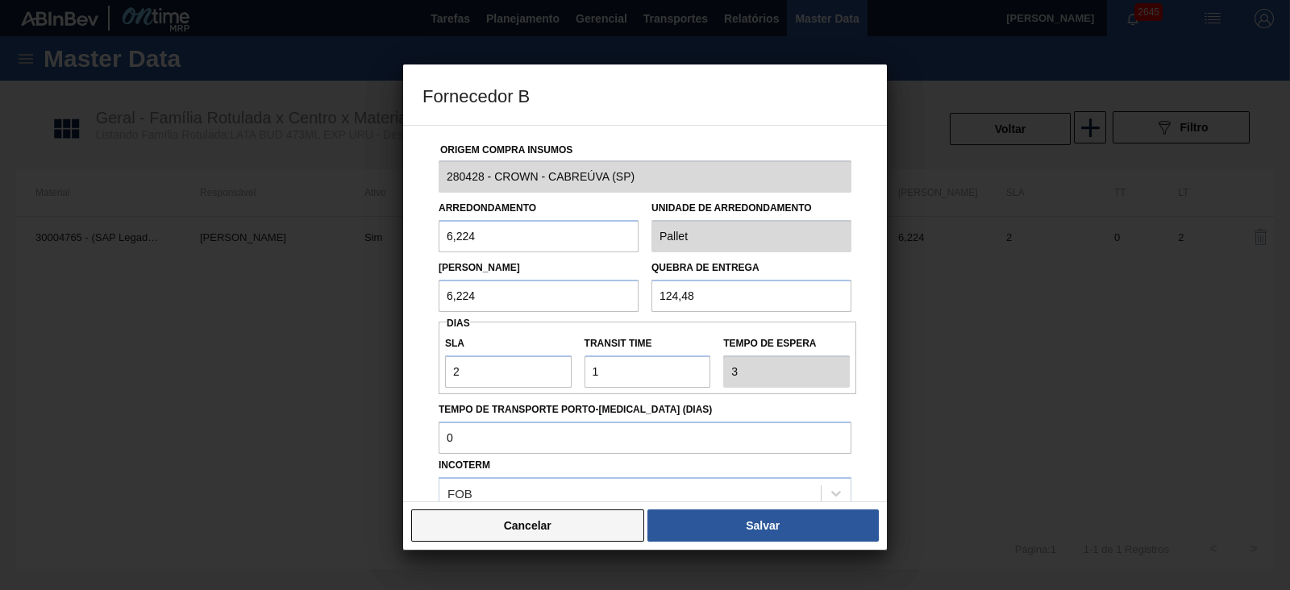
click at [597, 521] on button "Cancelar" at bounding box center [527, 525] width 233 height 32
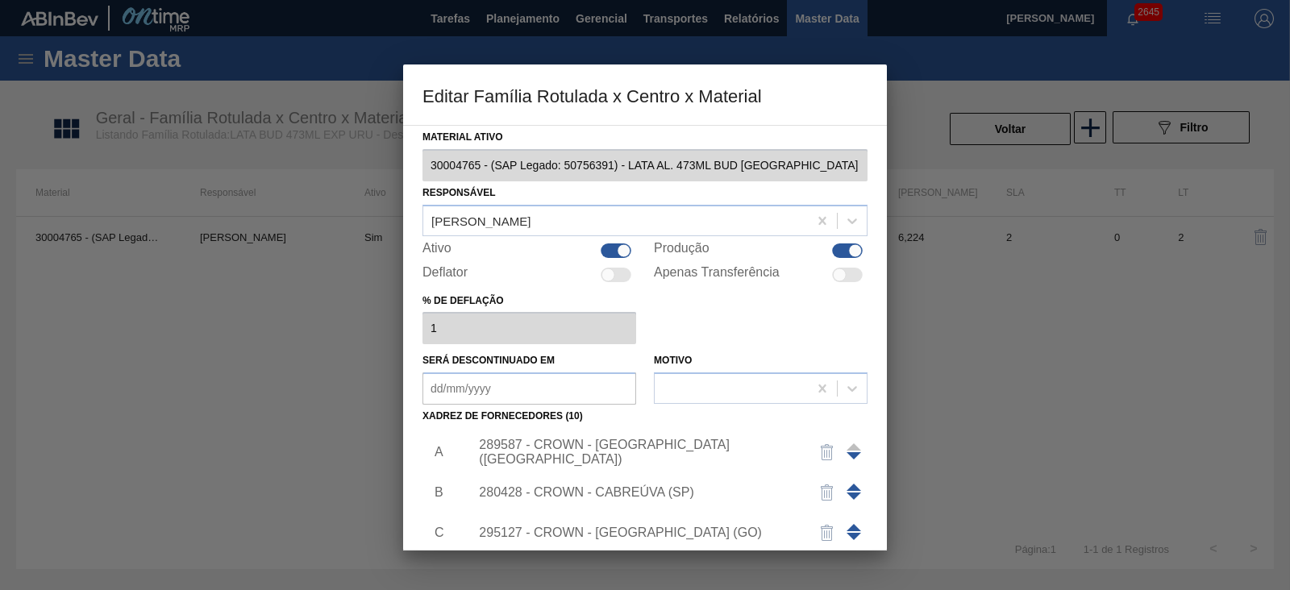
click at [656, 534] on div "295127 - CROWN - [GEOGRAPHIC_DATA] (GO)" at bounding box center [637, 533] width 316 height 15
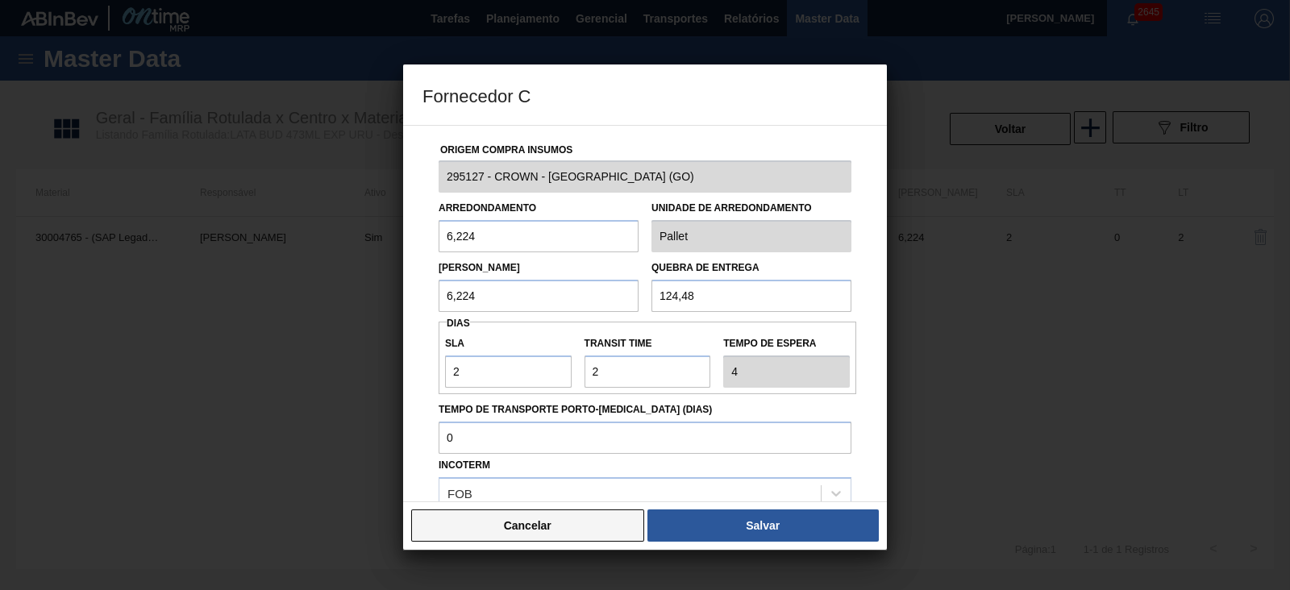
click at [583, 524] on button "Cancelar" at bounding box center [527, 525] width 233 height 32
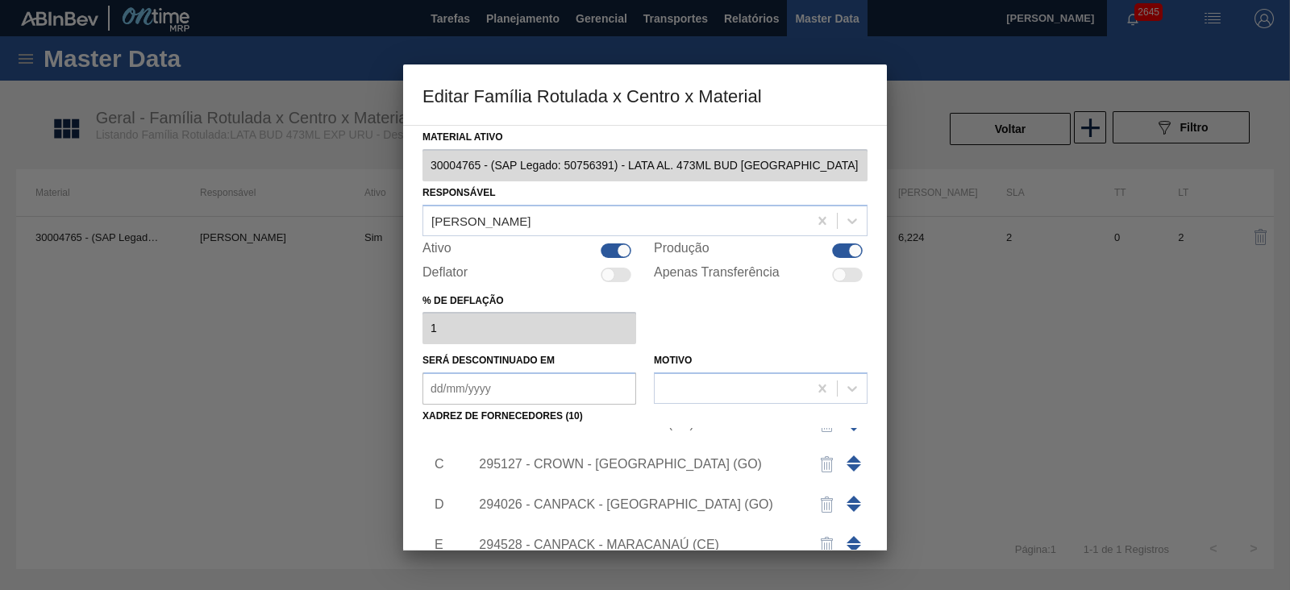
scroll to position [100, 0]
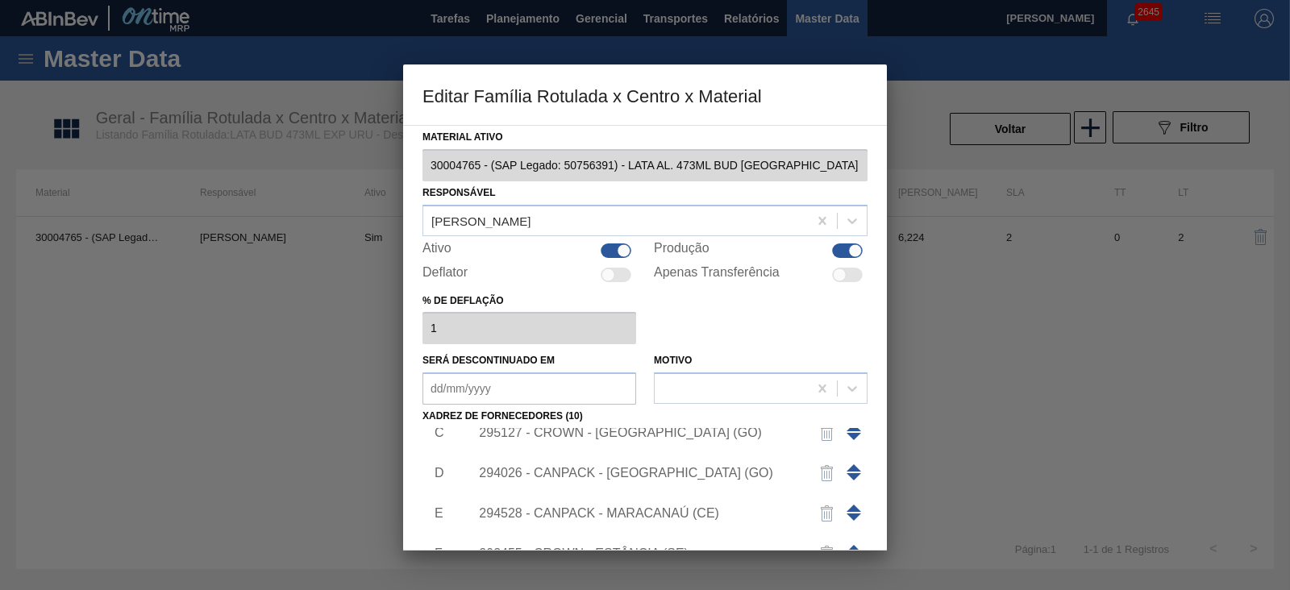
click at [643, 472] on div "294026 - CANPACK - [GEOGRAPHIC_DATA] (GO)" at bounding box center [637, 473] width 316 height 15
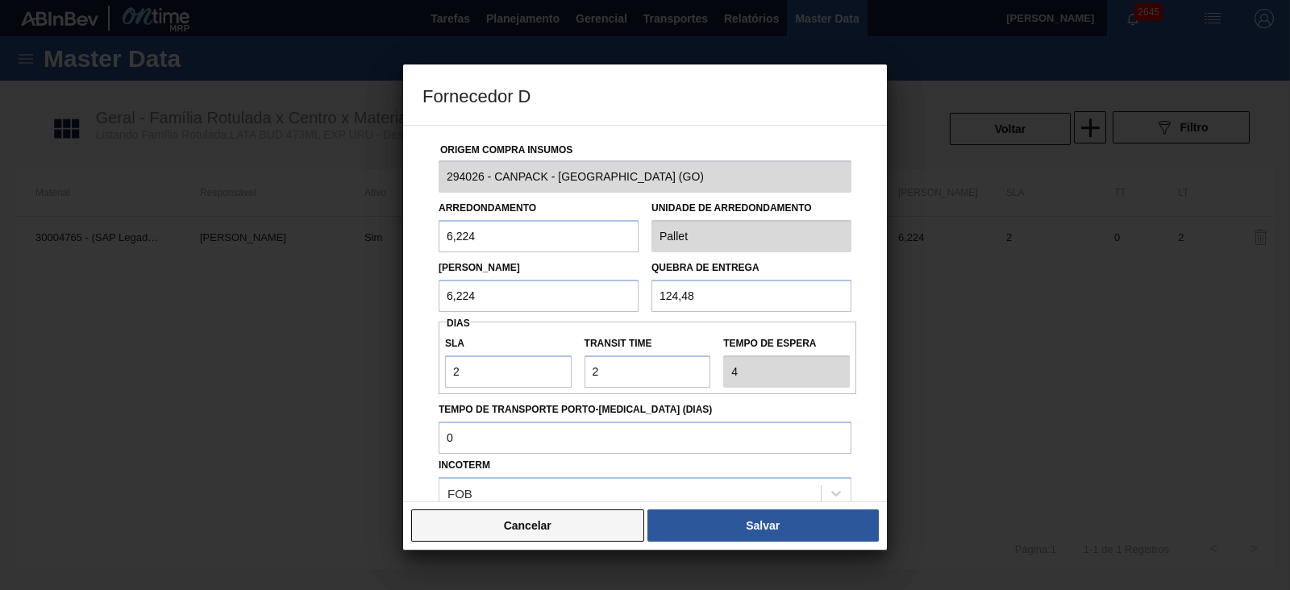
click at [609, 521] on button "Cancelar" at bounding box center [527, 525] width 233 height 32
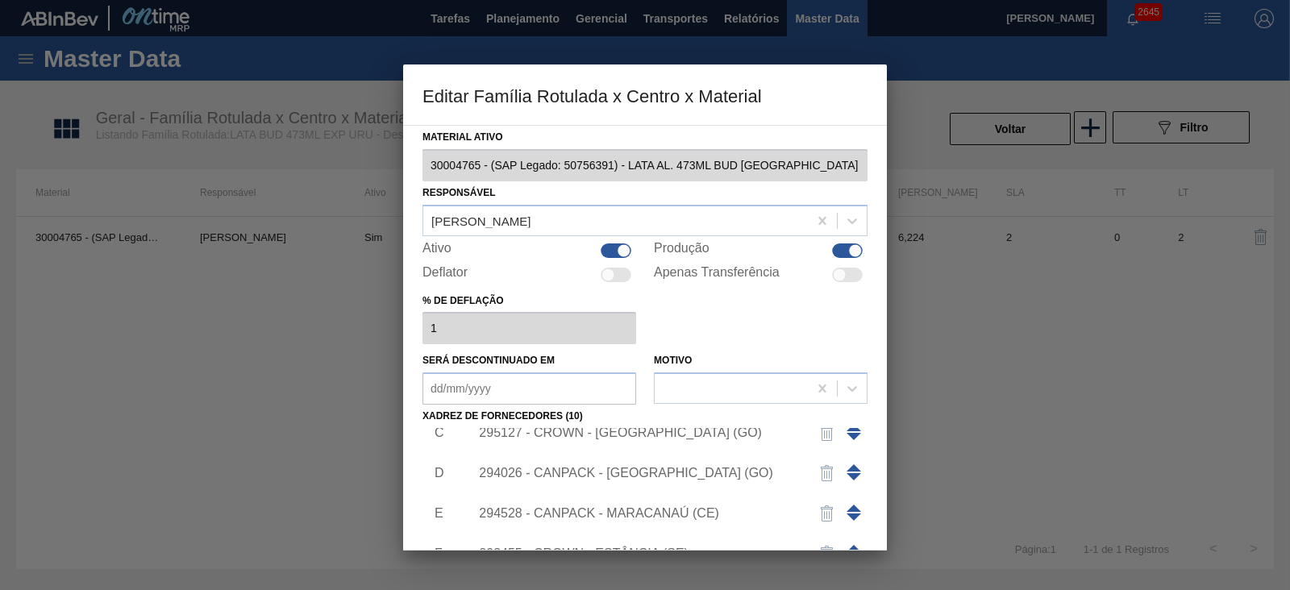
scroll to position [0, 0]
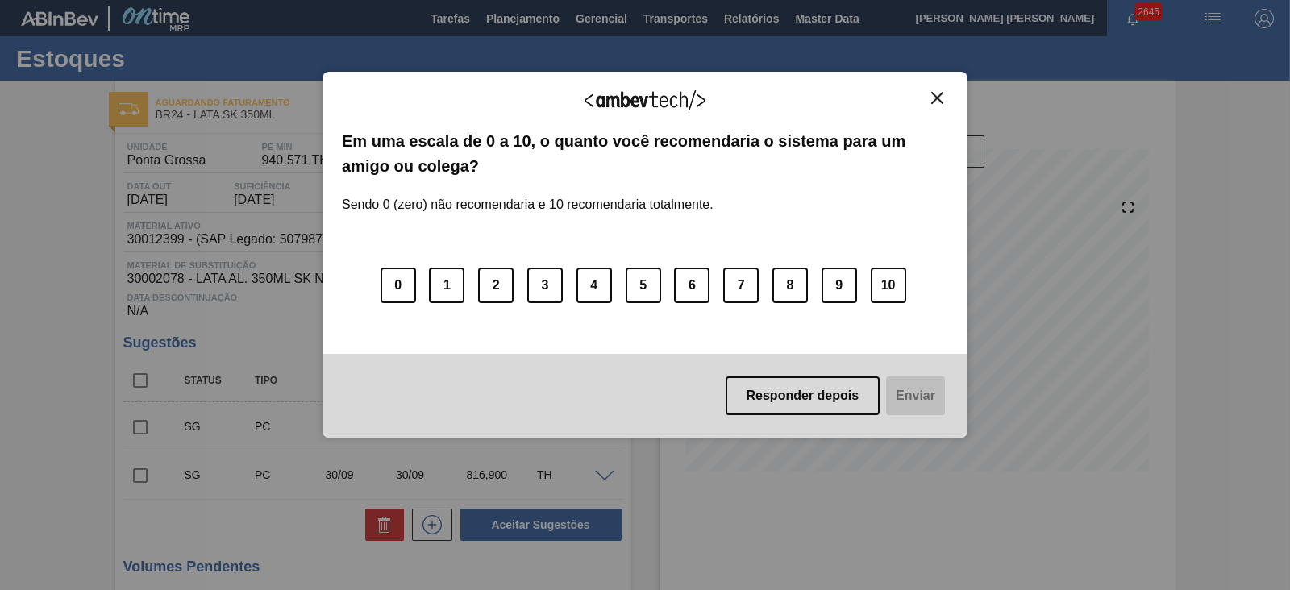
click at [938, 97] on img "Close" at bounding box center [937, 98] width 12 height 12
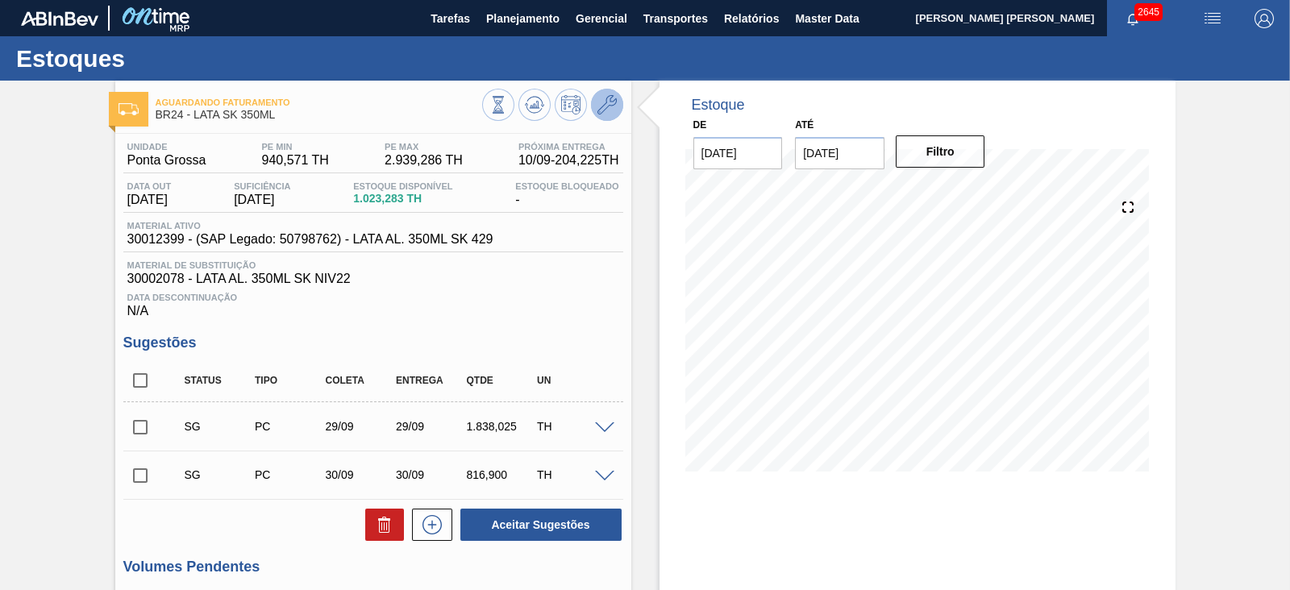
click at [616, 110] on button at bounding box center [607, 105] width 32 height 32
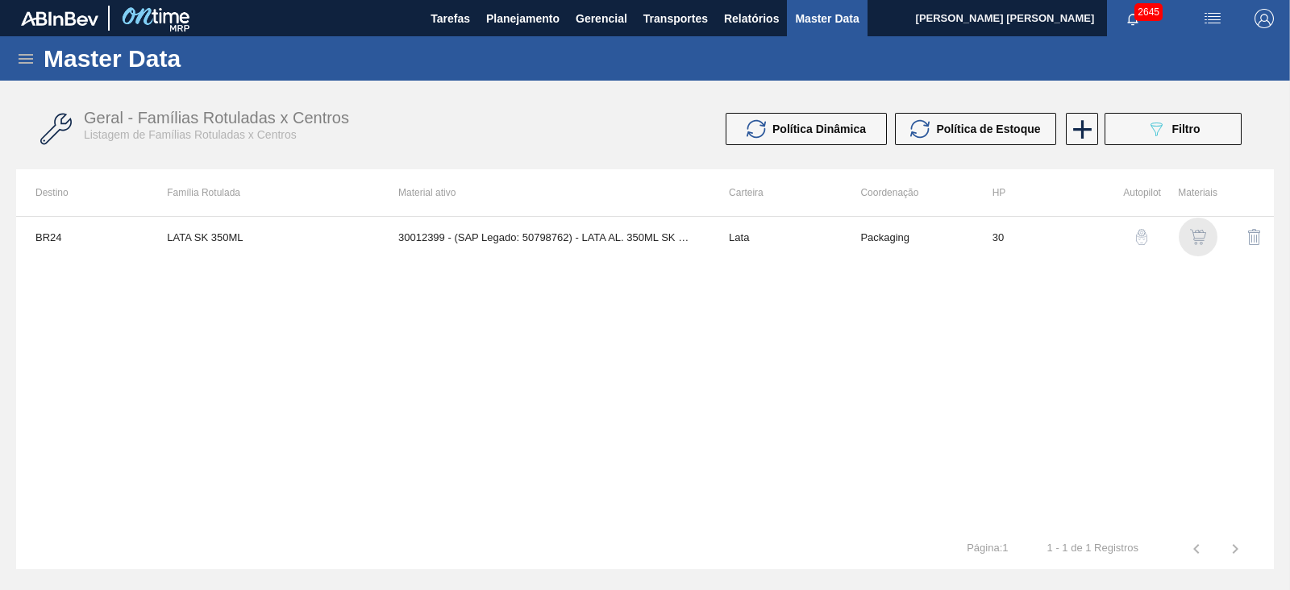
click at [1199, 236] on img "button" at bounding box center [1198, 237] width 16 height 16
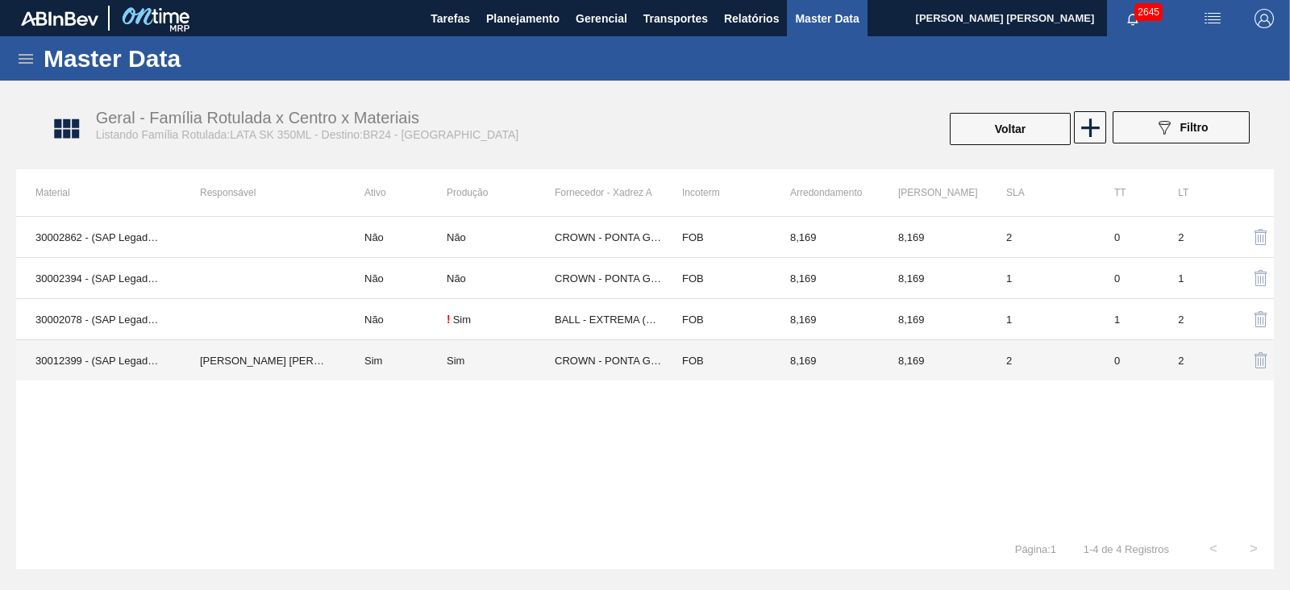
click at [447, 360] on div "Sim" at bounding box center [456, 361] width 18 height 12
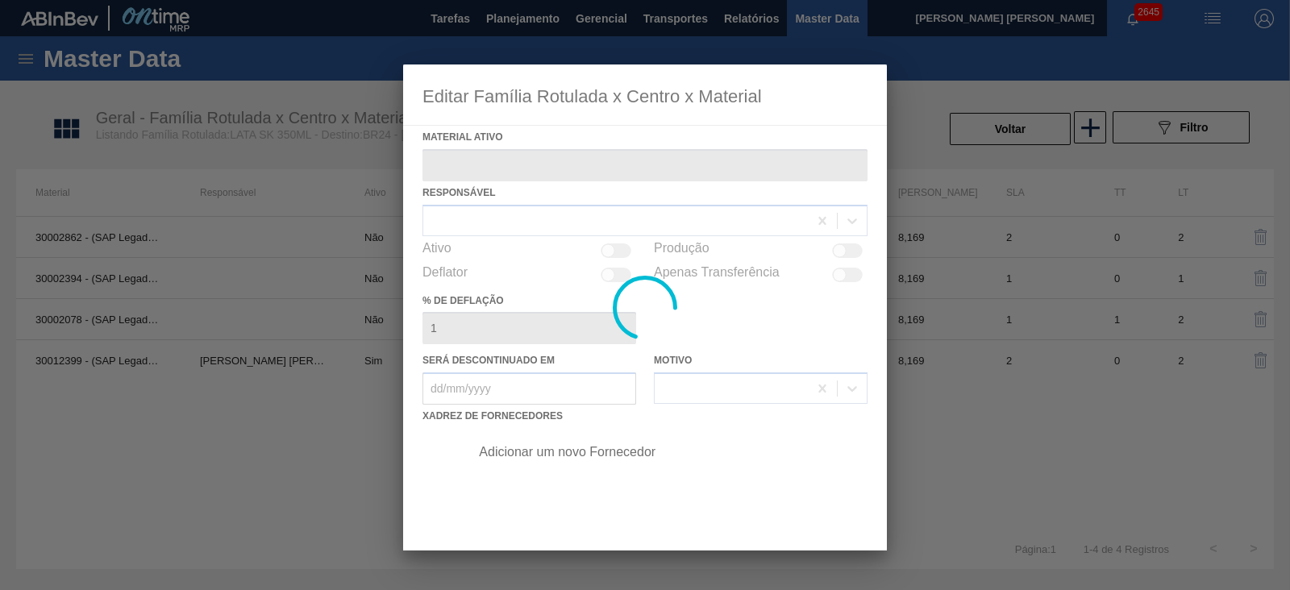
type ativo "30012399 - (SAP Legado: 50798762) - LATA AL. 350ML SK 429"
checkbox input "true"
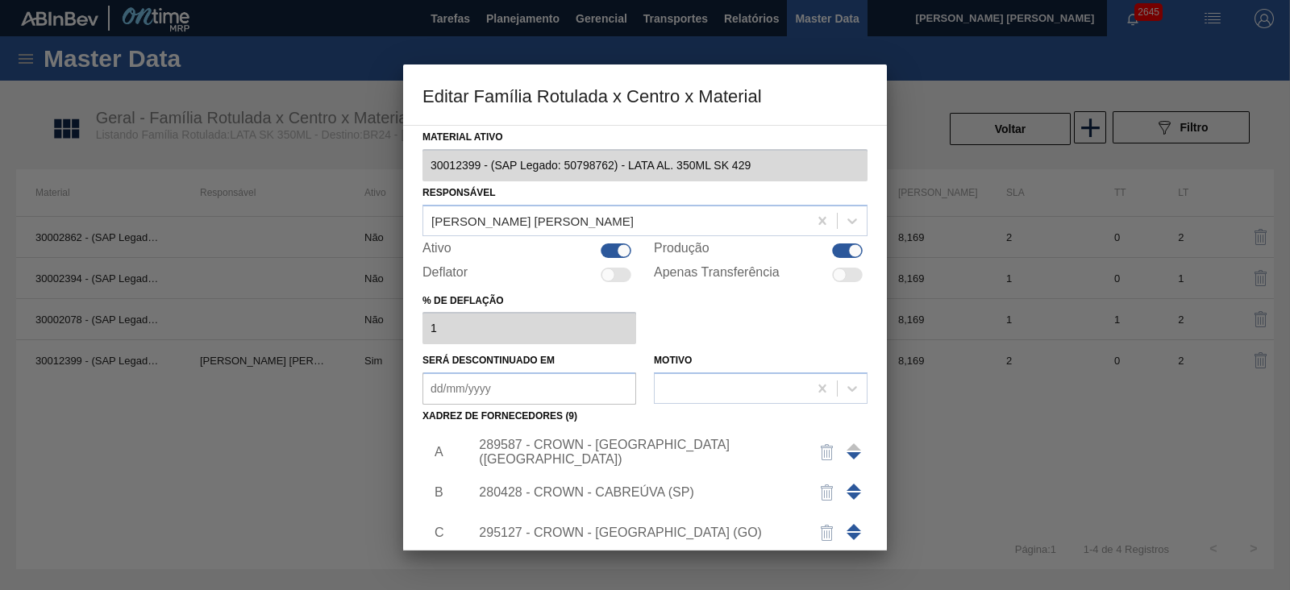
click at [662, 448] on div "289587 - CROWN - PONTA GROSSA (PR)" at bounding box center [637, 452] width 316 height 29
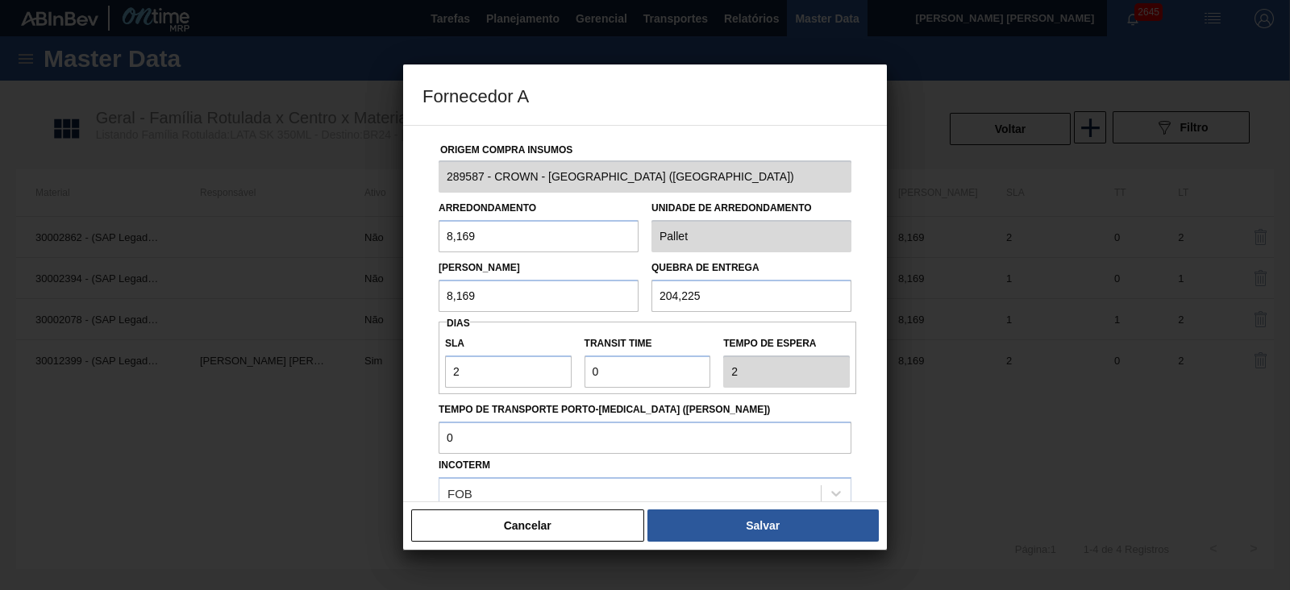
click at [598, 518] on button "Cancelar" at bounding box center [527, 525] width 233 height 32
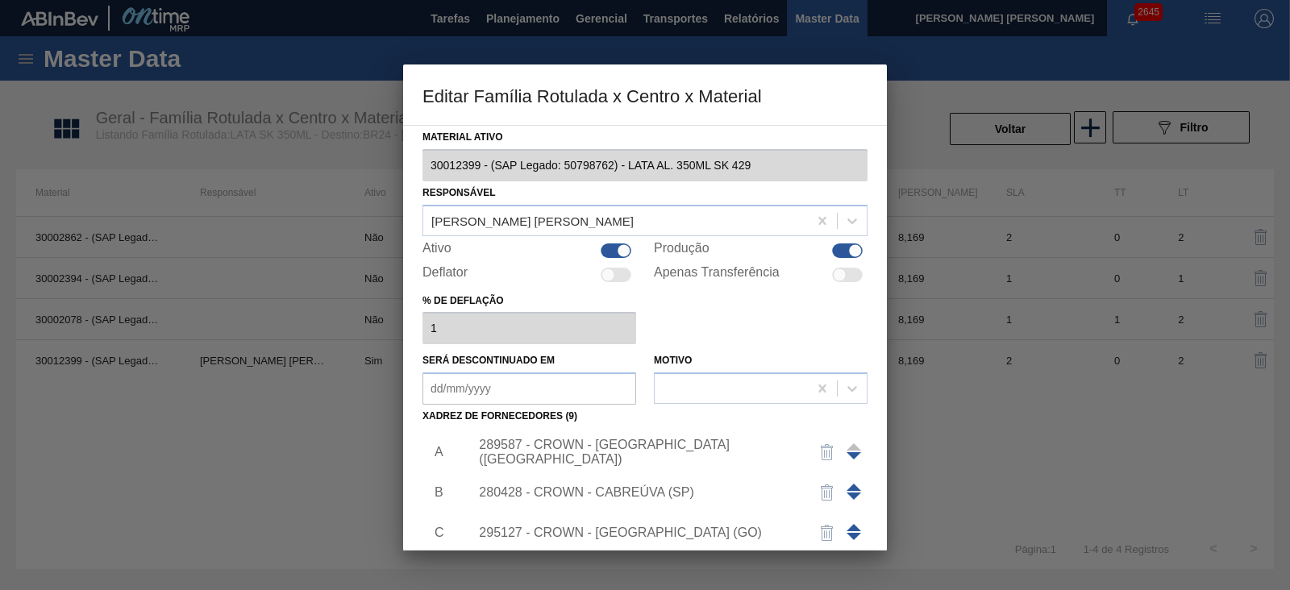
click at [649, 484] on div "280428 - CROWN - CABREÚVA (SP)" at bounding box center [663, 492] width 407 height 40
click at [567, 489] on div "280428 - CROWN - CABREÚVA (SP)" at bounding box center [637, 492] width 316 height 15
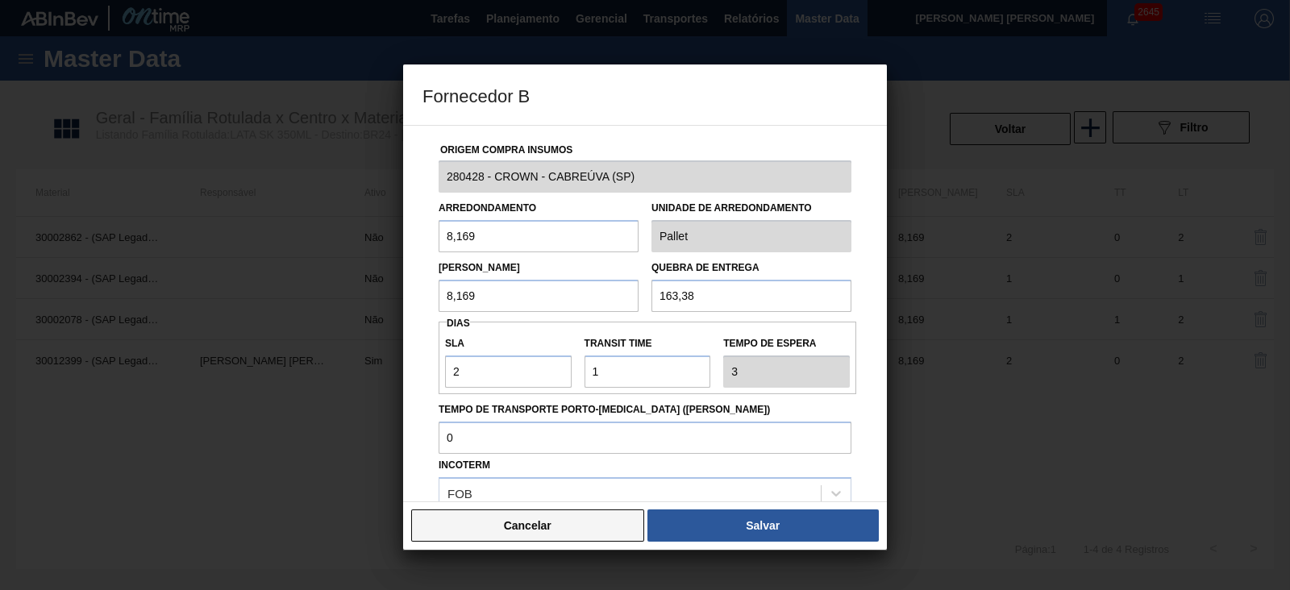
click at [578, 526] on button "Cancelar" at bounding box center [527, 525] width 233 height 32
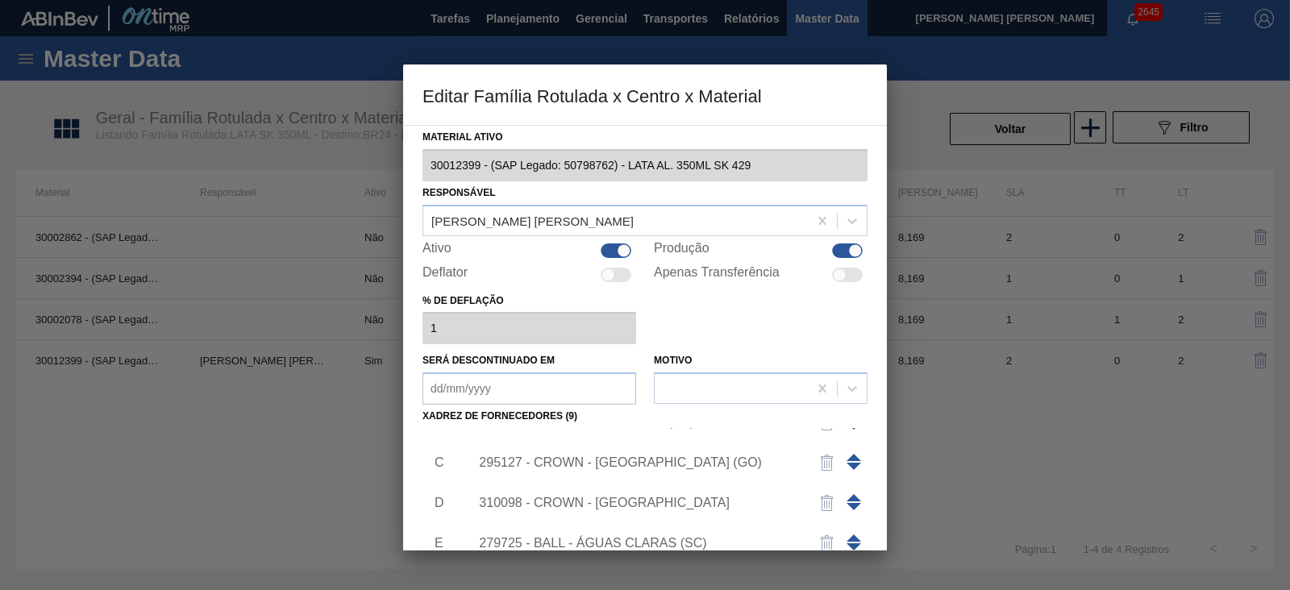
scroll to position [100, 0]
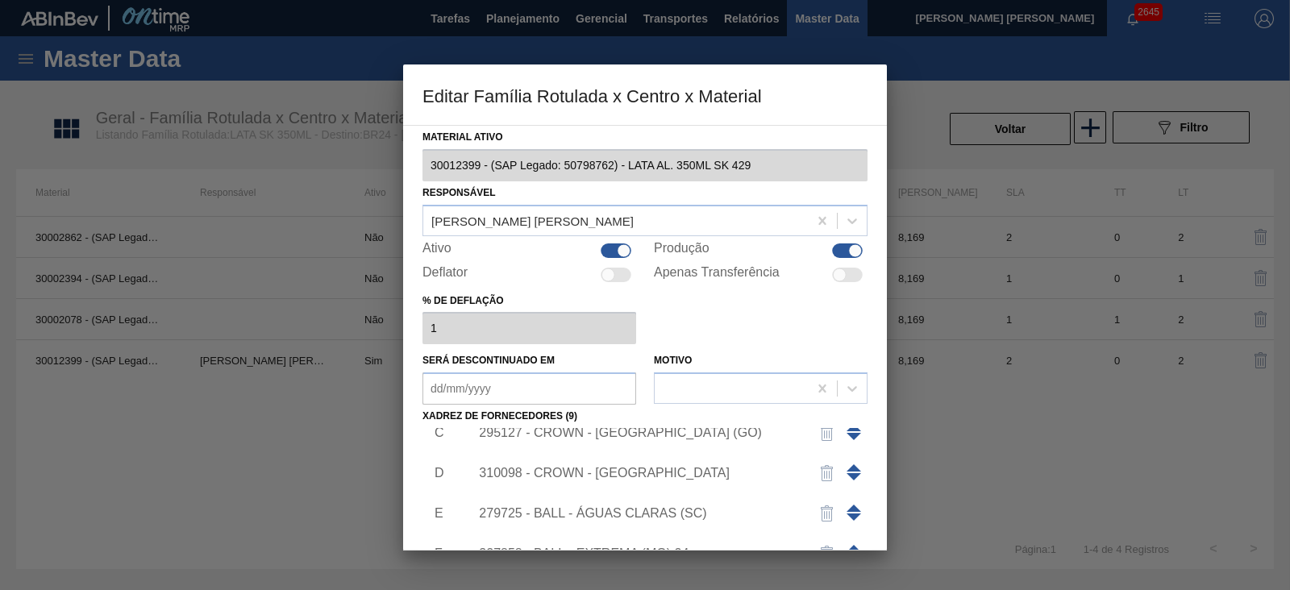
click at [616, 435] on div "295127 - CROWN - RIO VERDE (GO)" at bounding box center [637, 433] width 316 height 15
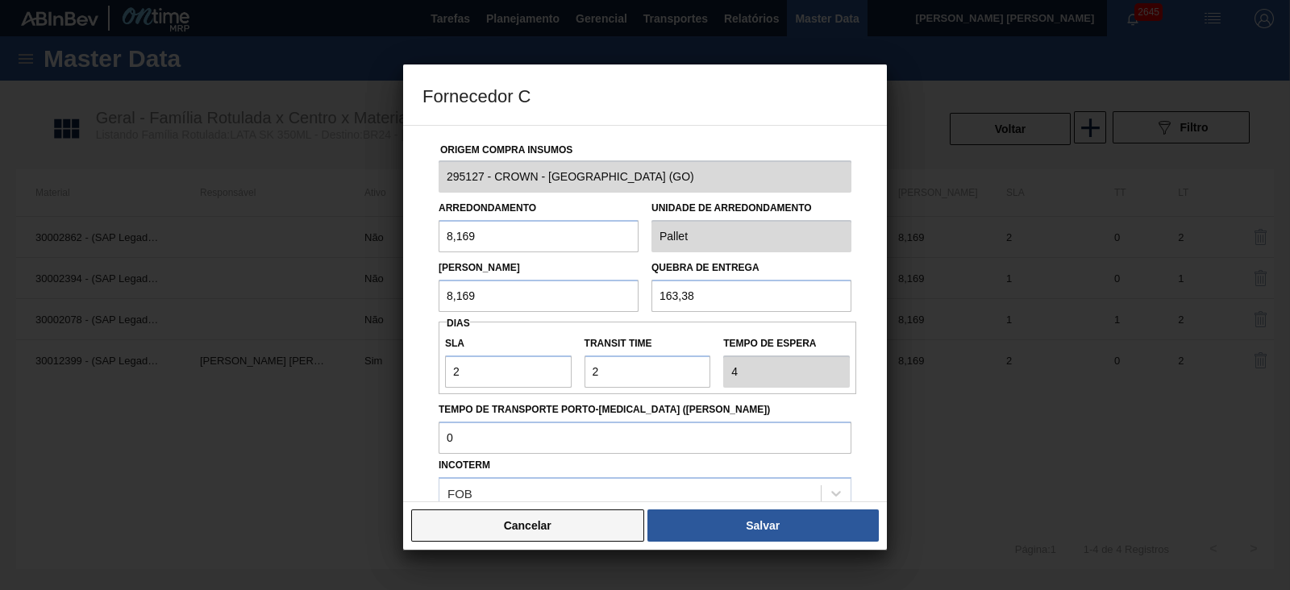
click at [576, 530] on button "Cancelar" at bounding box center [527, 525] width 233 height 32
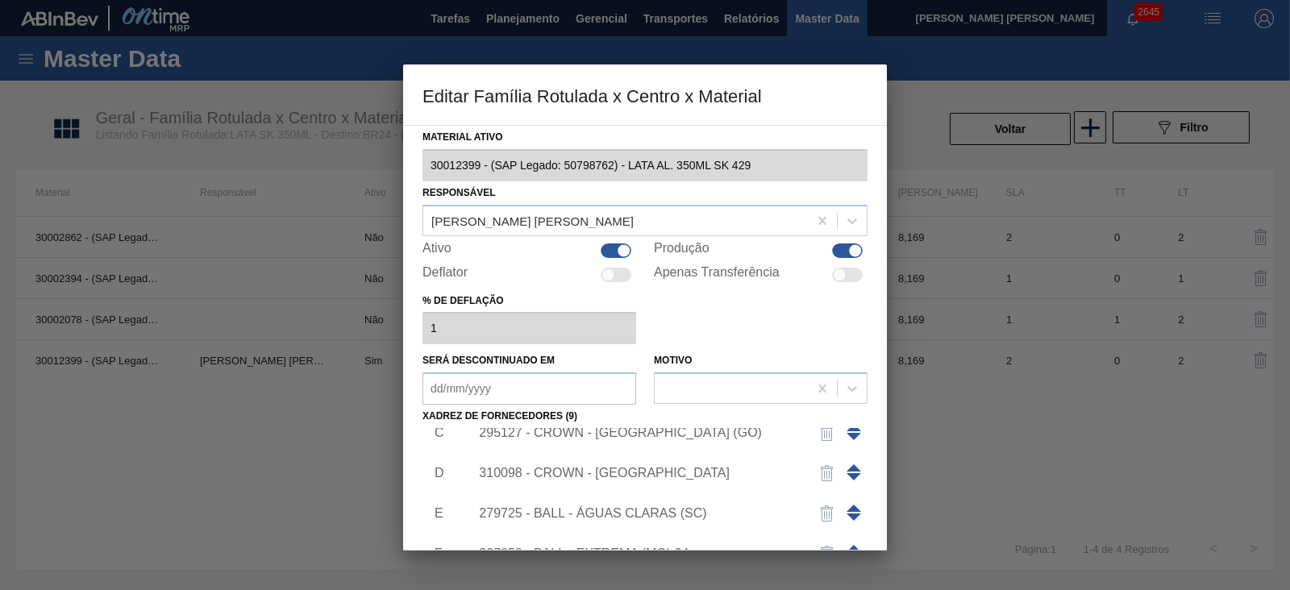
click at [616, 473] on div "310098 - CROWN - UBERABA" at bounding box center [637, 473] width 316 height 15
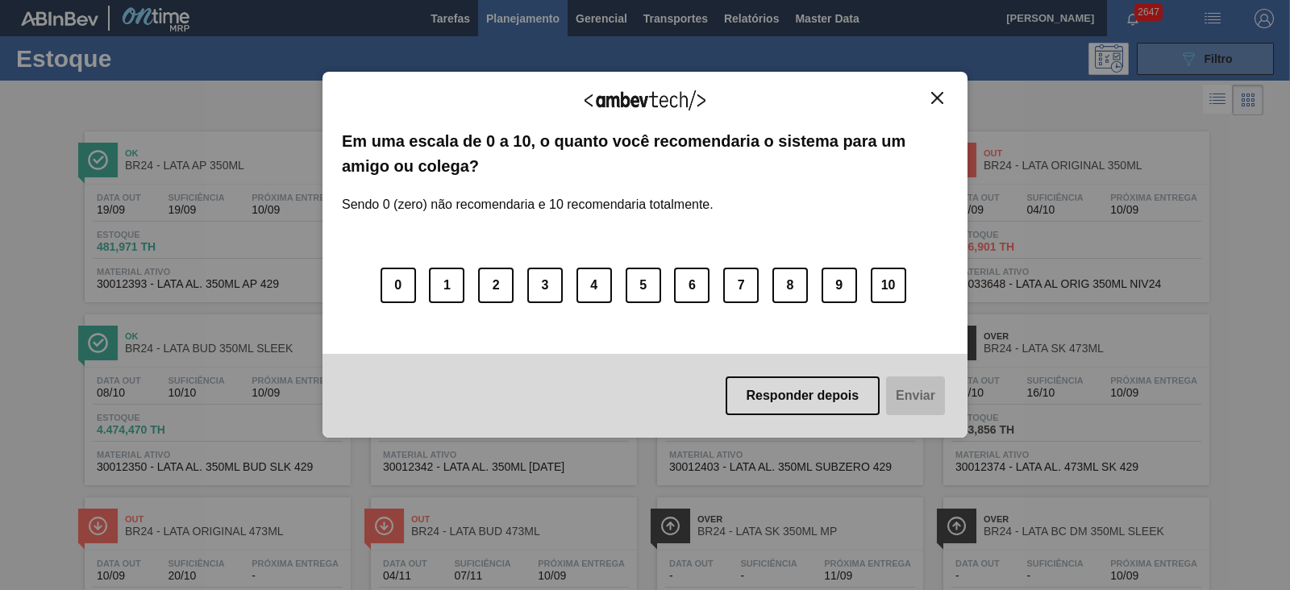
click at [1172, 0] on body "Tarefas Planejamento Gerencial Transportes Relatórios Master Data [PERSON_NAME]…" at bounding box center [645, 0] width 1290 height 0
click at [939, 98] on img "Close" at bounding box center [937, 98] width 12 height 12
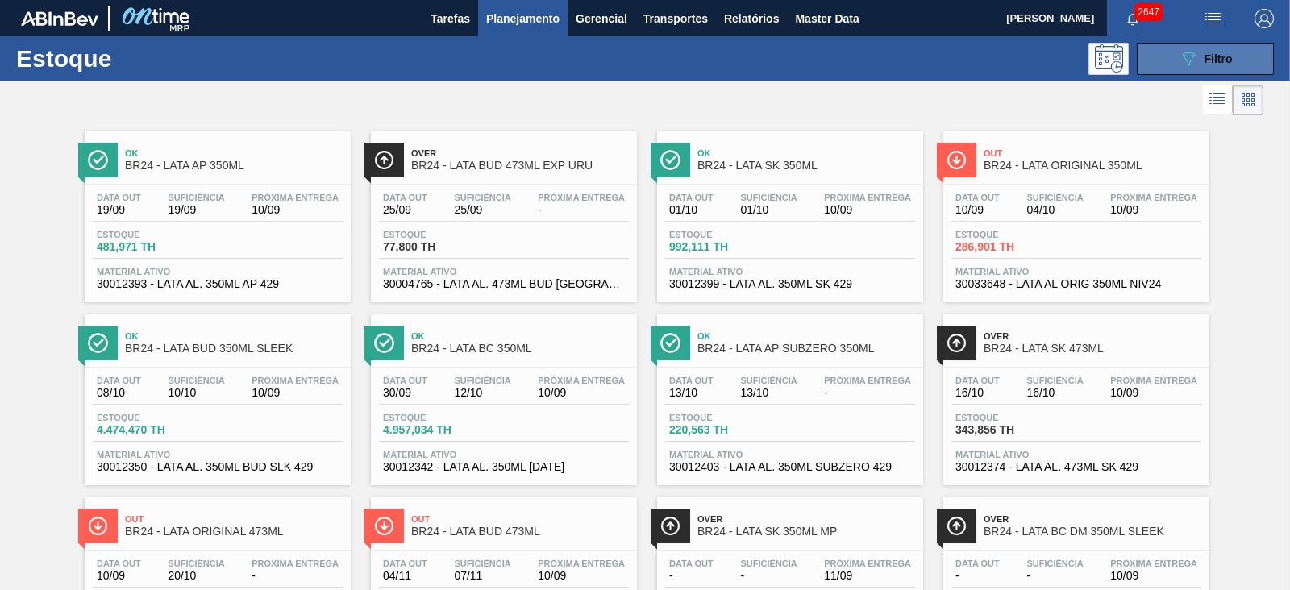
click at [1179, 67] on icon "089F7B8B-B2A5-4AFE-B5C0-19BA573D28AC" at bounding box center [1188, 58] width 19 height 19
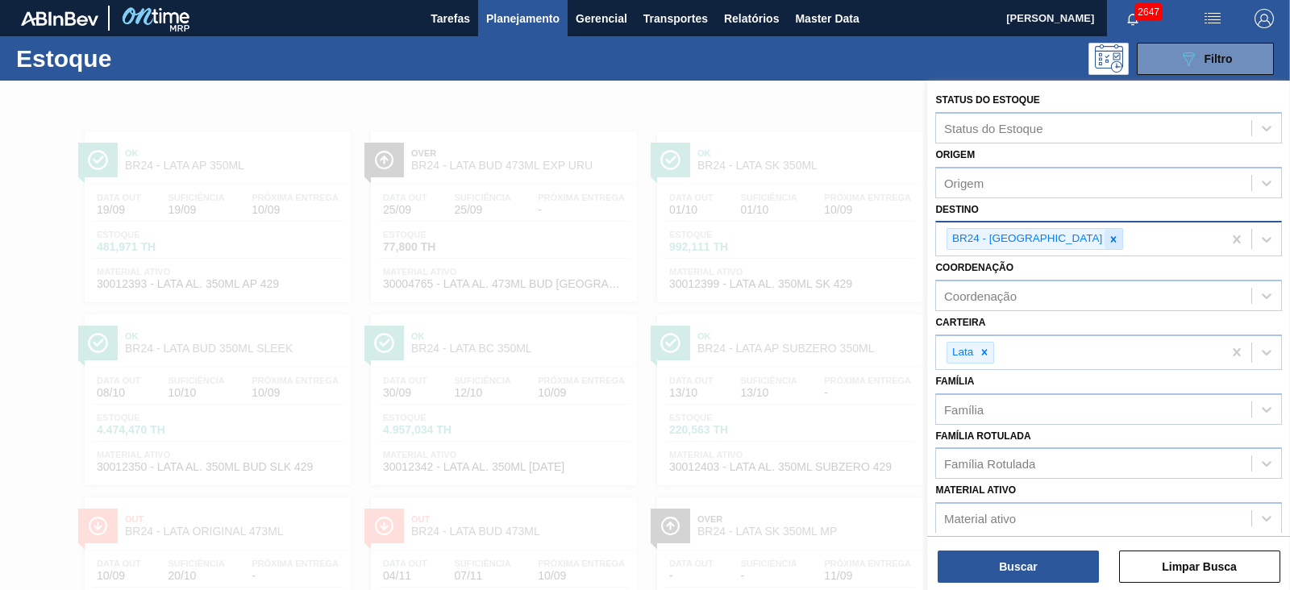
click at [1108, 234] on icon at bounding box center [1113, 239] width 11 height 11
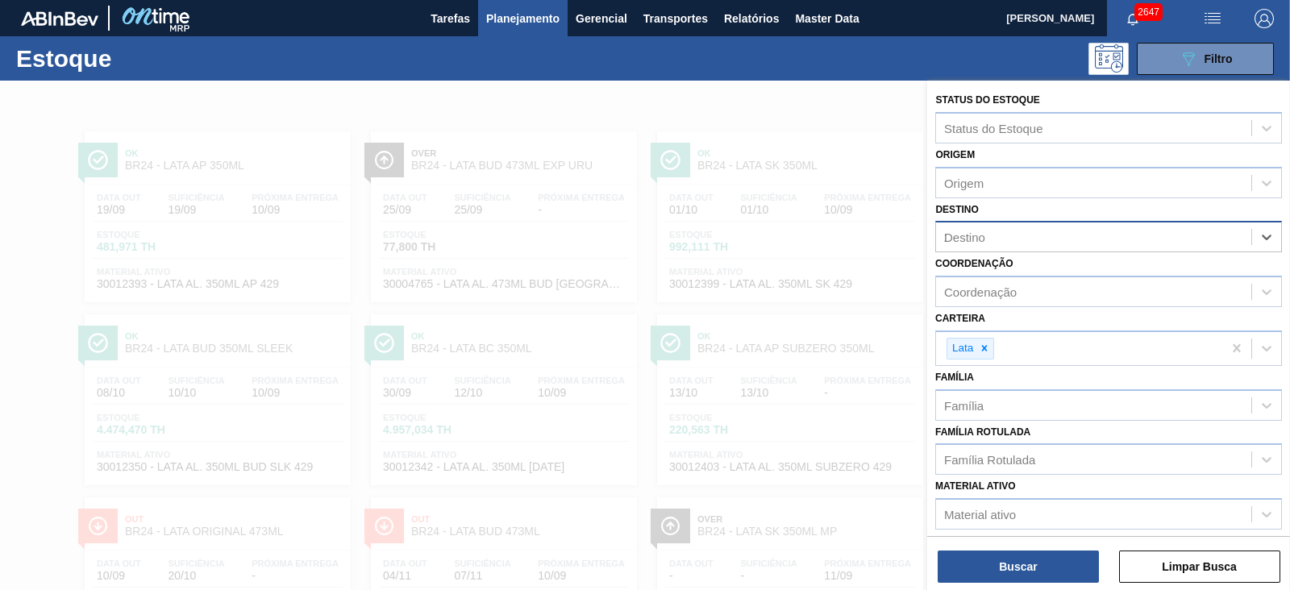
type input "21"
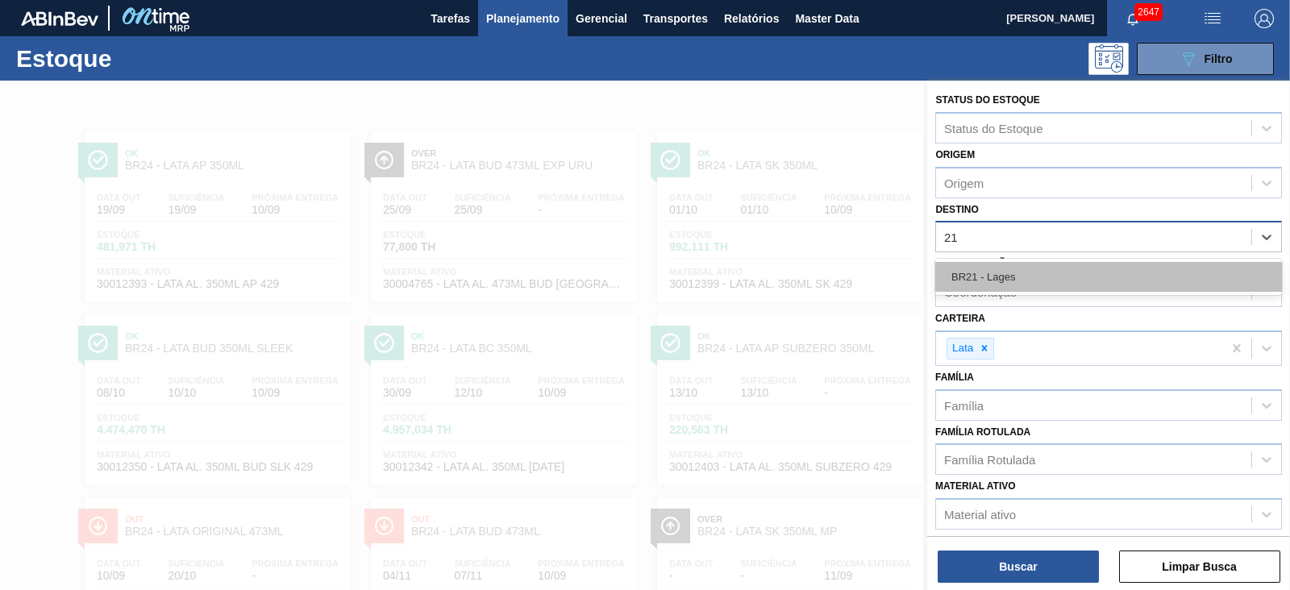
click at [1022, 268] on div "BR21 - Lages" at bounding box center [1108, 277] width 347 height 30
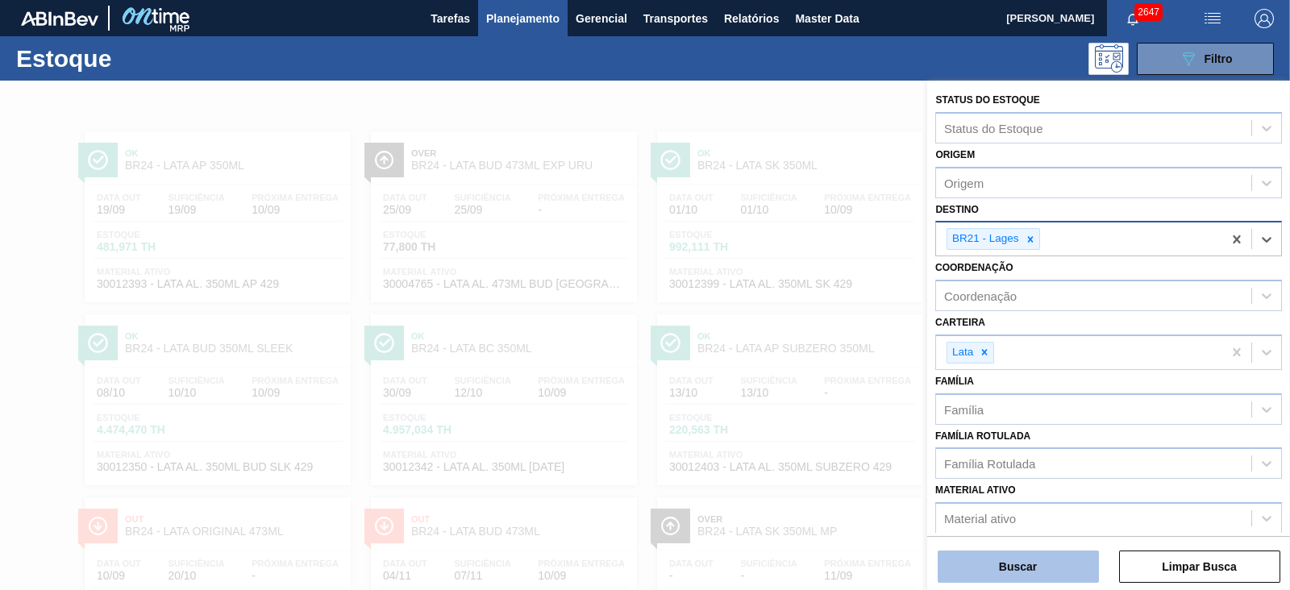
click at [1037, 572] on button "Buscar" at bounding box center [1018, 567] width 161 height 32
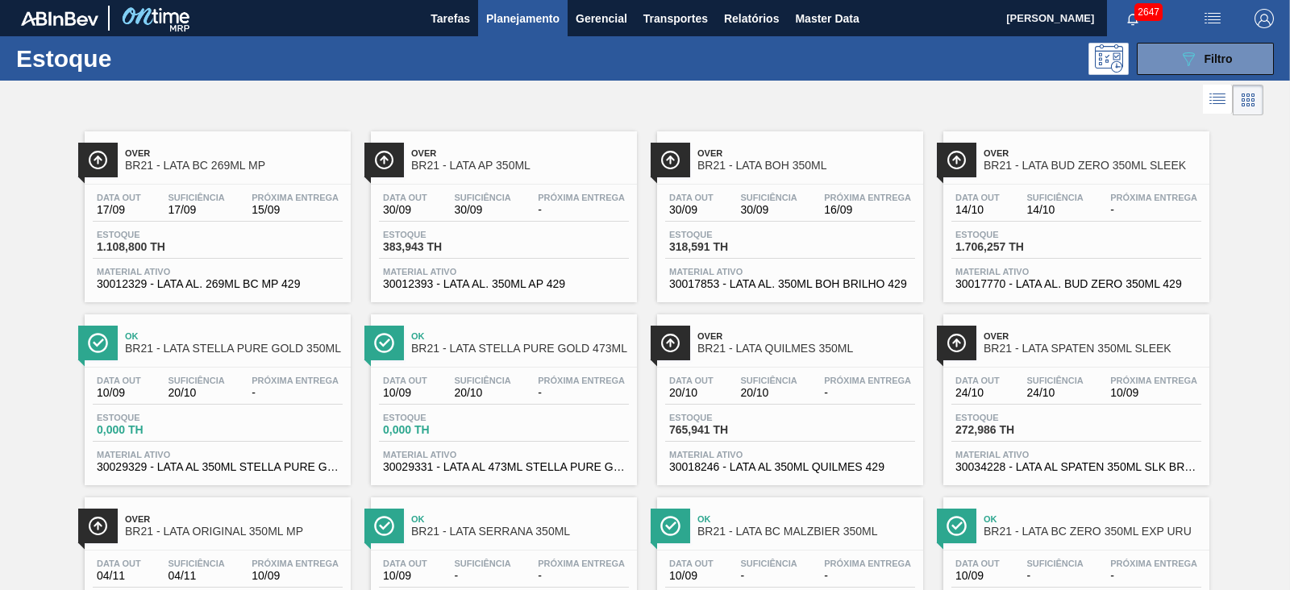
click at [726, 114] on div at bounding box center [631, 100] width 1263 height 39
click at [829, 18] on span "Master Data" at bounding box center [827, 18] width 64 height 19
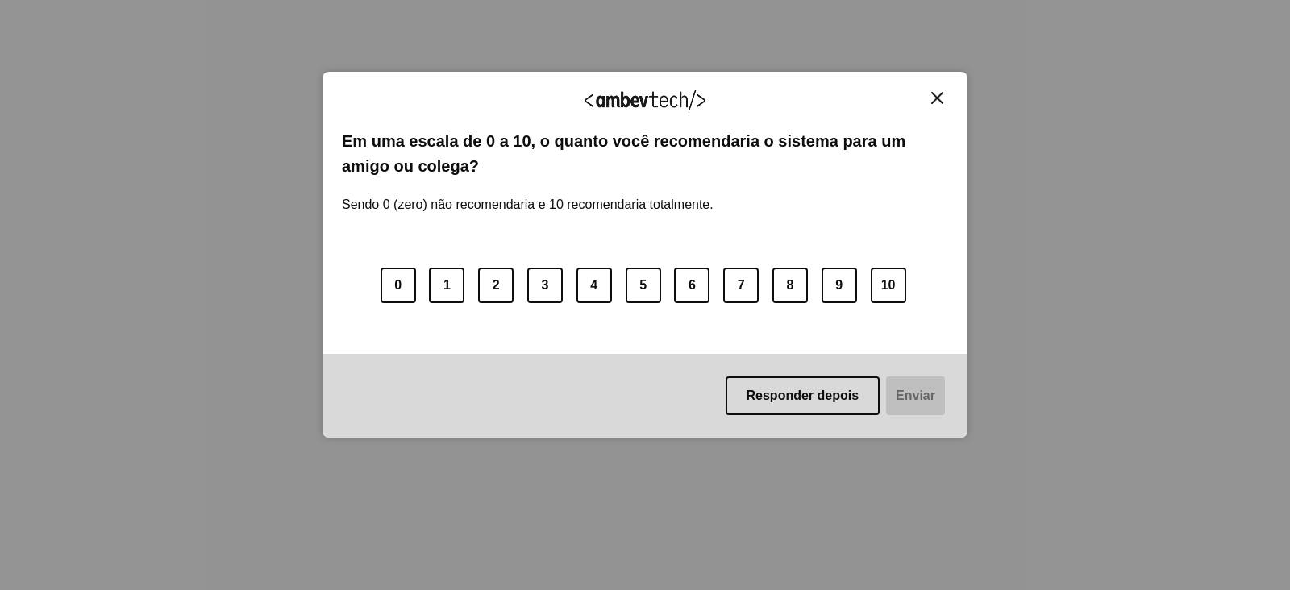
click at [946, 95] on button "Close" at bounding box center [937, 98] width 22 height 14
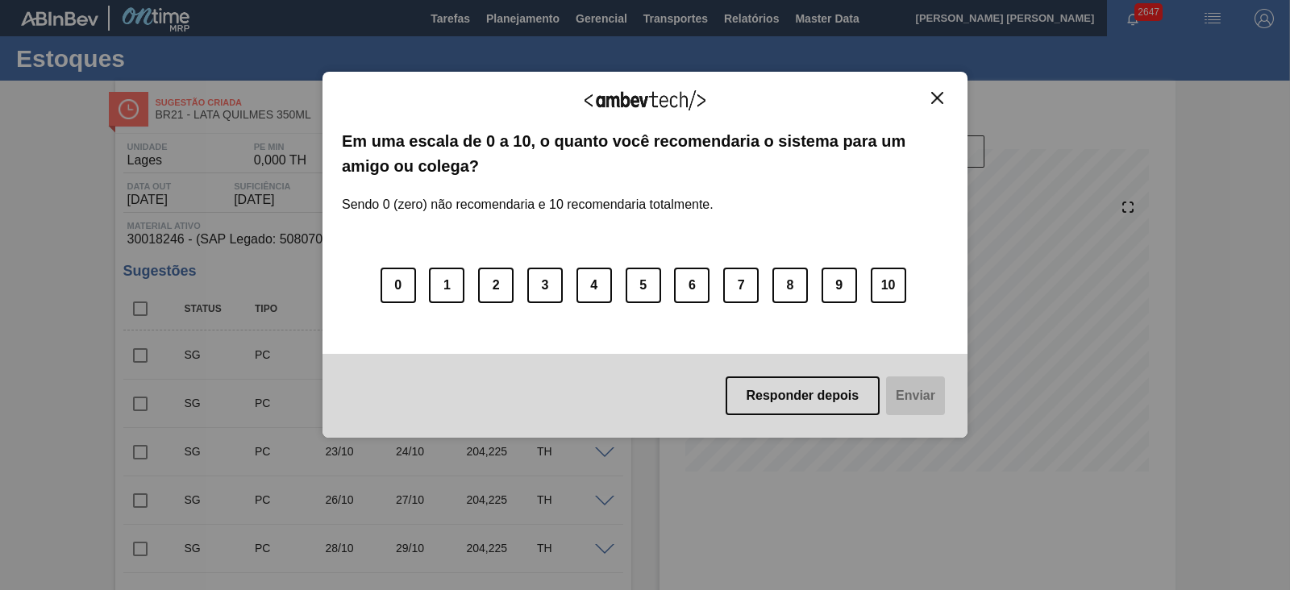
click at [938, 104] on div "Agradecemos seu feedback!" at bounding box center [645, 110] width 606 height 38
click at [937, 102] on img "Close" at bounding box center [937, 98] width 12 height 12
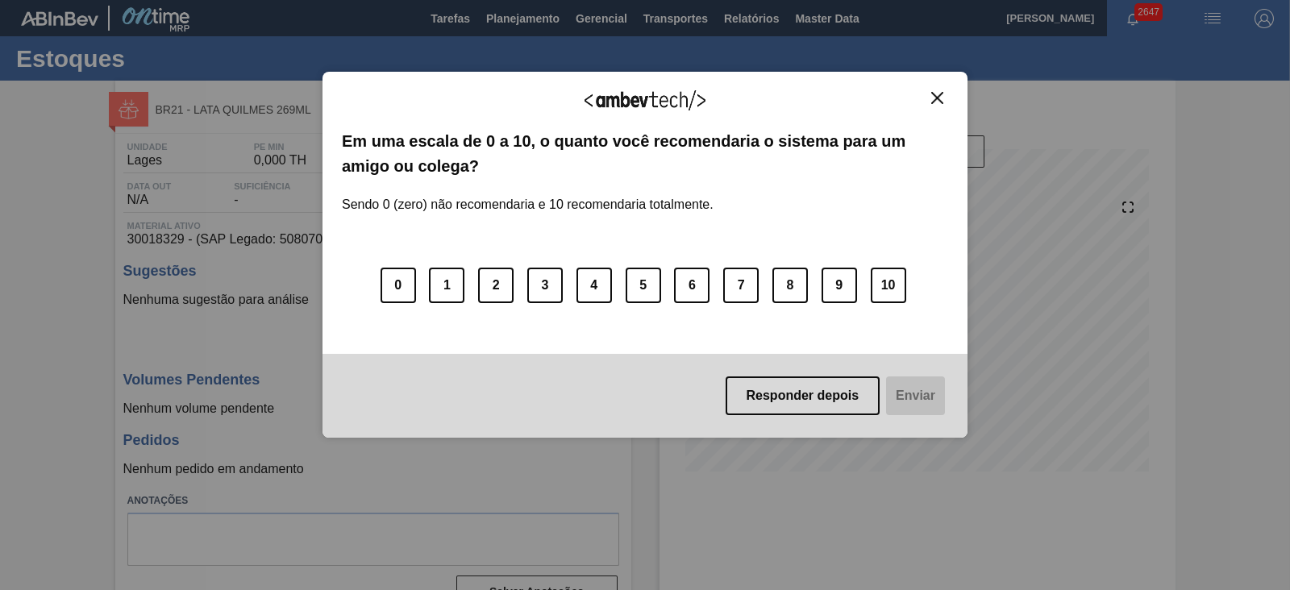
click at [942, 96] on img "Close" at bounding box center [937, 98] width 12 height 12
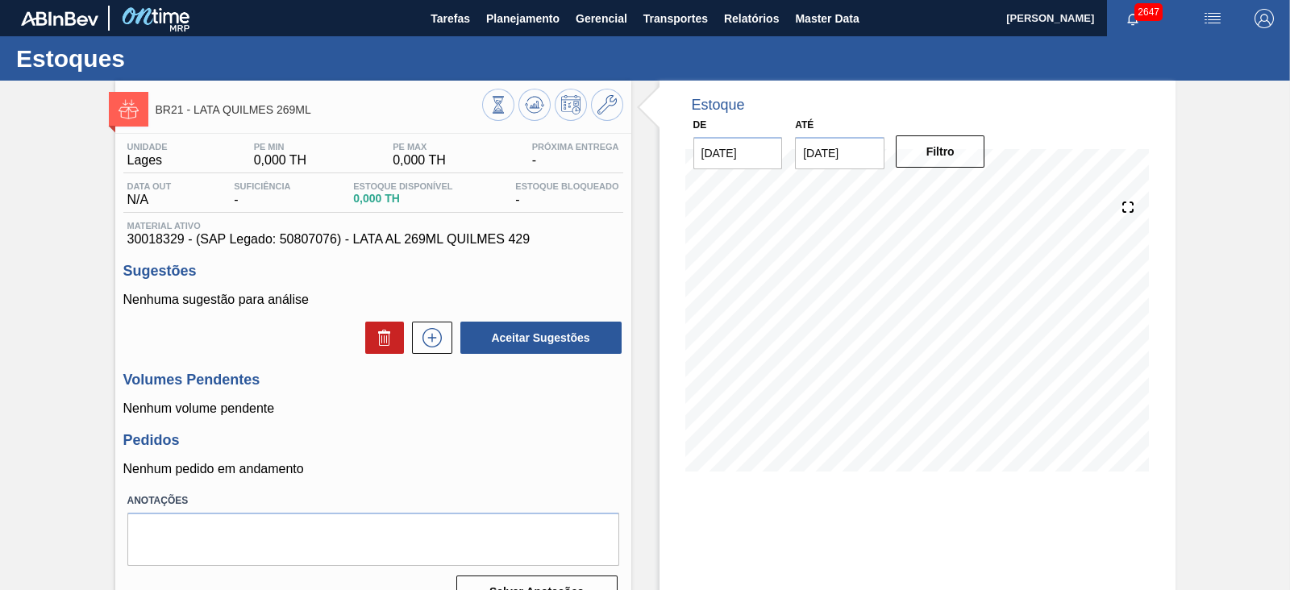
click at [157, 243] on span "30018329 - (SAP Legado: 50807076) - LATA AL 269ML QUILMES 429" at bounding box center [373, 239] width 492 height 15
copy span "30018329"
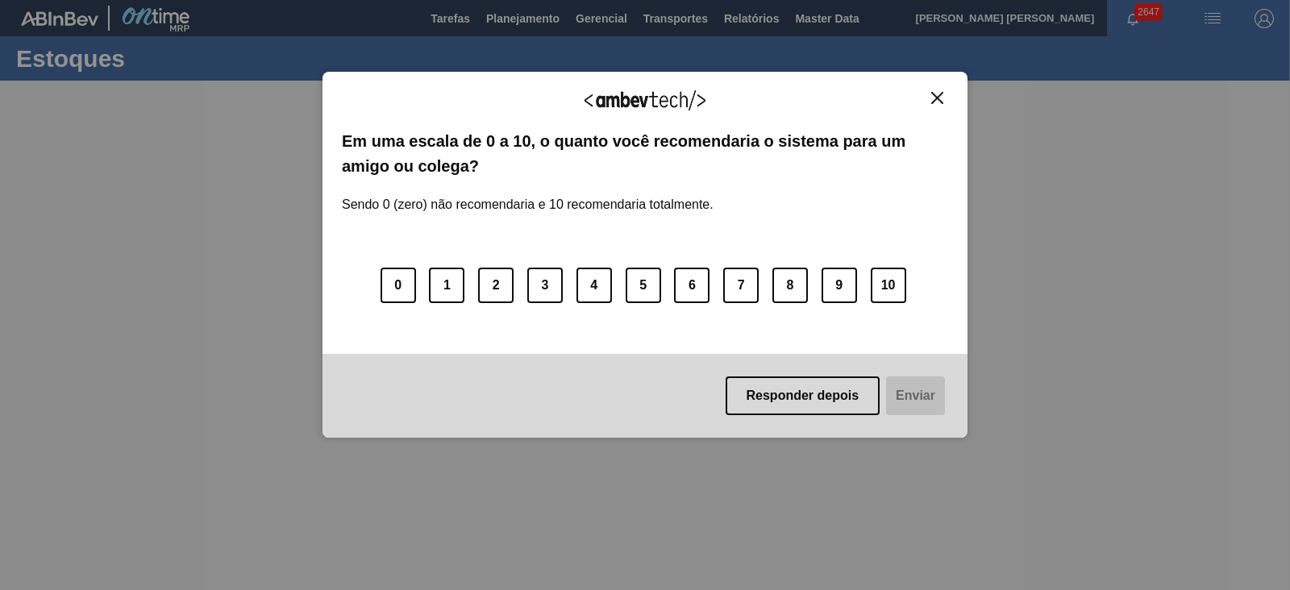
click at [935, 98] on img "Close" at bounding box center [937, 98] width 12 height 12
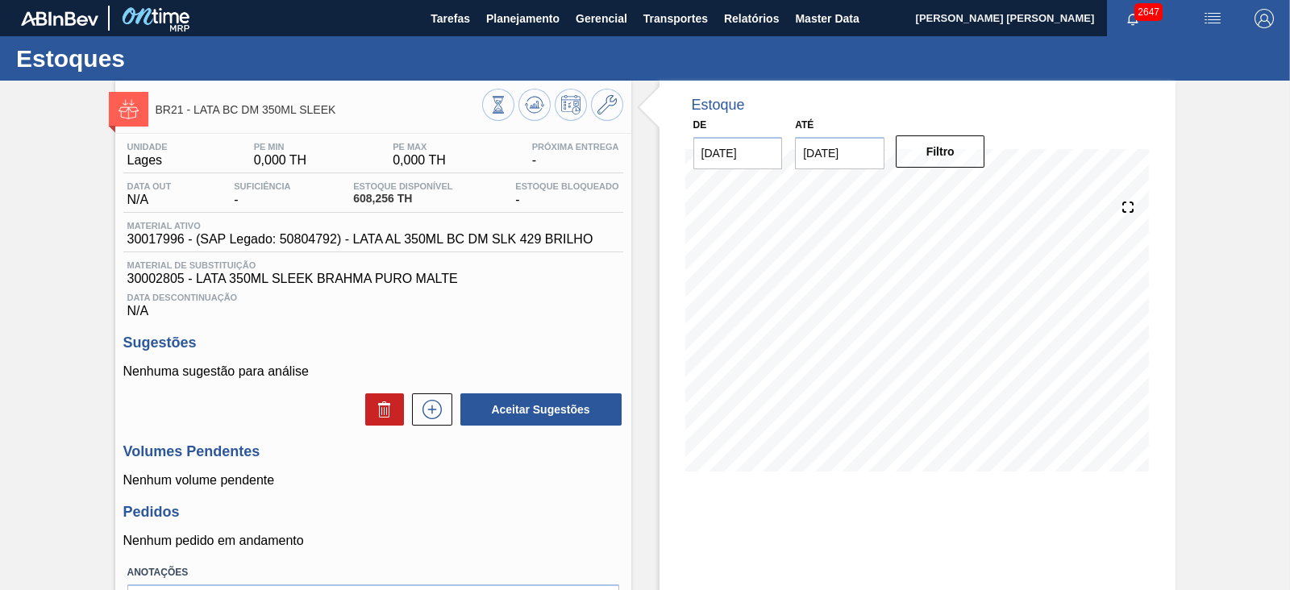
click at [153, 239] on span "30017996 - (SAP Legado: 50804792) - LATA AL 350ML BC DM SLK 429 BRILHO" at bounding box center [360, 239] width 466 height 15
copy span "30017996"
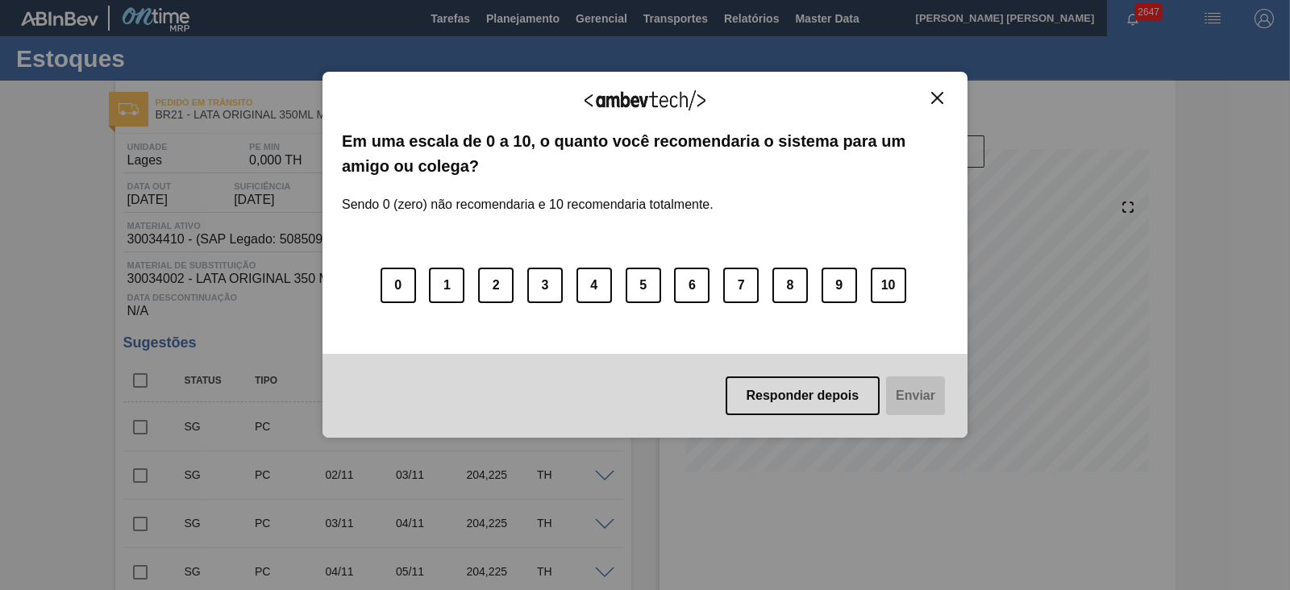
click at [936, 102] on img "Close" at bounding box center [937, 98] width 12 height 12
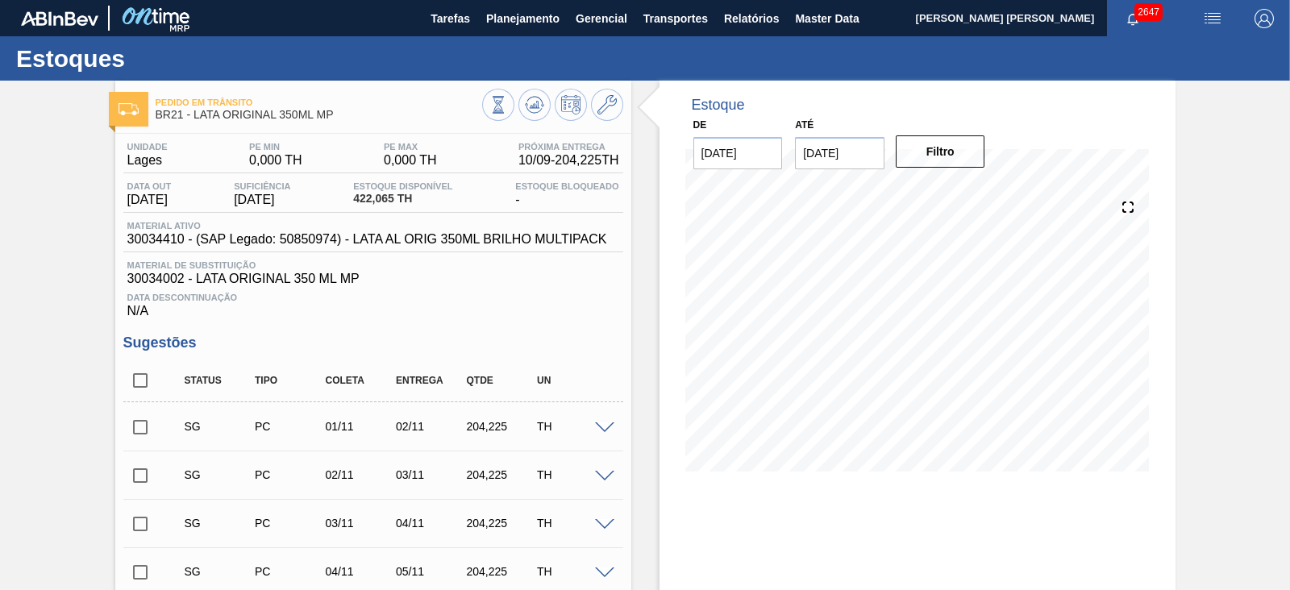
click at [153, 239] on span "30034410 - (SAP Legado: 50850974) - LATA AL ORIG 350ML BRILHO MULTIPACK" at bounding box center [367, 239] width 480 height 15
copy span "30034410"
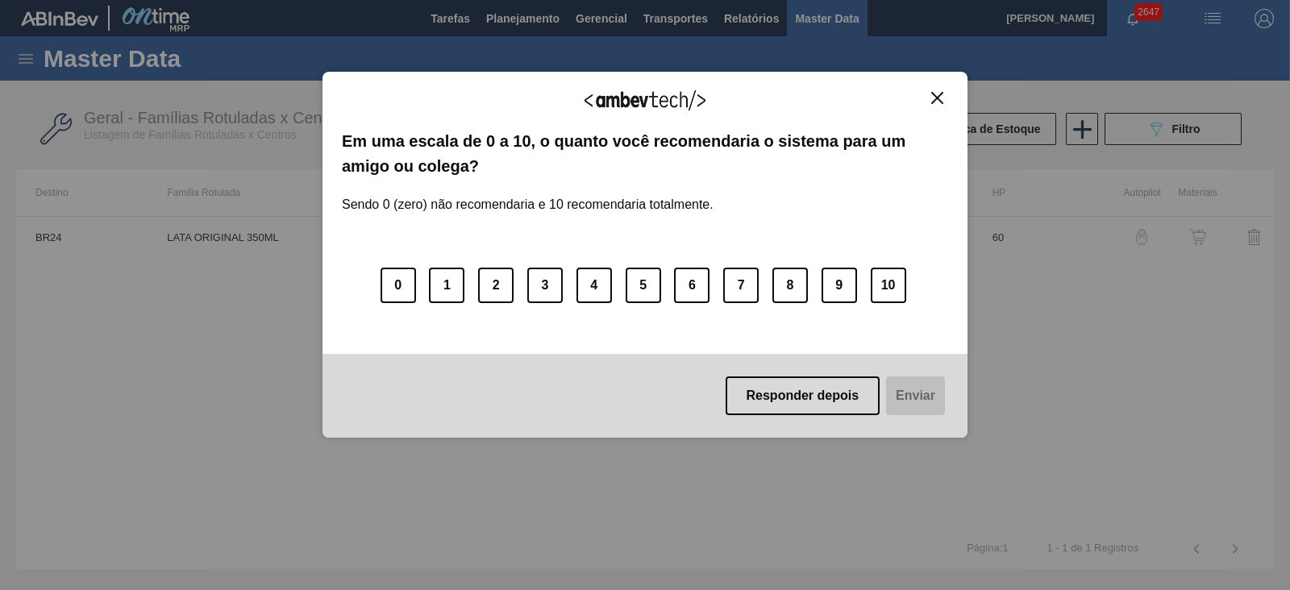
click at [931, 96] on img "Close" at bounding box center [937, 98] width 12 height 12
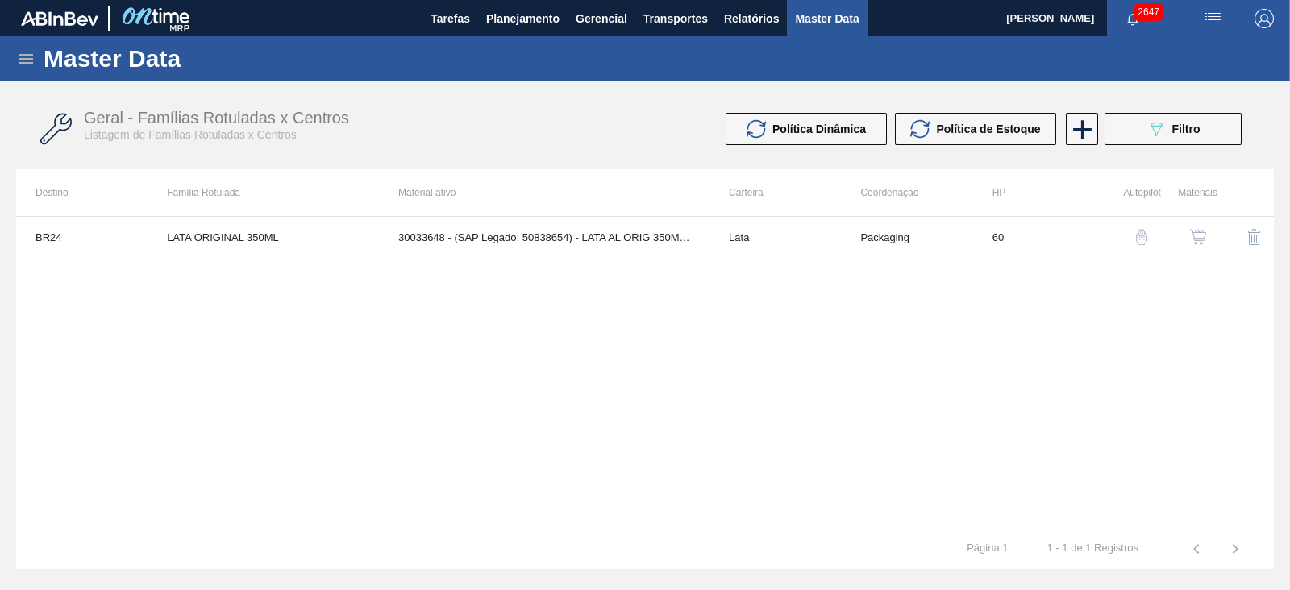
click at [19, 57] on icon at bounding box center [25, 58] width 19 height 19
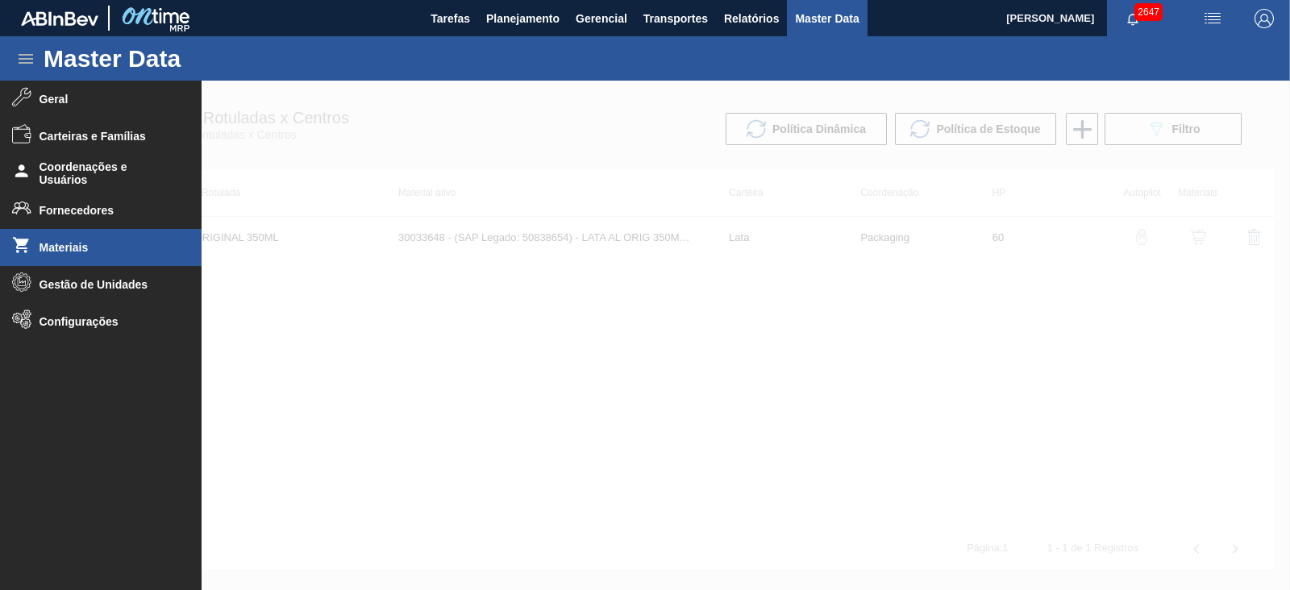
click at [79, 249] on span "Materiais" at bounding box center [105, 247] width 133 height 13
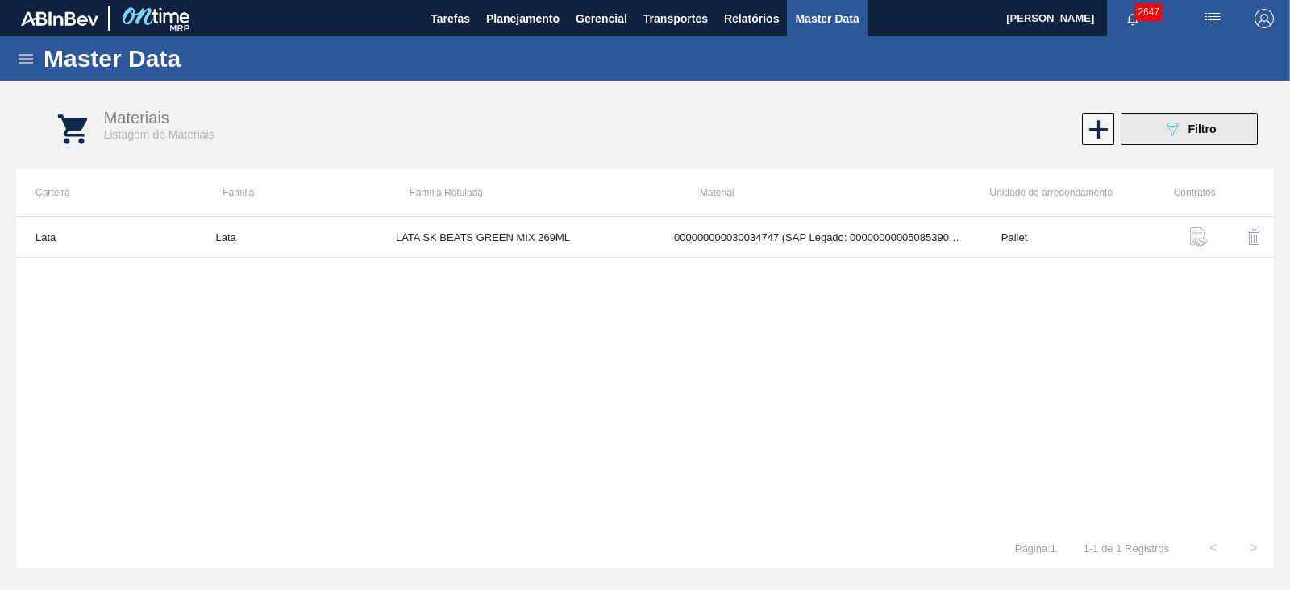
click at [1235, 140] on button "089F7B8B-B2A5-4AFE-B5C0-19BA573D28AC Filtro" at bounding box center [1188, 129] width 137 height 32
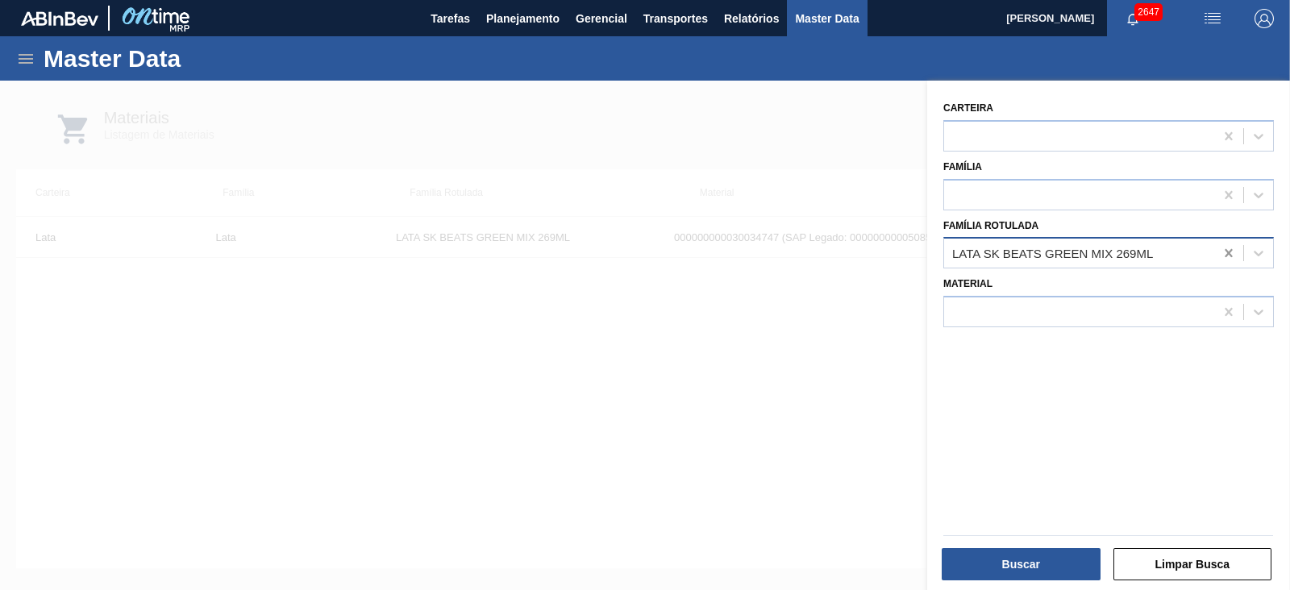
click at [1225, 258] on icon at bounding box center [1228, 253] width 16 height 16
type Rotulada "l"
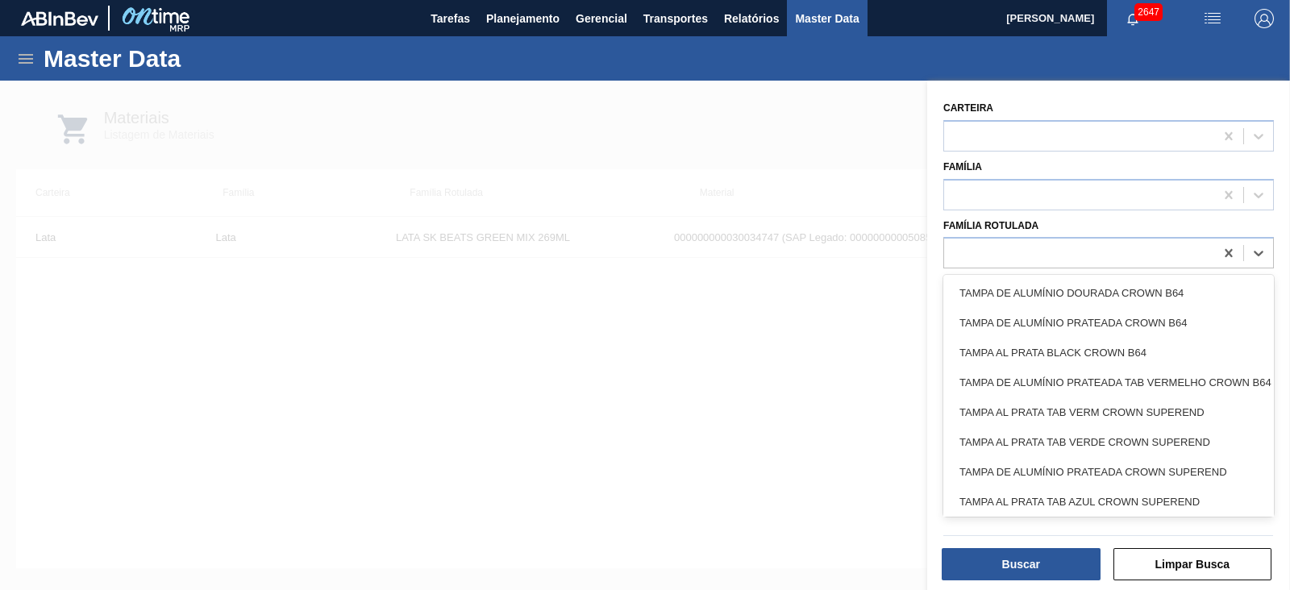
click at [760, 121] on div at bounding box center [645, 376] width 1290 height 590
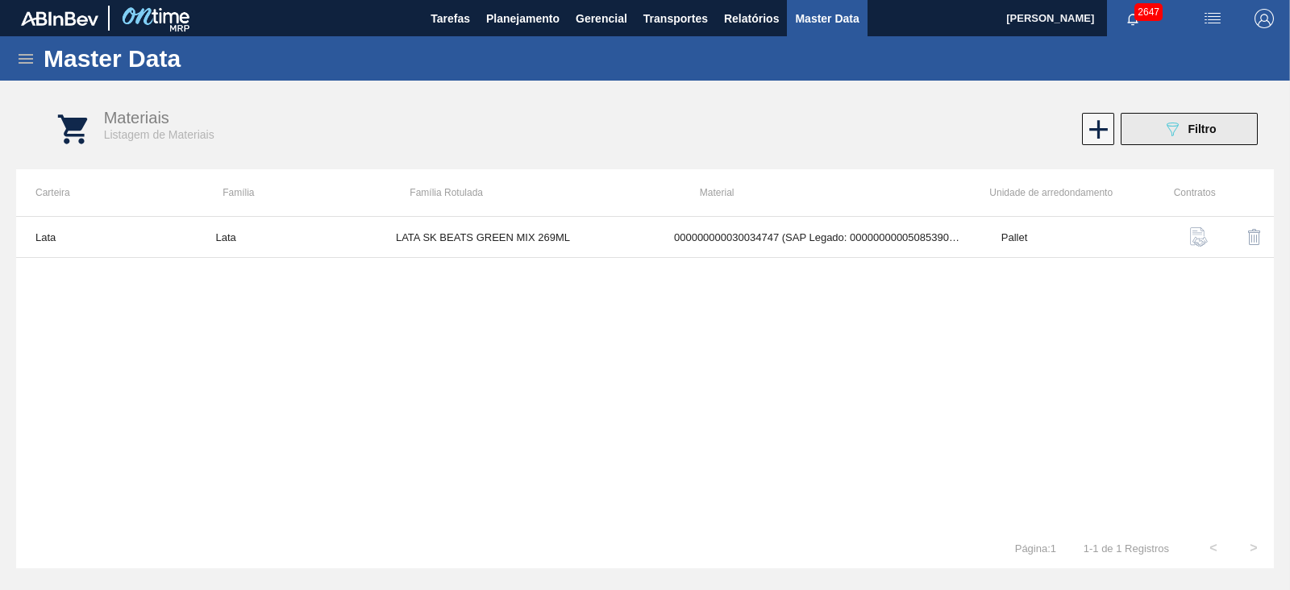
click at [1161, 127] on button "089F7B8B-B2A5-4AFE-B5C0-19BA573D28AC Filtro" at bounding box center [1188, 129] width 137 height 32
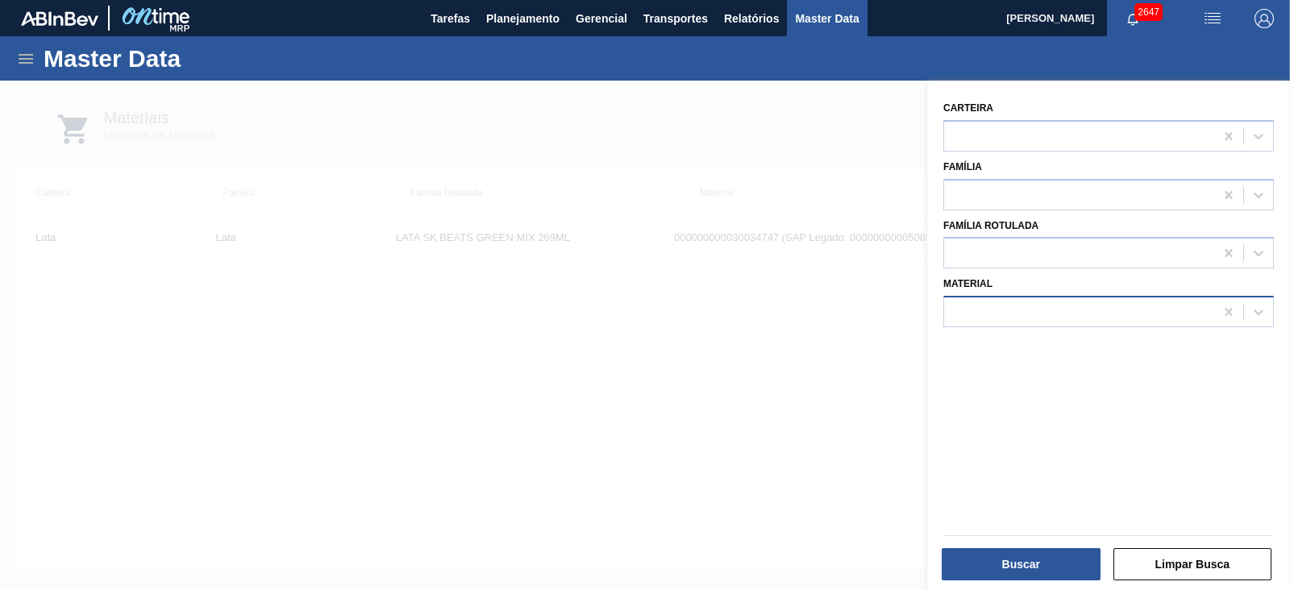
click at [1052, 304] on div at bounding box center [1079, 312] width 270 height 23
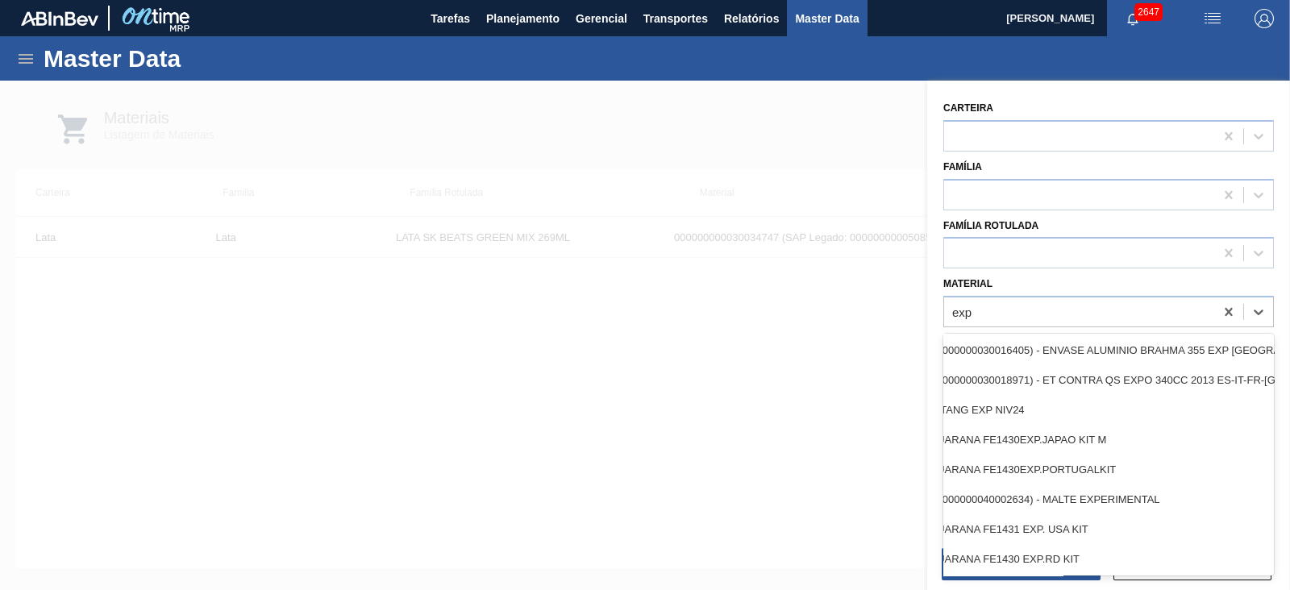
scroll to position [201, 210]
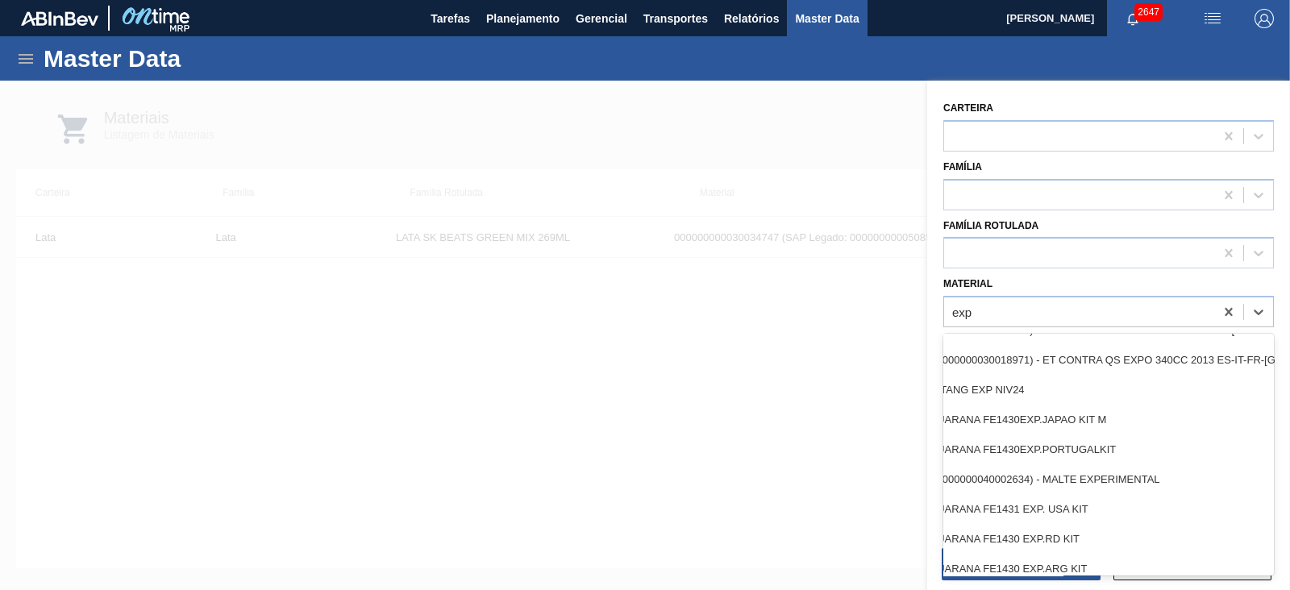
type input "exp"
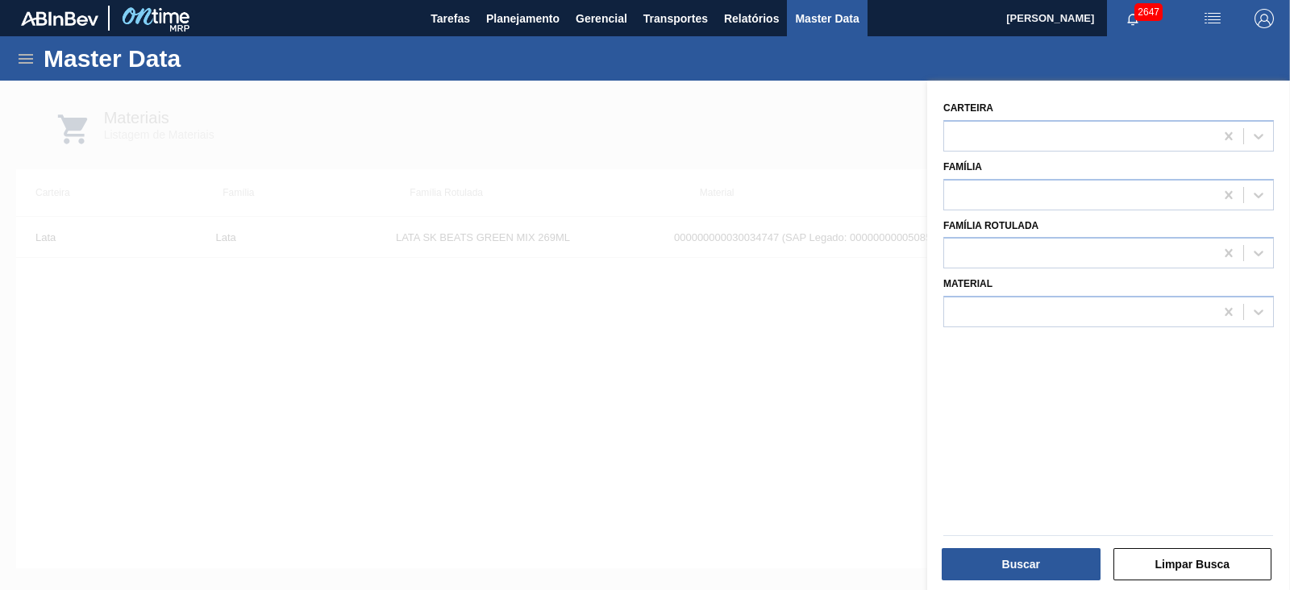
drag, startPoint x: 1150, startPoint y: 574, endPoint x: 1110, endPoint y: 564, distance: 41.4
click at [1110, 564] on div "Limpar Busca" at bounding box center [1194, 564] width 172 height 35
drag, startPoint x: 813, startPoint y: 106, endPoint x: 825, endPoint y: 109, distance: 12.5
click at [813, 106] on div at bounding box center [645, 376] width 1290 height 590
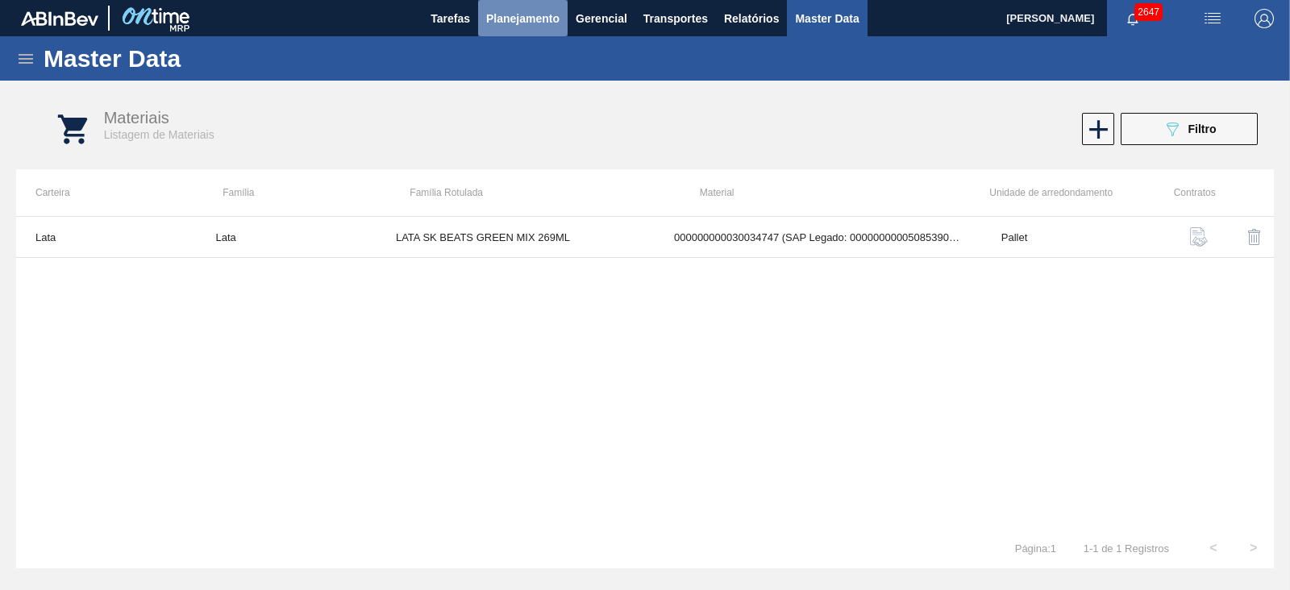
click at [529, 27] on button "Planejamento" at bounding box center [522, 18] width 89 height 36
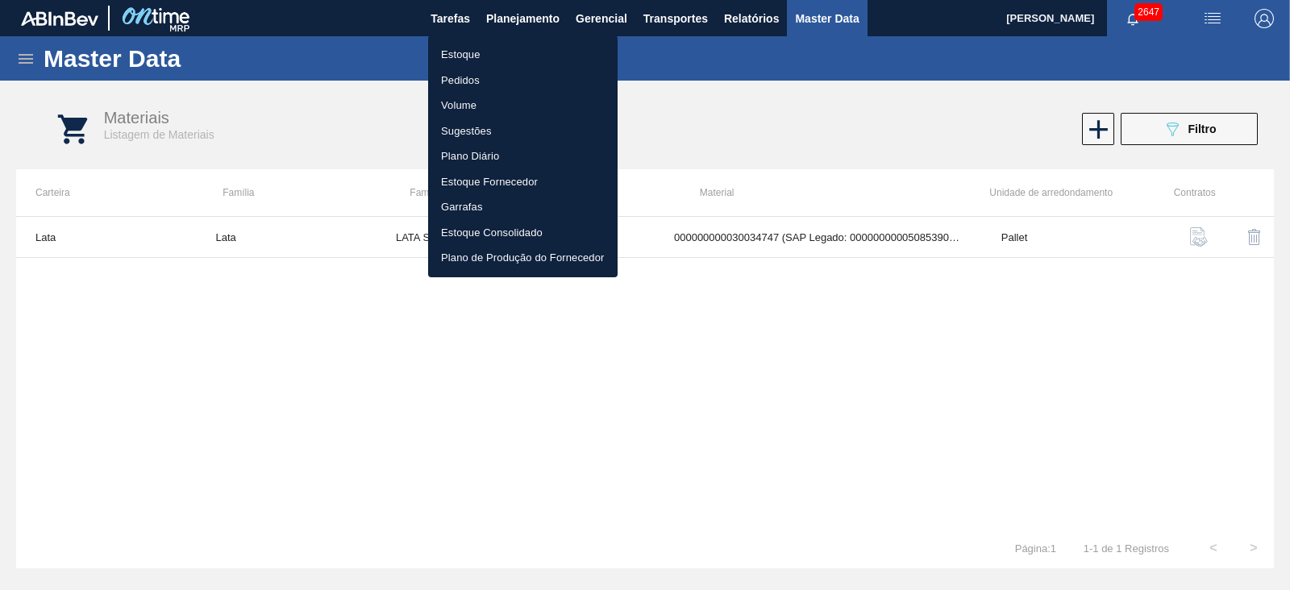
click at [476, 52] on li "Estoque" at bounding box center [522, 55] width 189 height 26
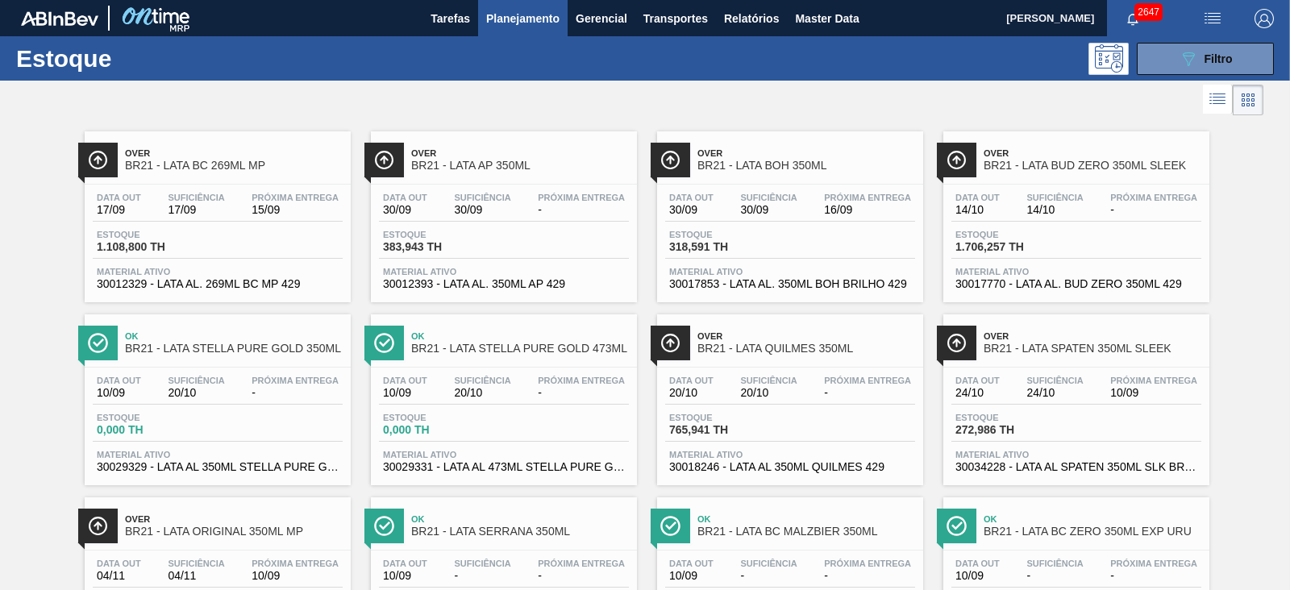
click at [525, 167] on span "BR21 - LATA AP 350ML" at bounding box center [520, 166] width 218 height 12
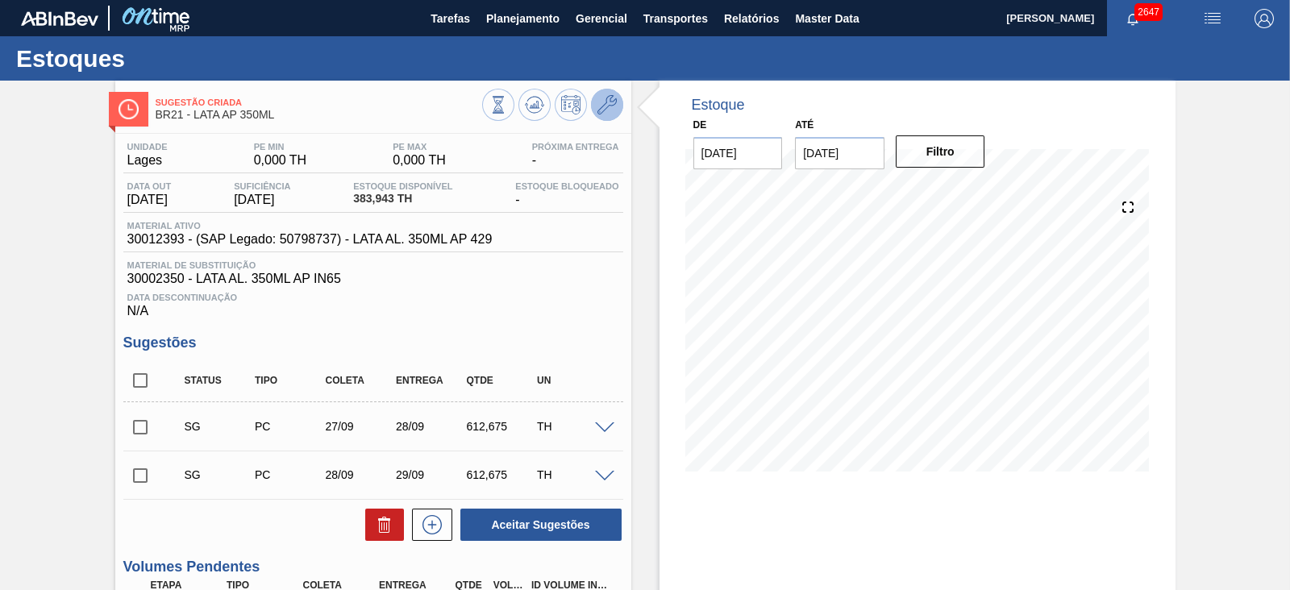
click at [617, 112] on button at bounding box center [607, 105] width 32 height 32
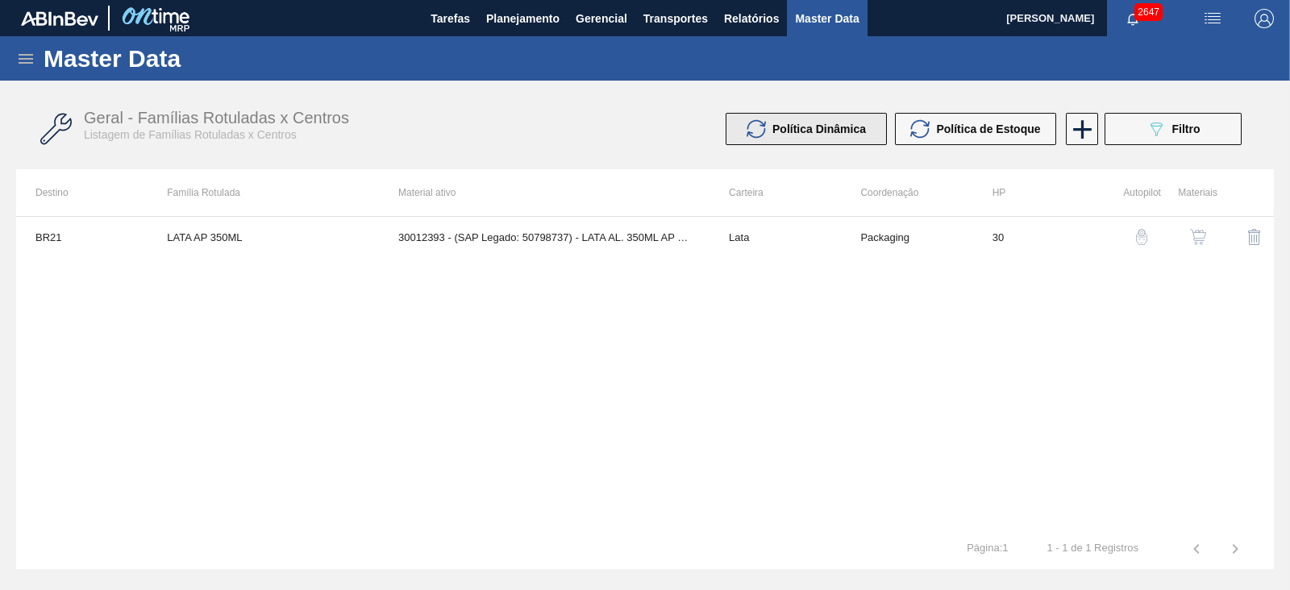
click at [846, 135] on div "Política Dinâmica" at bounding box center [805, 128] width 119 height 19
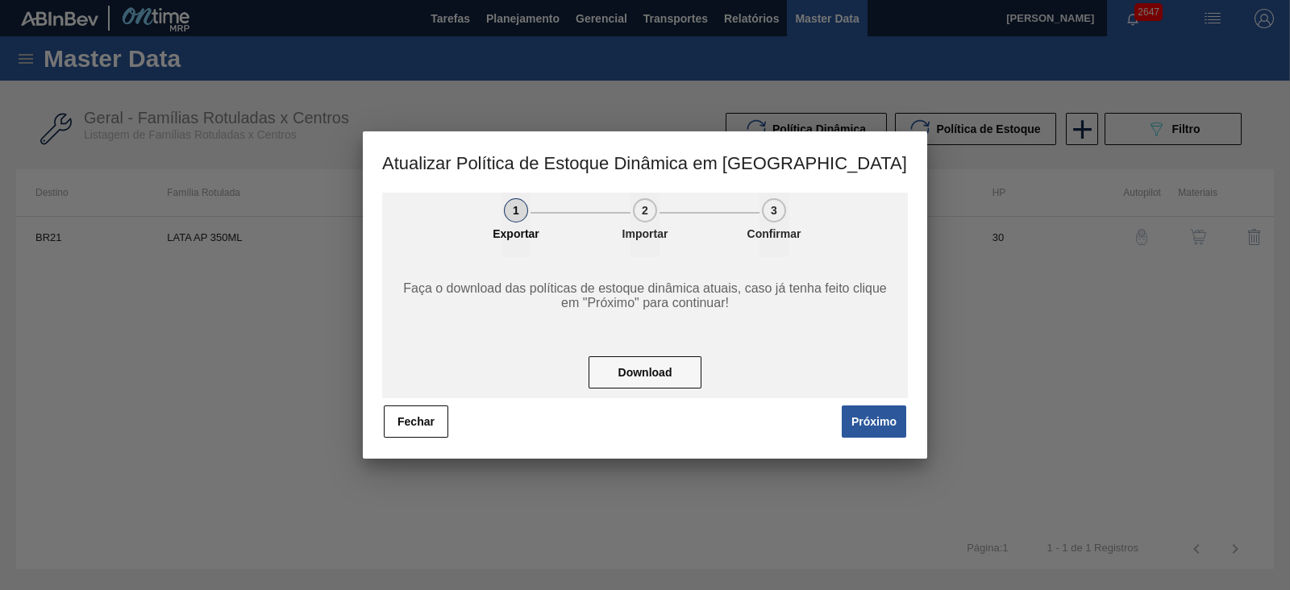
click at [888, 426] on button "Próximo" at bounding box center [874, 421] width 64 height 32
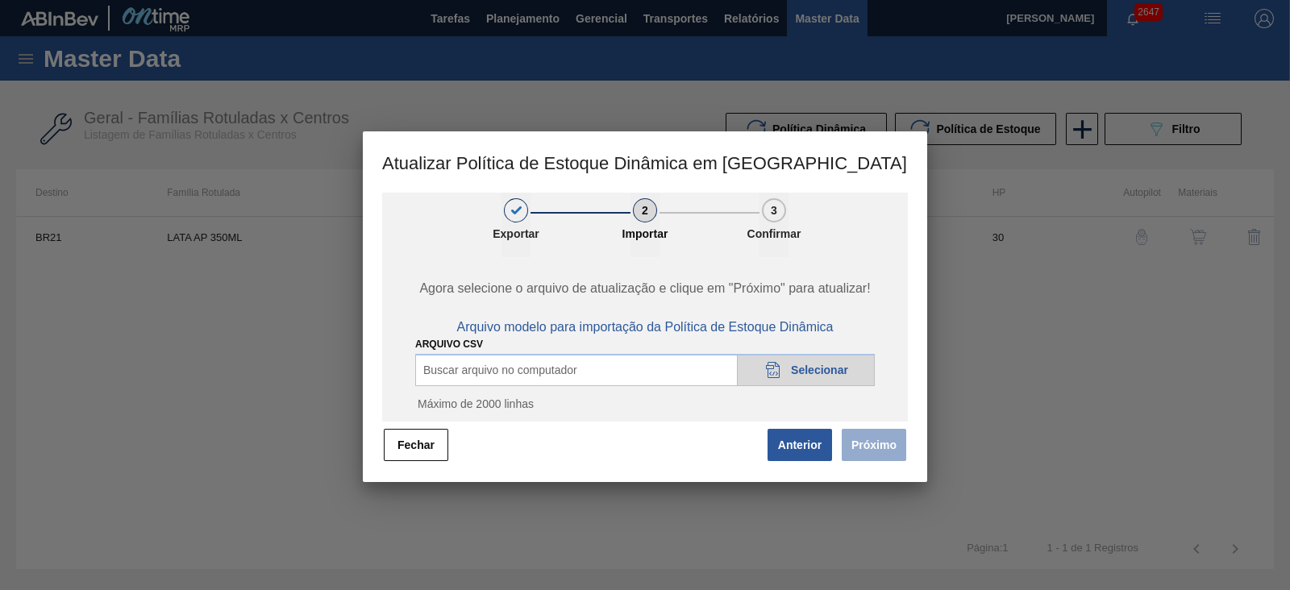
click at [810, 365] on span "Selecionar" at bounding box center [819, 370] width 57 height 13
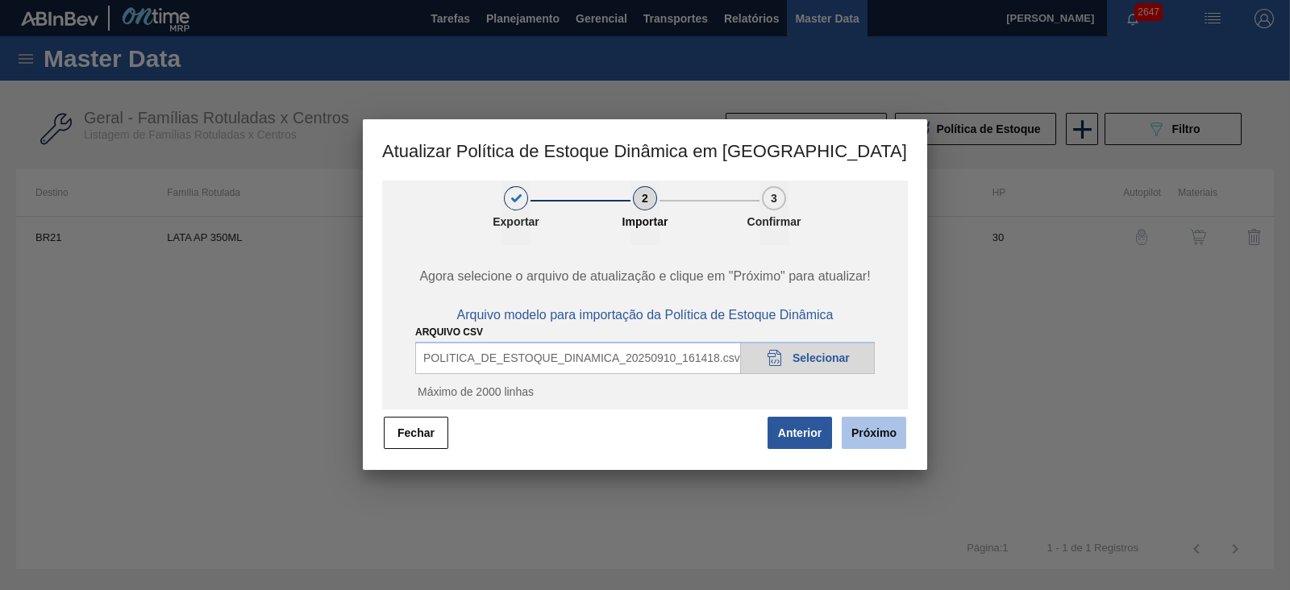
click at [881, 439] on button "Próximo" at bounding box center [874, 433] width 64 height 32
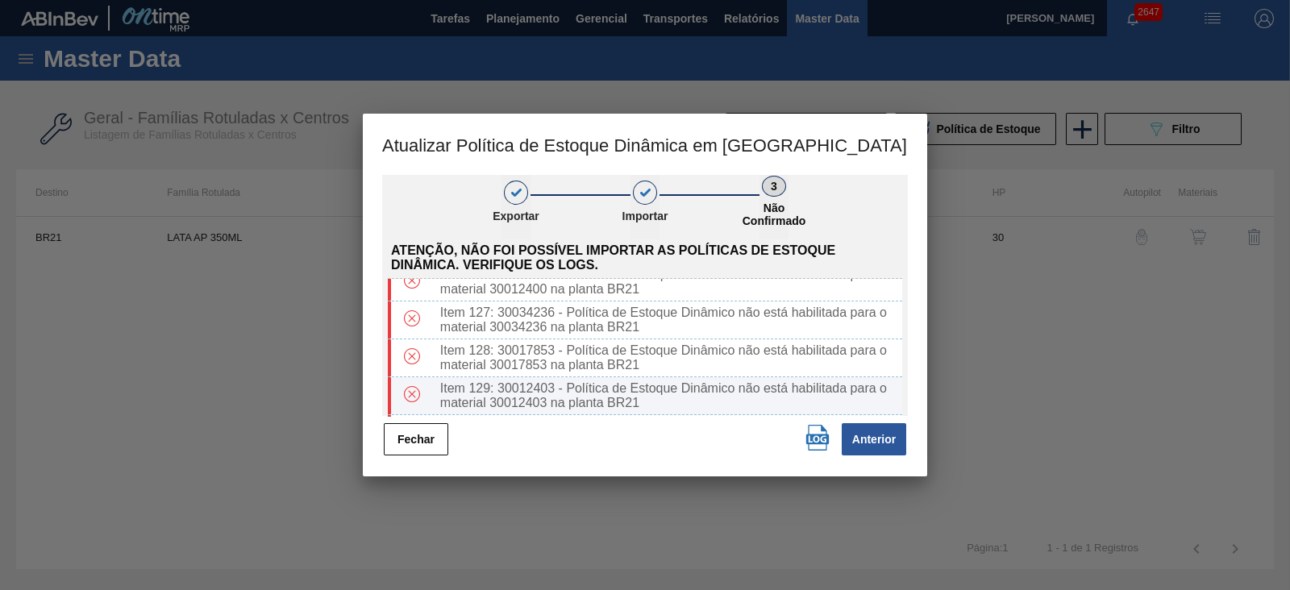
scroll to position [4869, 0]
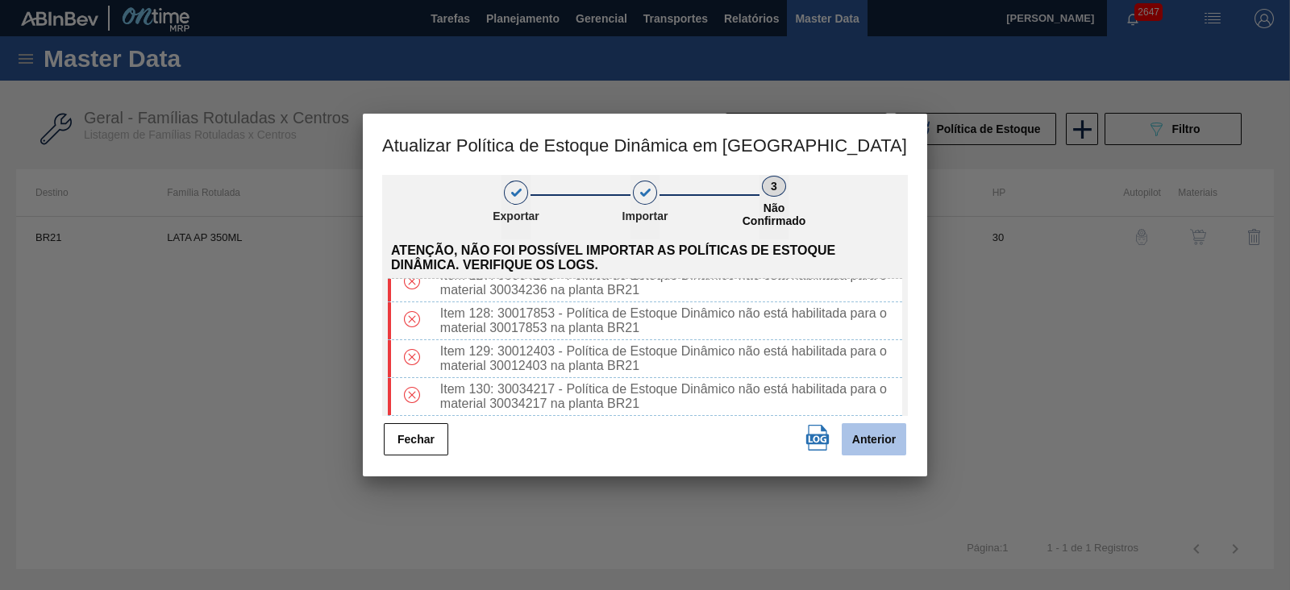
click at [853, 430] on button "Anterior" at bounding box center [874, 439] width 64 height 32
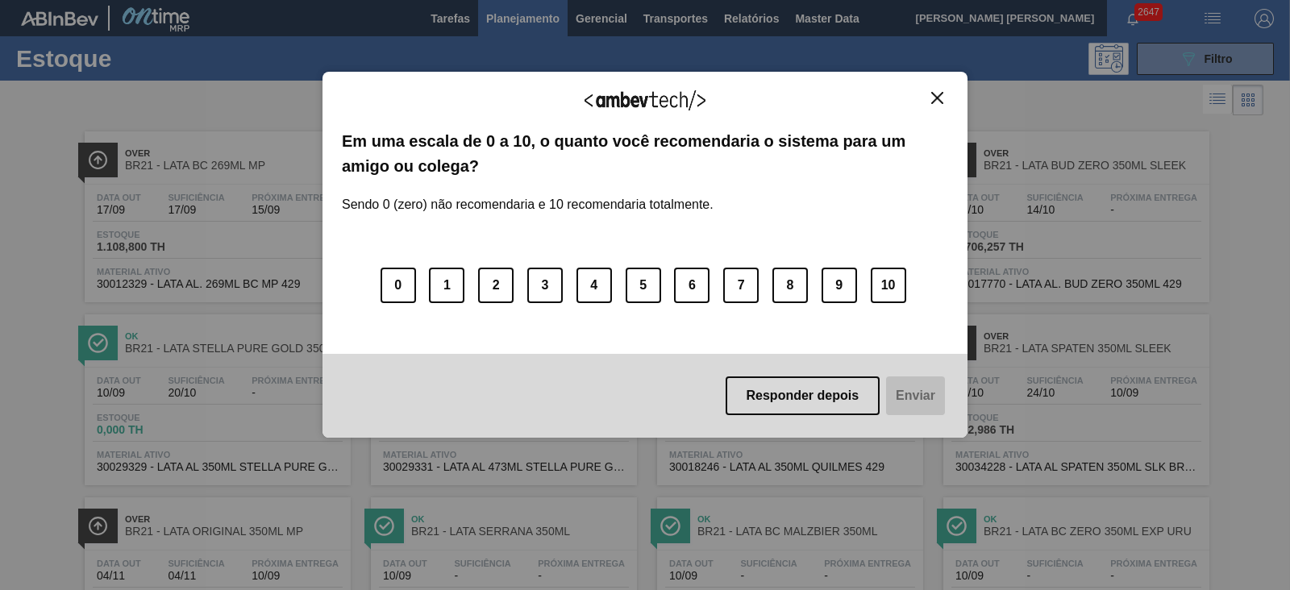
click at [933, 87] on div "Agradecemos seu feedback! Em uma escala de 0 a 10, o quanto você recomendaria o…" at bounding box center [644, 255] width 645 height 366
click at [937, 98] on img "Close" at bounding box center [937, 98] width 12 height 12
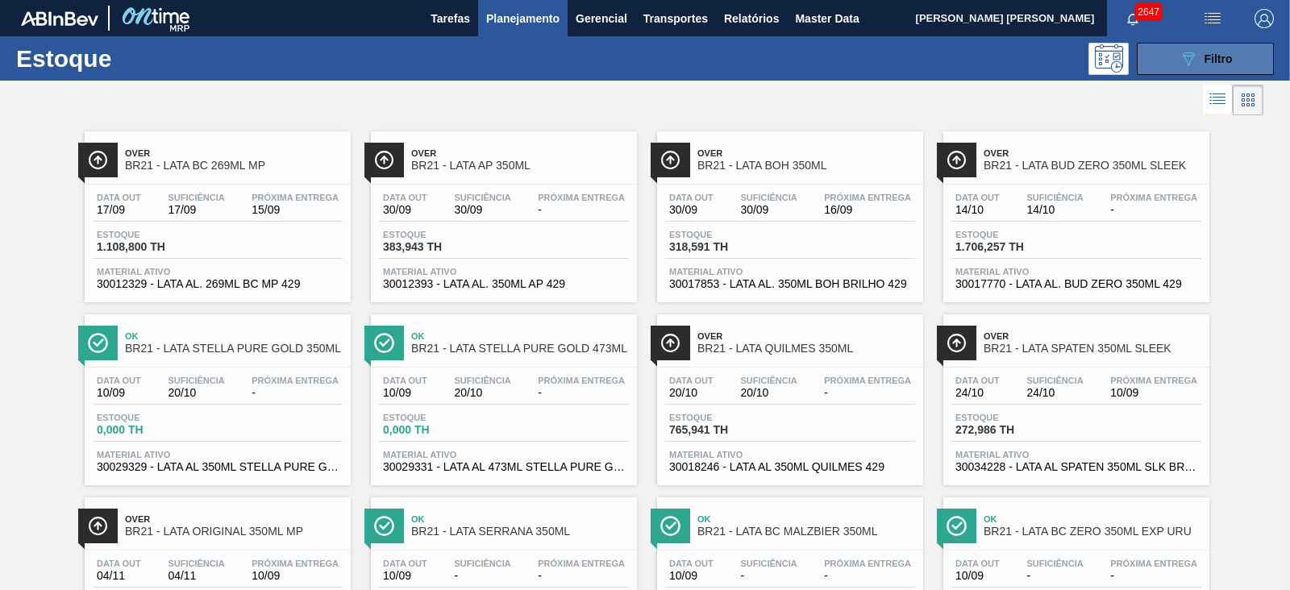
click at [1179, 58] on icon "089F7B8B-B2A5-4AFE-B5C0-19BA573D28AC" at bounding box center [1188, 58] width 19 height 19
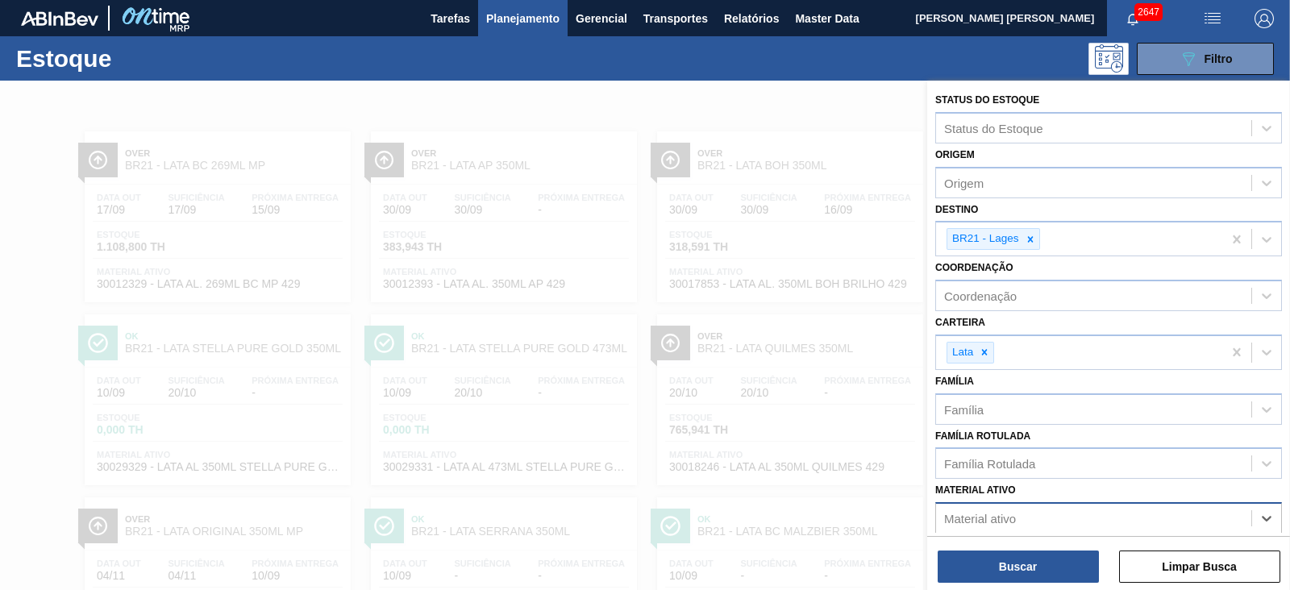
click at [1022, 511] on div "Material ativo" at bounding box center [1093, 518] width 315 height 23
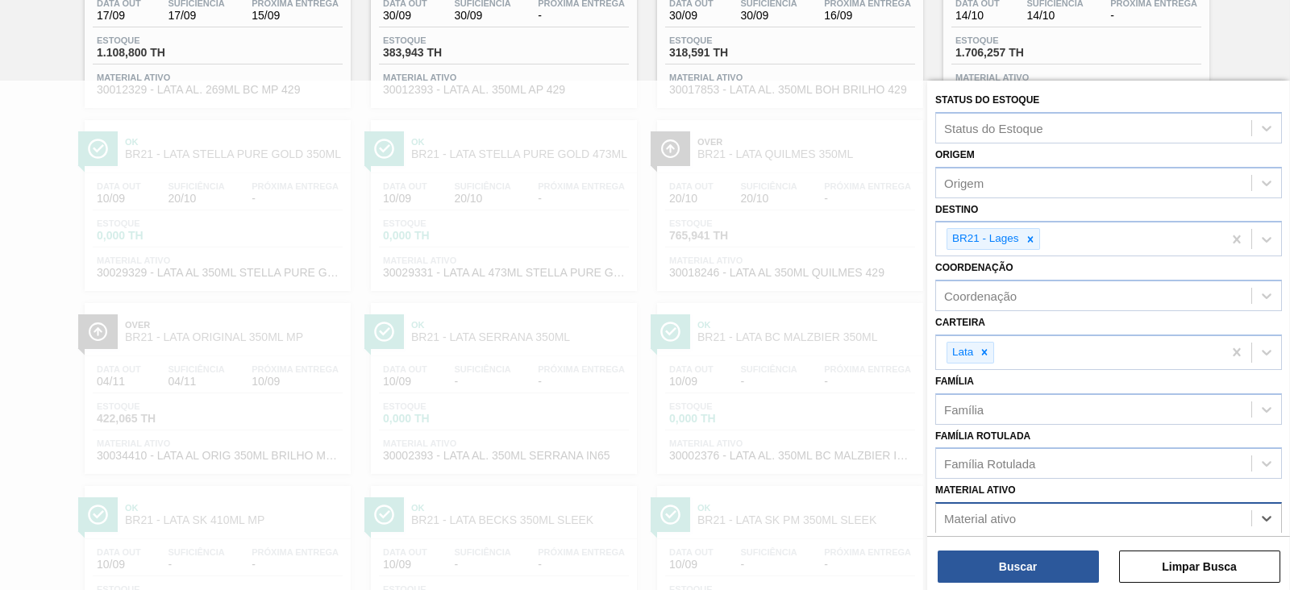
paste ativo "30034410"
type ativo "30034410"
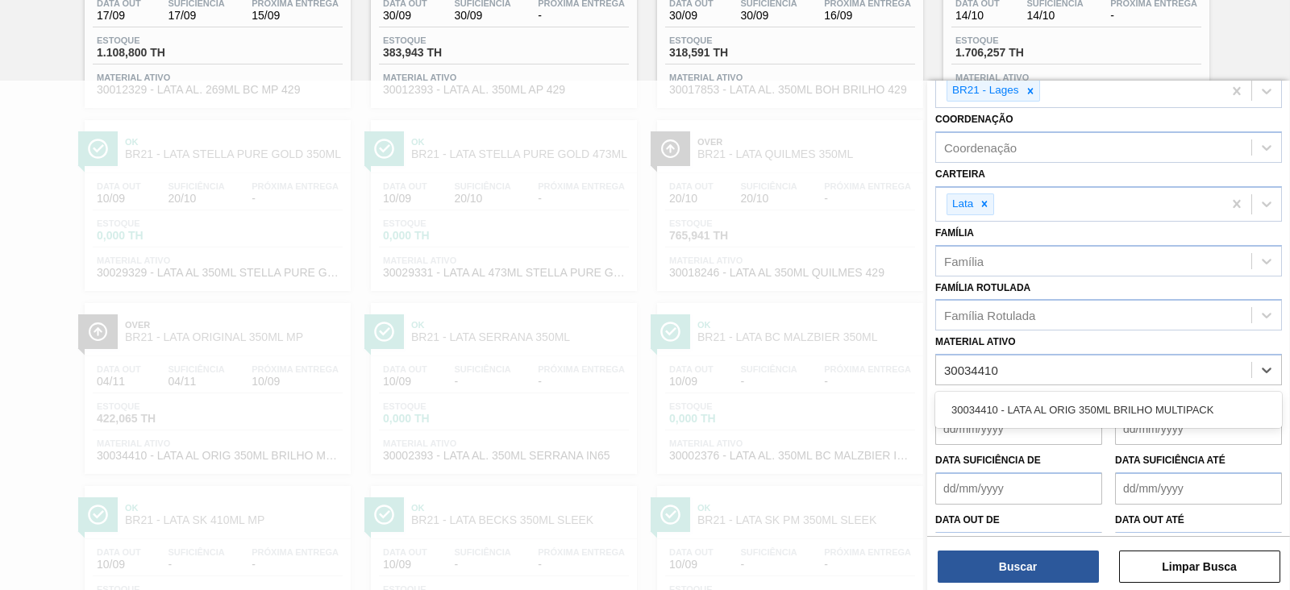
scroll to position [184, 0]
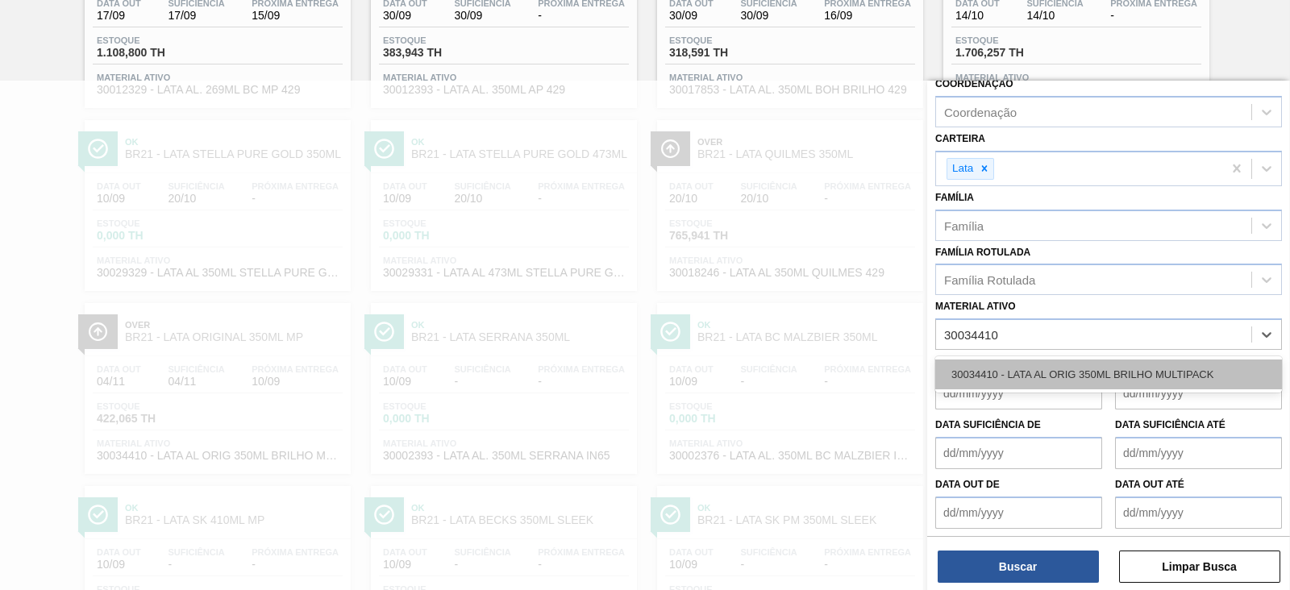
click at [1076, 382] on div "30034410 - LATA AL ORIG 350ML BRILHO MULTIPACK" at bounding box center [1108, 375] width 347 height 30
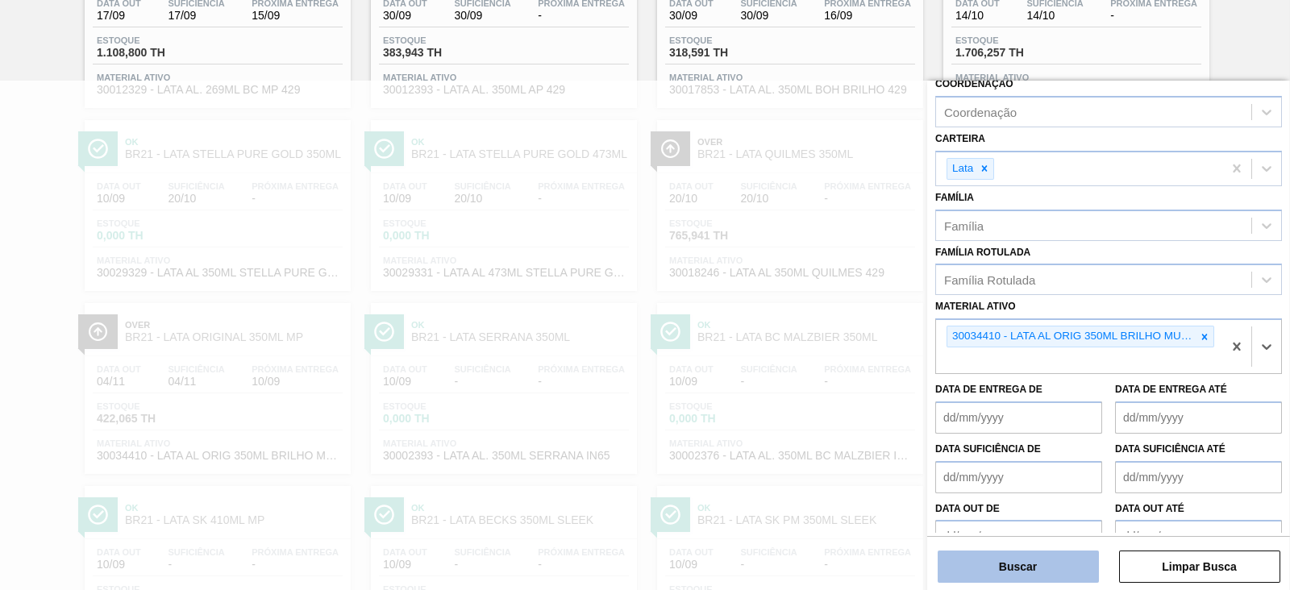
click at [1037, 563] on button "Buscar" at bounding box center [1018, 567] width 161 height 32
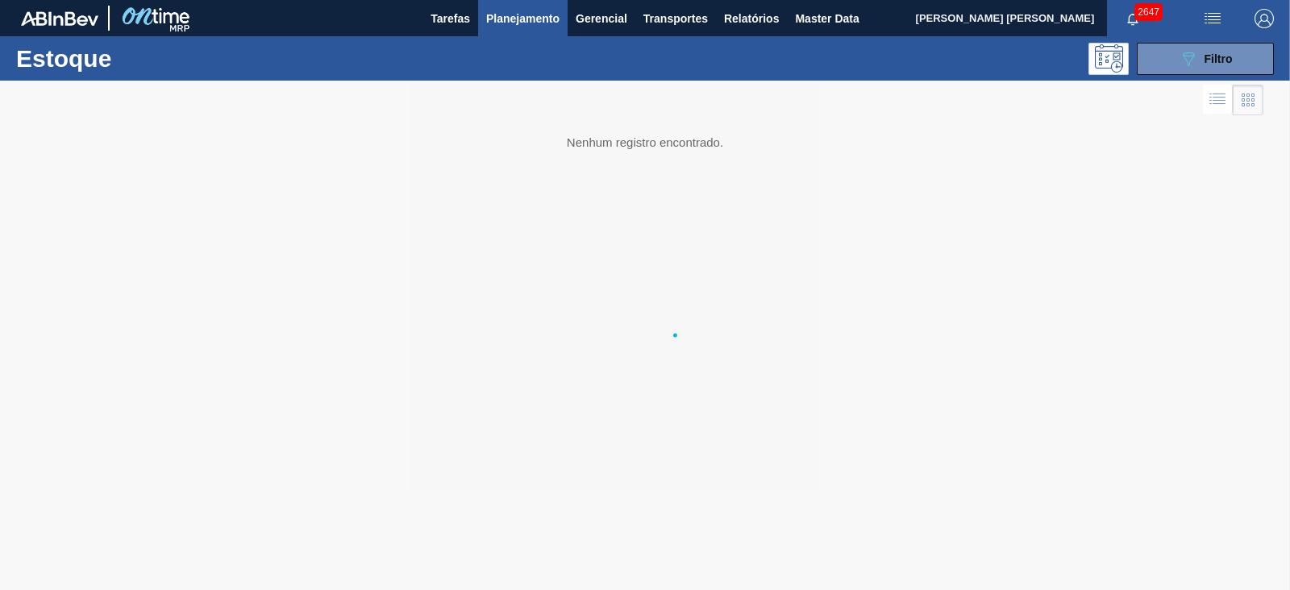
scroll to position [0, 0]
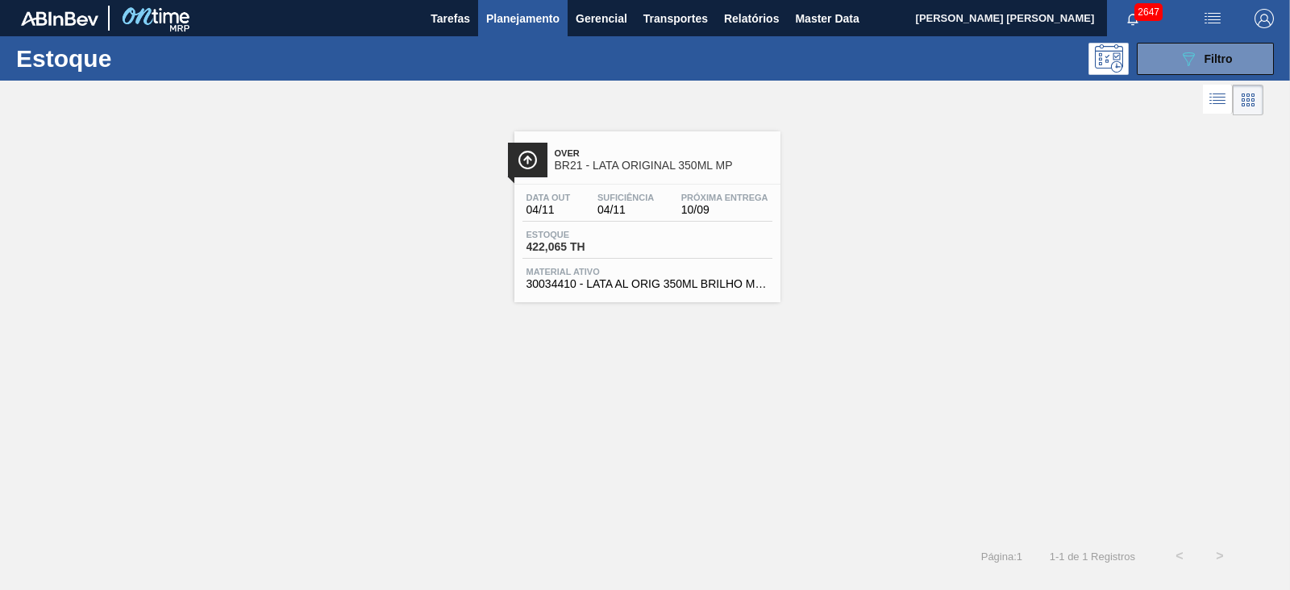
click at [677, 160] on span "BR21 - LATA ORIGINAL 350ML MP" at bounding box center [664, 166] width 218 height 12
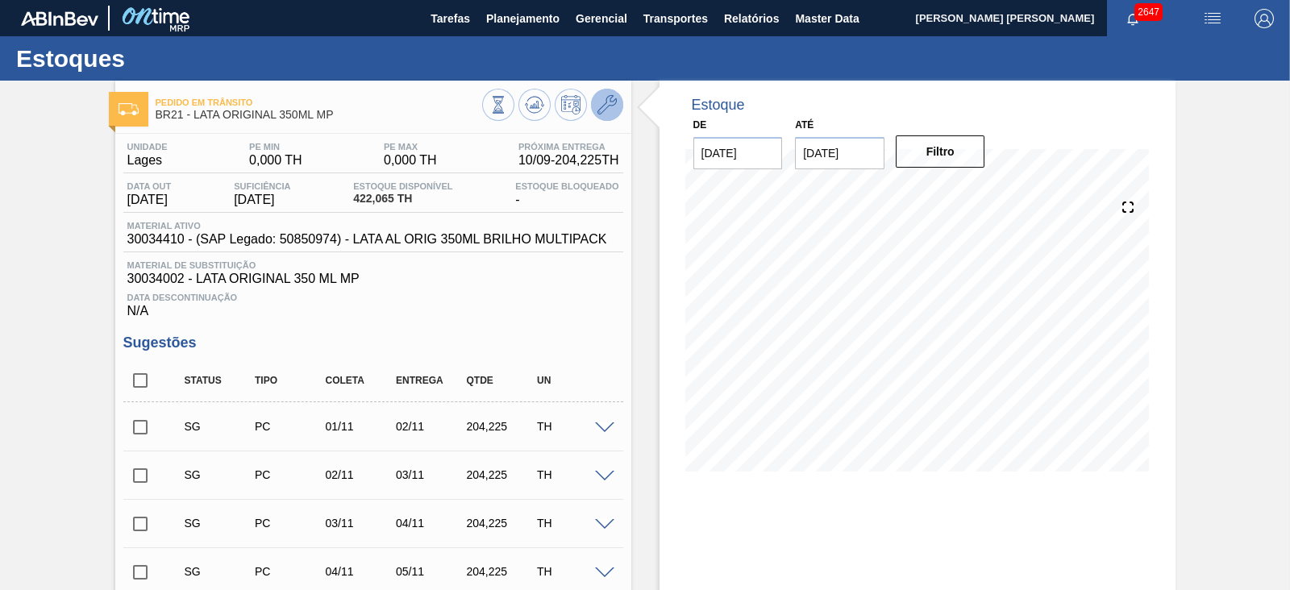
click at [608, 119] on button at bounding box center [607, 105] width 32 height 32
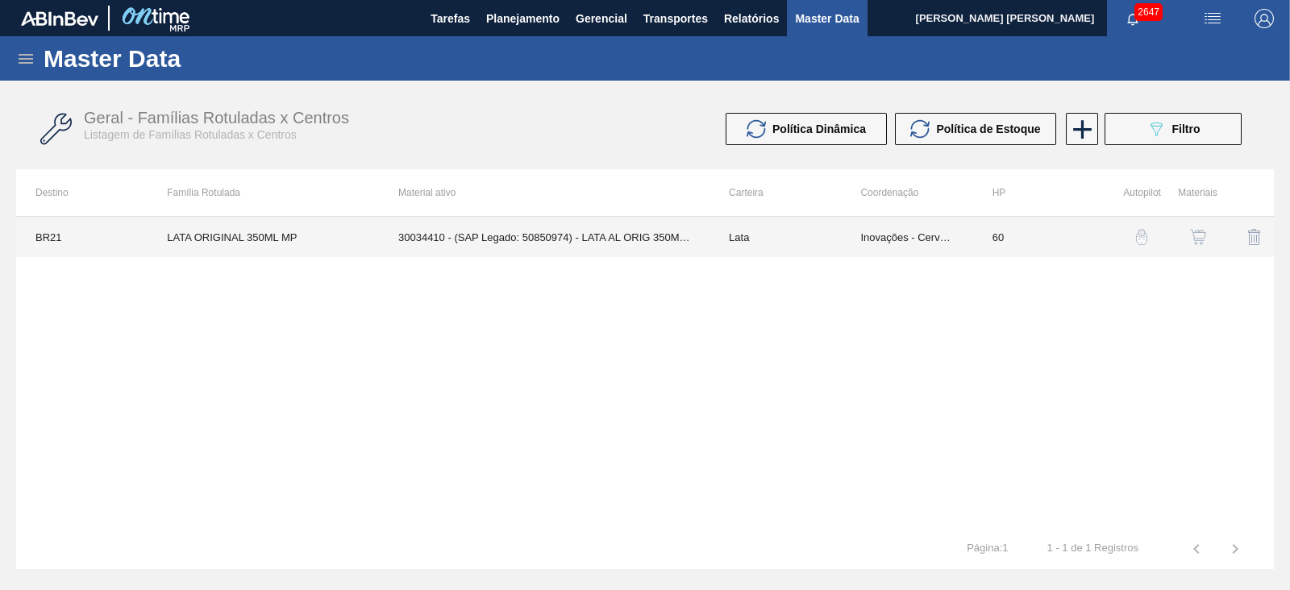
click at [613, 239] on td "30034410 - (SAP Legado: 50850974) - LATA AL ORIG 350ML BRILHO MULTIPACK" at bounding box center [544, 237] width 331 height 40
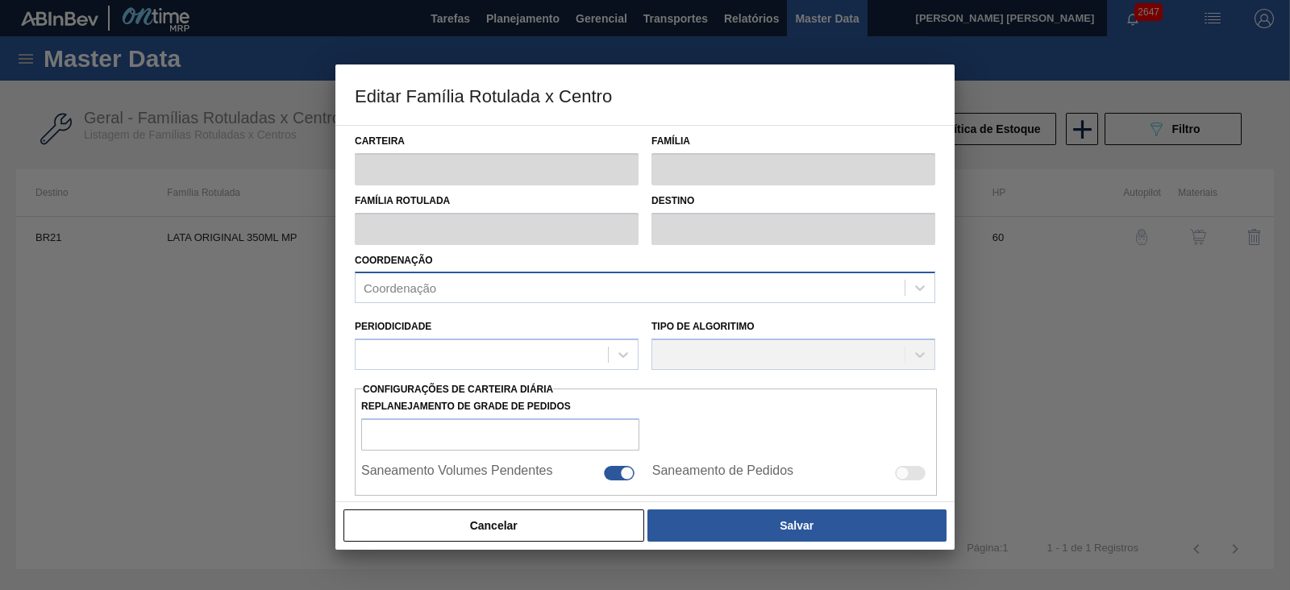
type input "Lata"
type input "LATA ORIGINAL 350ML MP"
type input "BR21 - Lages"
type input "0"
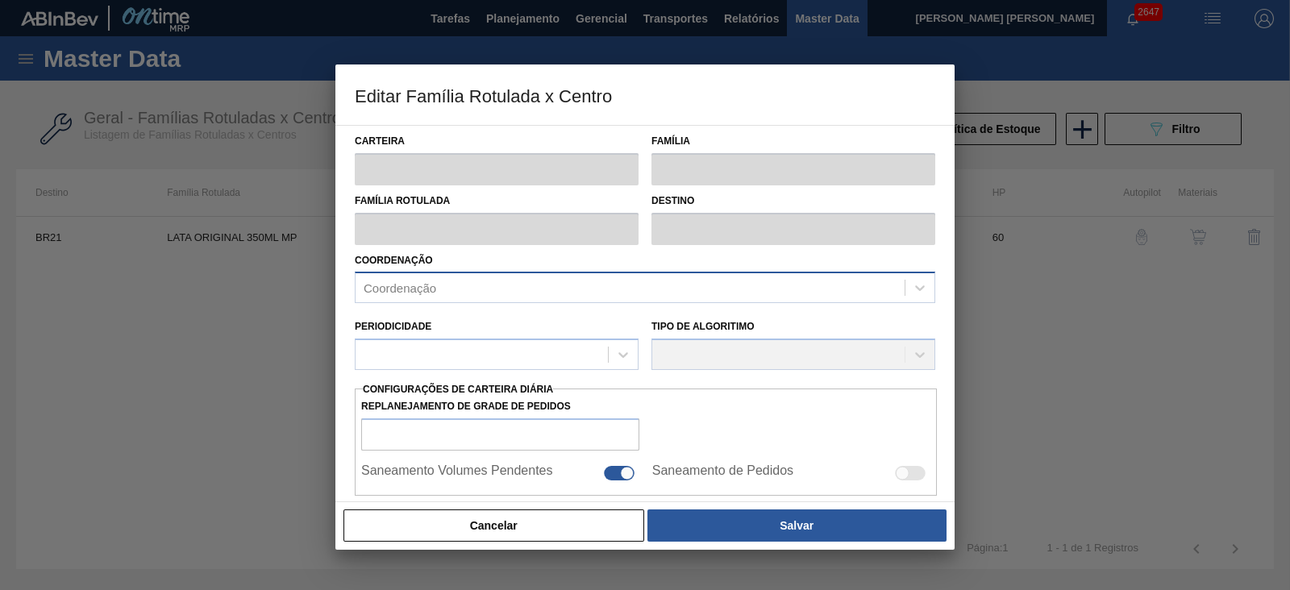
checkbox input "false"
type input "60"
type input "0"
type input "100"
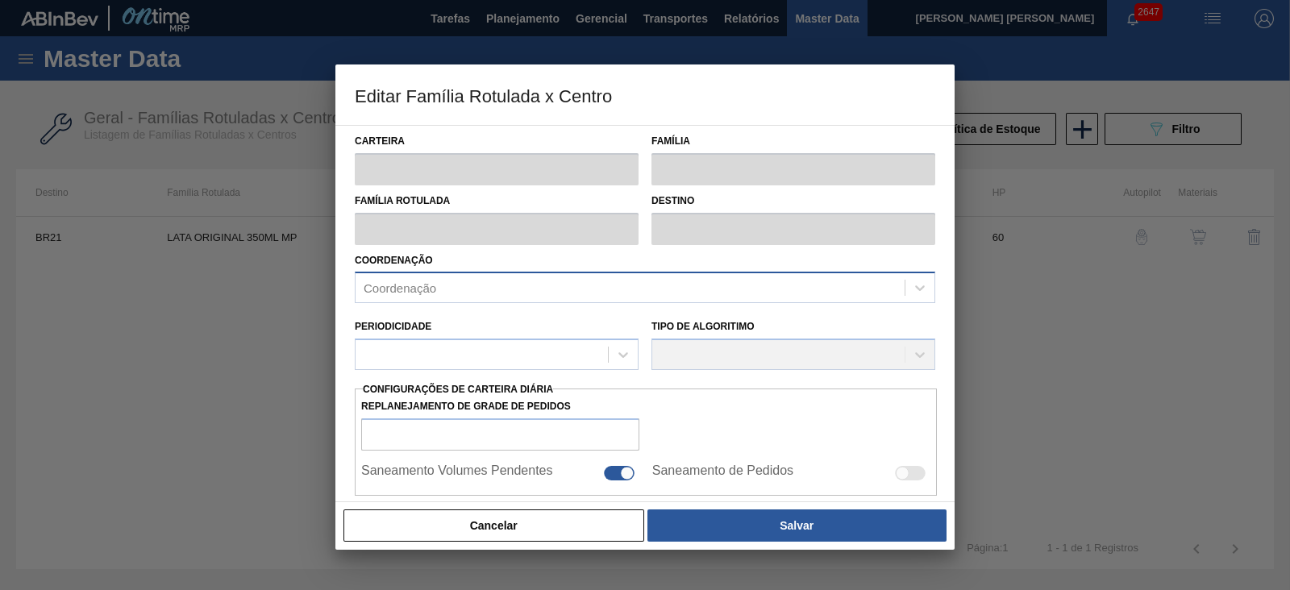
type input "0,000"
checkbox input "true"
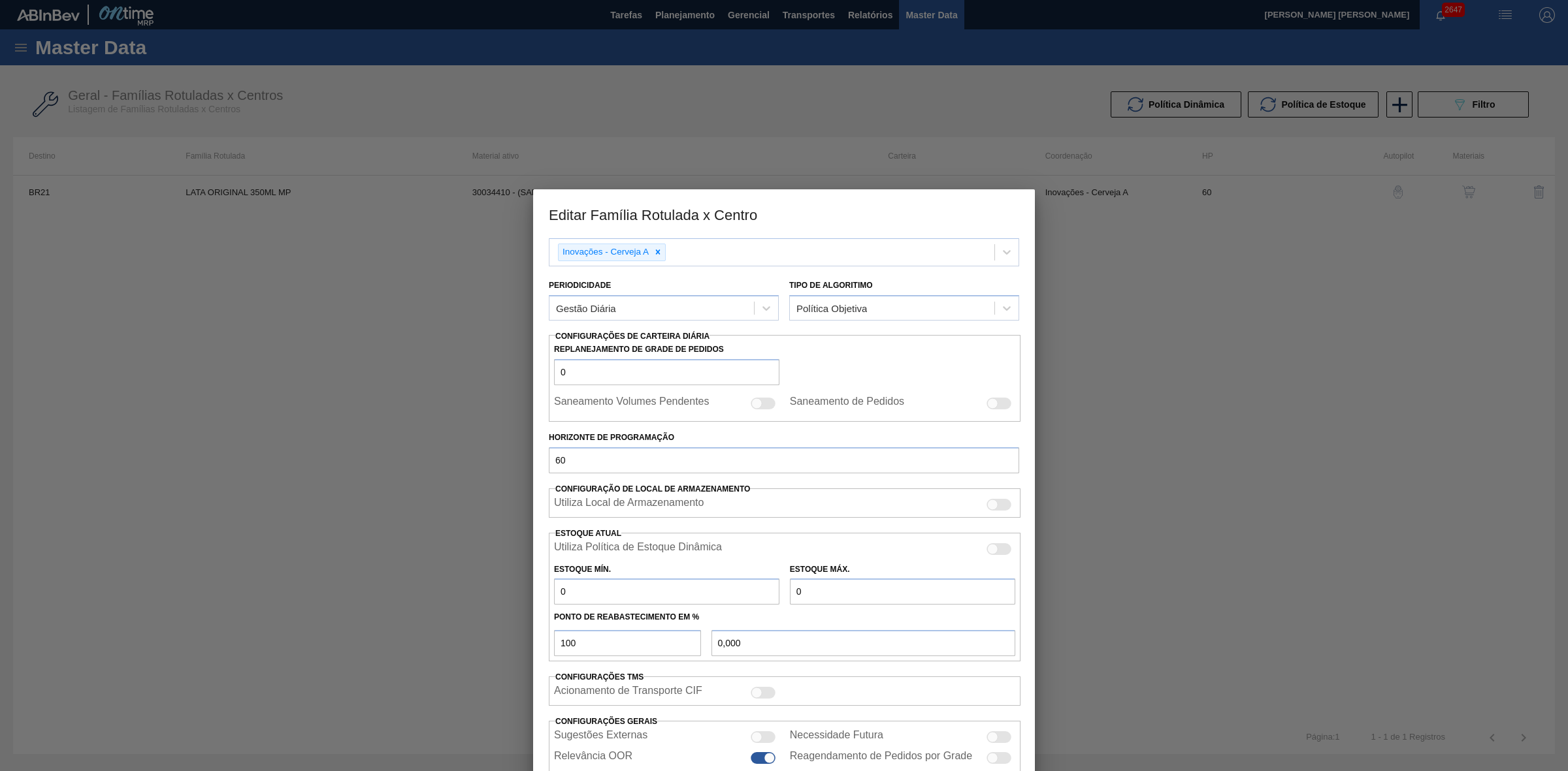
scroll to position [123, 0]
drag, startPoint x: 1085, startPoint y: 516, endPoint x: 996, endPoint y: 196, distance: 332.1
click at [1045, 477] on div at bounding box center [784, 386] width 1568 height 771
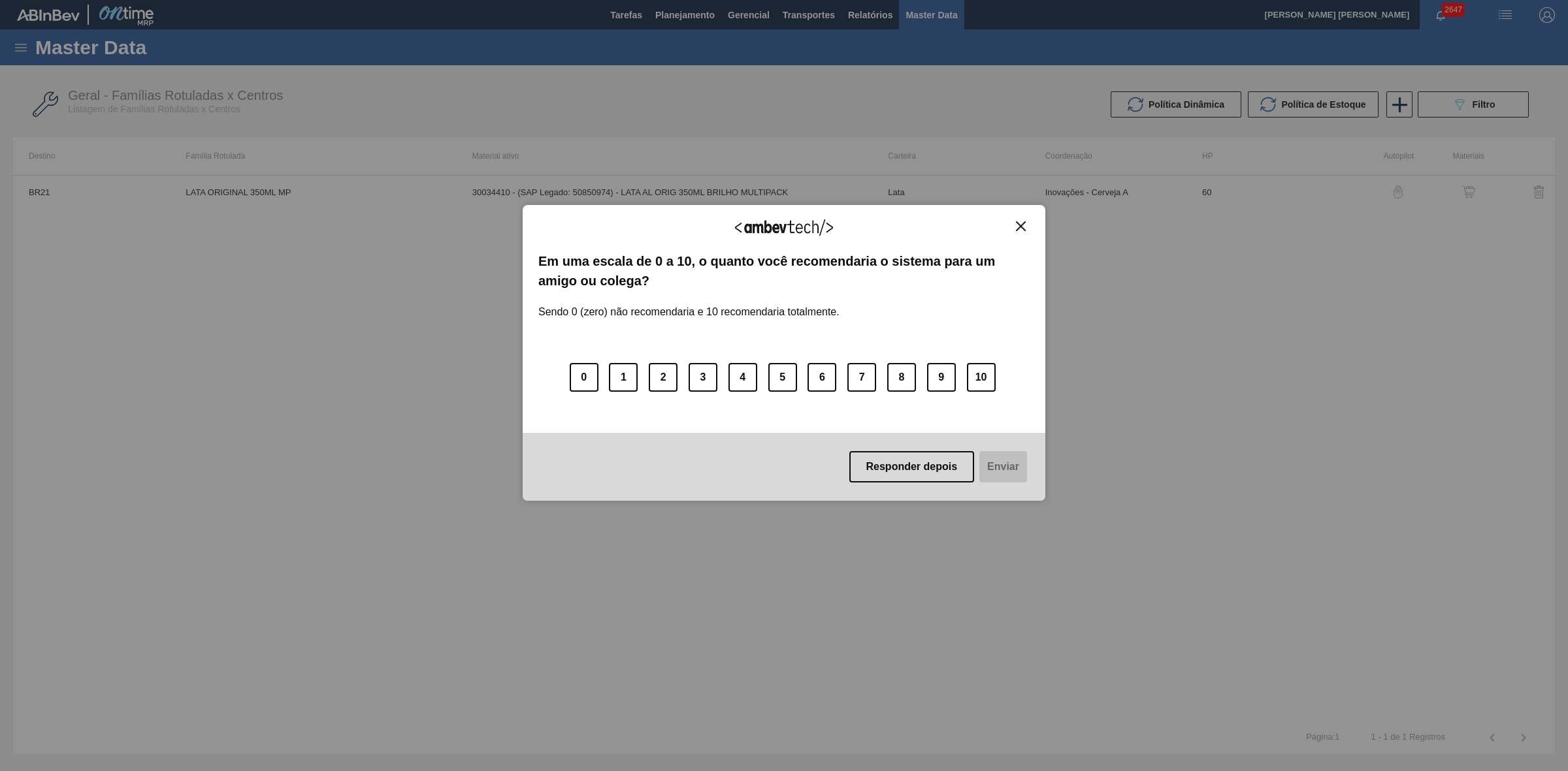
click at [1023, 226] on img "Close" at bounding box center [1020, 226] width 10 height 10
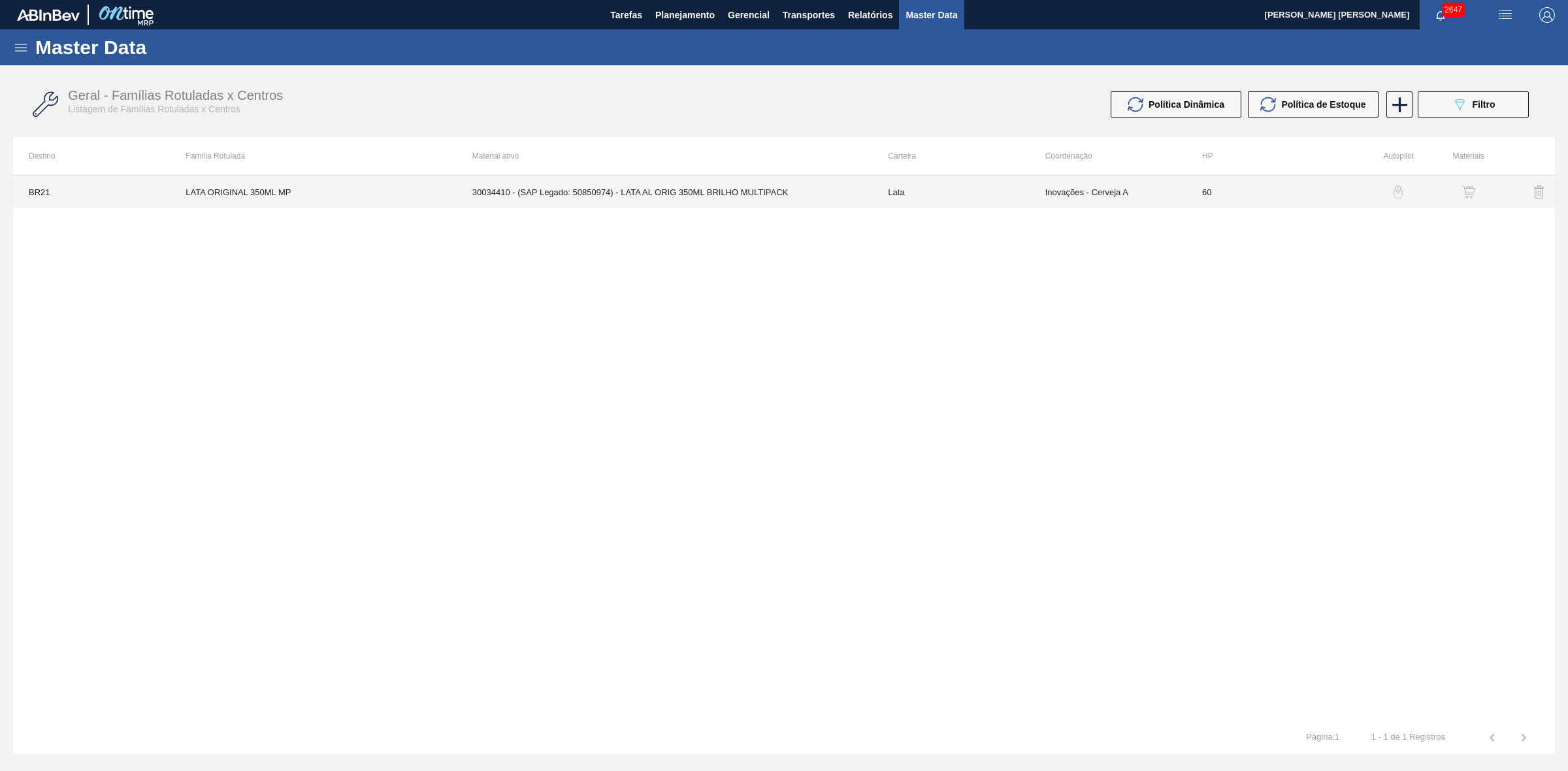
click at [723, 187] on td "30034410 - (SAP Legado: 50850974) - LATA AL ORIG 350ML BRILHO MULTIPACK" at bounding box center [664, 192] width 416 height 32
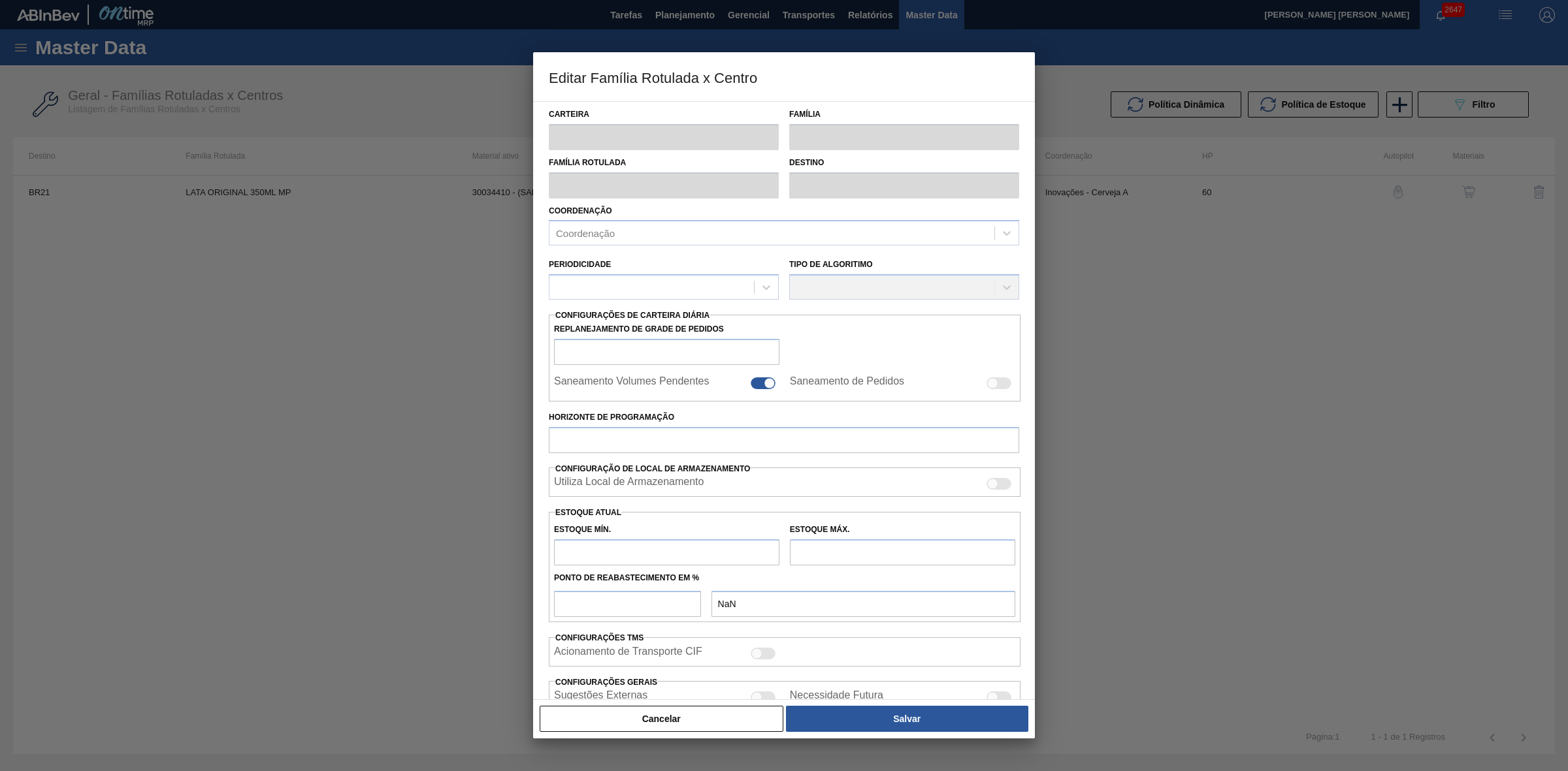
type input "Lata"
type input "LATA ORIGINAL 350ML MP"
type input "BR21 - Lages"
type input "0"
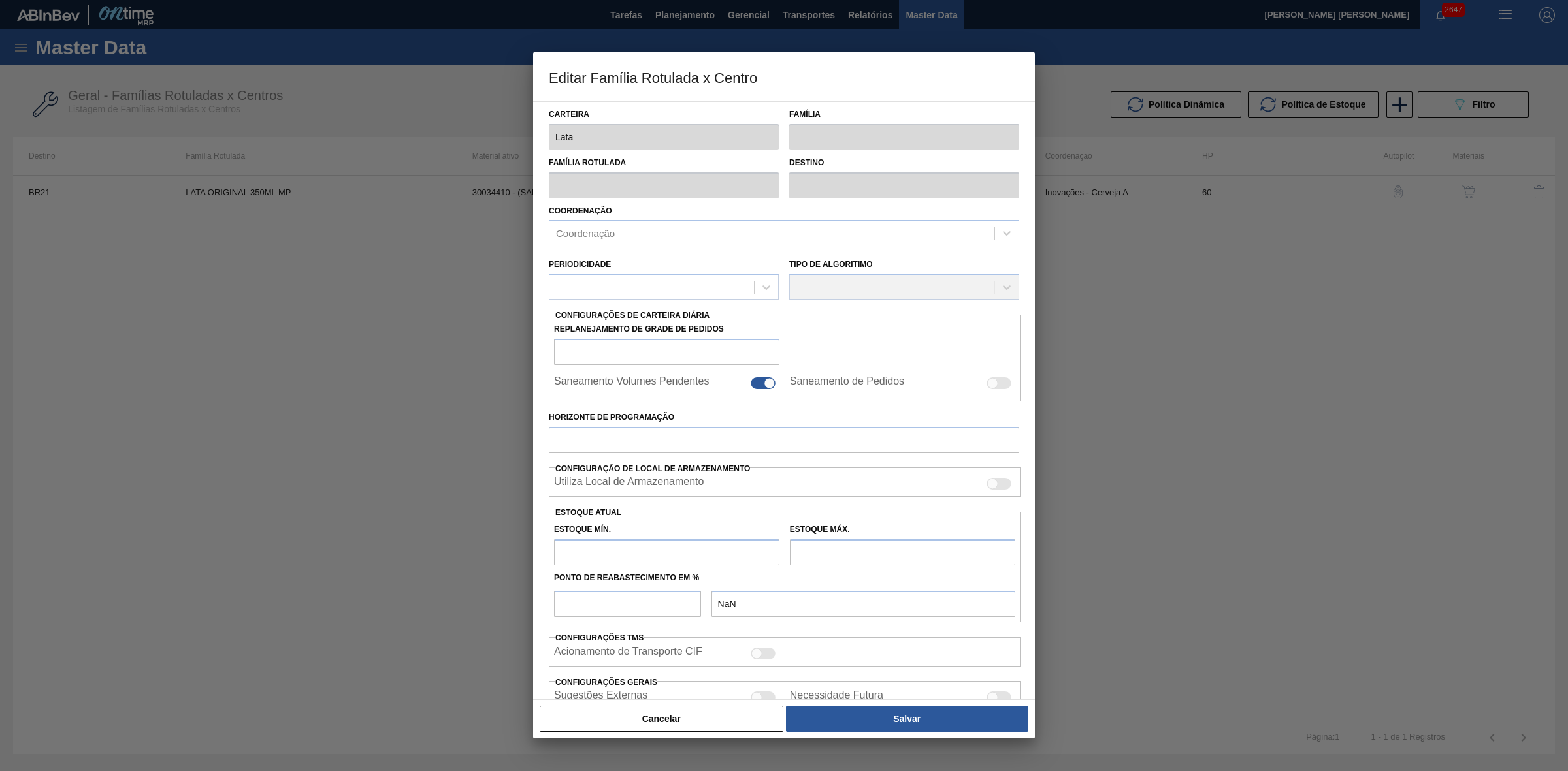
checkbox input "false"
type input "60"
type input "0"
type input "100"
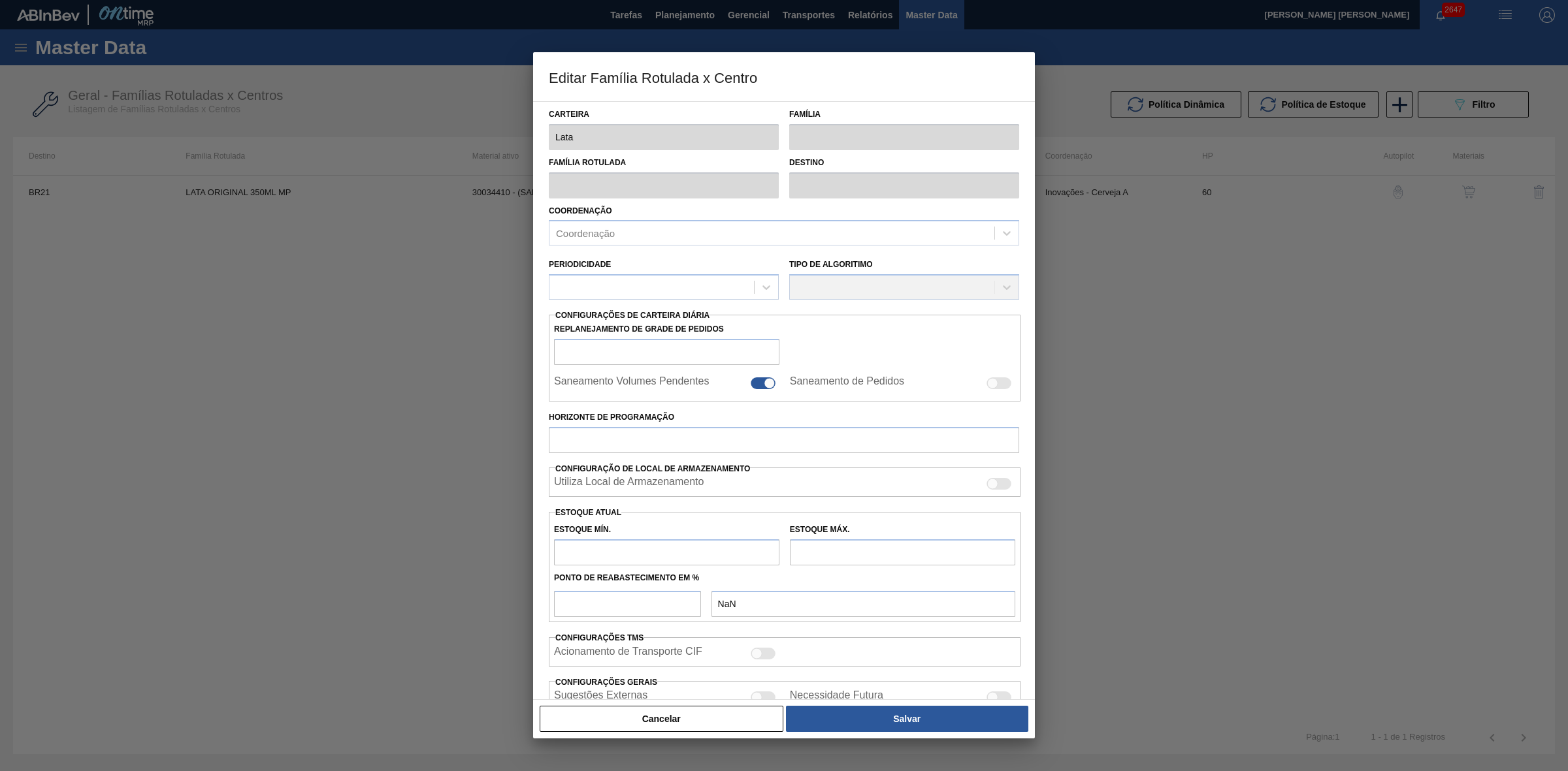
type input "0,000"
checkbox input "true"
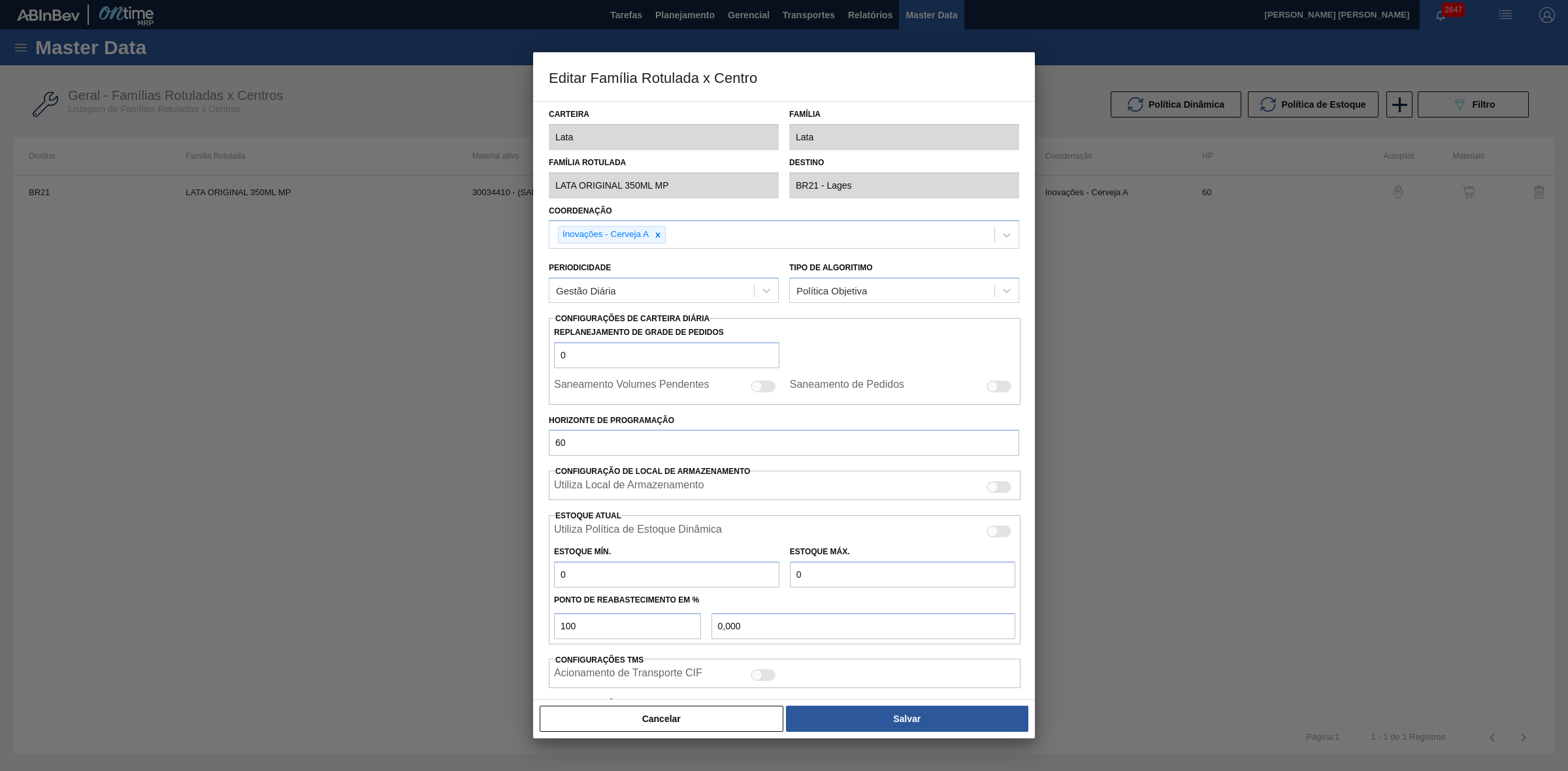
click at [1138, 381] on div at bounding box center [784, 386] width 1568 height 771
click at [720, 717] on button "Cancelar" at bounding box center [661, 718] width 244 height 26
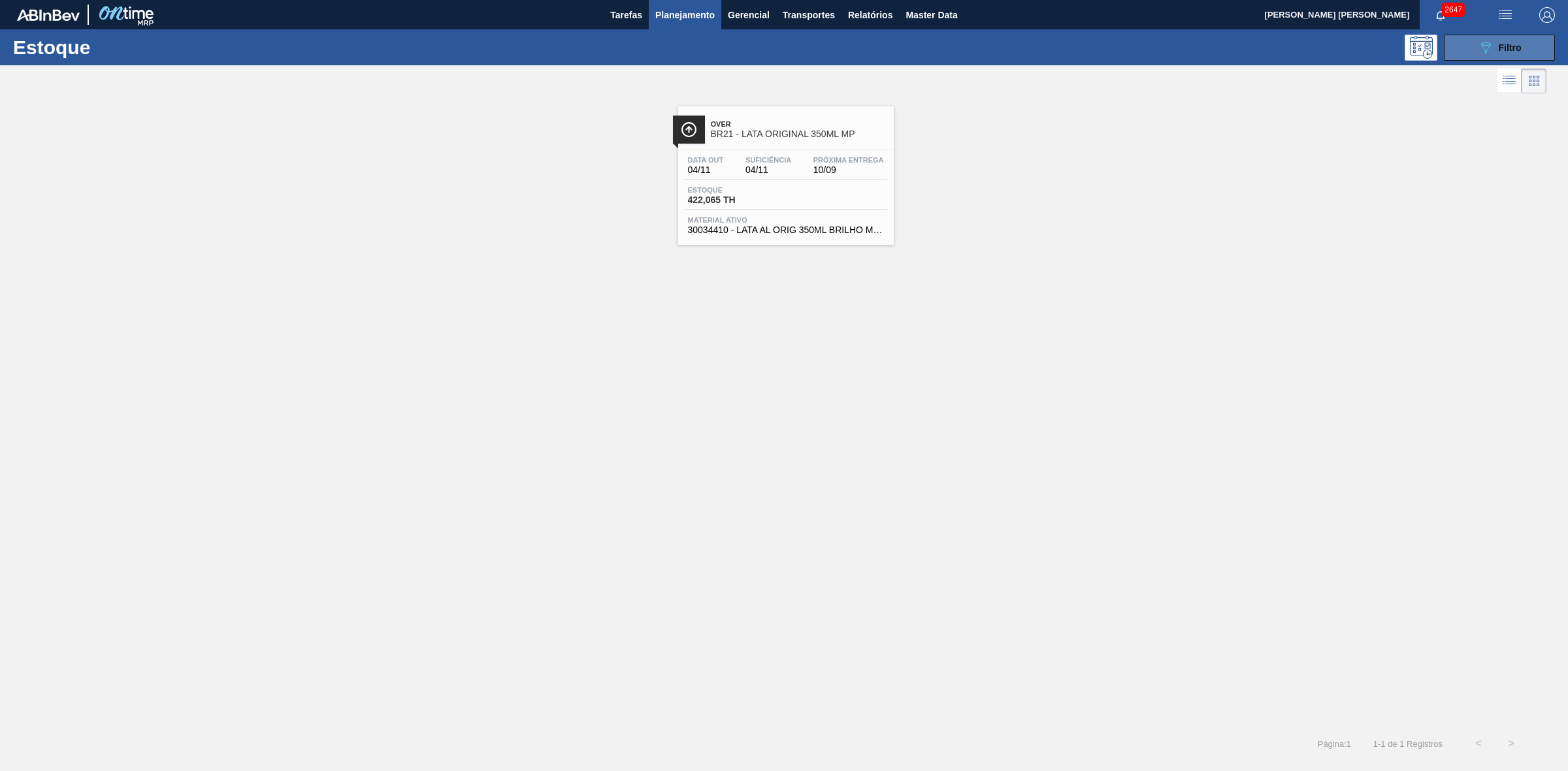
click at [1484, 40] on icon "089F7B8B-B2A5-4AFE-B5C0-19BA573D28AC" at bounding box center [1485, 47] width 15 height 15
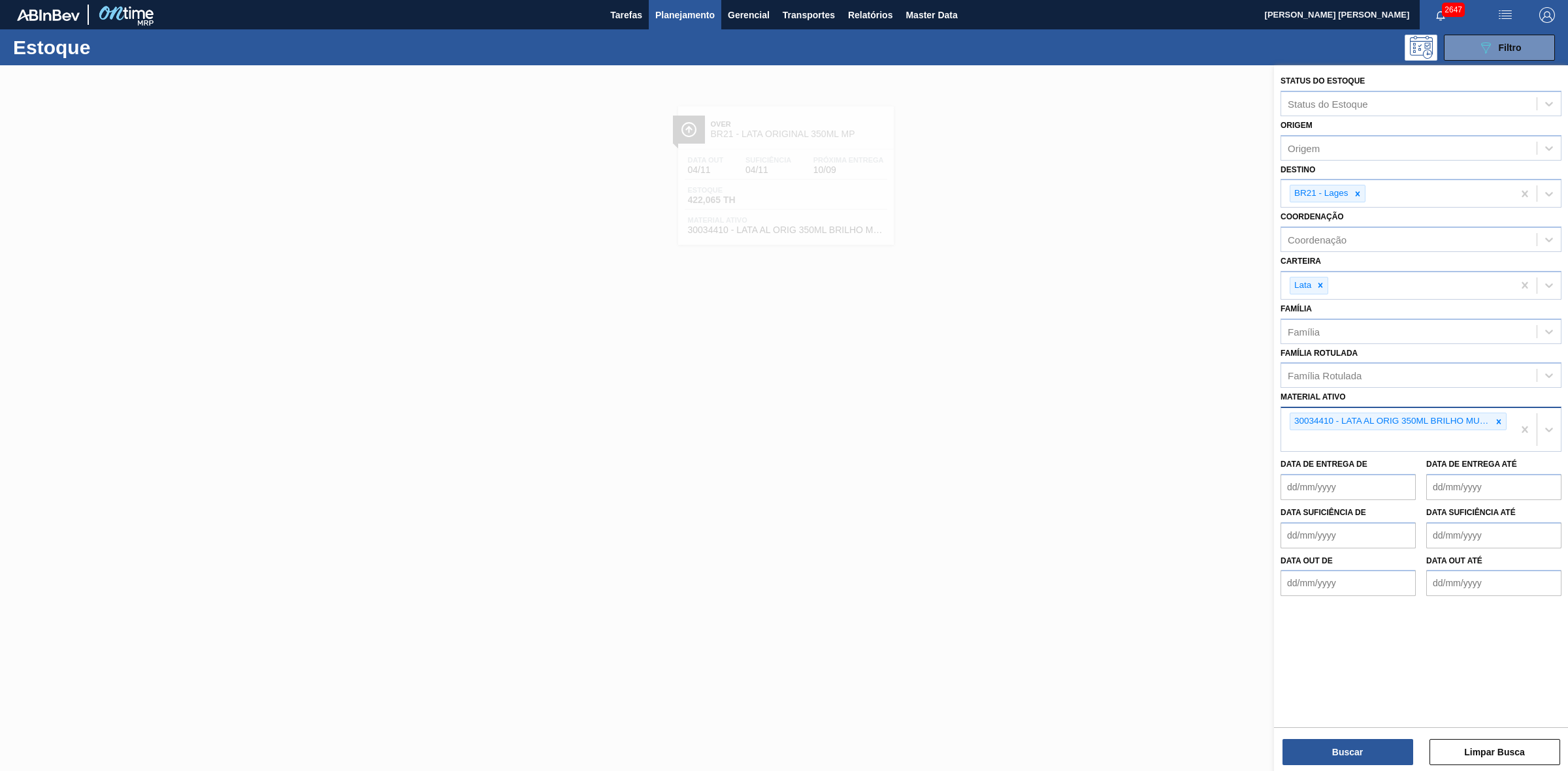
click at [1498, 417] on icon at bounding box center [1498, 421] width 9 height 9
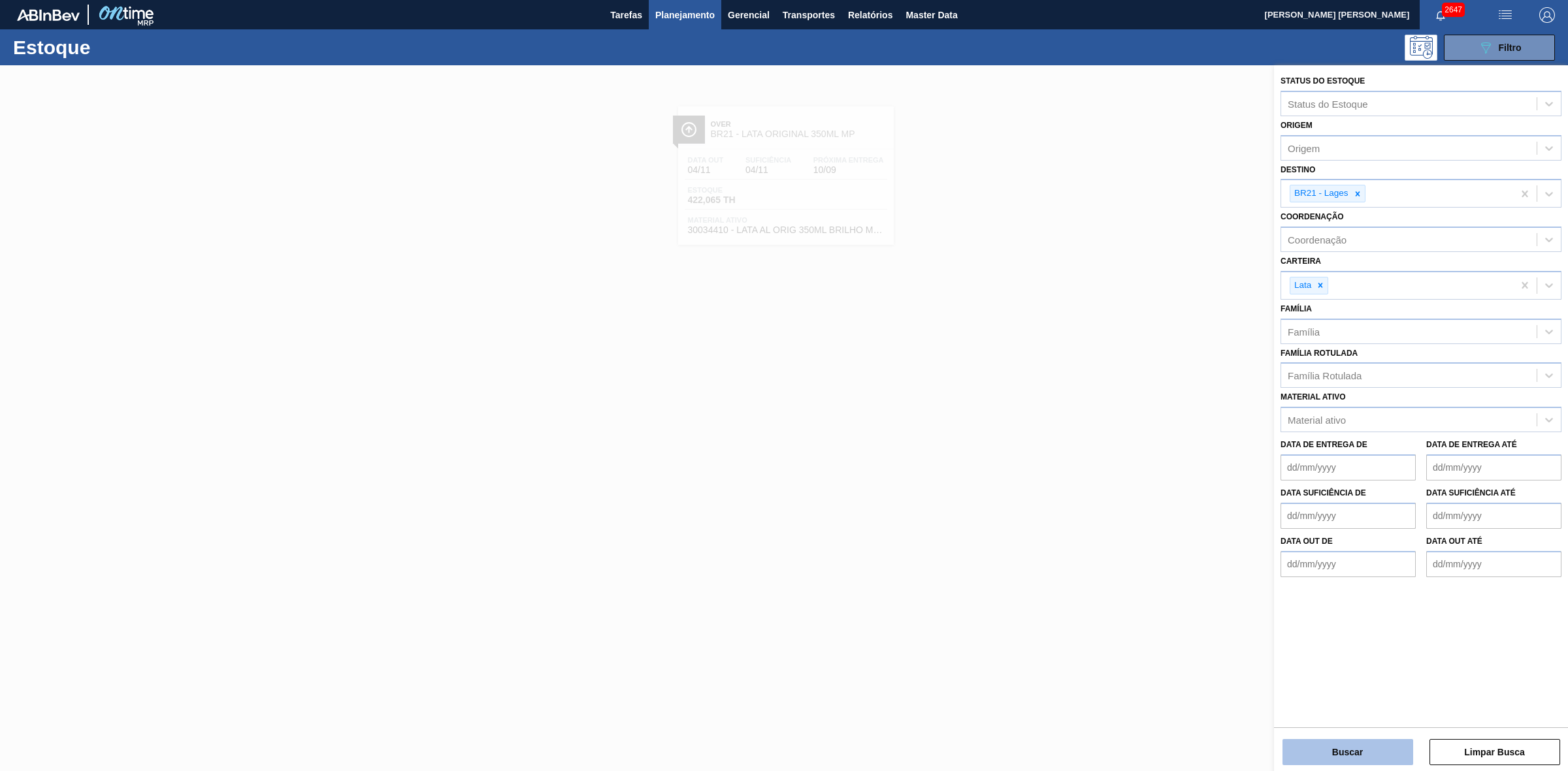
click at [1356, 746] on button "Buscar" at bounding box center [1347, 752] width 130 height 26
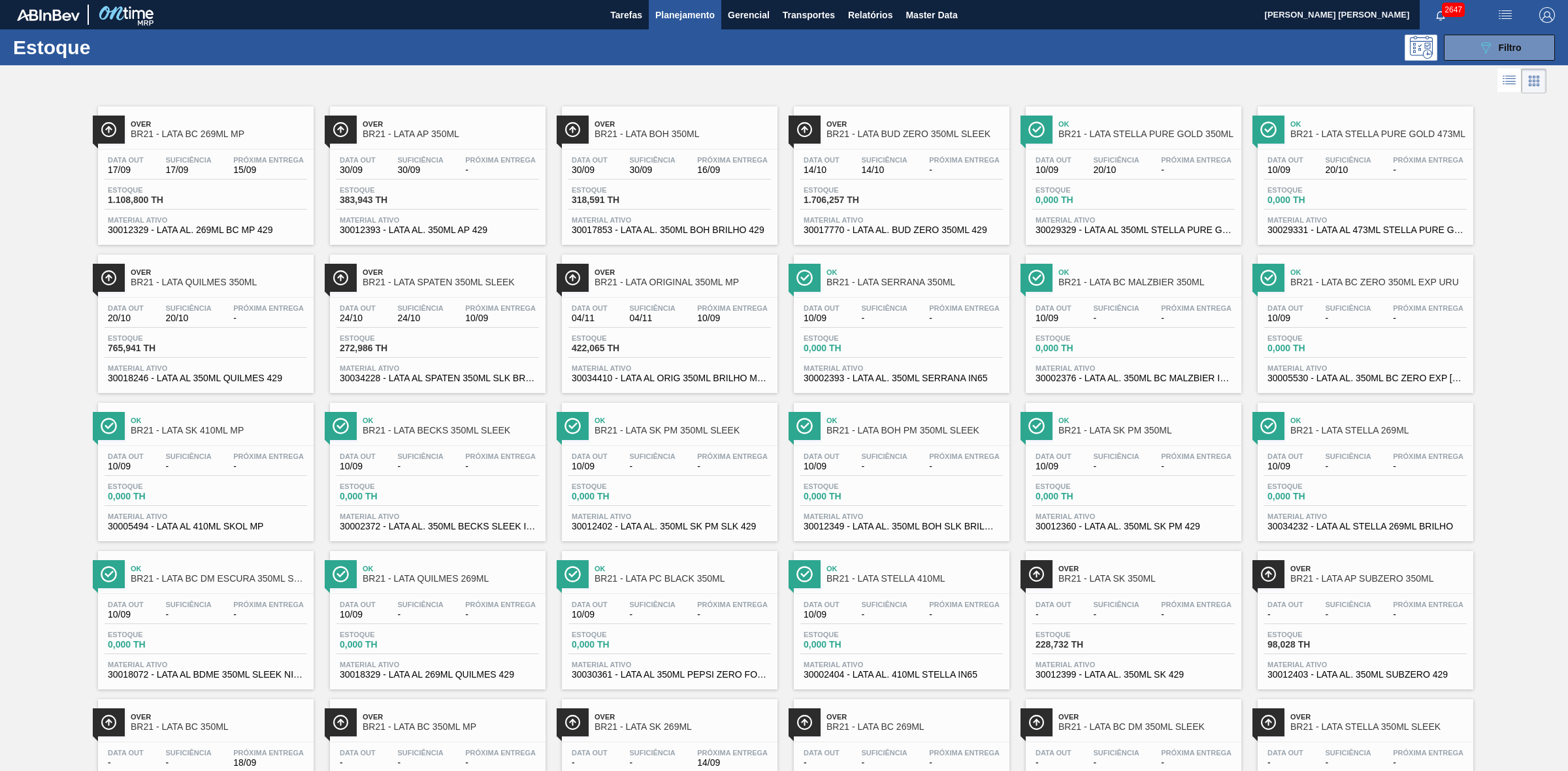
click at [207, 130] on span "BR21 - LATA BC 269ML MP" at bounding box center [219, 134] width 177 height 10
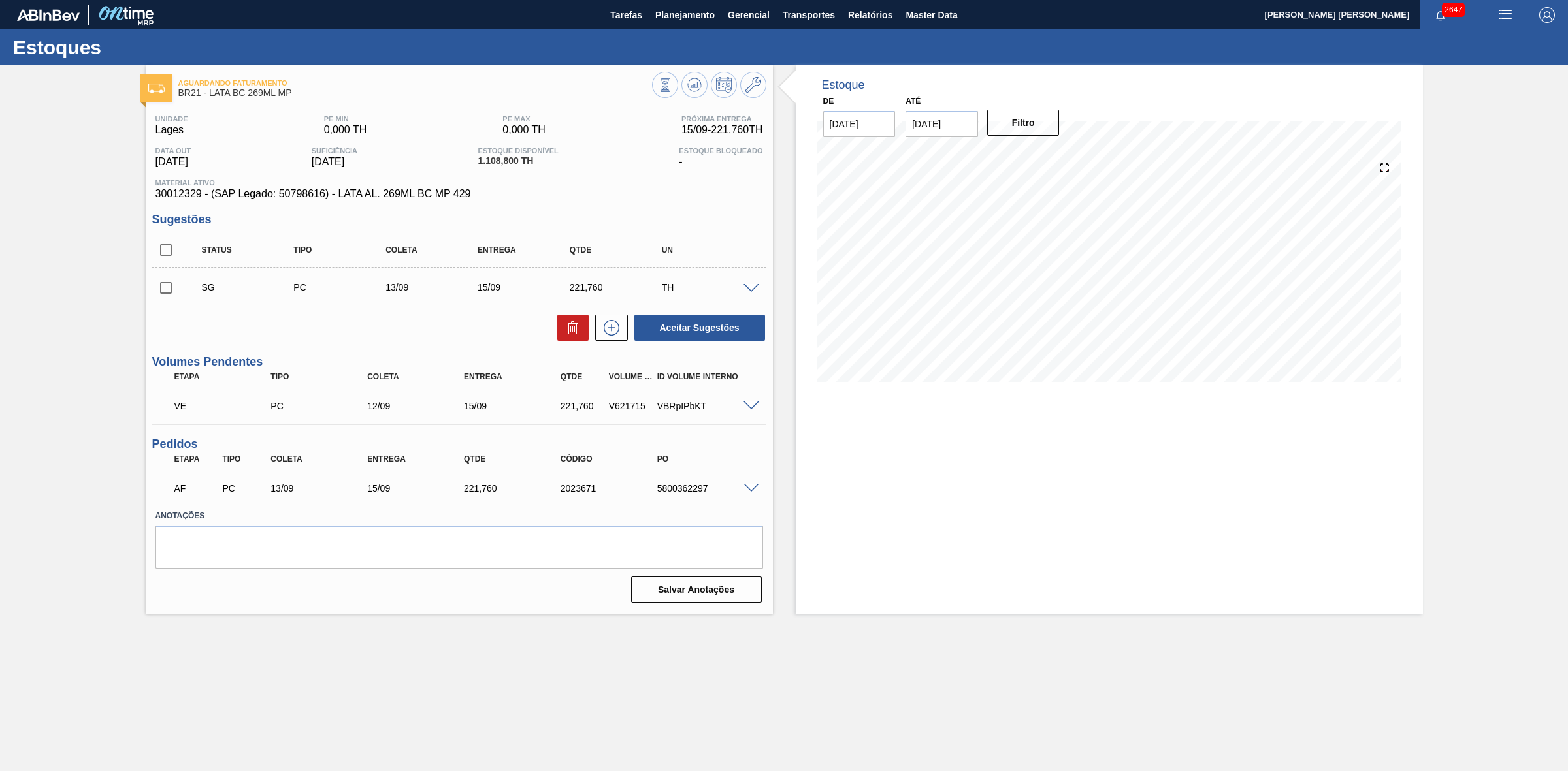
click at [746, 407] on span at bounding box center [750, 407] width 15 height 10
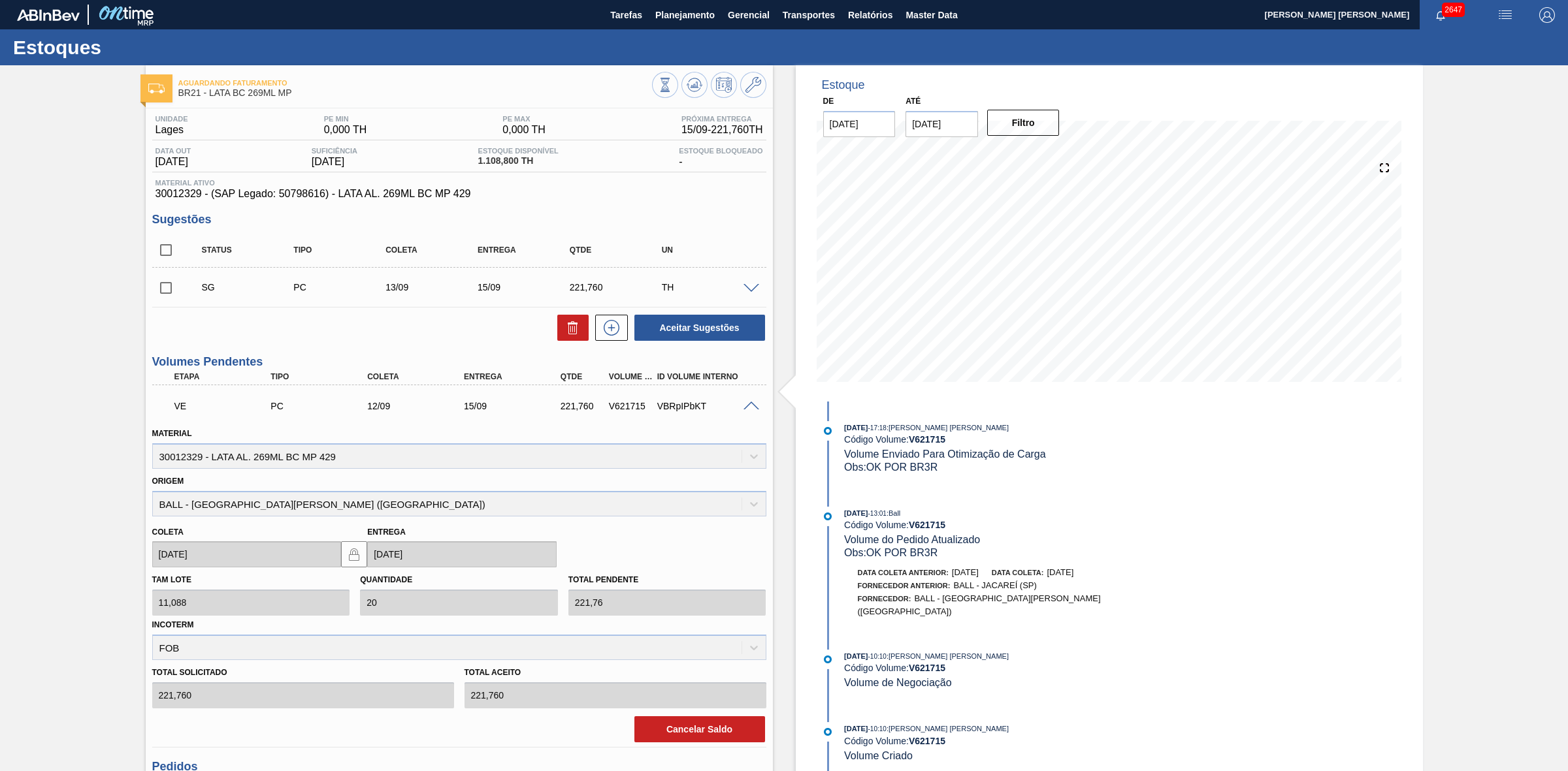
click at [746, 407] on span at bounding box center [750, 407] width 15 height 10
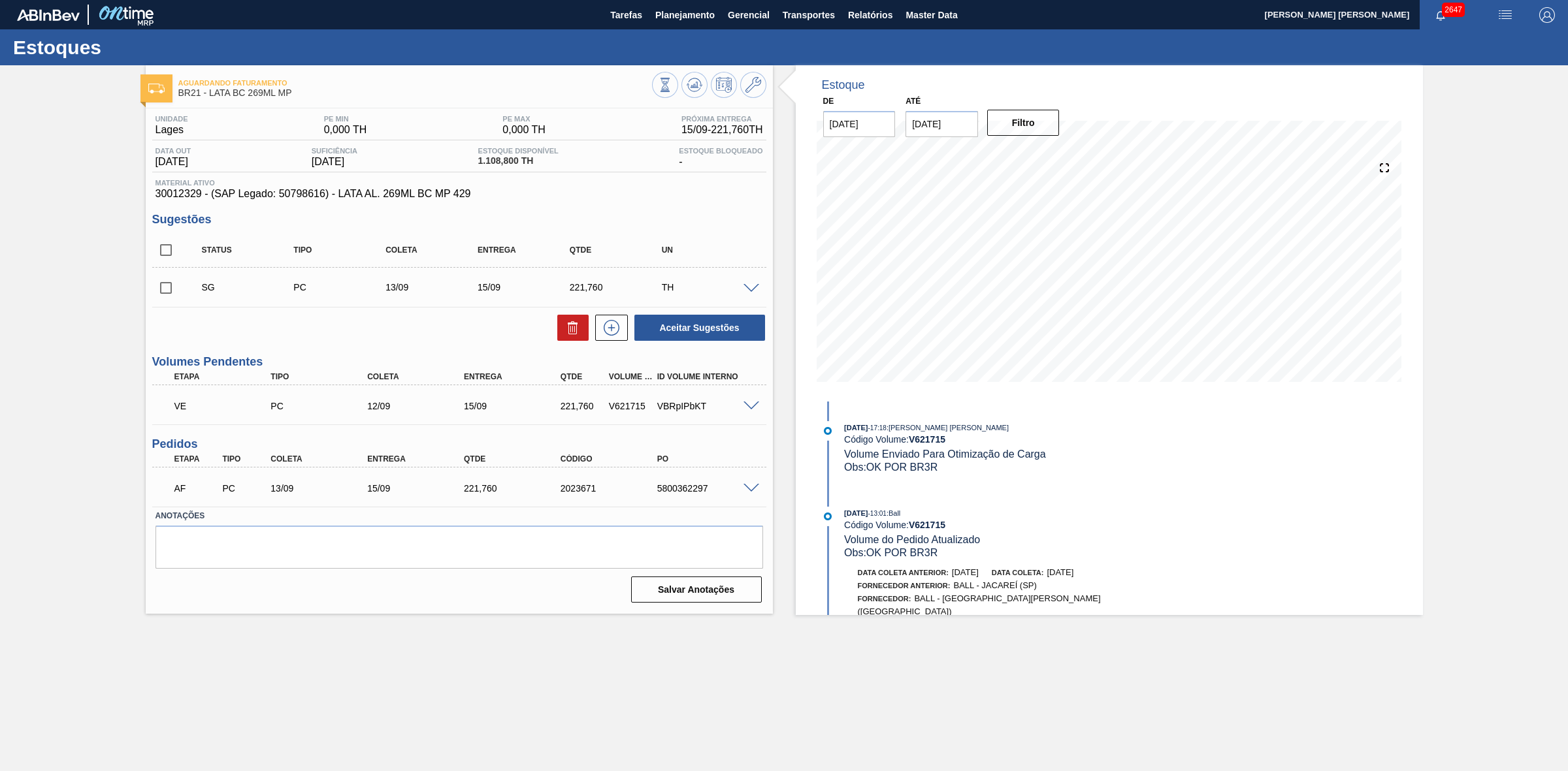
click at [746, 488] on span at bounding box center [750, 488] width 15 height 10
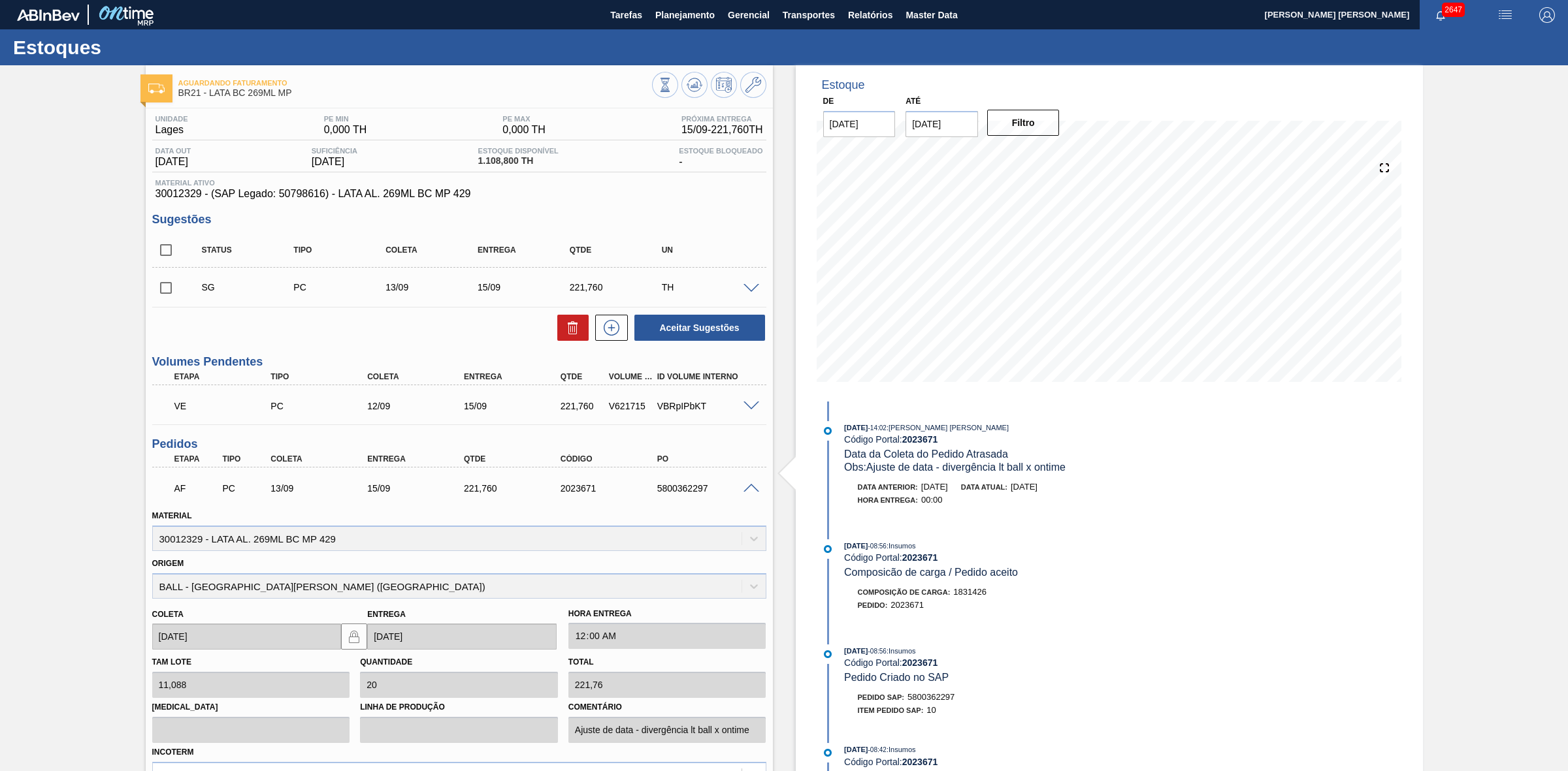
click at [746, 488] on span at bounding box center [750, 488] width 15 height 10
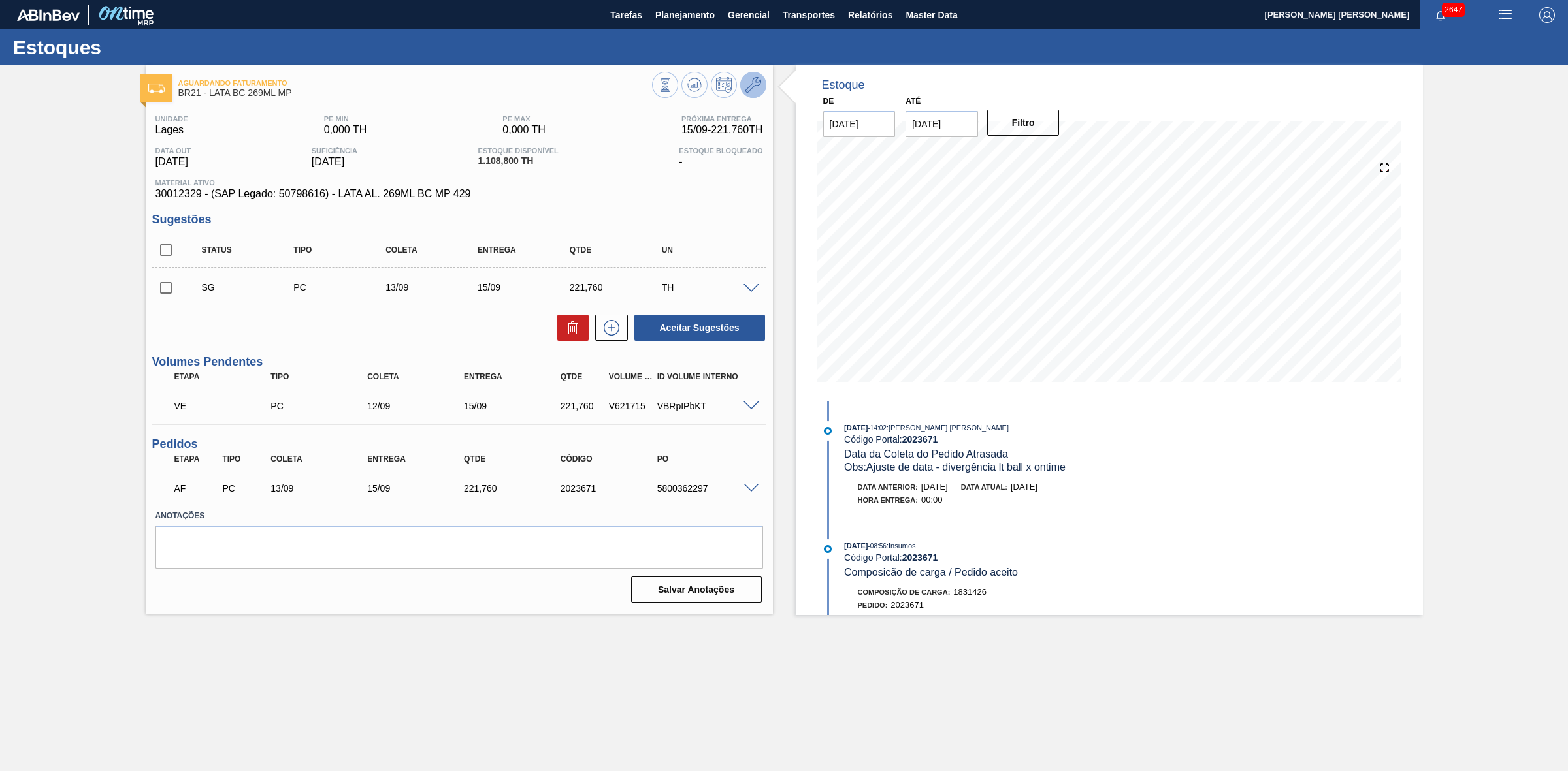
click at [753, 85] on icon at bounding box center [753, 84] width 15 height 15
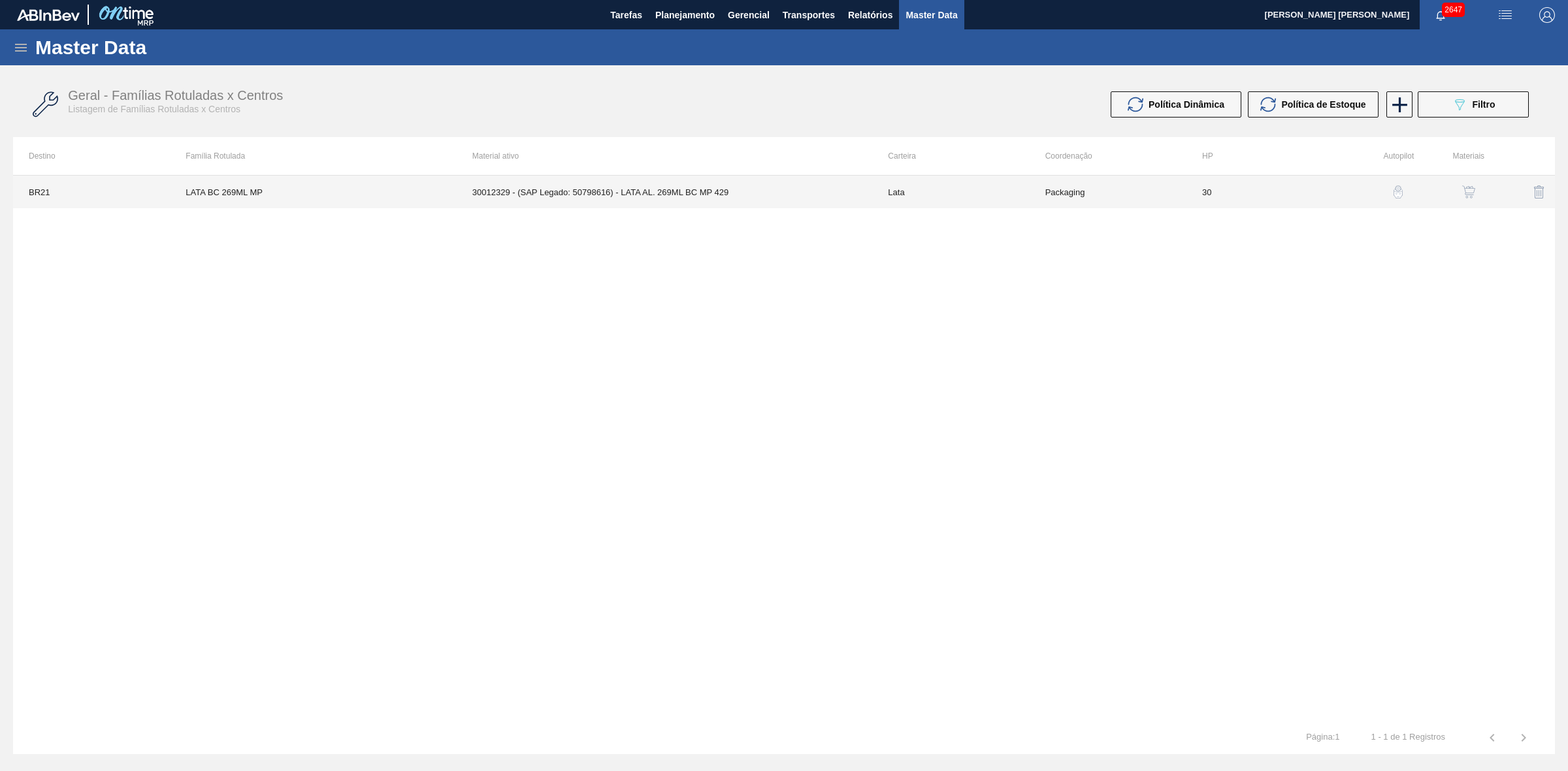
click at [654, 185] on td "30012329 - (SAP Legado: 50798616) - LATA AL. 269ML BC MP 429" at bounding box center [664, 192] width 416 height 32
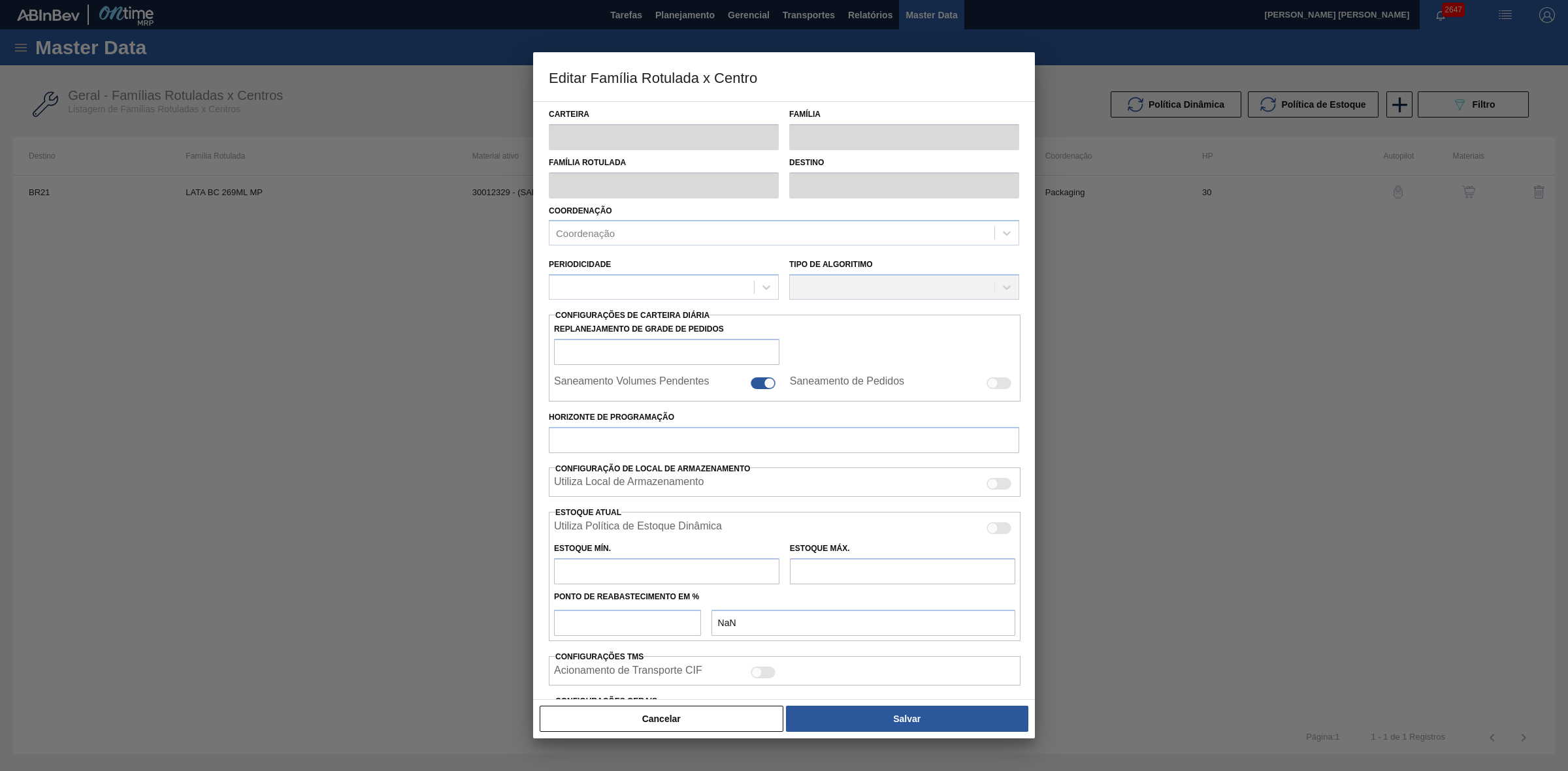
type input "Lata"
type input "LATA BC 269ML MP"
type input "BR21 - Lages"
type input "0"
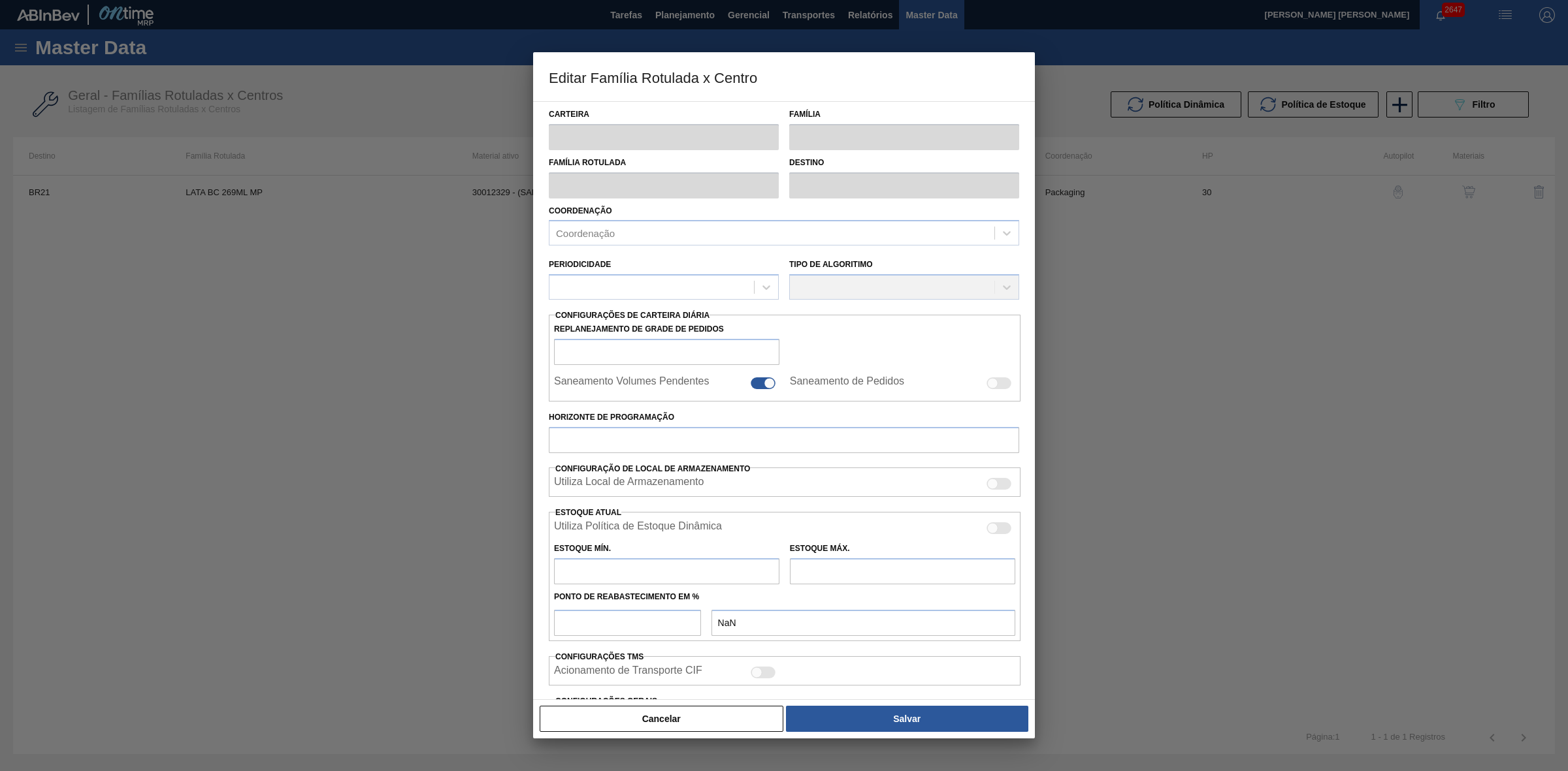
checkbox input "false"
type input "30"
type input "0"
type input "100"
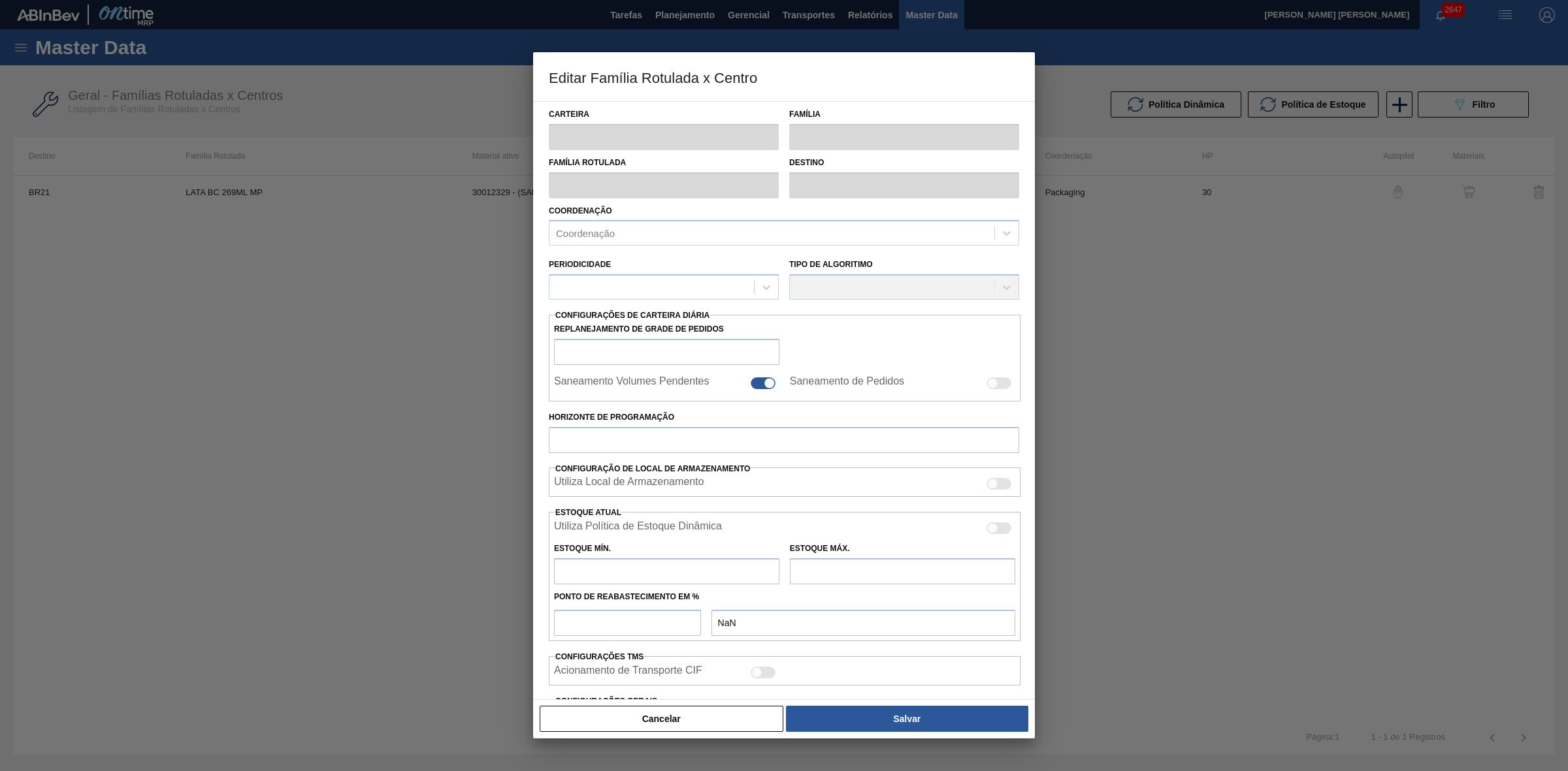
type input "0,000"
checkbox input "true"
click at [761, 713] on button "Cancelar" at bounding box center [661, 718] width 244 height 26
